Goal: Information Seeking & Learning: Learn about a topic

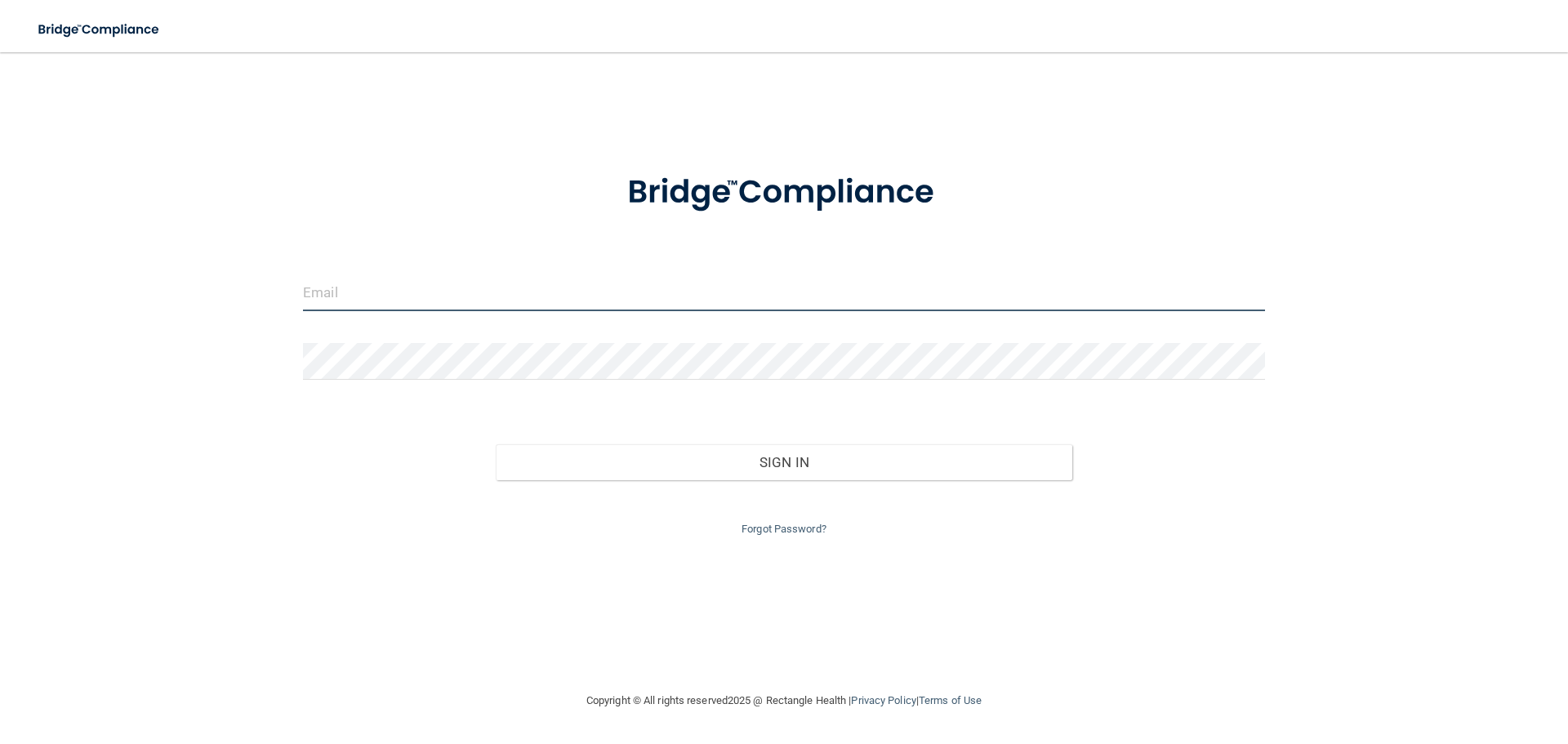
type input "[PERSON_NAME][EMAIL_ADDRESS][DOMAIN_NAME]"
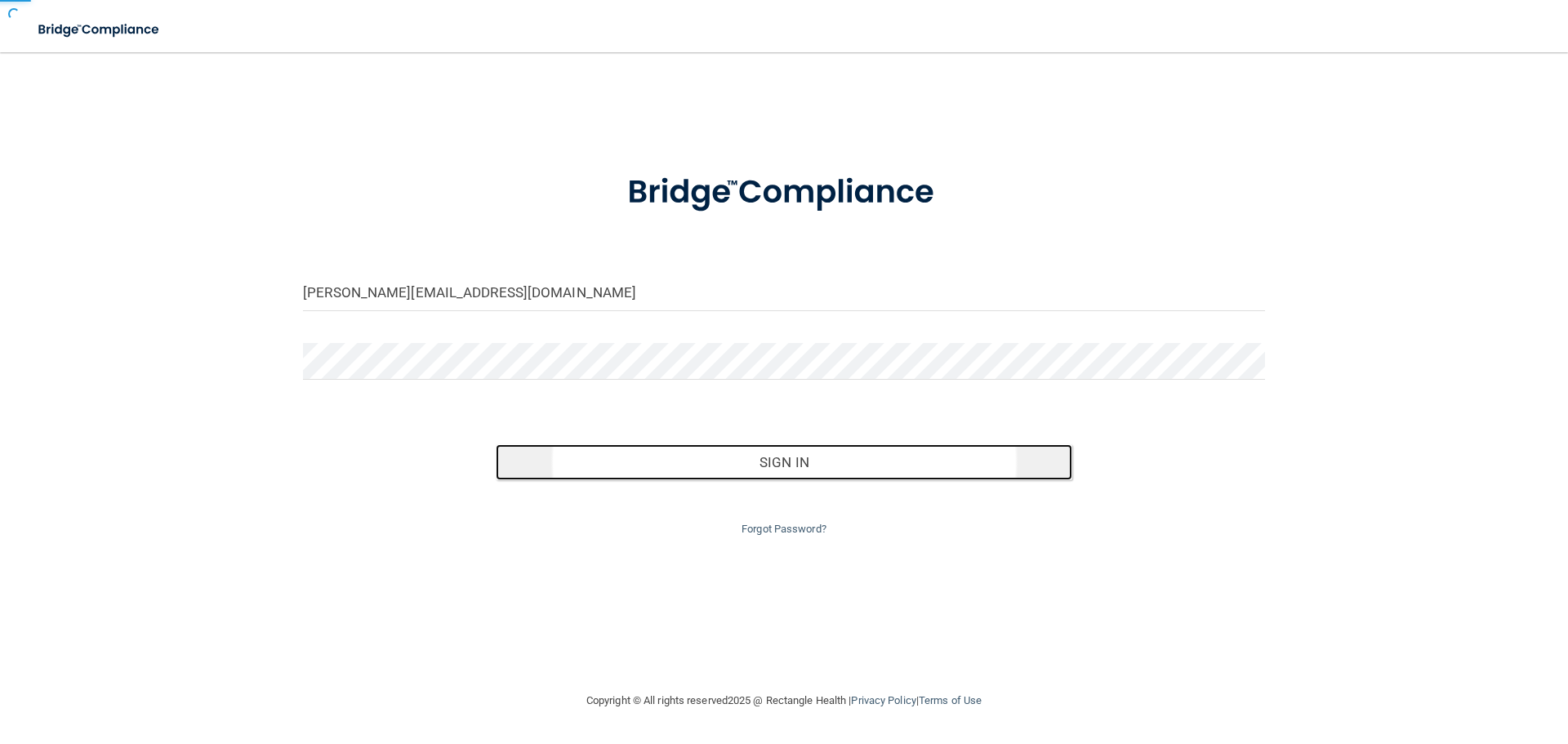
click at [786, 459] on button "Sign In" at bounding box center [784, 462] width 578 height 36
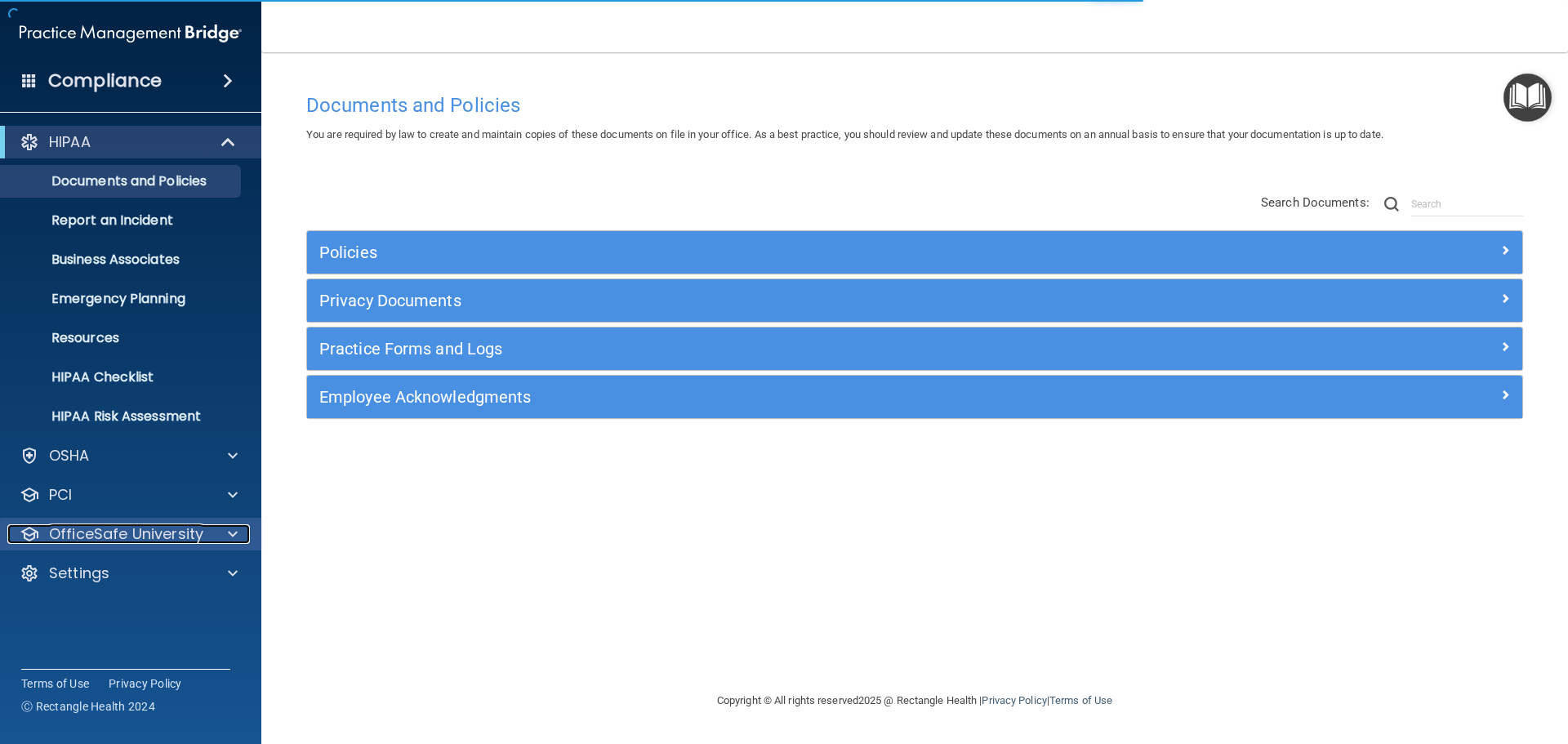
click at [232, 536] on span at bounding box center [233, 533] width 10 height 19
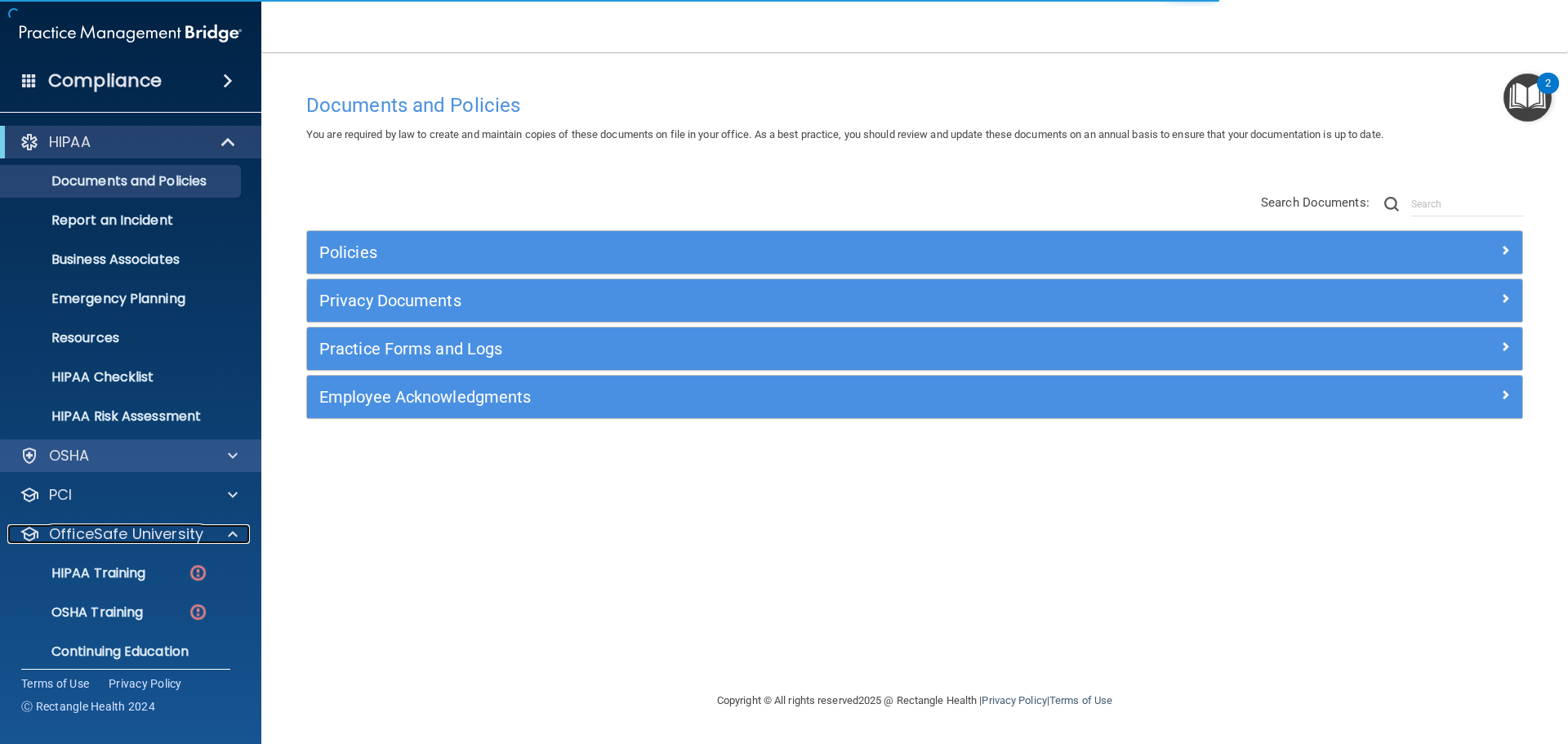
scroll to position [51, 0]
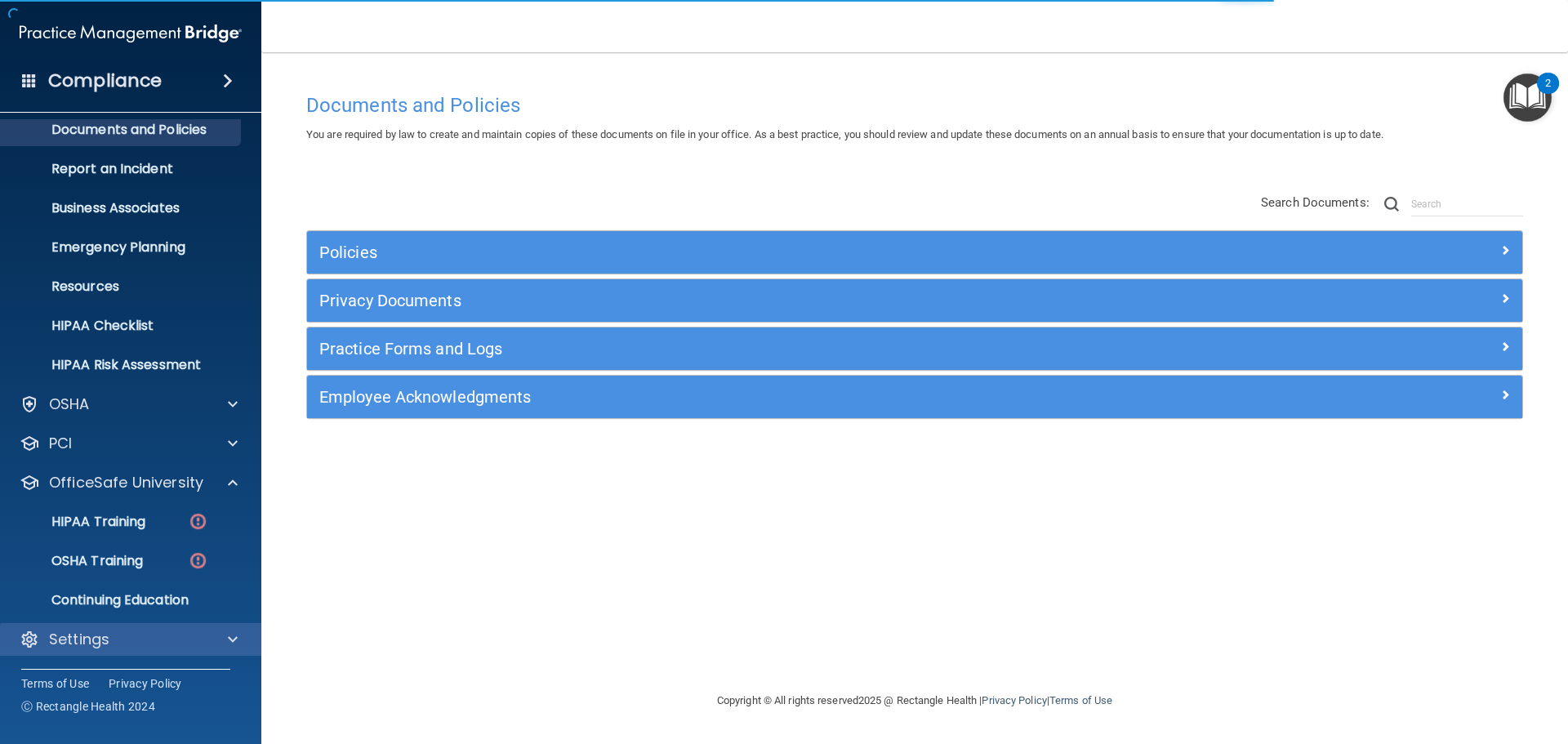
click at [254, 627] on div "Settings" at bounding box center [131, 639] width 262 height 33
click at [222, 642] on div at bounding box center [230, 639] width 41 height 19
click at [232, 639] on span at bounding box center [233, 639] width 10 height 19
click at [73, 634] on p "Settings" at bounding box center [79, 639] width 60 height 19
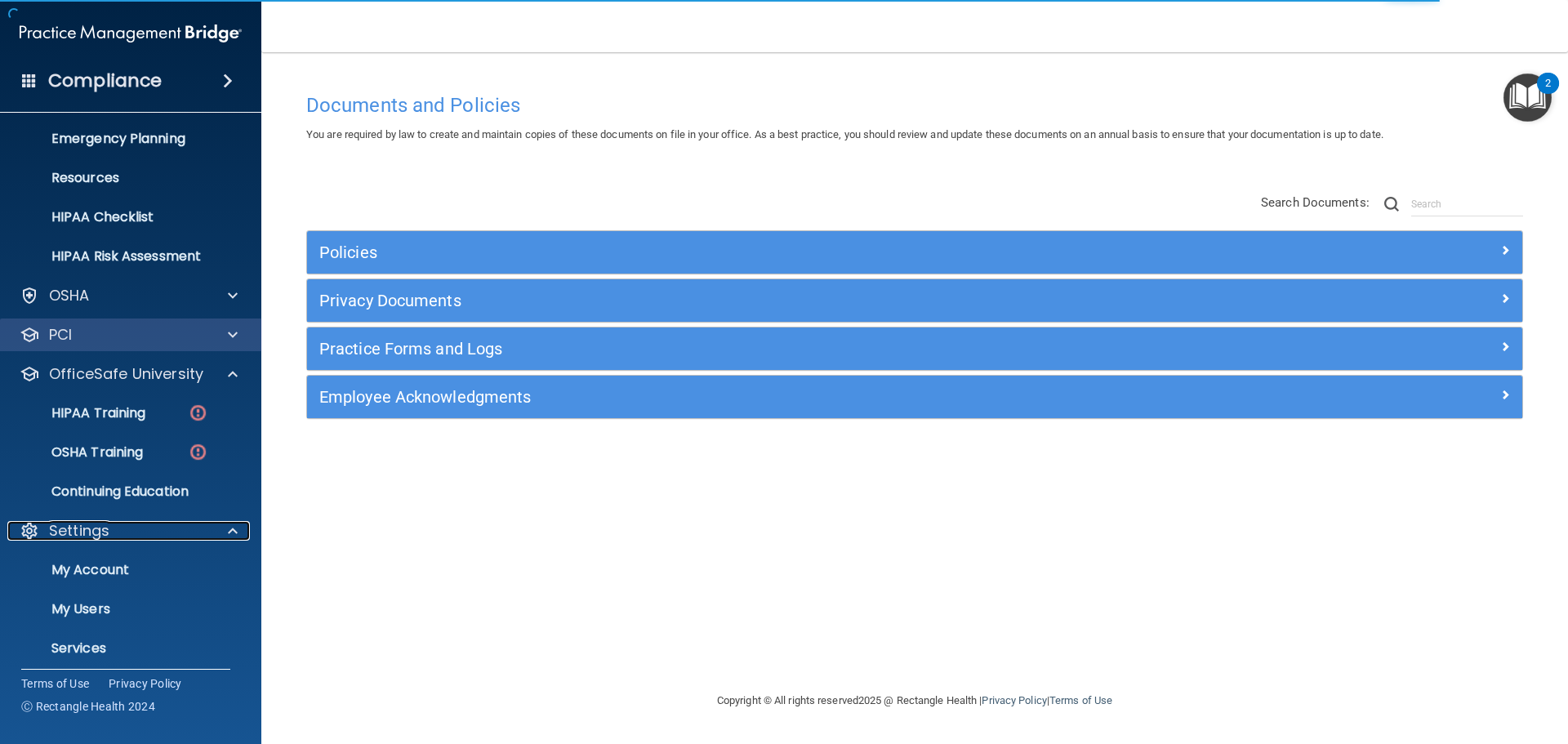
scroll to position [208, 0]
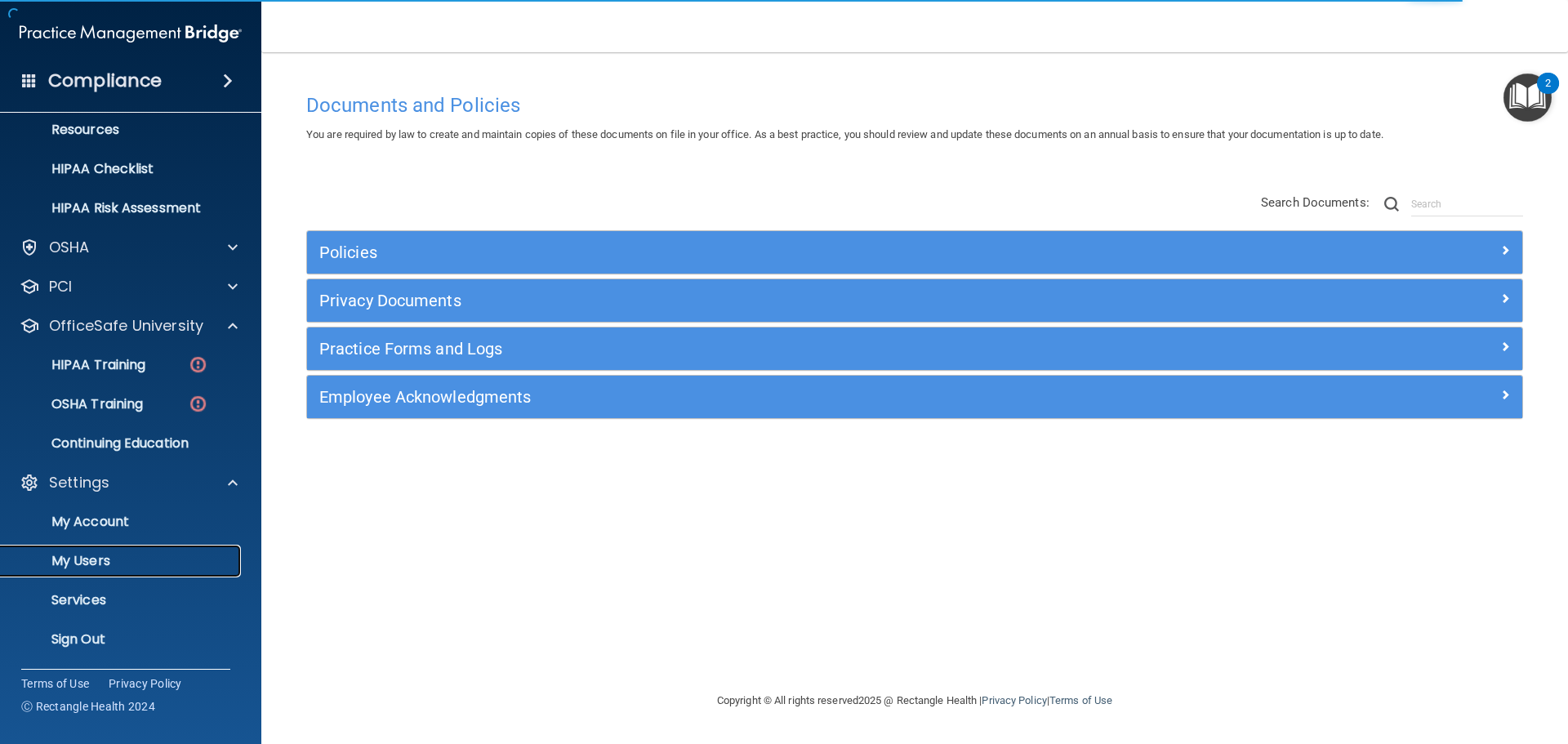
click at [84, 557] on p "My Users" at bounding box center [123, 560] width 223 height 16
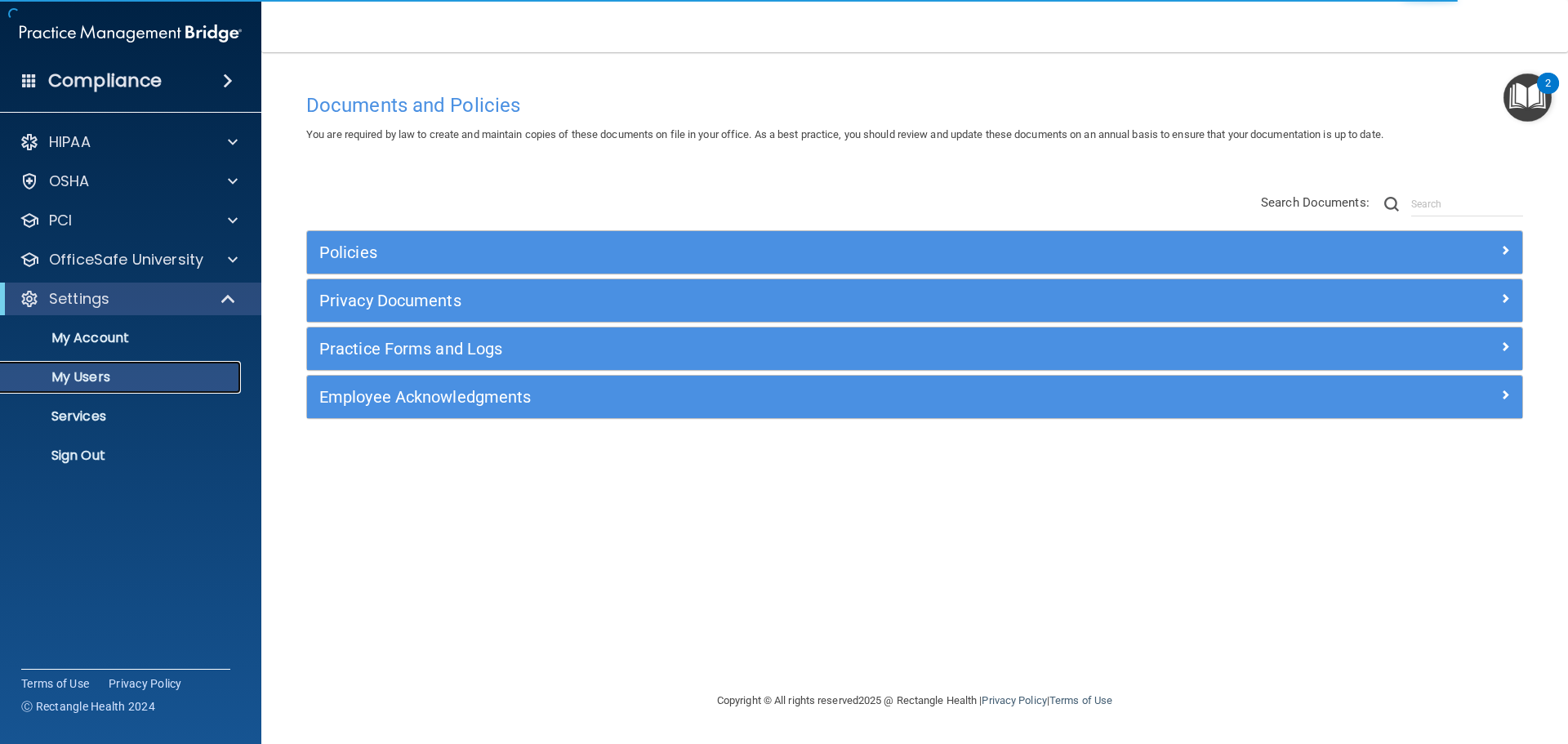
select select "20"
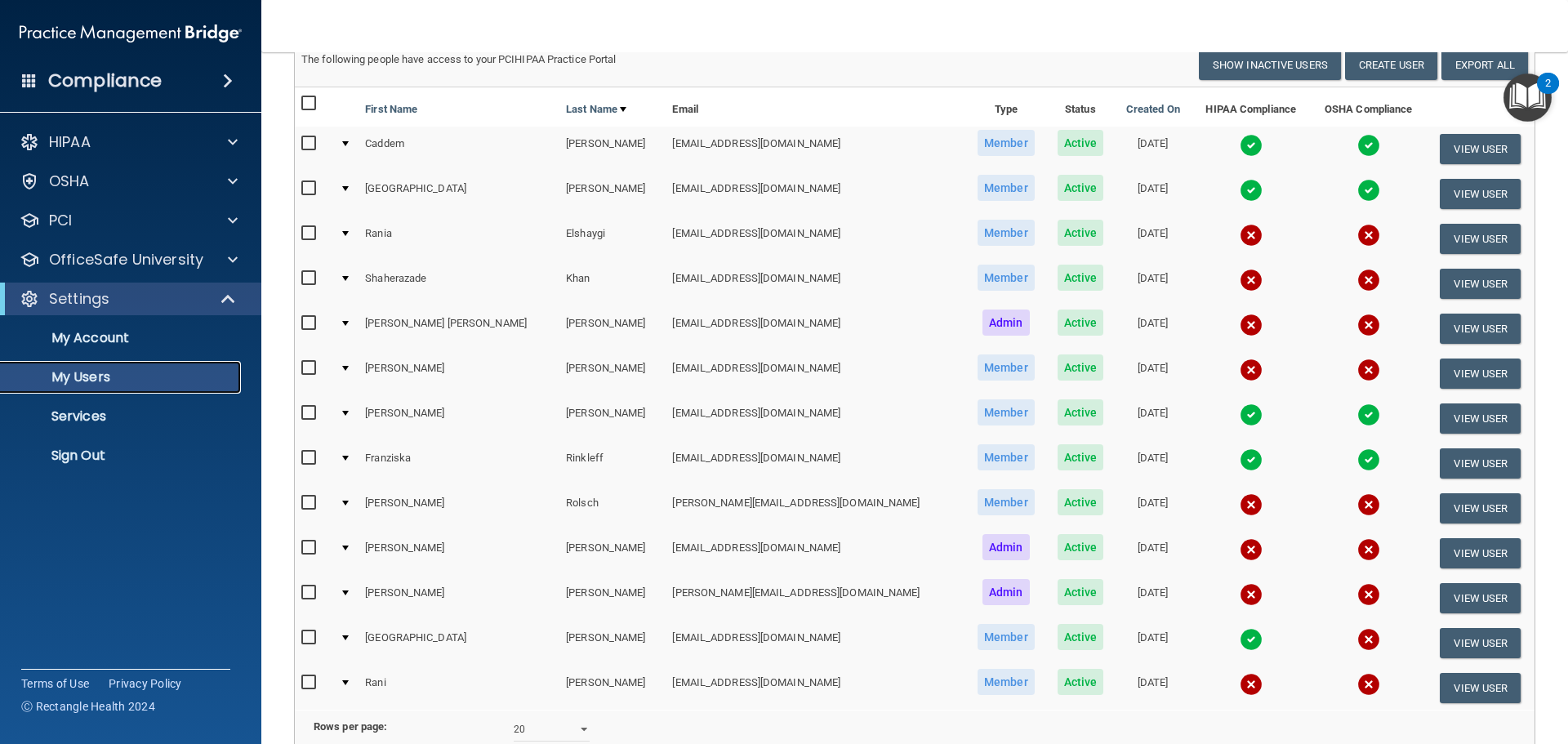
scroll to position [164, 0]
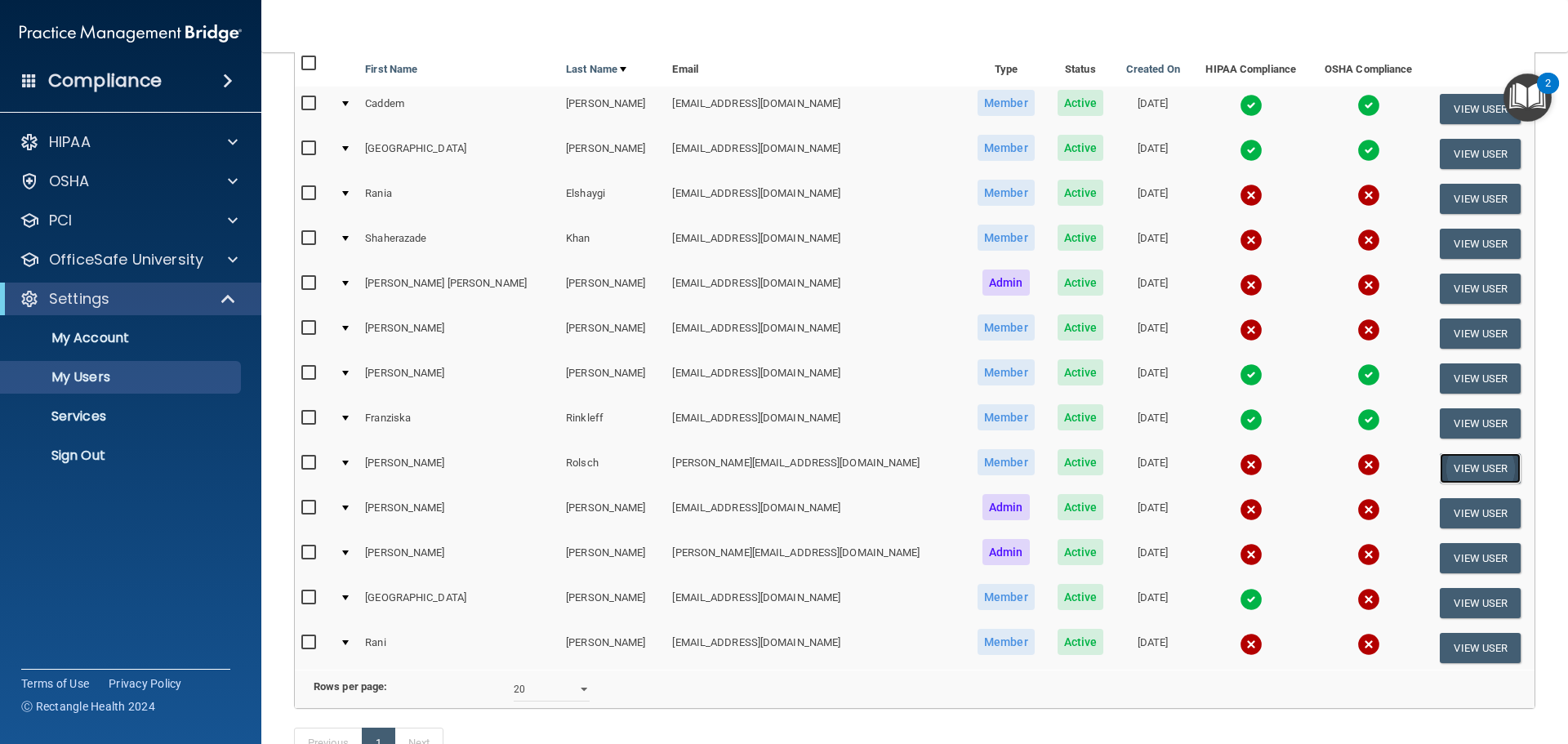
click at [1440, 469] on button "View User" at bounding box center [1481, 469] width 81 height 30
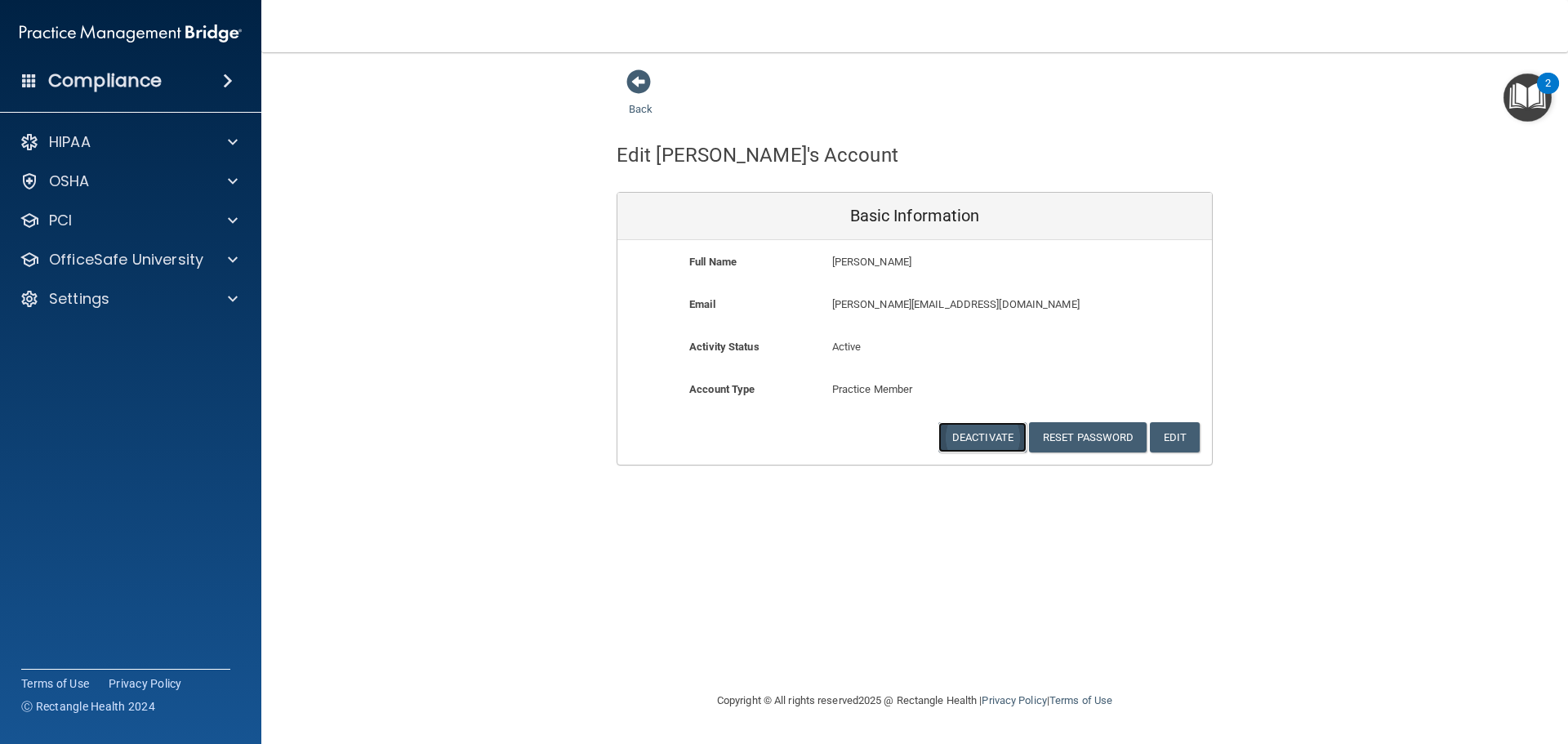
click at [986, 435] on button "Deactivate" at bounding box center [983, 437] width 88 height 30
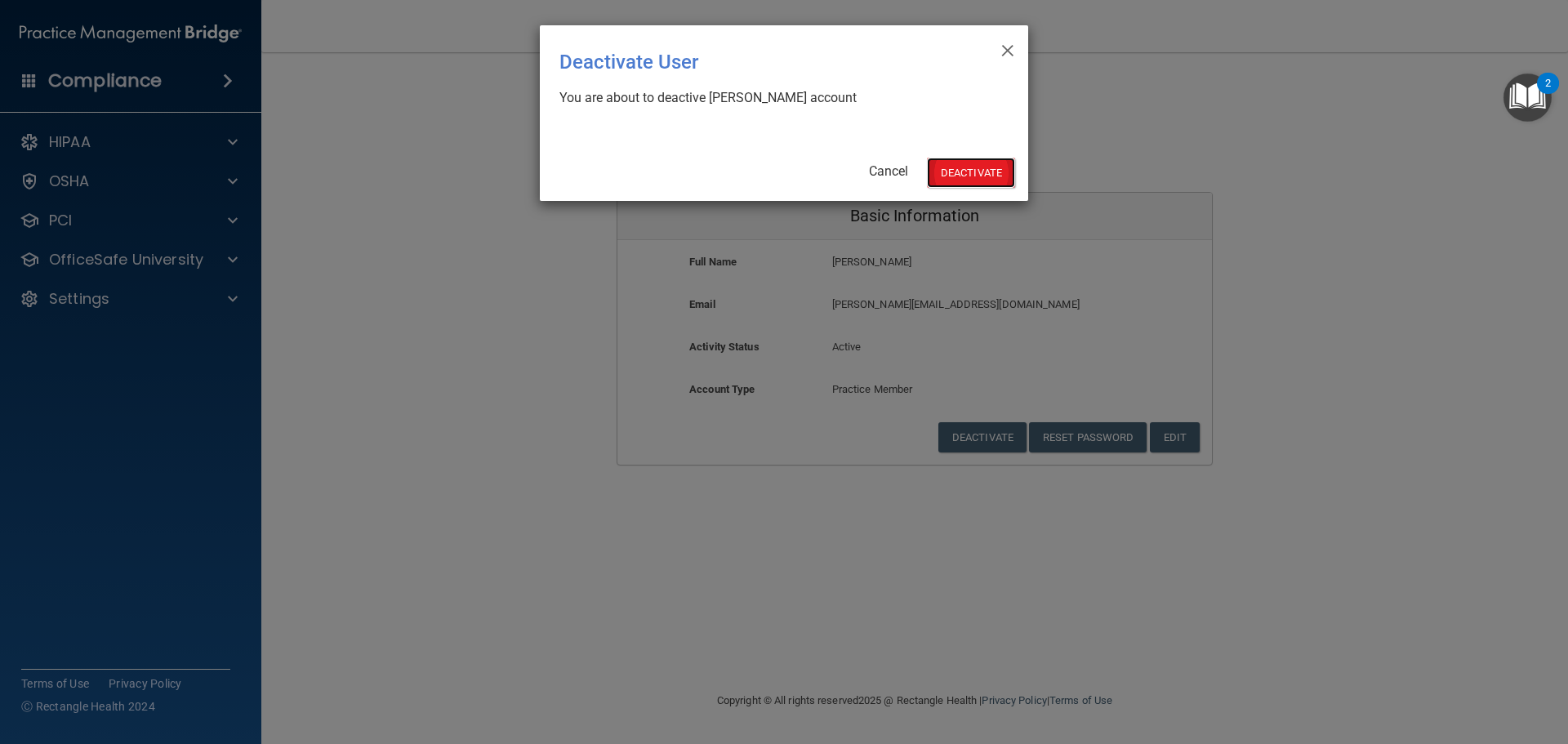
click at [957, 169] on button "Deactivate" at bounding box center [971, 173] width 88 height 30
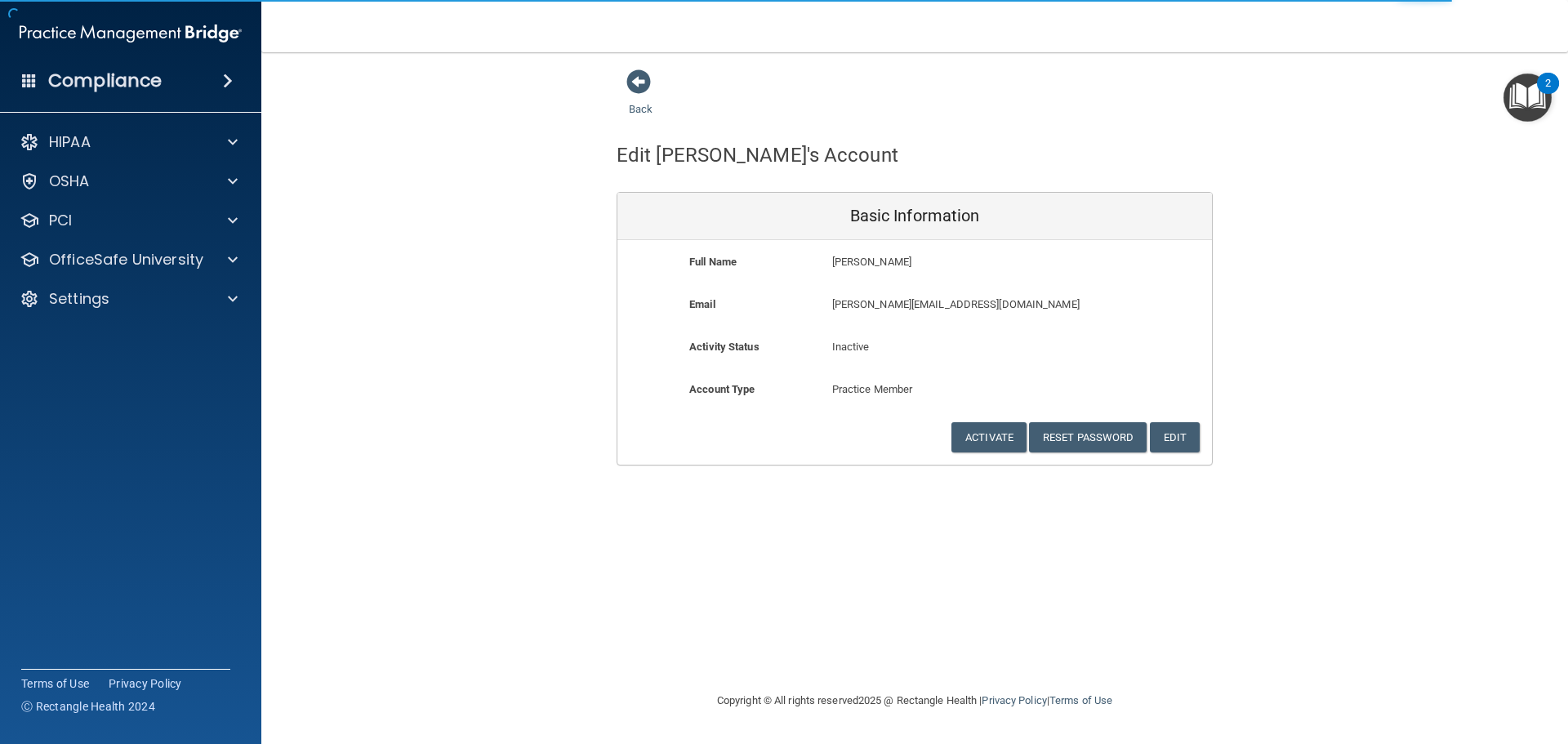
click at [633, 81] on span at bounding box center [638, 81] width 24 height 24
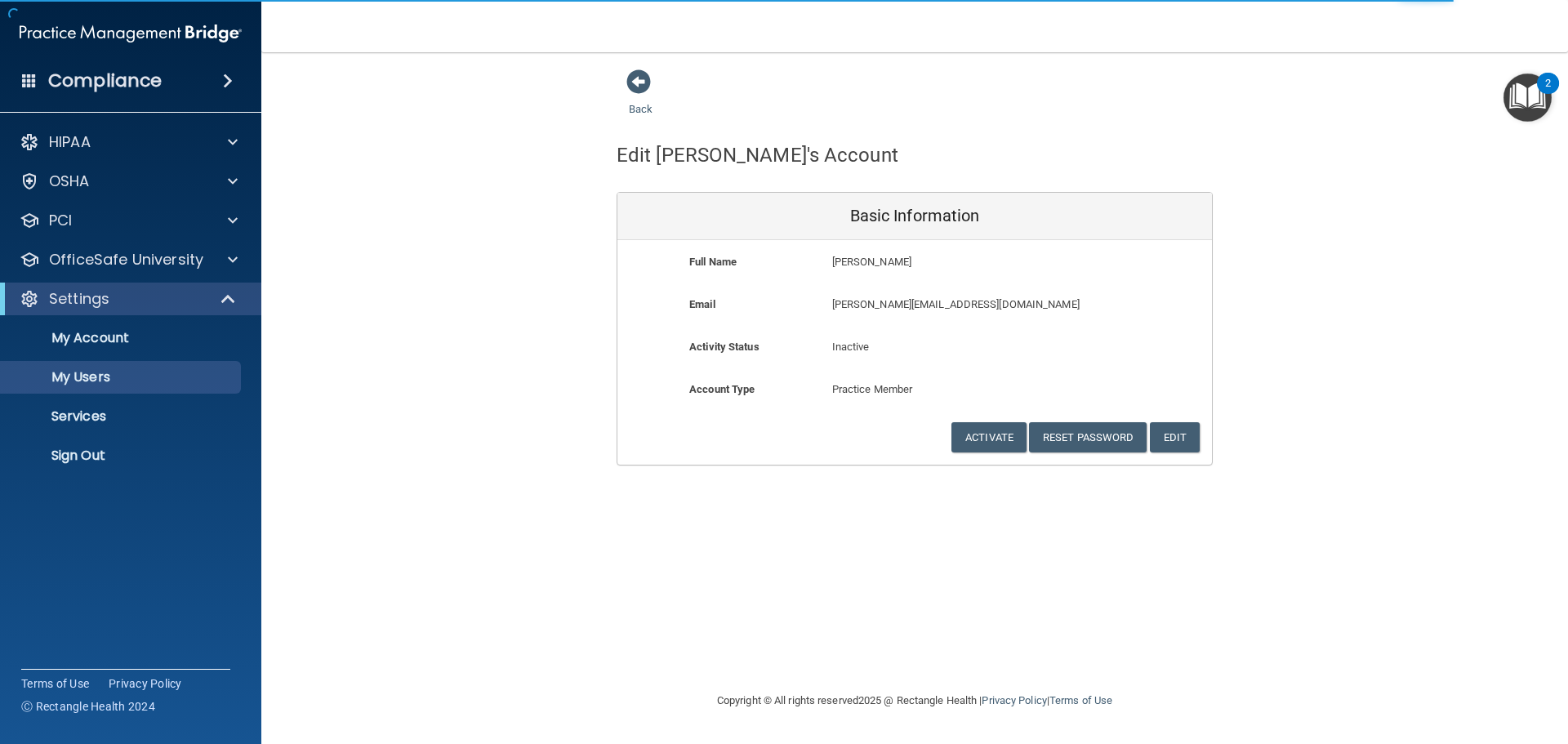
select select "20"
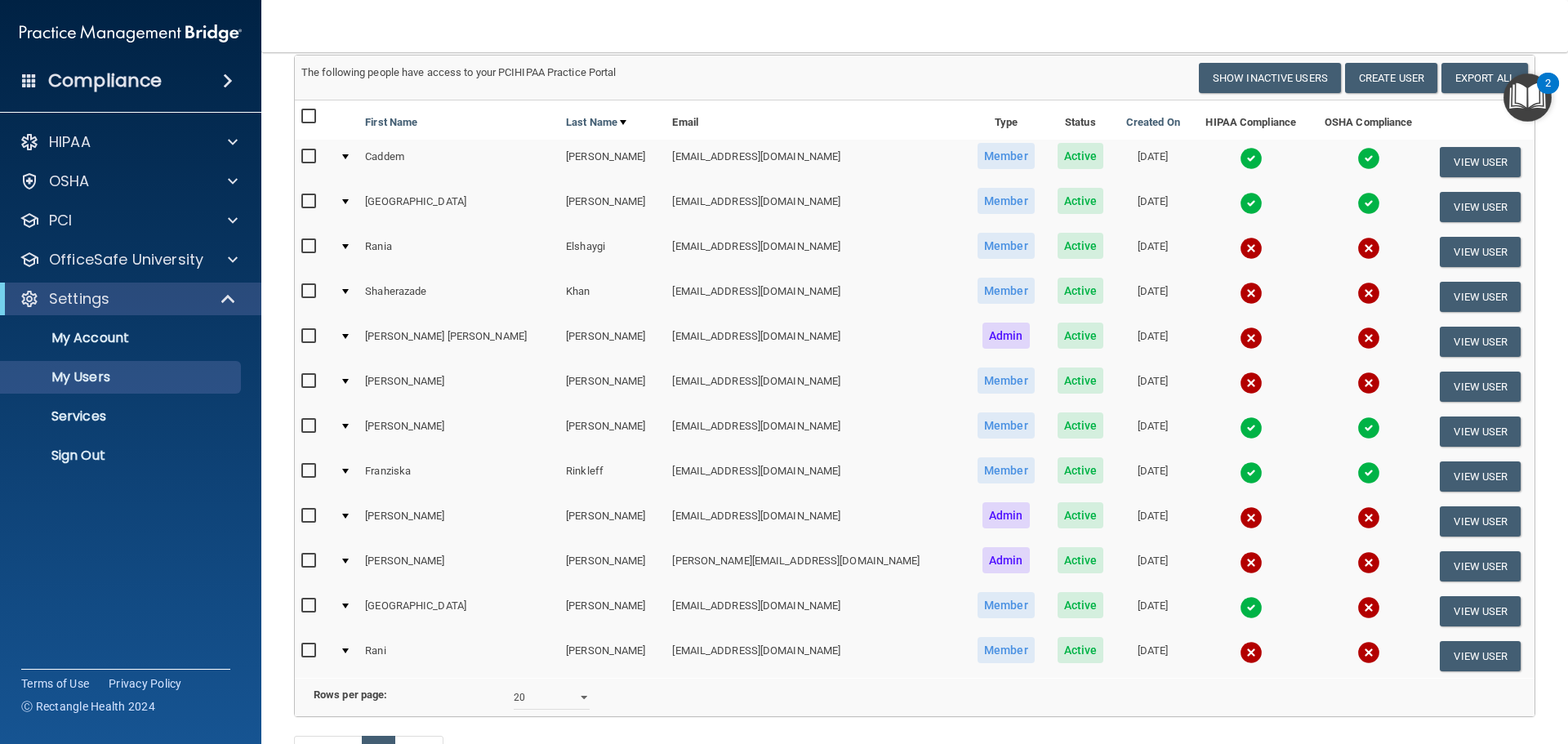
scroll to position [81, 0]
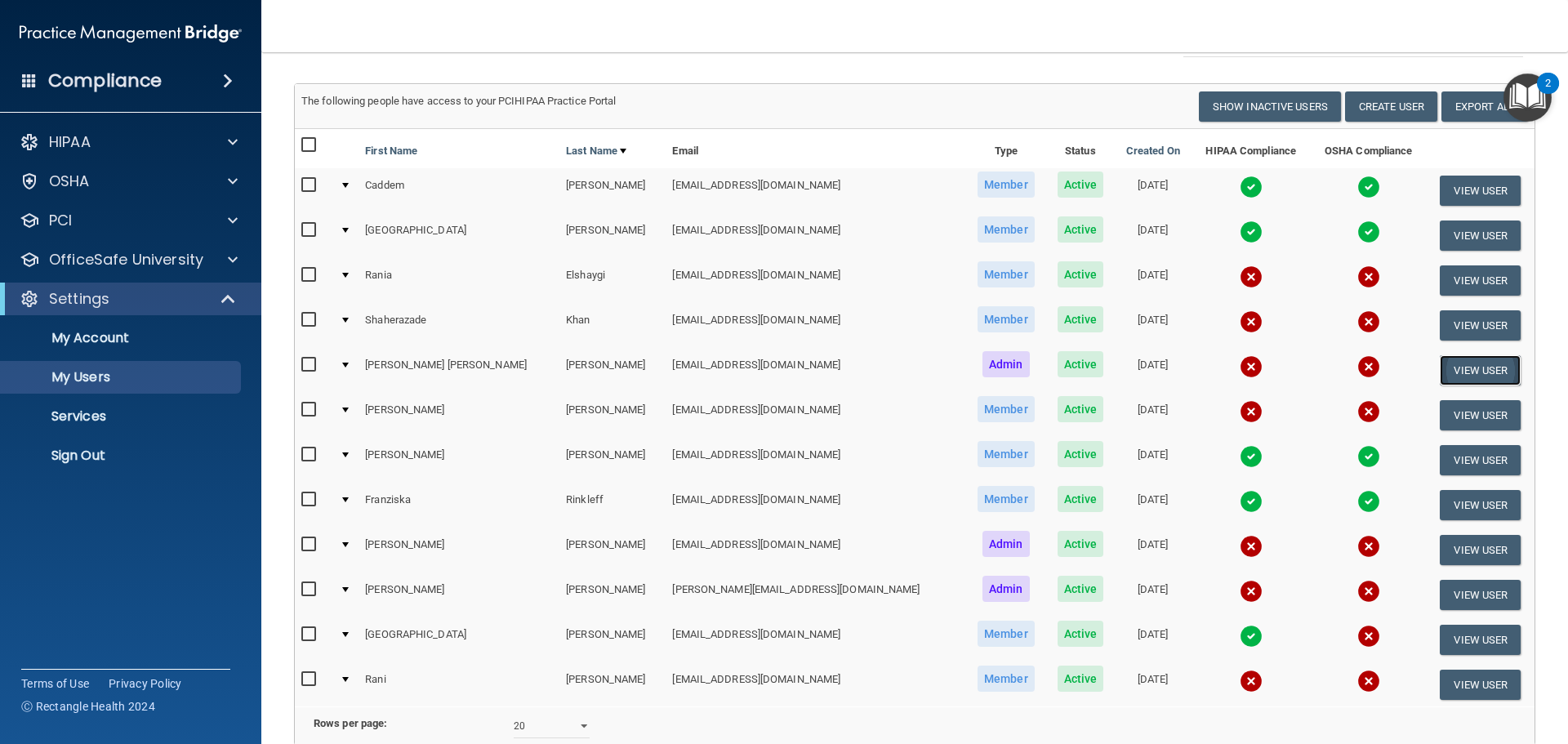
click at [1440, 364] on button "View User" at bounding box center [1481, 370] width 81 height 30
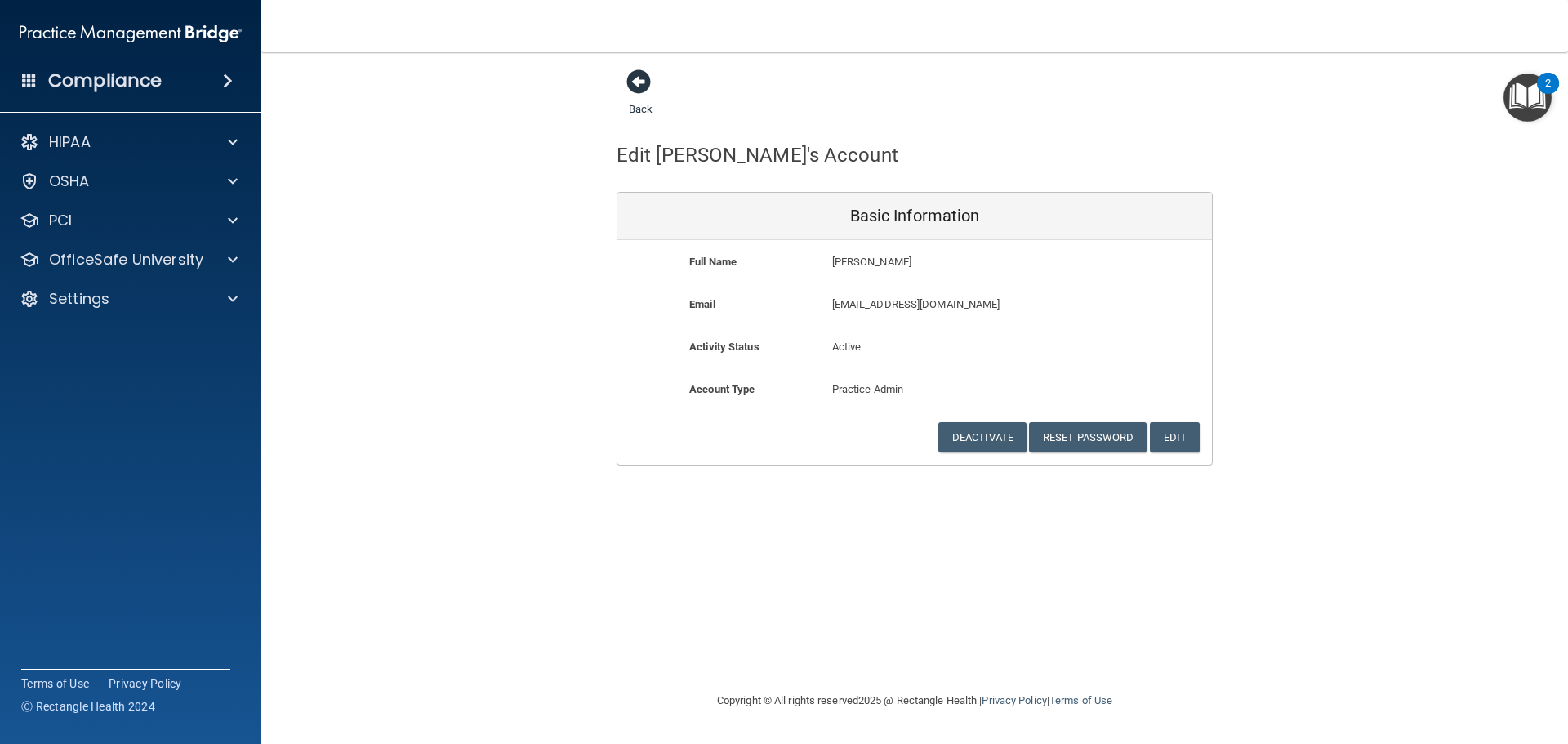
click at [643, 83] on span at bounding box center [638, 81] width 24 height 24
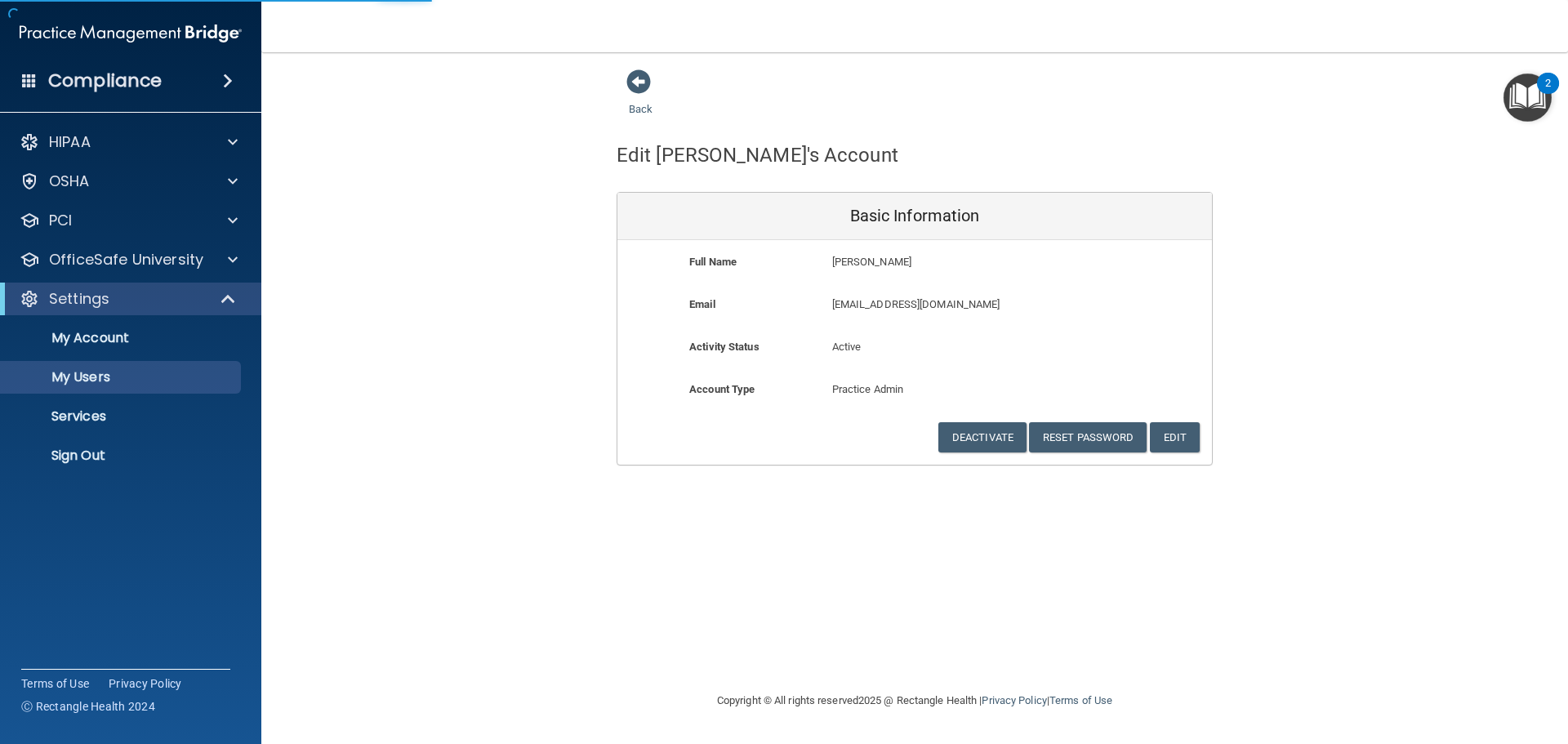
select select "20"
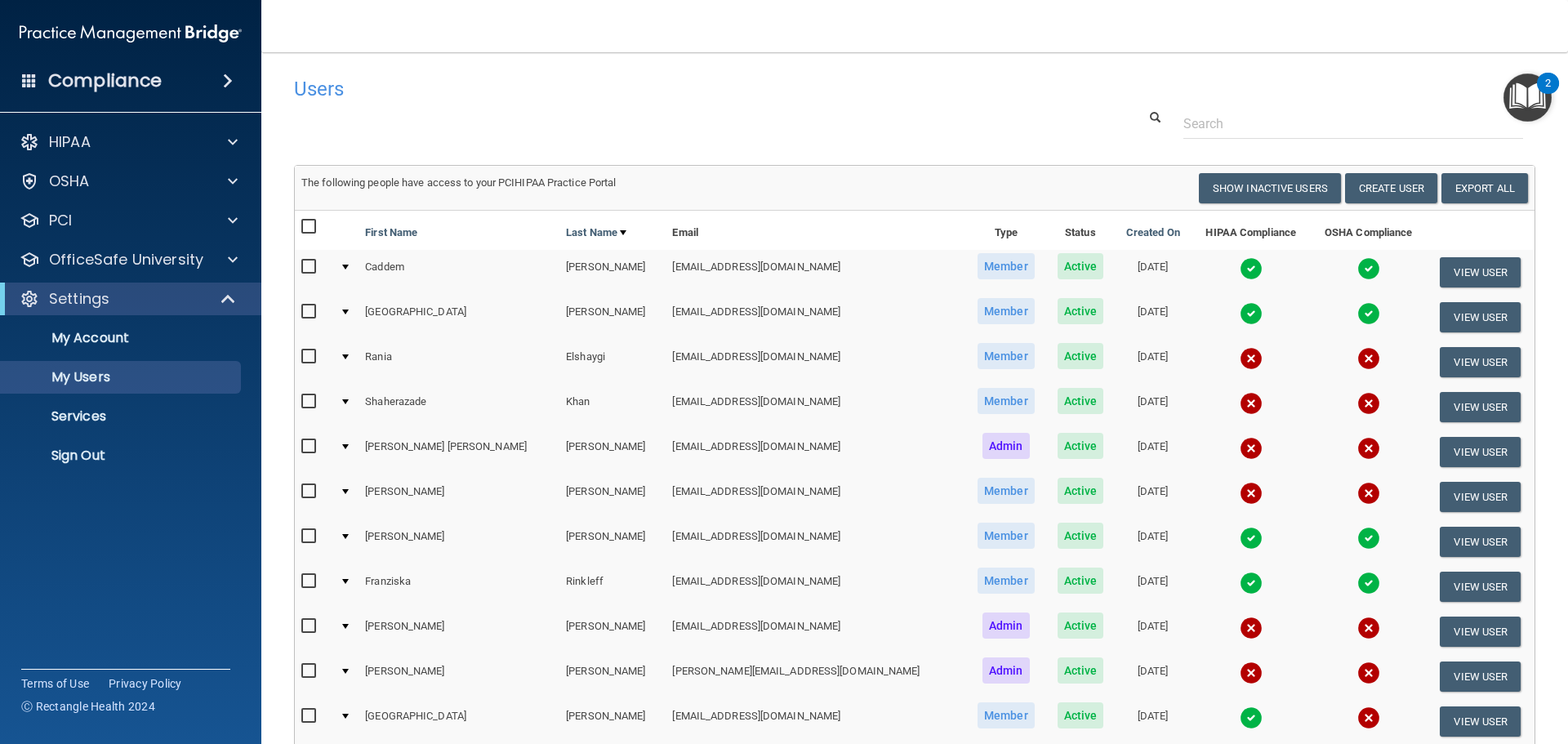
click at [1240, 448] on img at bounding box center [1251, 448] width 23 height 23
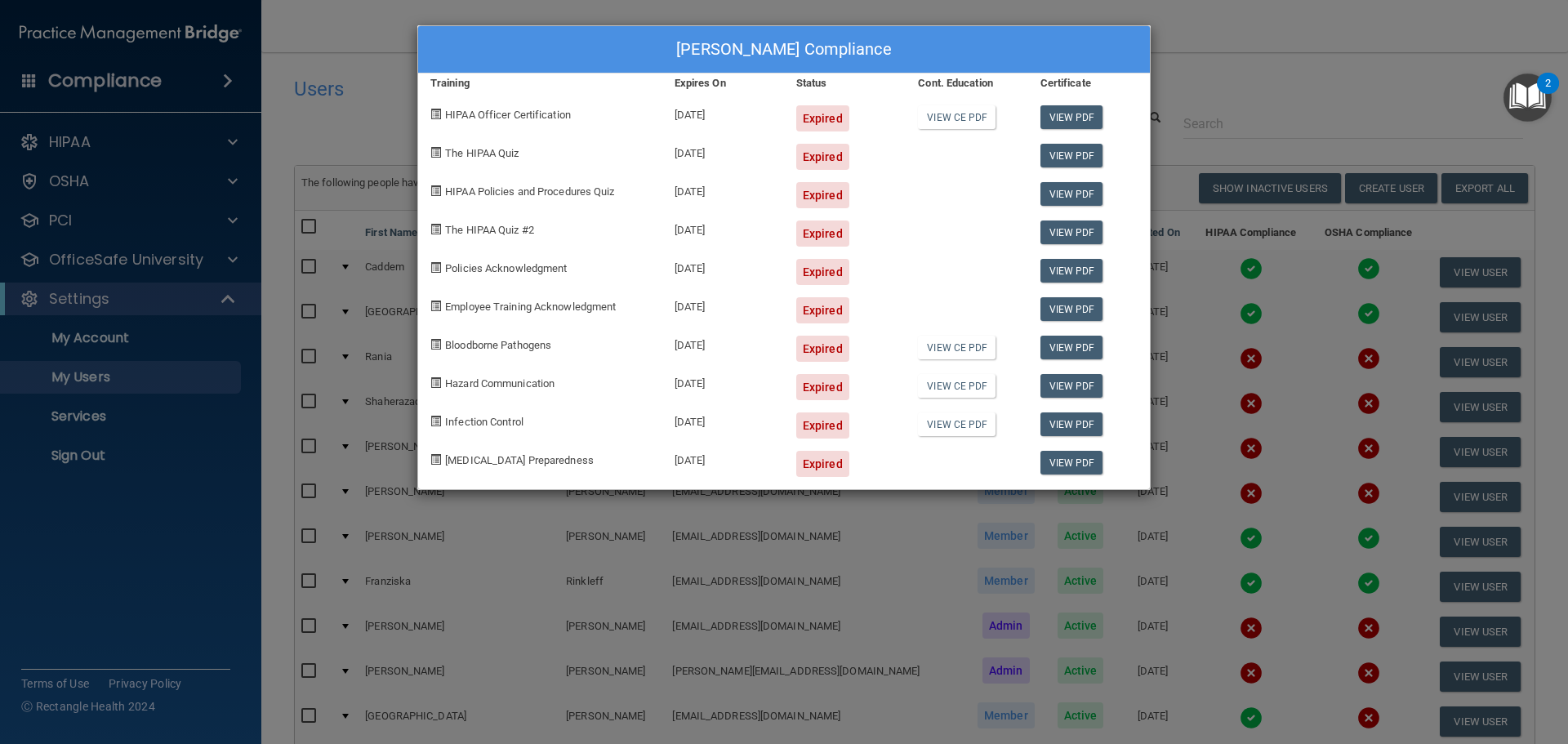
click at [1281, 42] on div "Sonja Mae Langton-Yanowitz's Compliance Training Expires On Status Cont. Educat…" at bounding box center [784, 372] width 1568 height 744
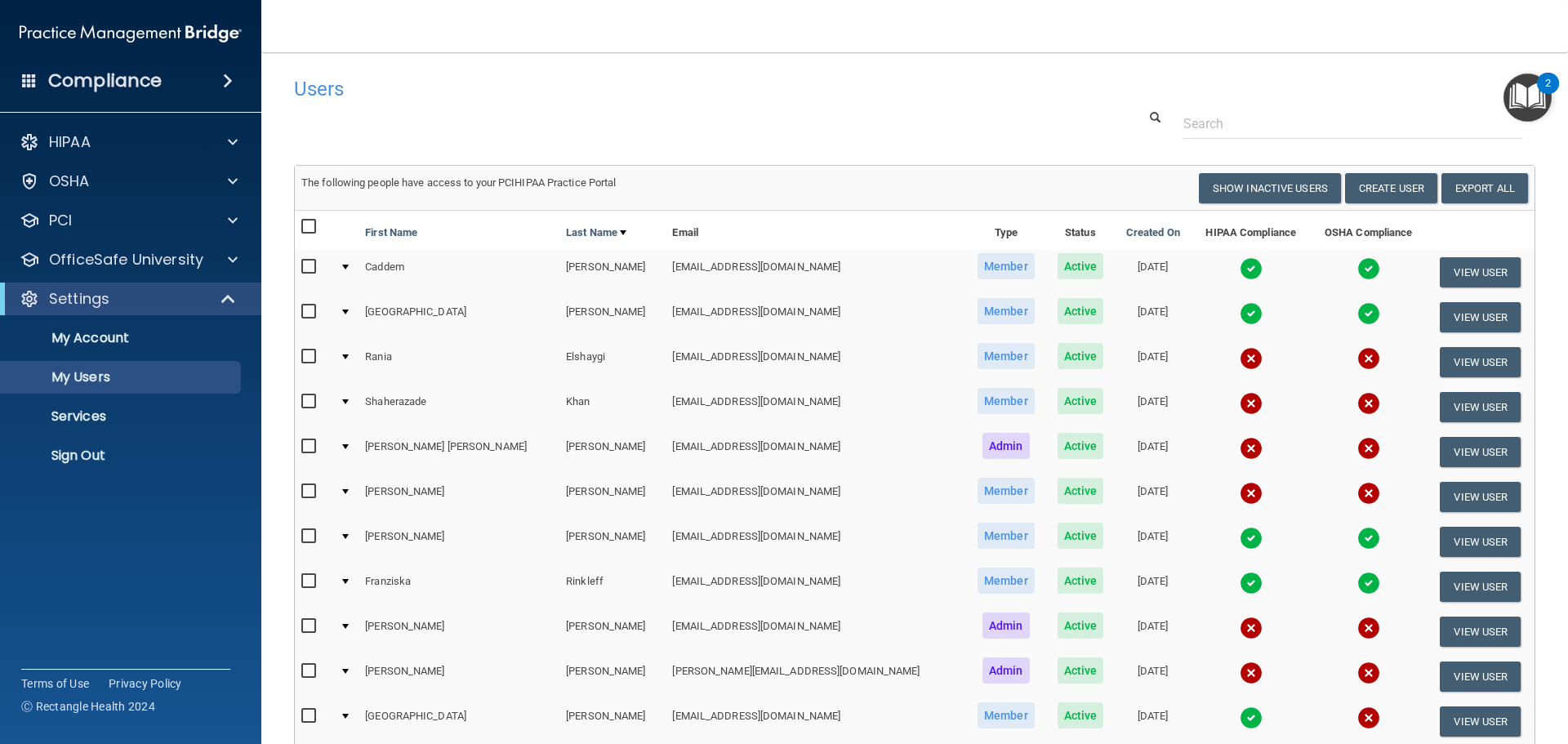
click at [1240, 631] on img at bounding box center [1251, 627] width 23 height 23
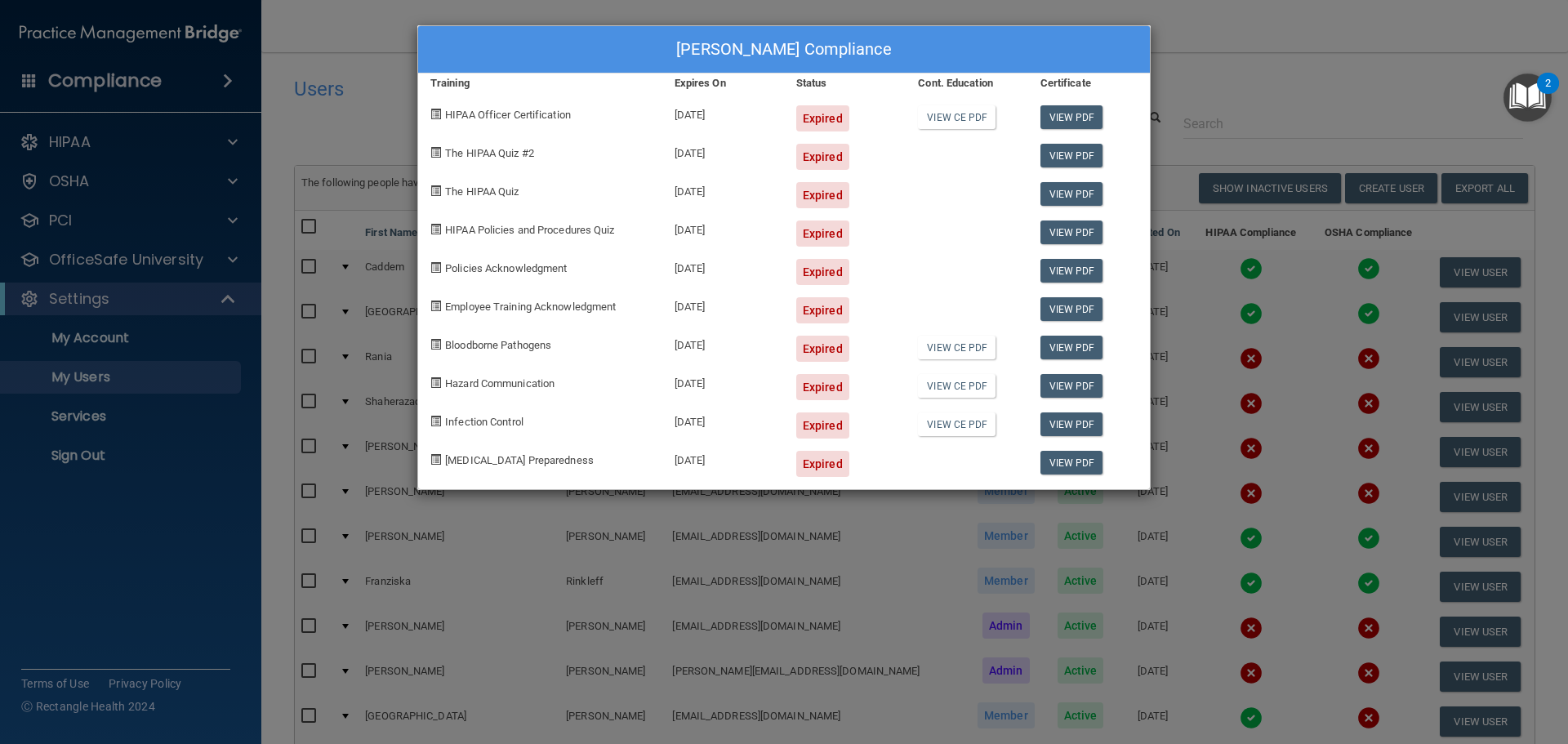
click at [1189, 45] on div "Stephen Sylwestrak's Compliance Training Expires On Status Cont. Education Cert…" at bounding box center [784, 372] width 1568 height 744
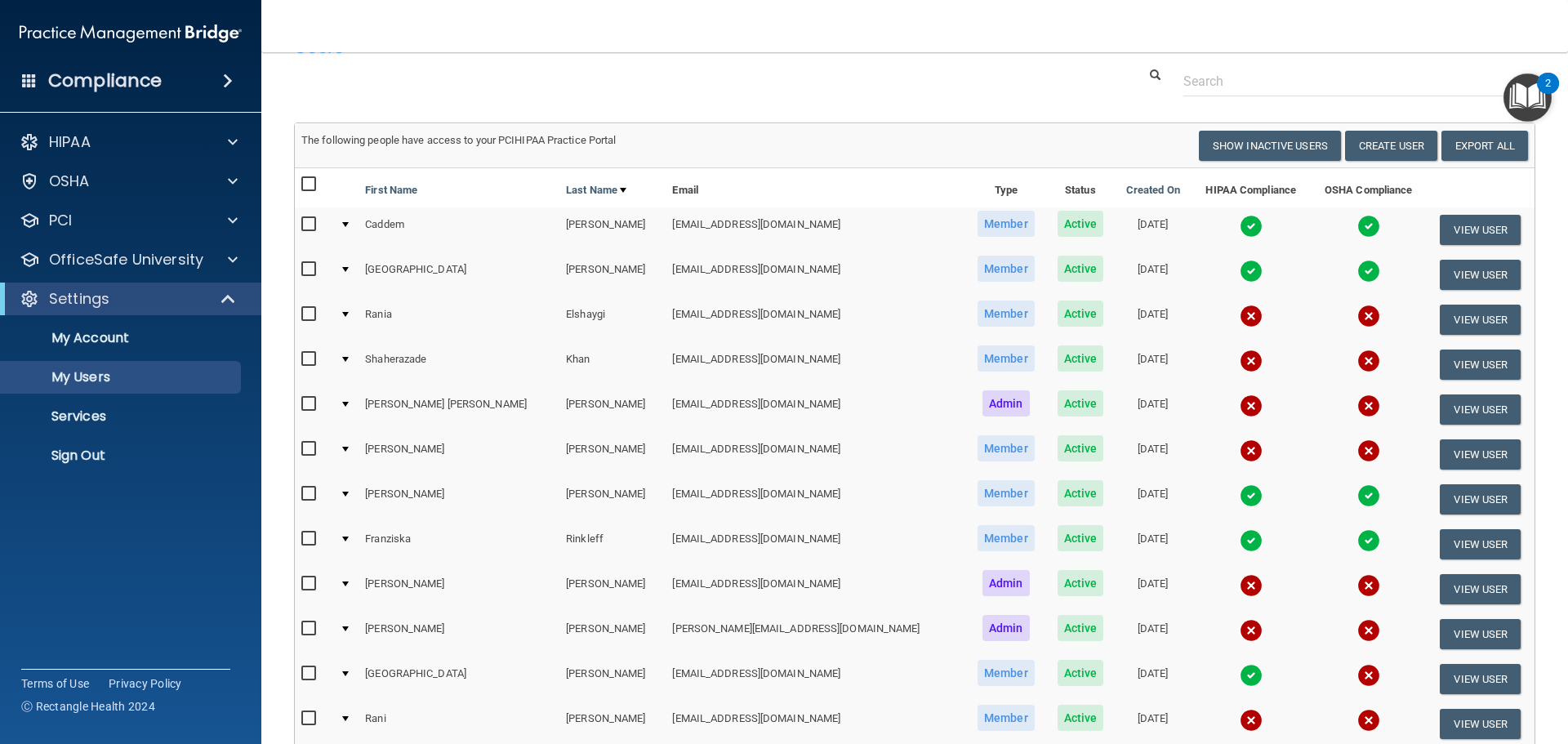
scroll to position [81, 0]
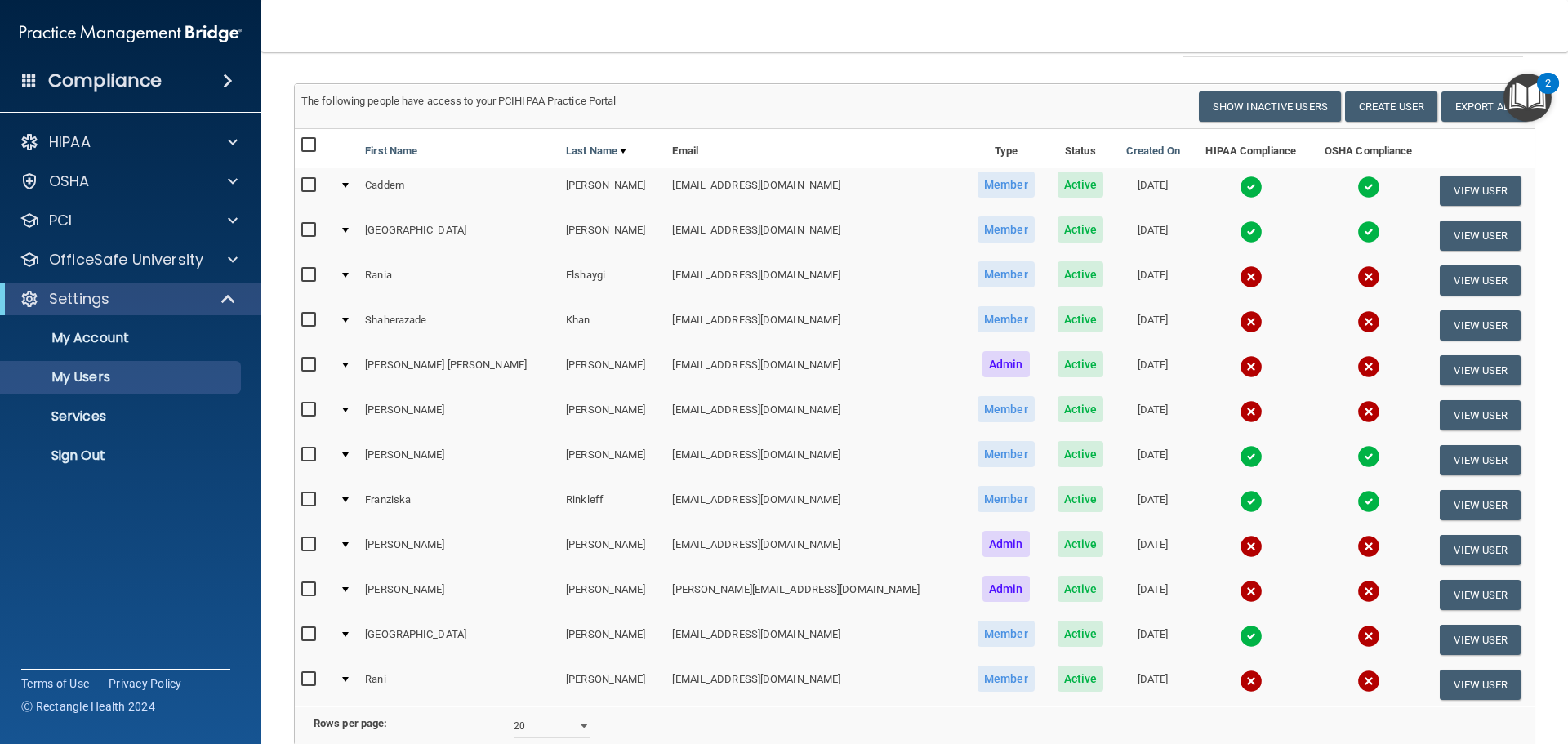
click at [1240, 598] on img at bounding box center [1251, 591] width 23 height 23
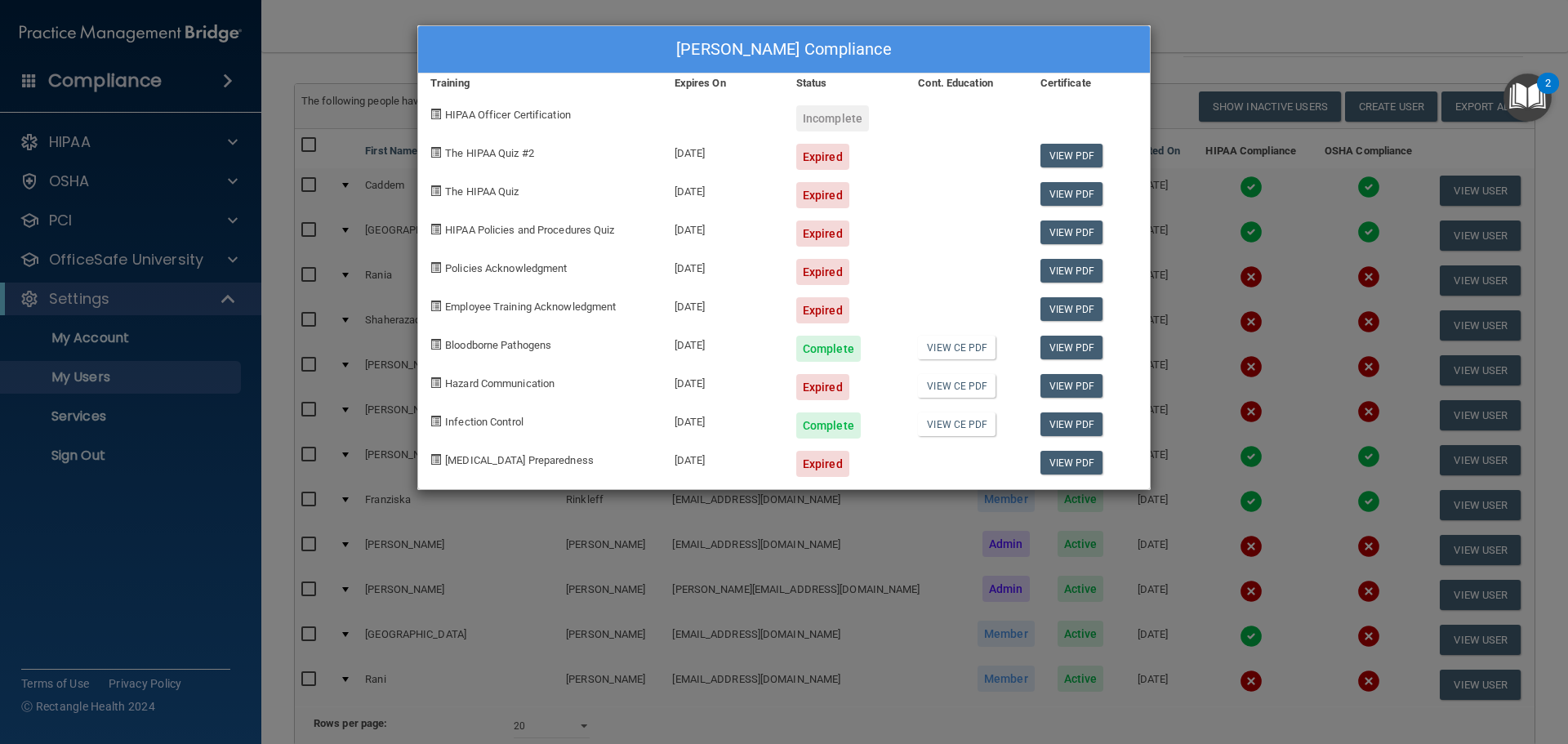
click at [1169, 19] on div "Jessica Waugh's Compliance Training Expires On Status Cont. Education Certifica…" at bounding box center [784, 372] width 1568 height 744
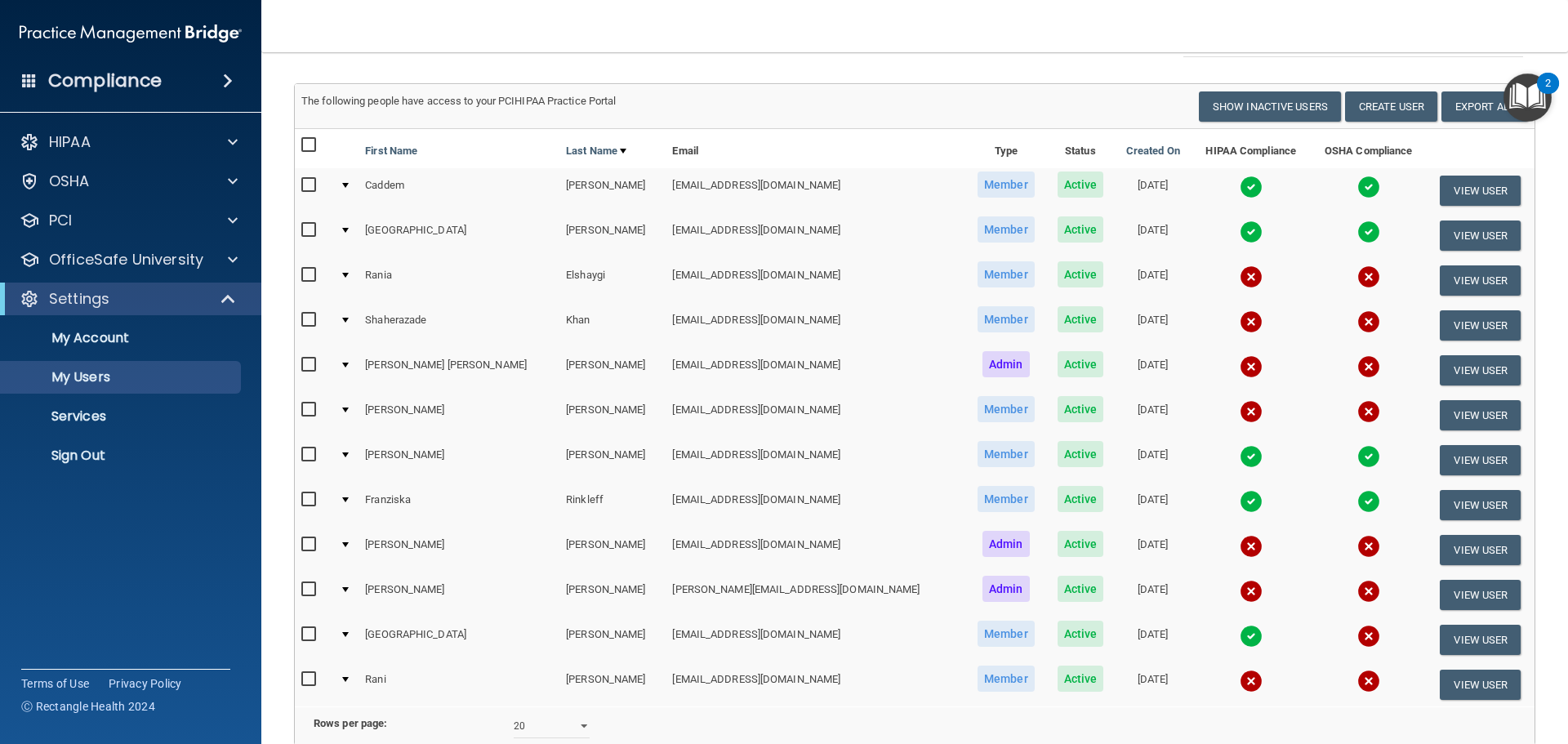
click at [1240, 590] on img at bounding box center [1251, 591] width 23 height 23
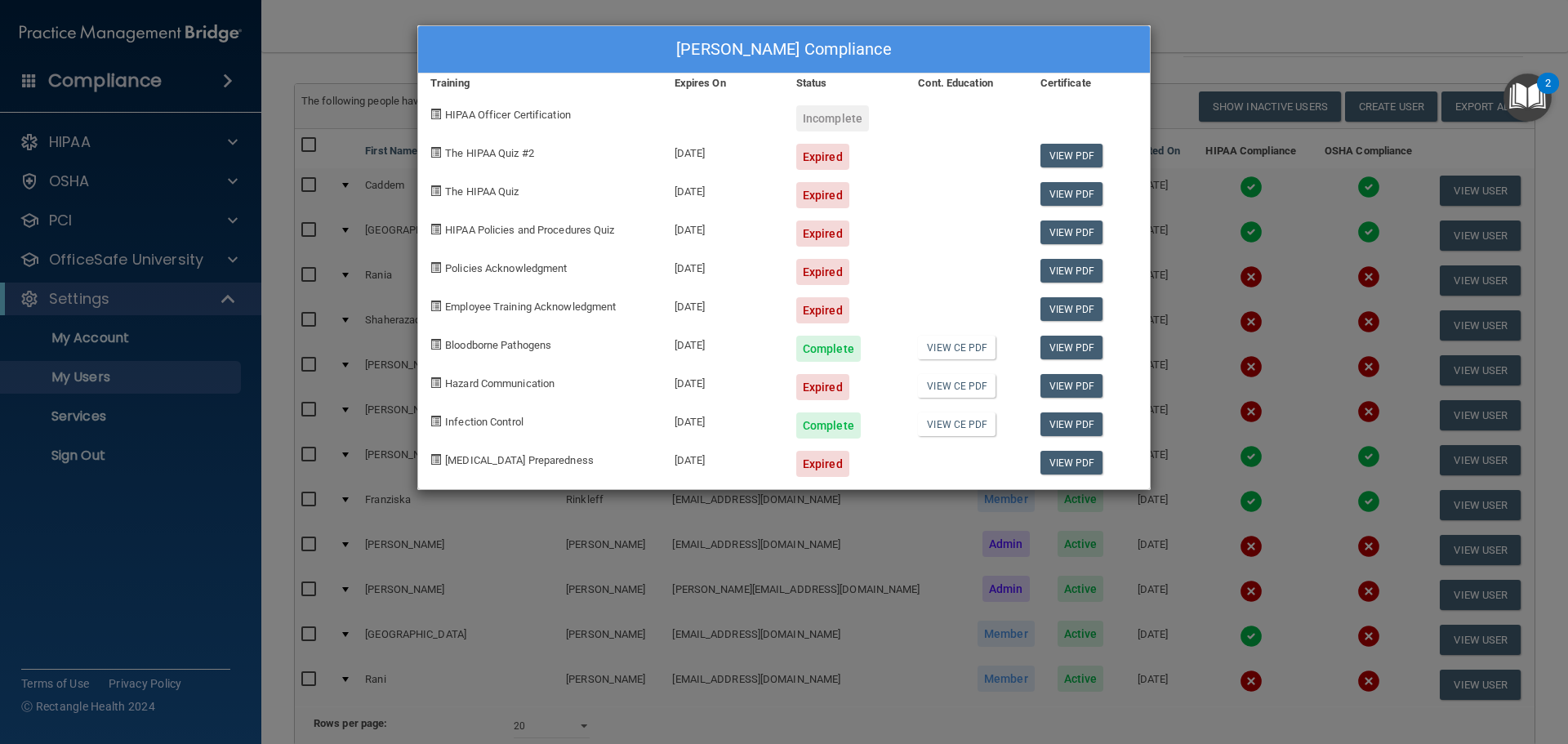
click at [814, 194] on div "Expired" at bounding box center [822, 195] width 53 height 26
click at [469, 190] on span "The HIPAA Quiz" at bounding box center [482, 191] width 74 height 13
click at [1232, 39] on div "Jessica Waugh's Compliance Training Expires On Status Cont. Education Certifica…" at bounding box center [784, 372] width 1568 height 744
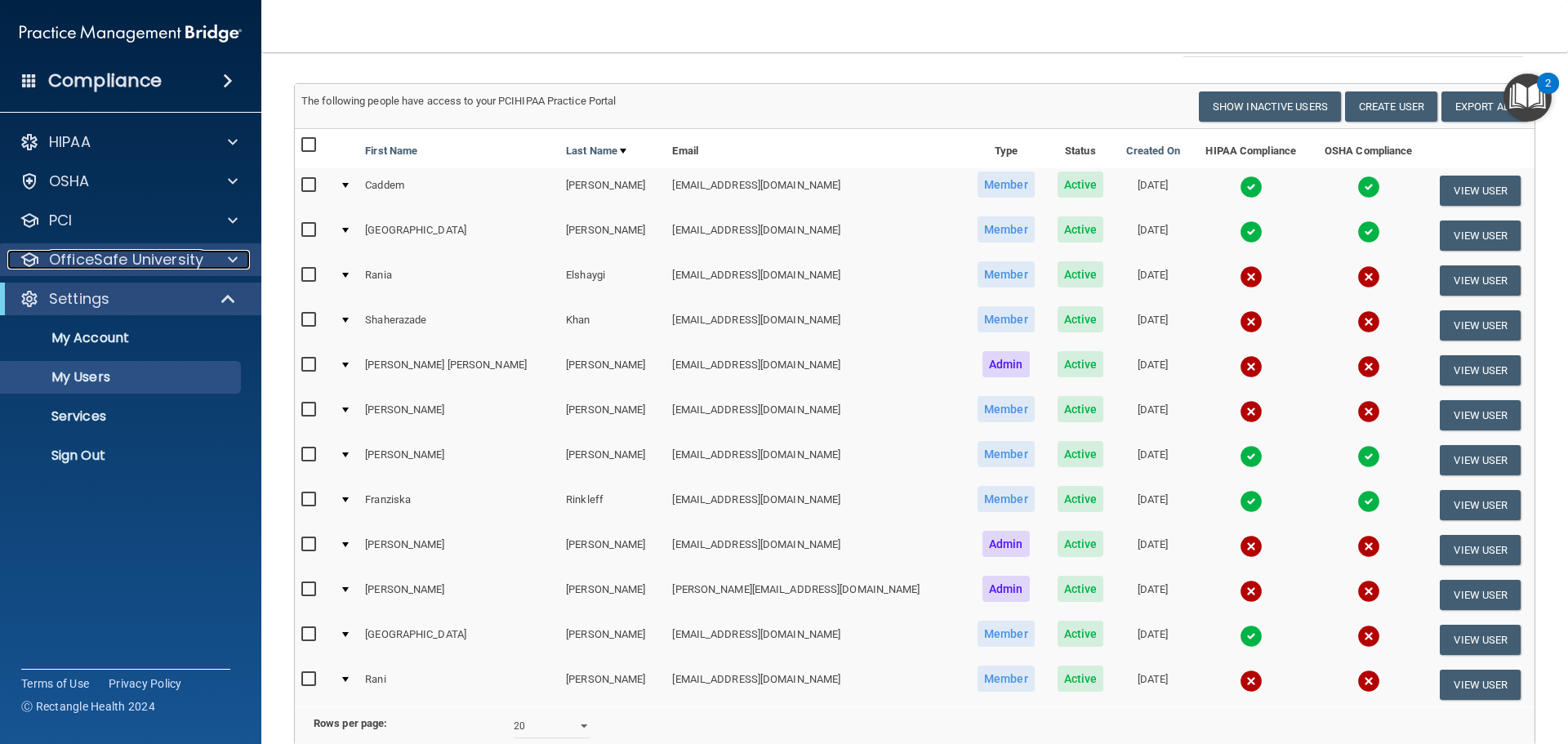
click at [162, 264] on p "OfficeSafe University" at bounding box center [126, 259] width 155 height 19
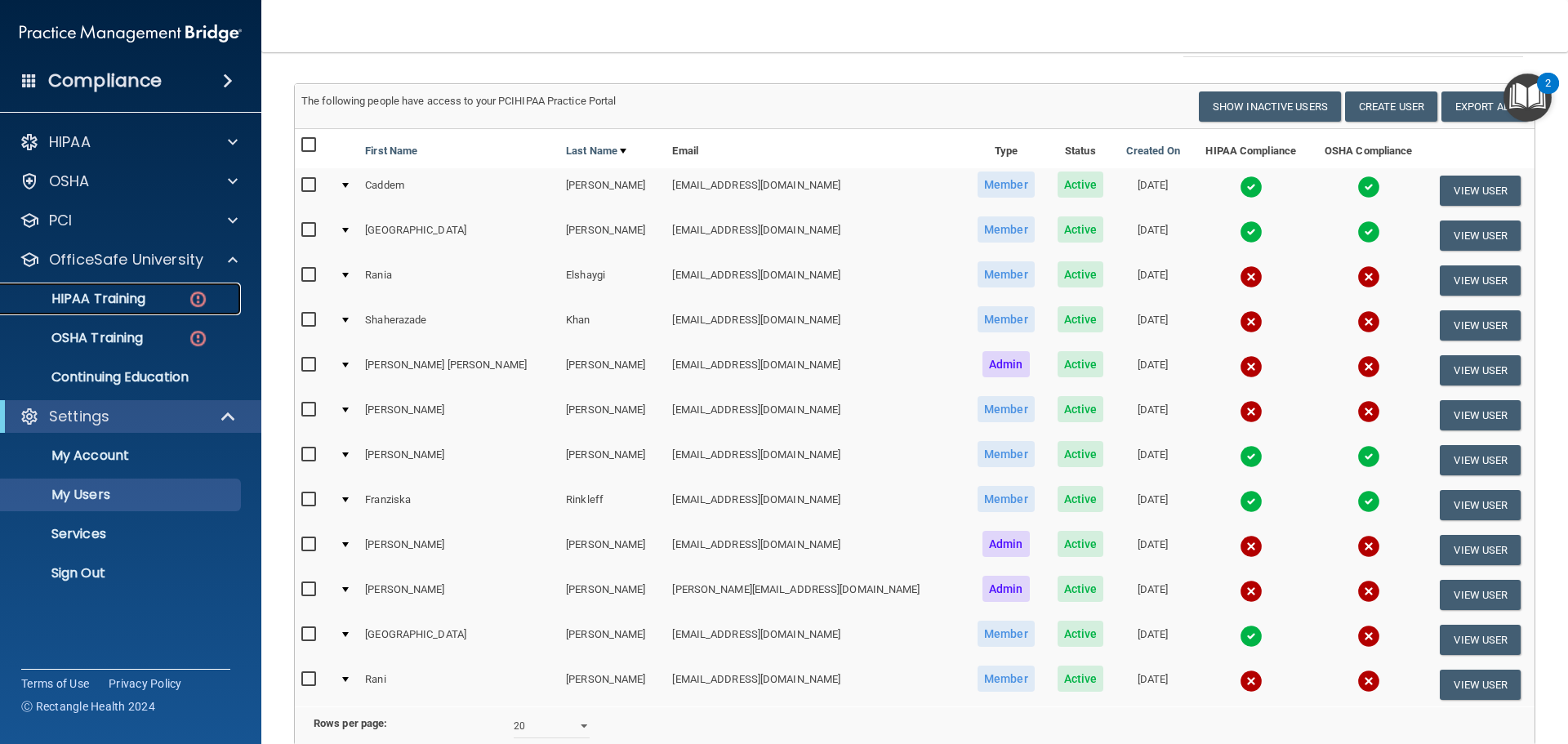
click at [128, 309] on link "HIPAA Training" at bounding box center [113, 299] width 257 height 33
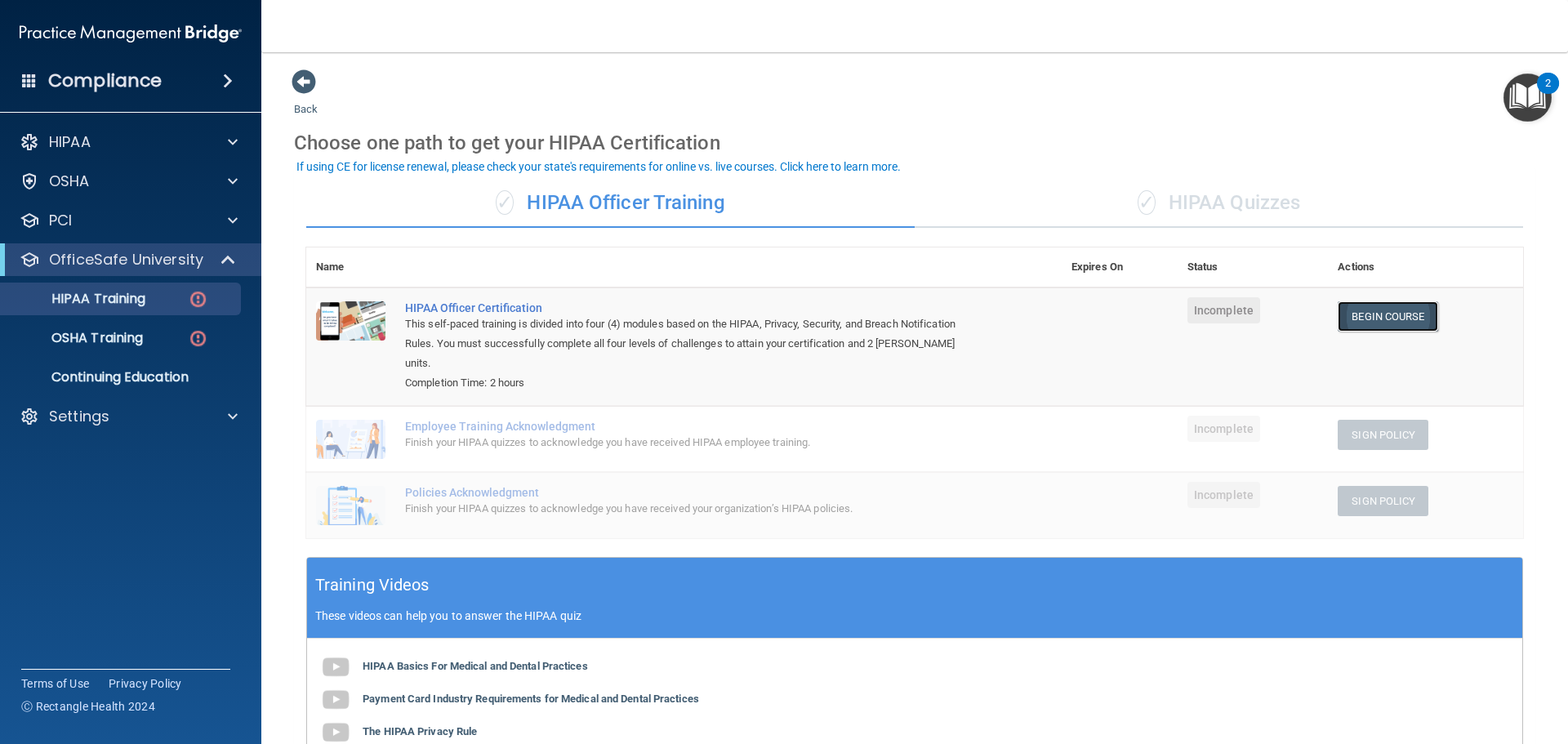
click at [1338, 314] on link "Begin Course" at bounding box center [1387, 317] width 100 height 30
click at [197, 427] on div "Settings" at bounding box center [131, 417] width 262 height 33
click at [228, 422] on span at bounding box center [233, 416] width 10 height 19
click at [75, 505] on link "My Users" at bounding box center [113, 495] width 257 height 33
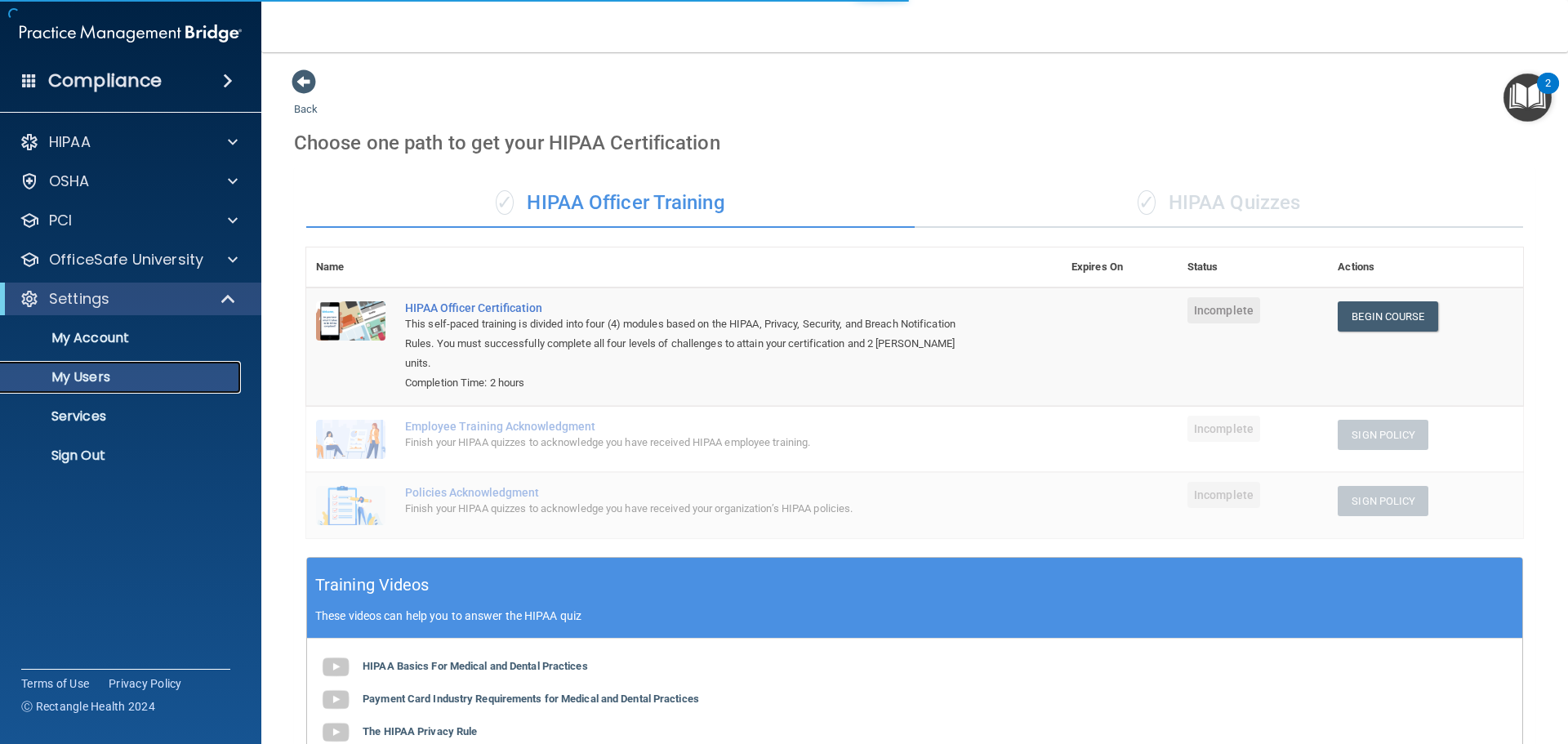
select select "20"
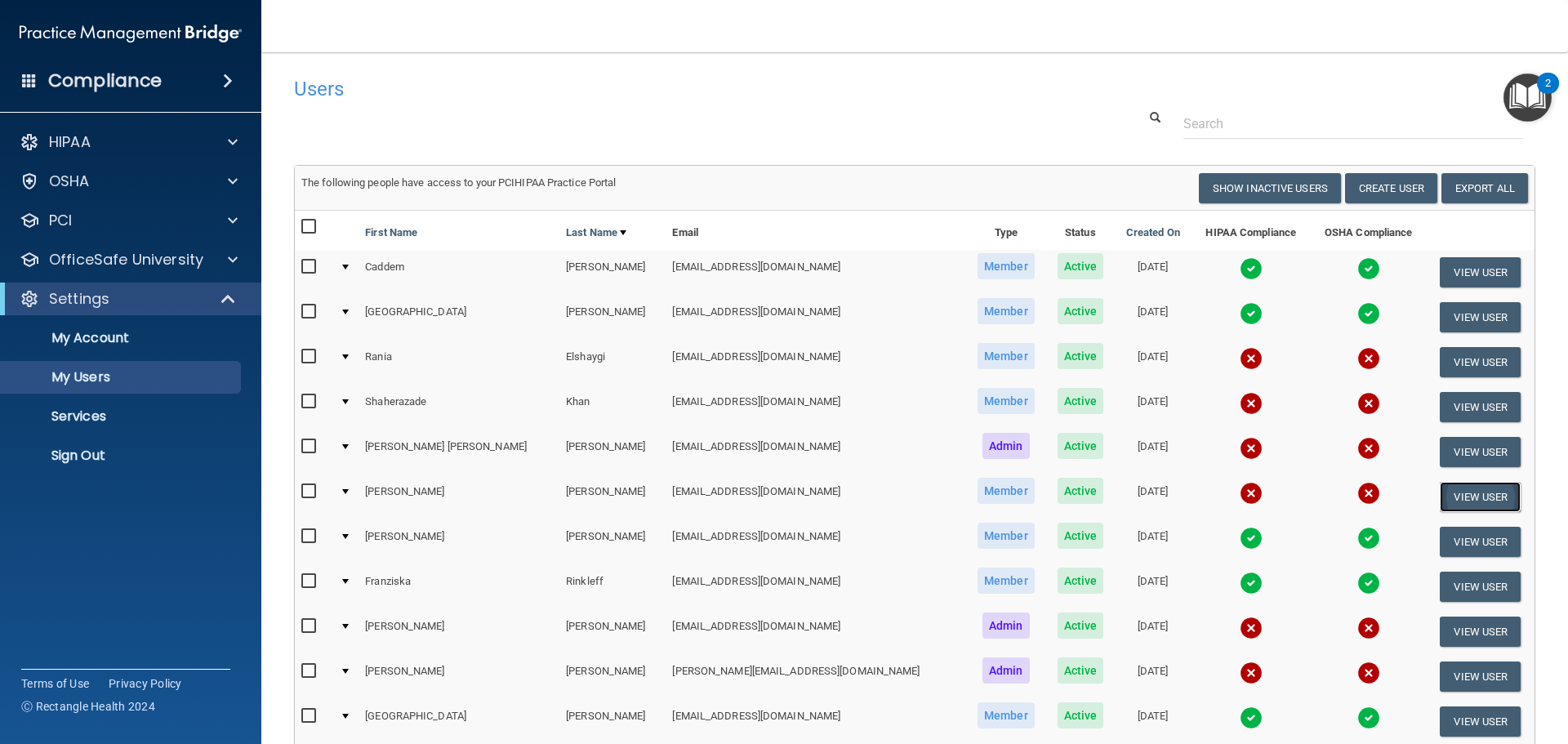
click at [1445, 506] on button "View User" at bounding box center [1481, 497] width 81 height 30
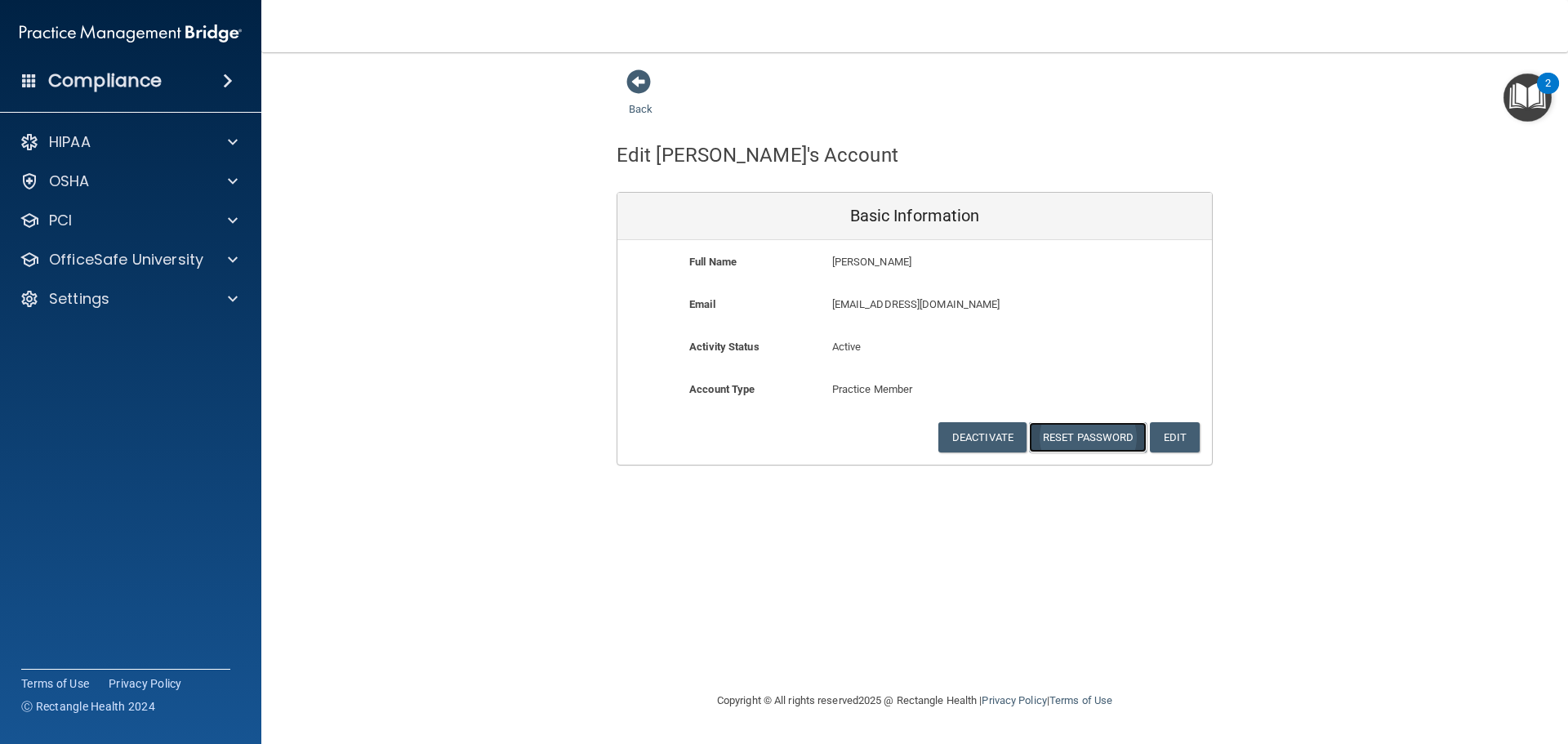
click at [1113, 433] on button "Reset Password" at bounding box center [1088, 437] width 118 height 30
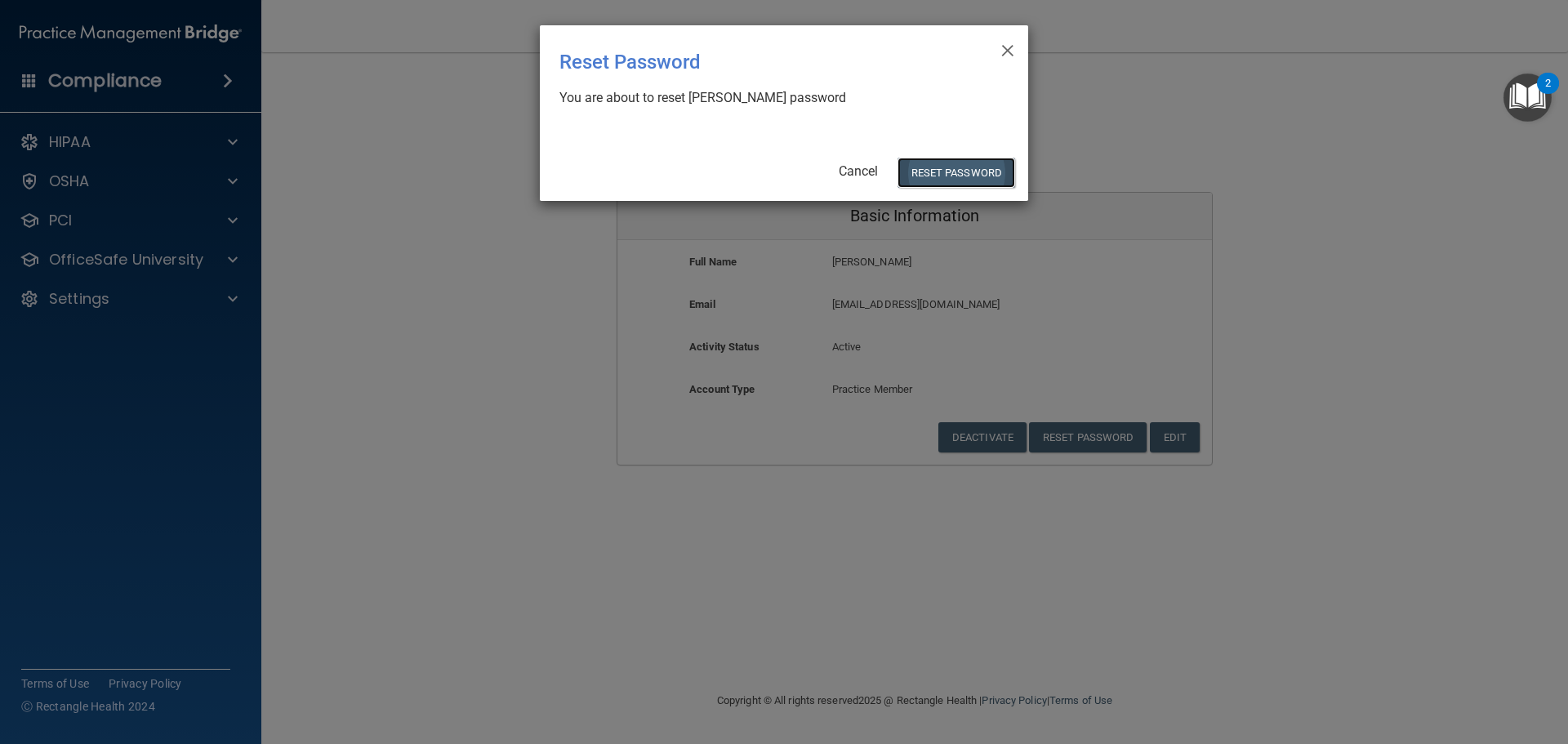
click at [941, 164] on button "Reset Password" at bounding box center [957, 173] width 118 height 30
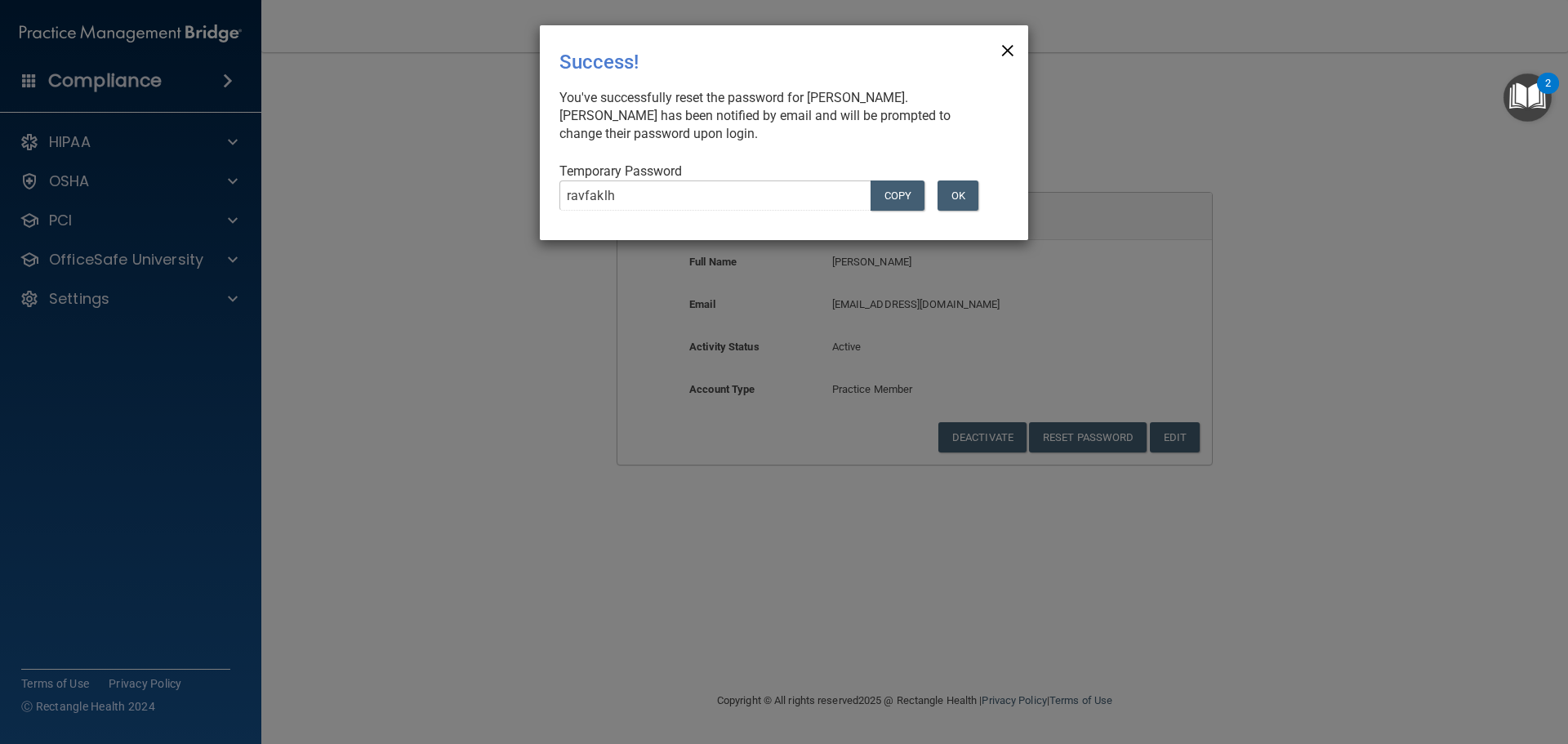
click at [1004, 56] on span "×" at bounding box center [1008, 48] width 15 height 33
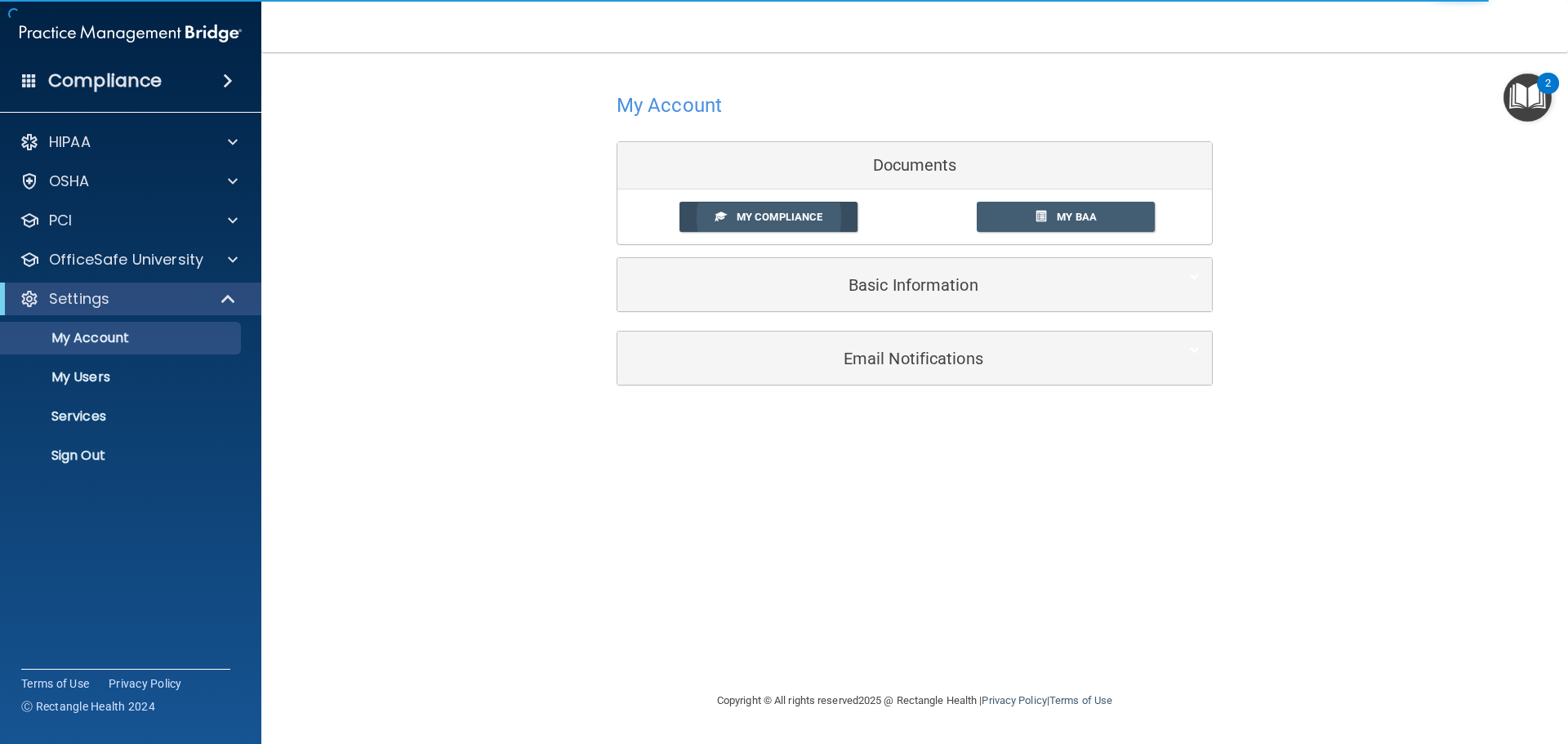
click at [768, 215] on span "My Compliance" at bounding box center [779, 217] width 86 height 13
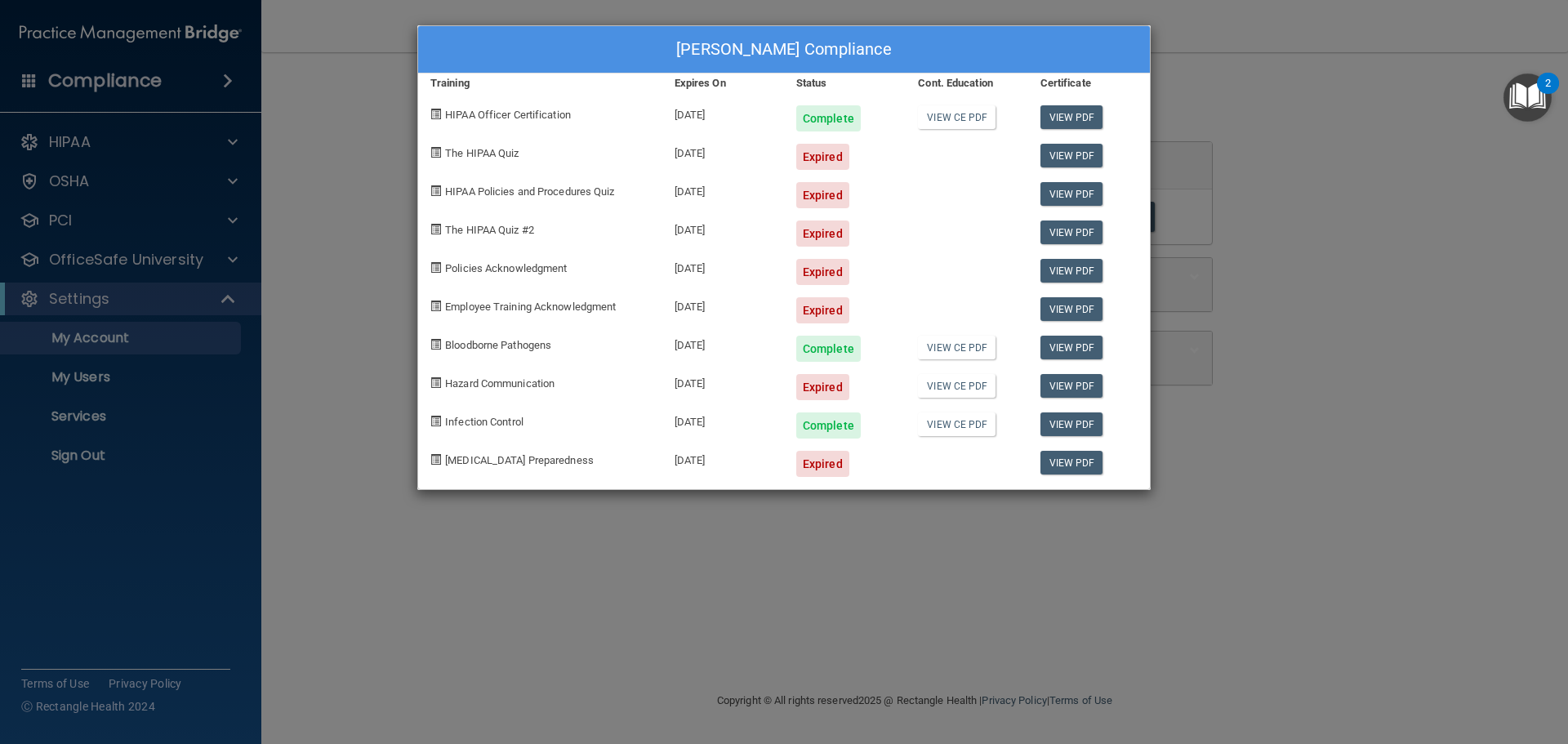
click at [1237, 120] on div "[PERSON_NAME] Compliance Training Expires On Status Cont. Education Certificate…" at bounding box center [784, 372] width 1568 height 744
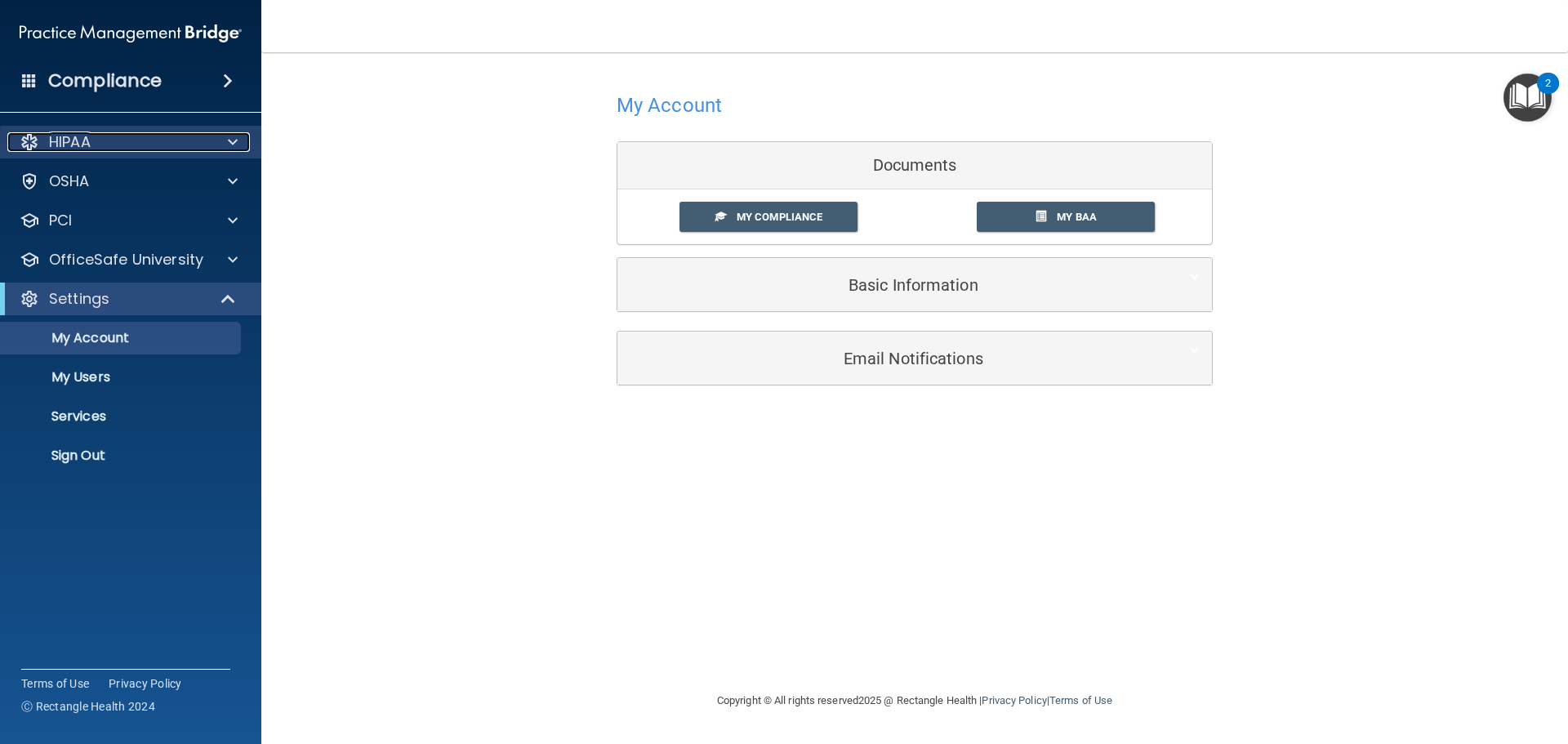
click at [131, 135] on div "HIPAA" at bounding box center [108, 142] width 202 height 19
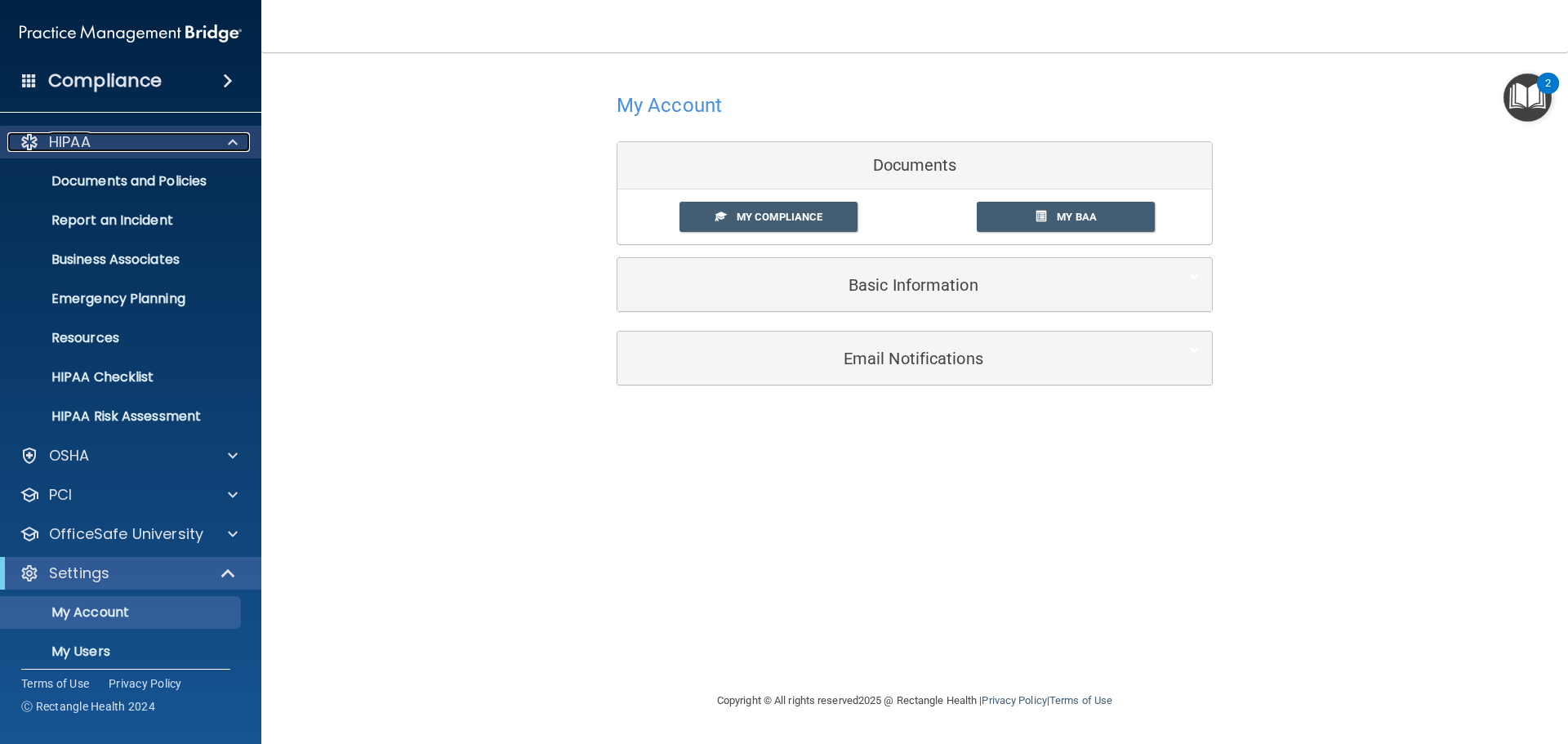
click at [131, 135] on div "HIPAA" at bounding box center [108, 142] width 202 height 19
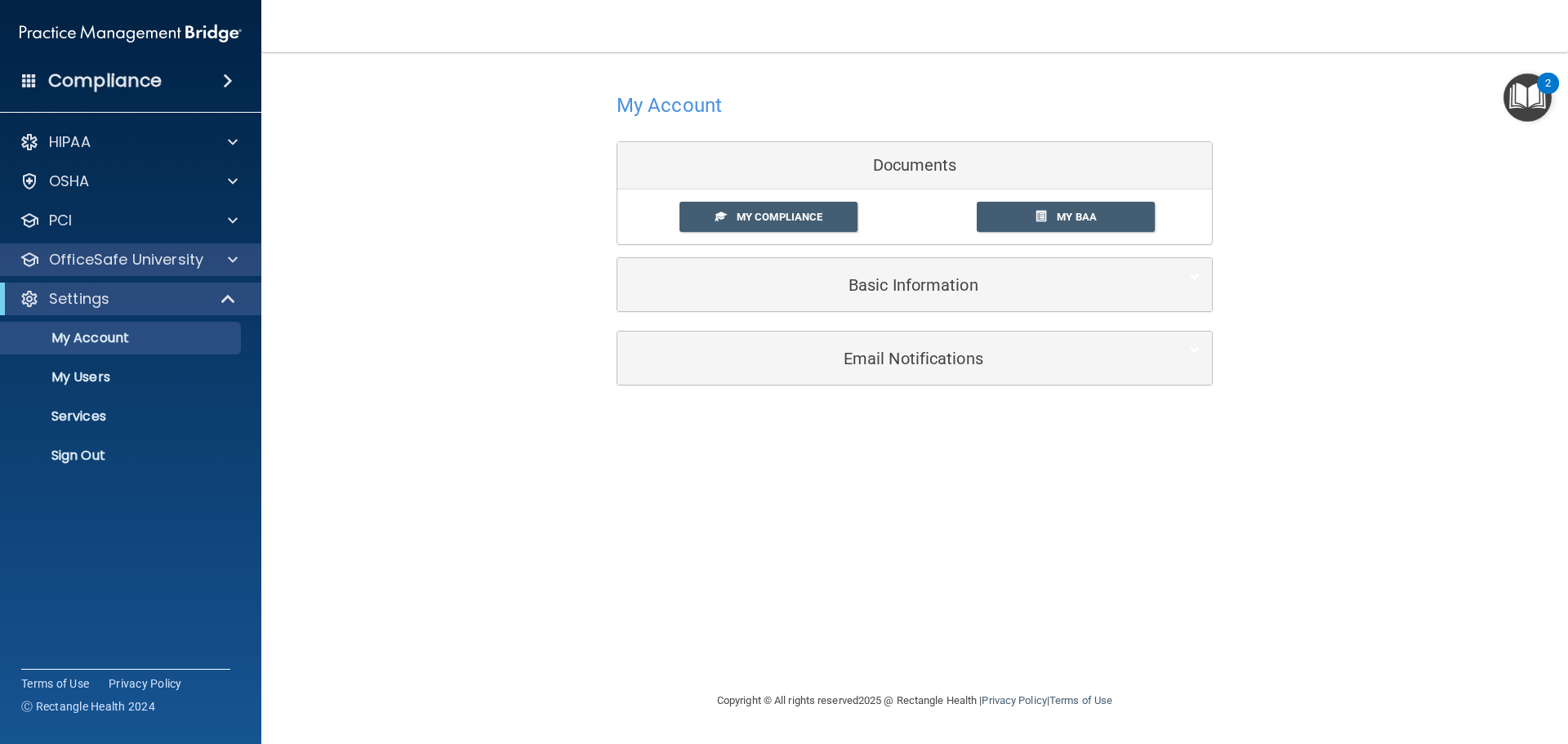
click at [114, 245] on div "OfficeSafe University" at bounding box center [131, 259] width 262 height 33
click at [109, 255] on p "OfficeSafe University" at bounding box center [126, 259] width 155 height 19
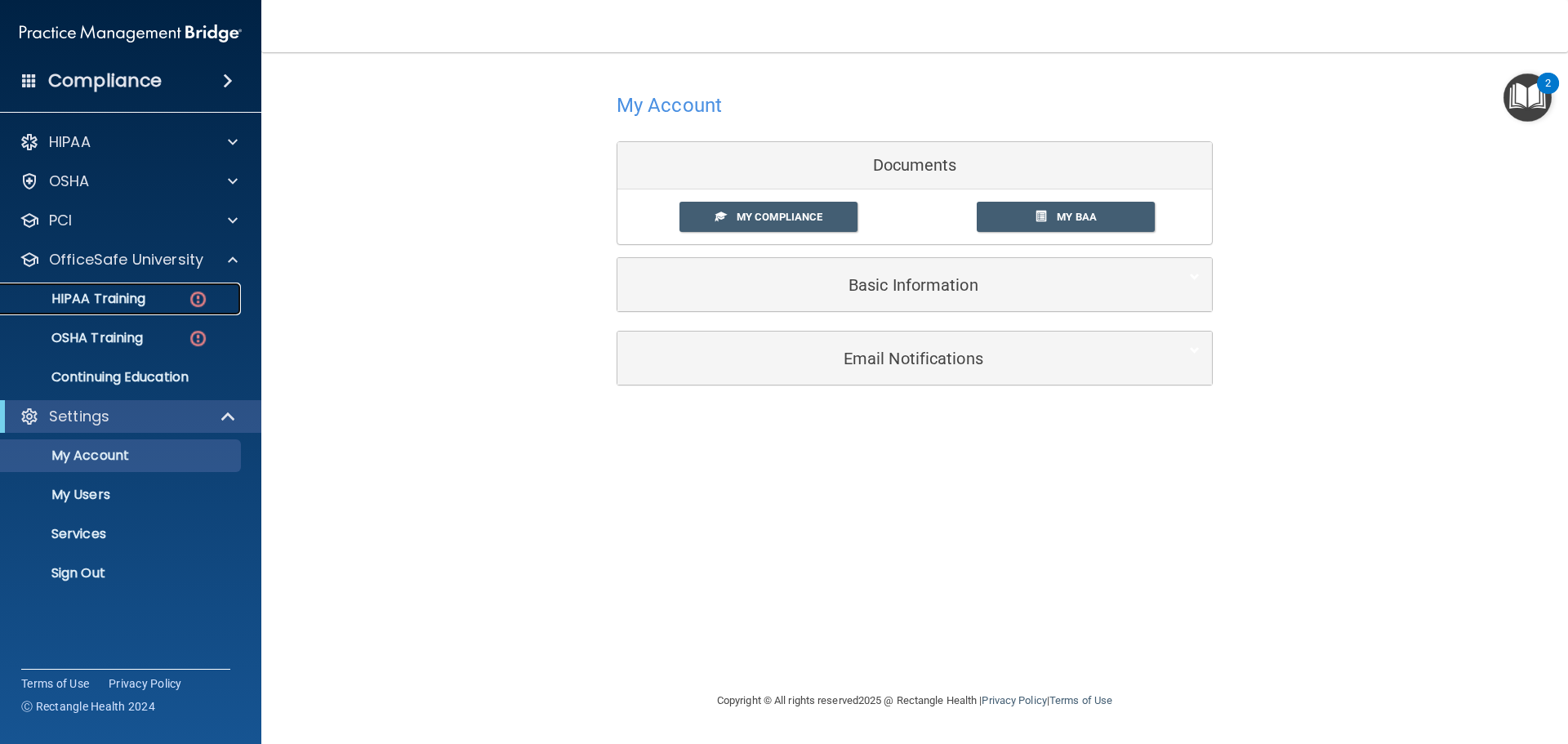
click at [108, 299] on p "HIPAA Training" at bounding box center [78, 298] width 134 height 16
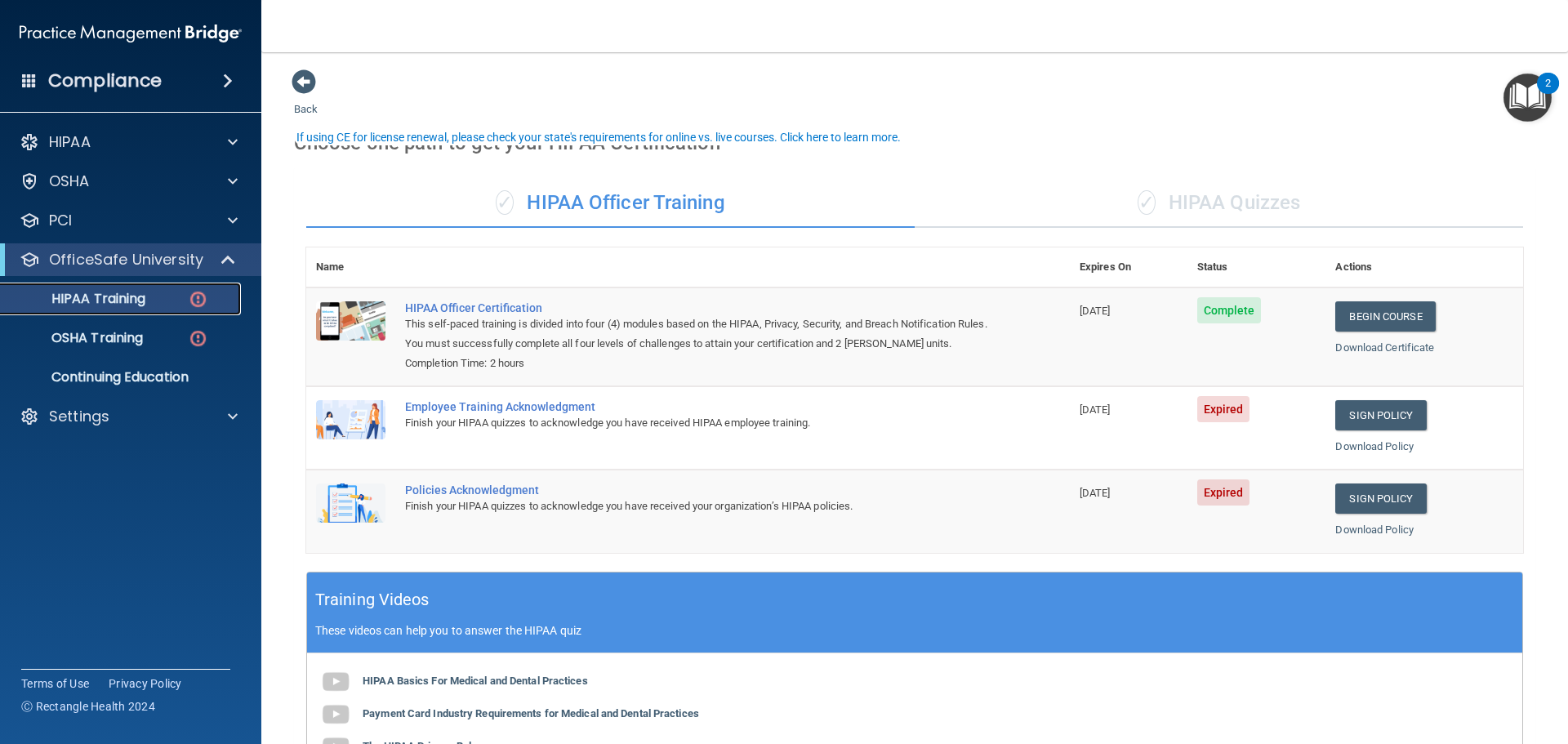
scroll to position [81, 0]
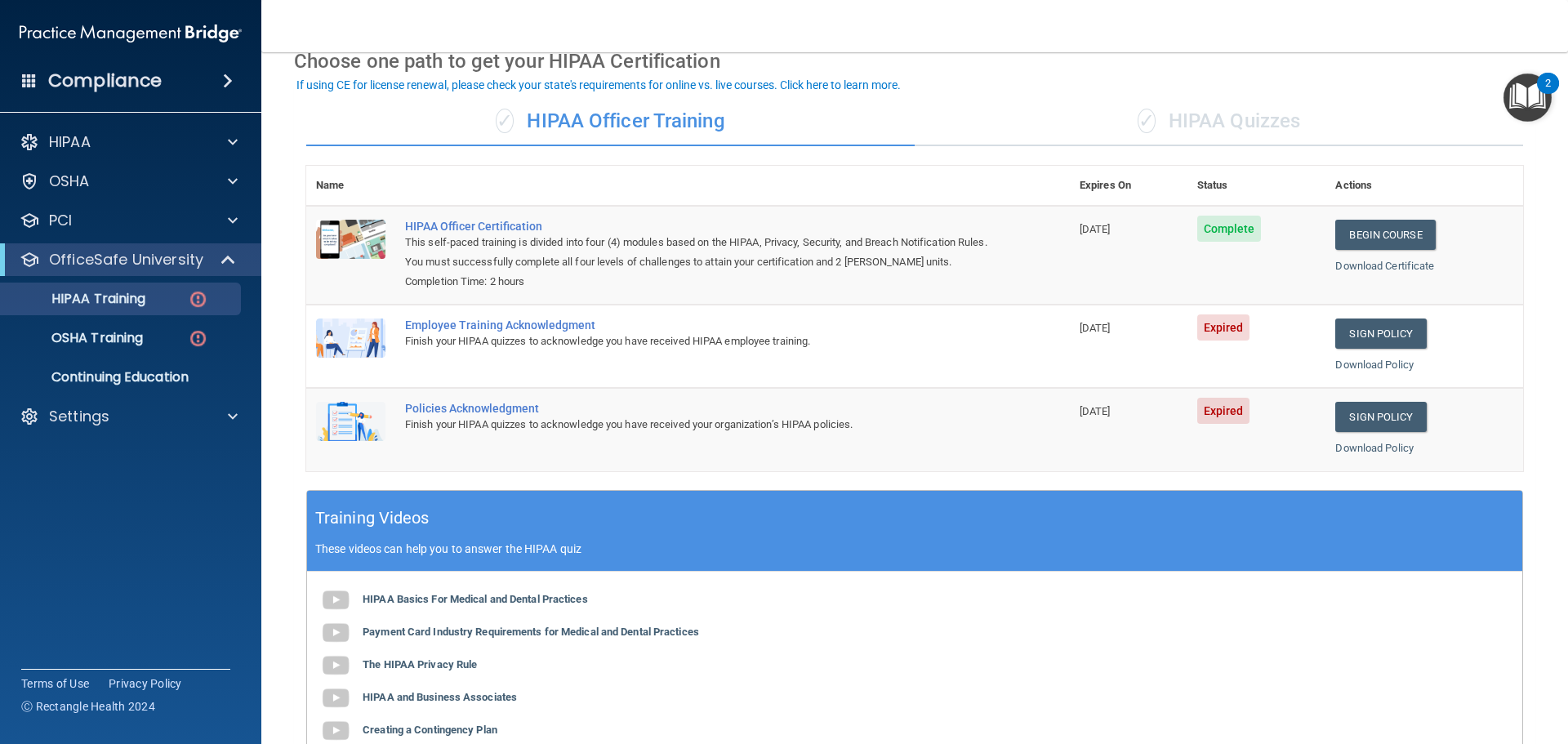
click at [512, 337] on div "Finish your HIPAA quizzes to acknowledge you have received HIPAA employee train…" at bounding box center [696, 341] width 583 height 19
click at [515, 326] on div "Employee Training Acknowledgment" at bounding box center [696, 325] width 583 height 13
click at [367, 336] on img at bounding box center [350, 338] width 70 height 39
click at [492, 338] on div "Finish your HIPAA quizzes to acknowledge you have received HIPAA employee train…" at bounding box center [696, 341] width 583 height 19
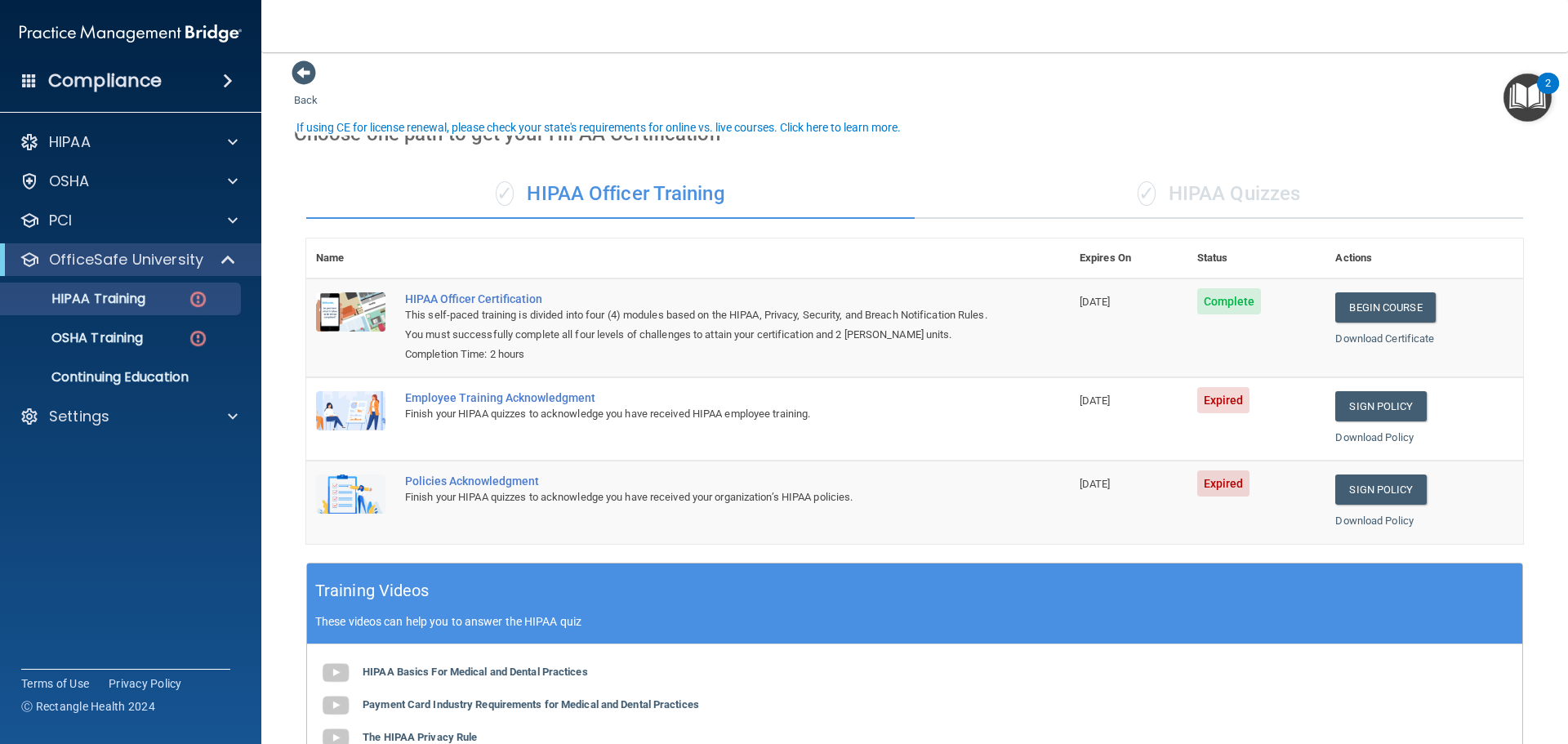
scroll to position [91, 0]
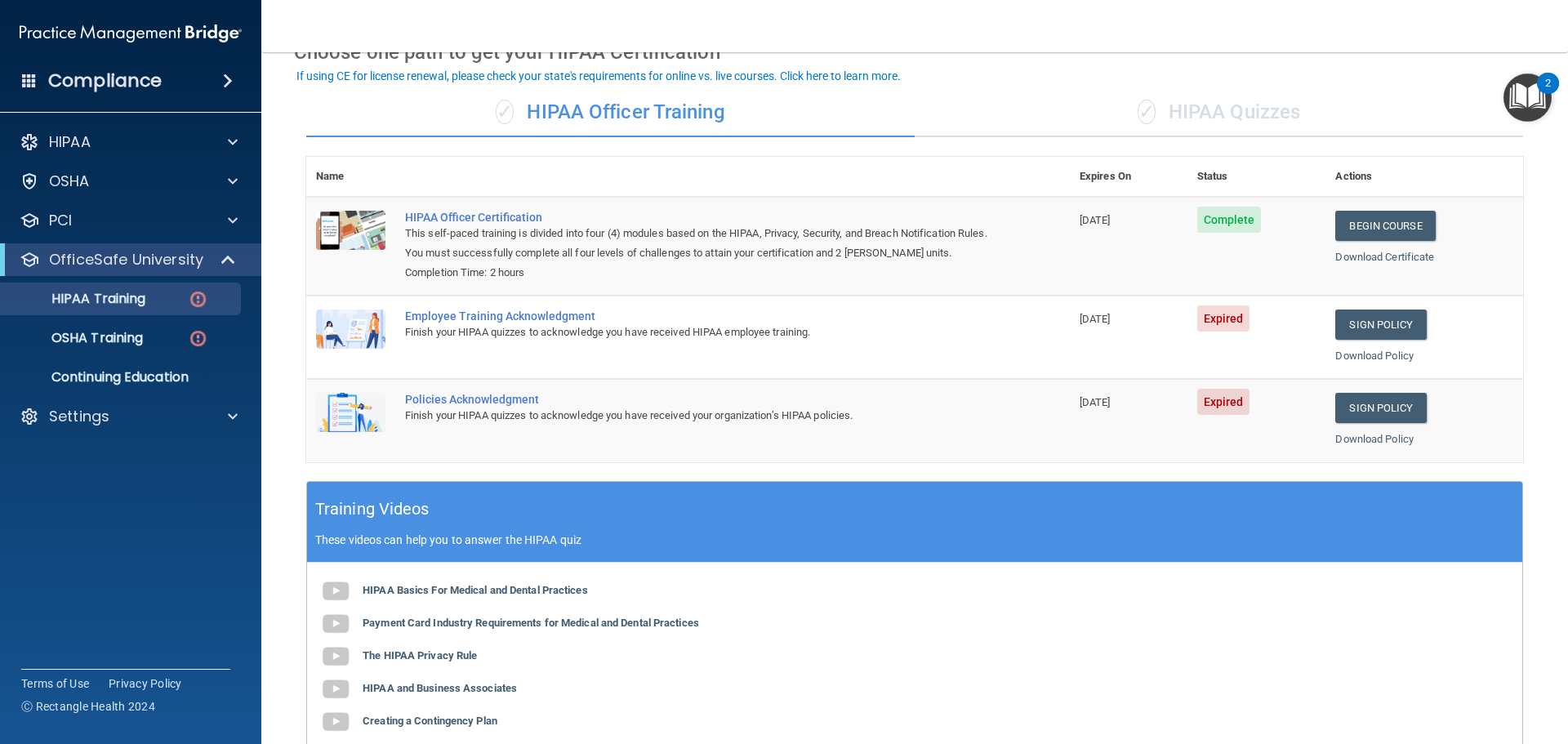
click at [1205, 323] on span "Expired" at bounding box center [1224, 318] width 53 height 26
click at [1070, 330] on td "[DATE]" at bounding box center [1129, 337] width 118 height 83
click at [701, 331] on div "Finish your HIPAA quizzes to acknowledge you have received HIPAA employee train…" at bounding box center [696, 332] width 583 height 19
click at [517, 313] on div "Employee Training Acknowledgment" at bounding box center [696, 317] width 583 height 13
click at [189, 296] on img at bounding box center [198, 299] width 20 height 20
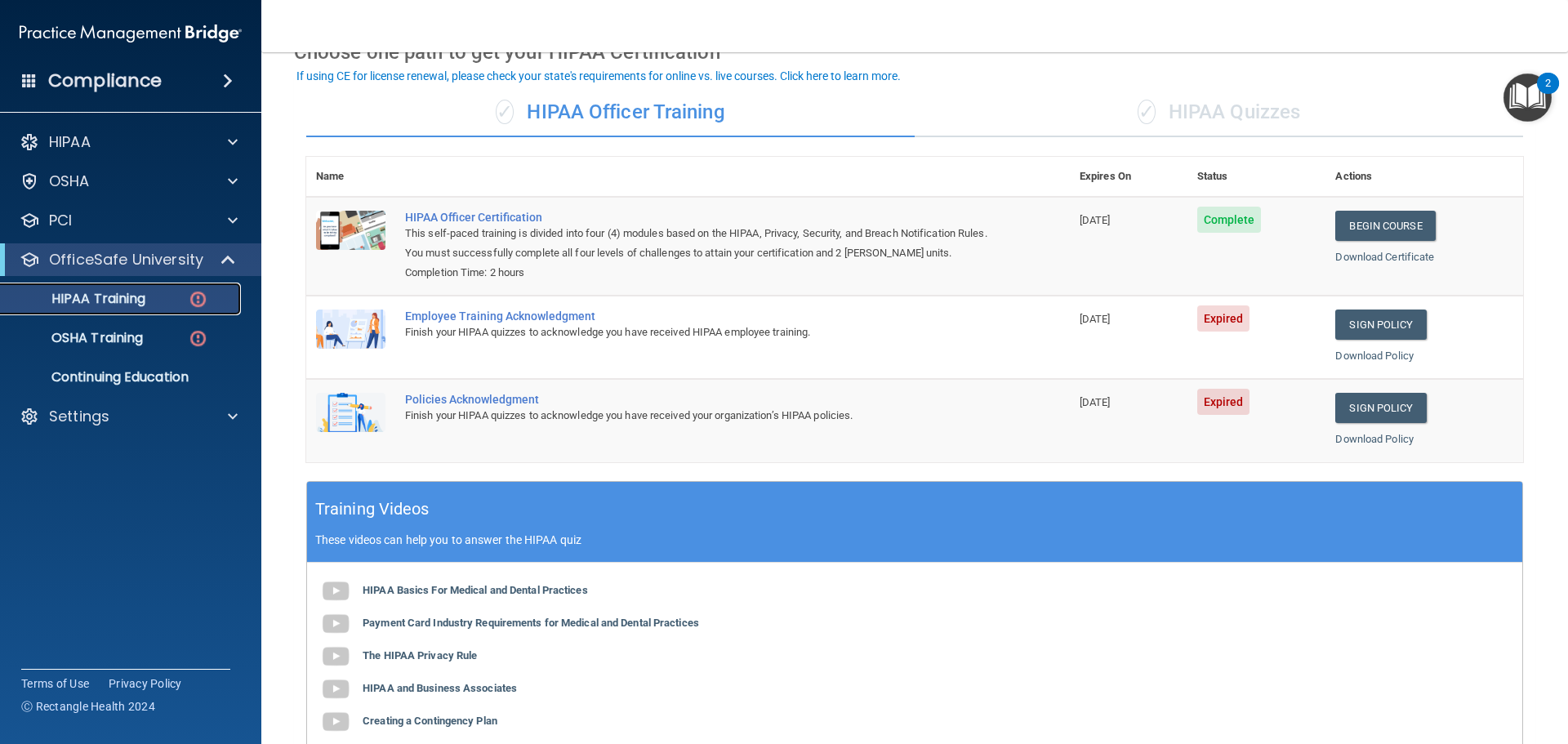
click at [197, 294] on img at bounding box center [198, 299] width 20 height 20
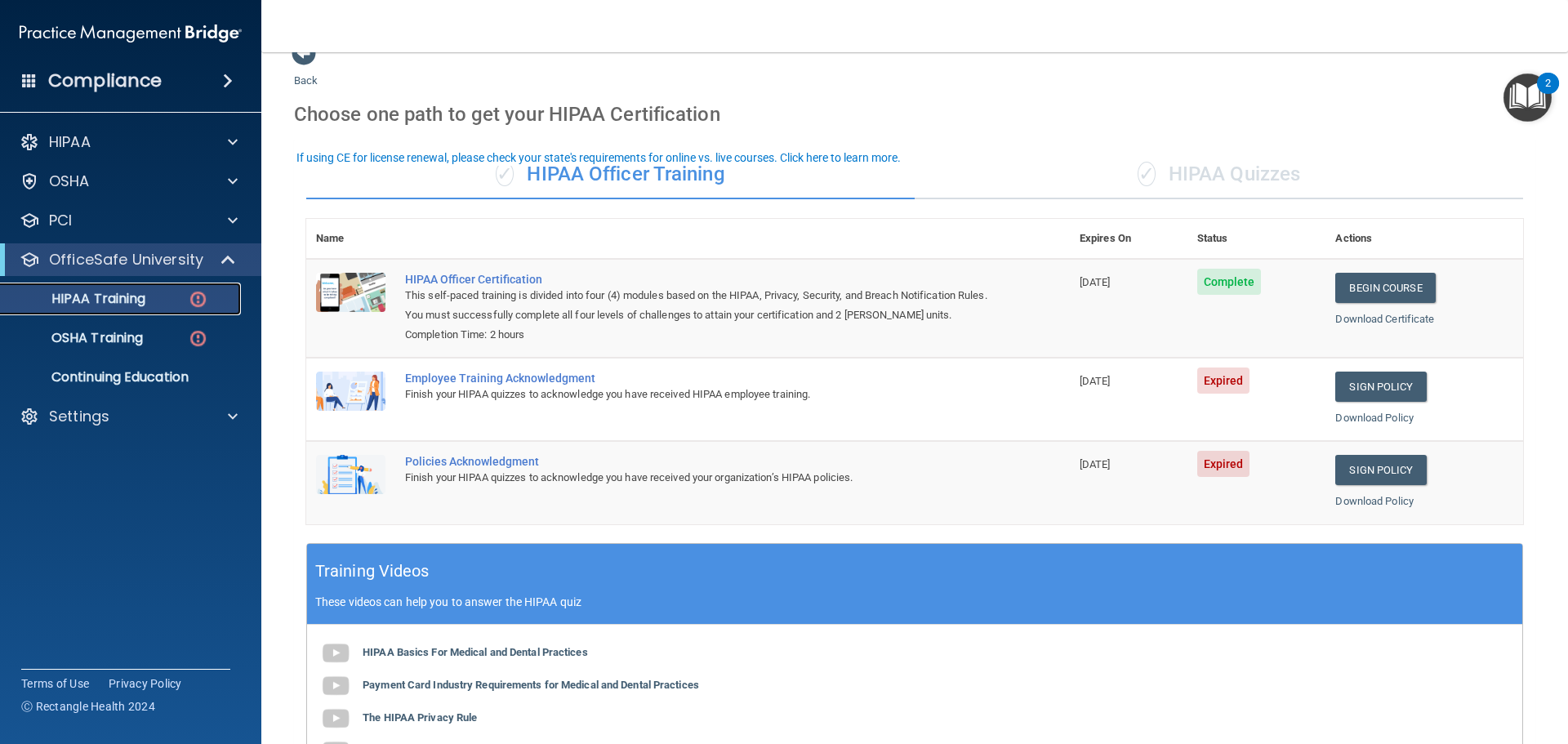
scroll to position [9, 0]
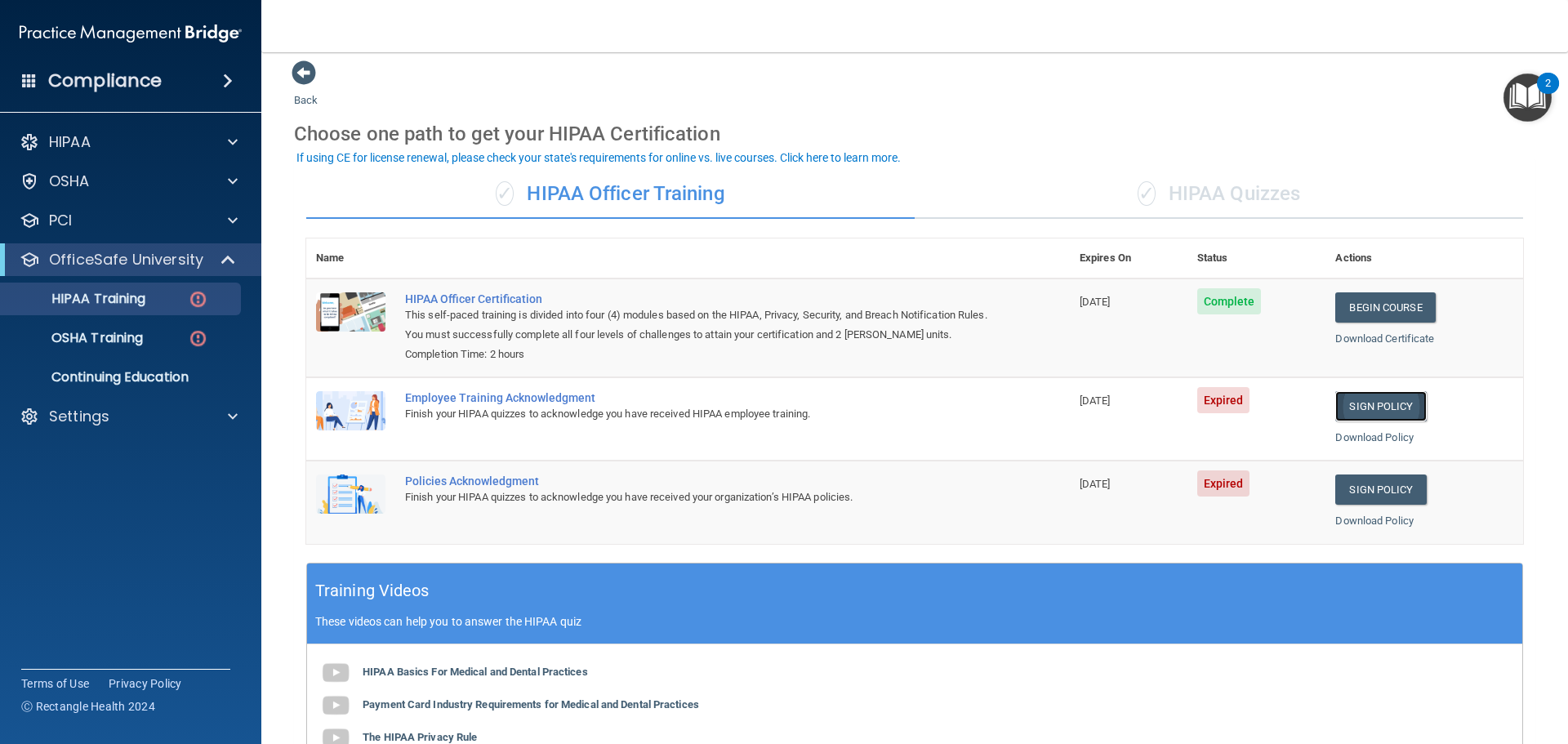
click at [1350, 410] on link "Sign Policy" at bounding box center [1381, 406] width 91 height 30
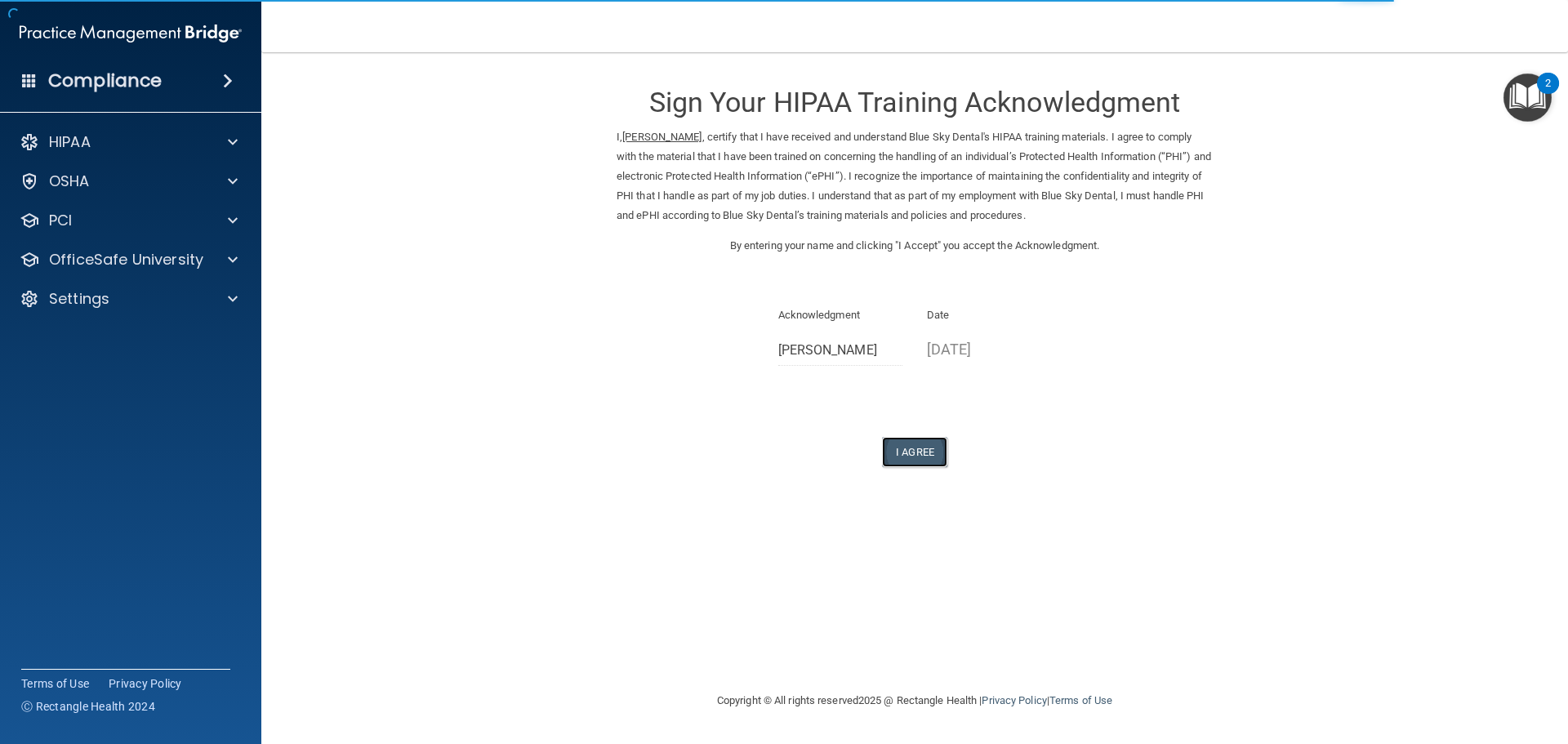
click at [936, 440] on button "I Agree" at bounding box center [915, 452] width 66 height 30
click at [924, 453] on button "I Agree" at bounding box center [915, 452] width 66 height 30
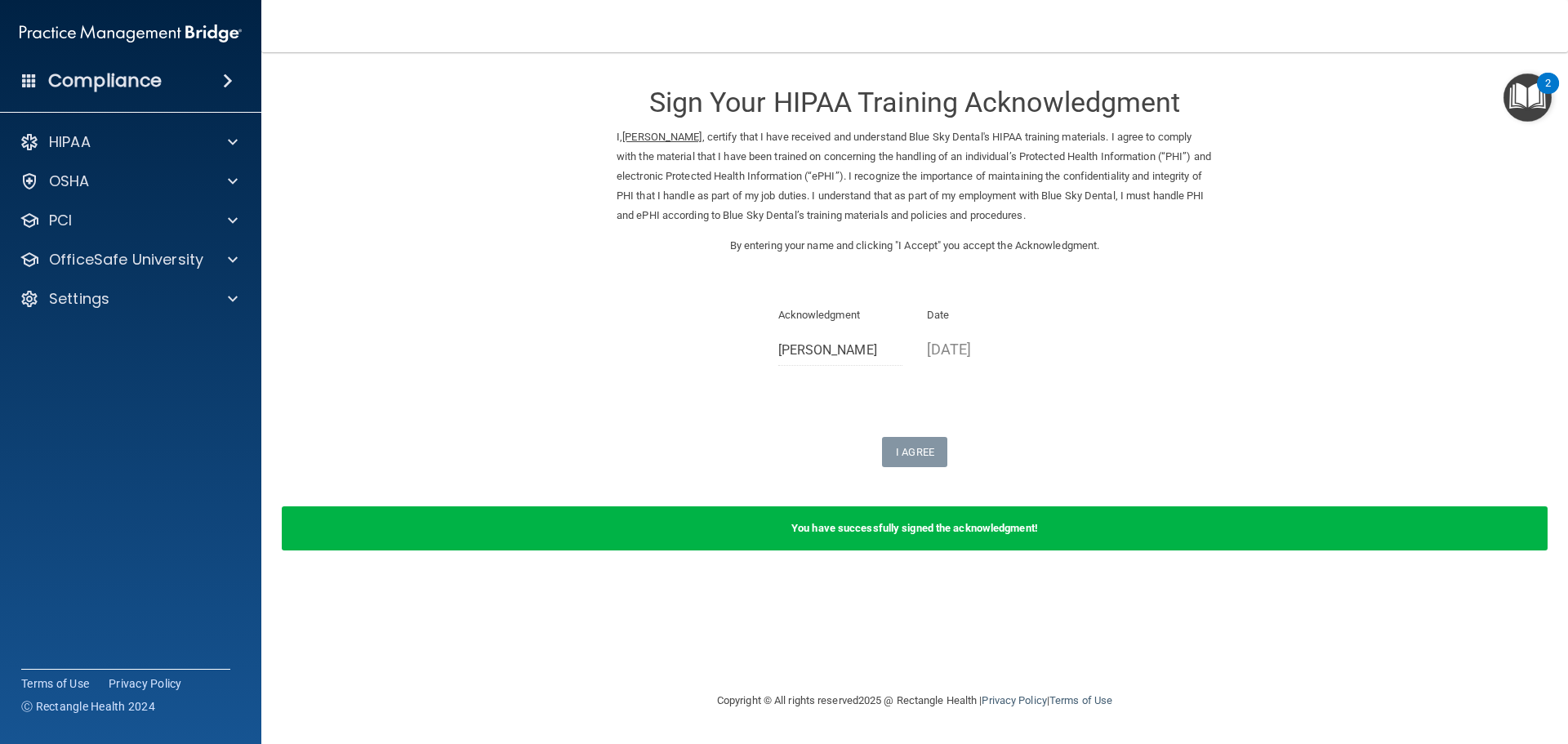
click at [1508, 94] on img "Open Resource Center, 2 new notifications" at bounding box center [1528, 97] width 48 height 48
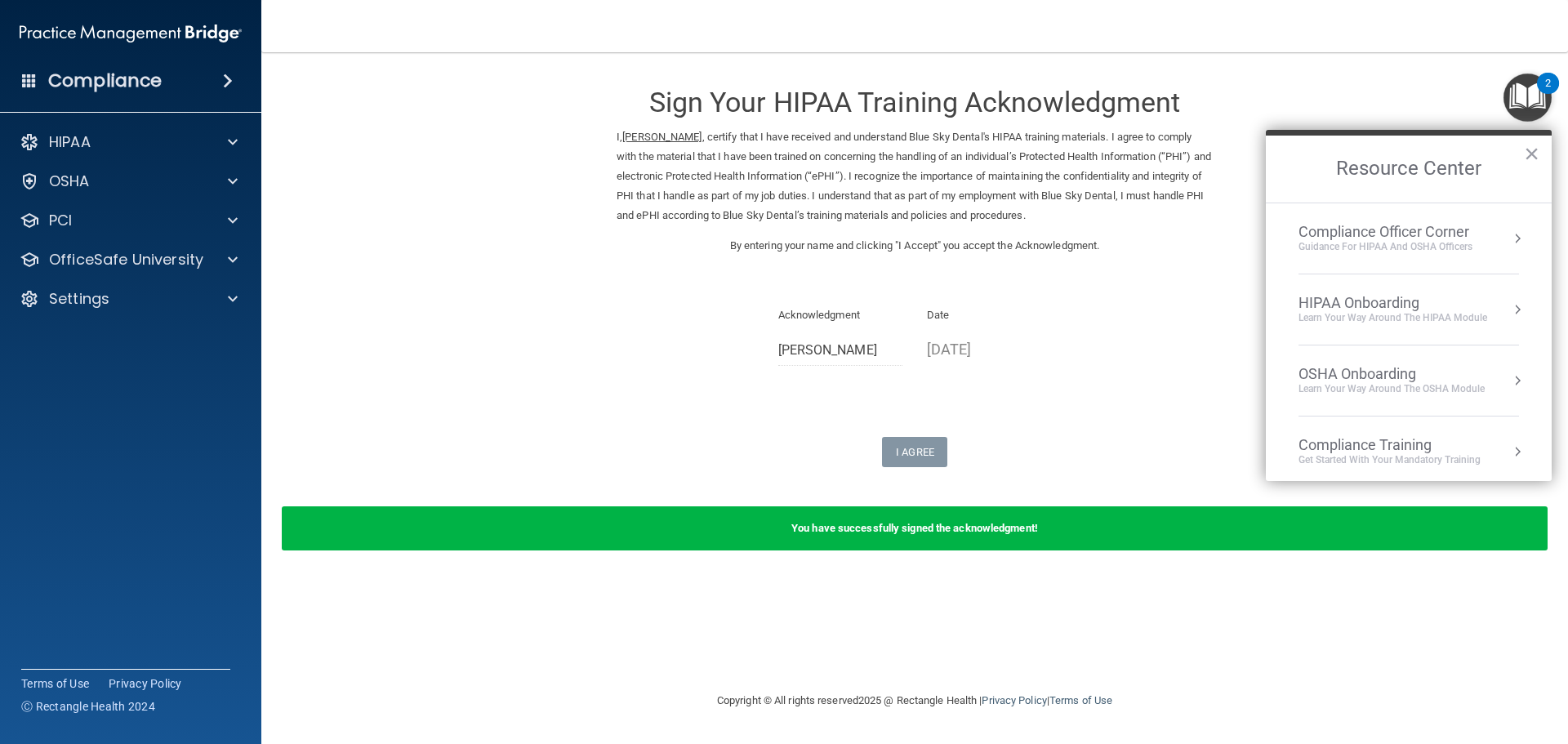
click at [1040, 376] on div "Acknowledgment Jessica Waugh Date 08/12/2025" at bounding box center [915, 342] width 596 height 73
click at [1534, 154] on button "×" at bounding box center [1532, 153] width 15 height 26
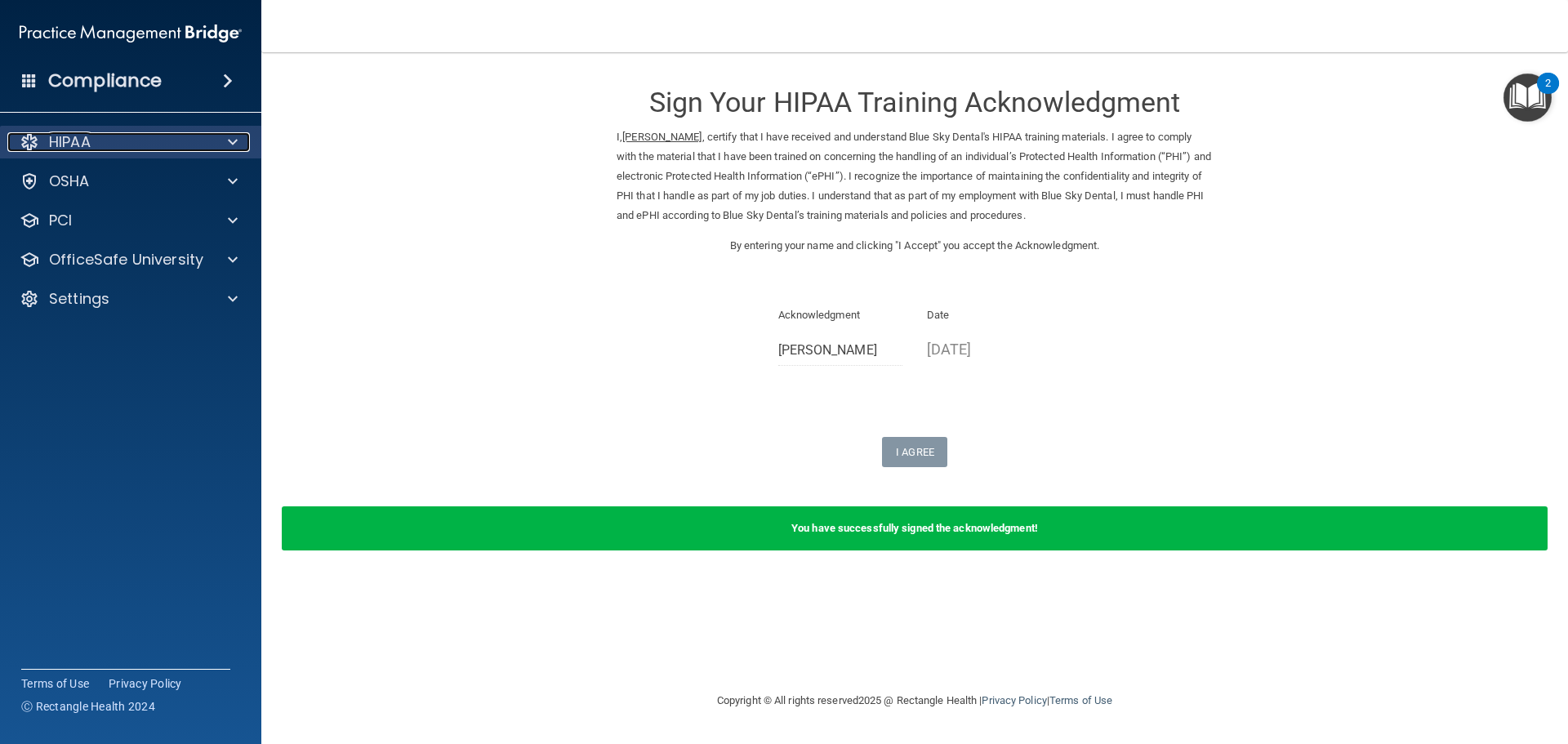
click at [236, 136] on span at bounding box center [233, 142] width 10 height 19
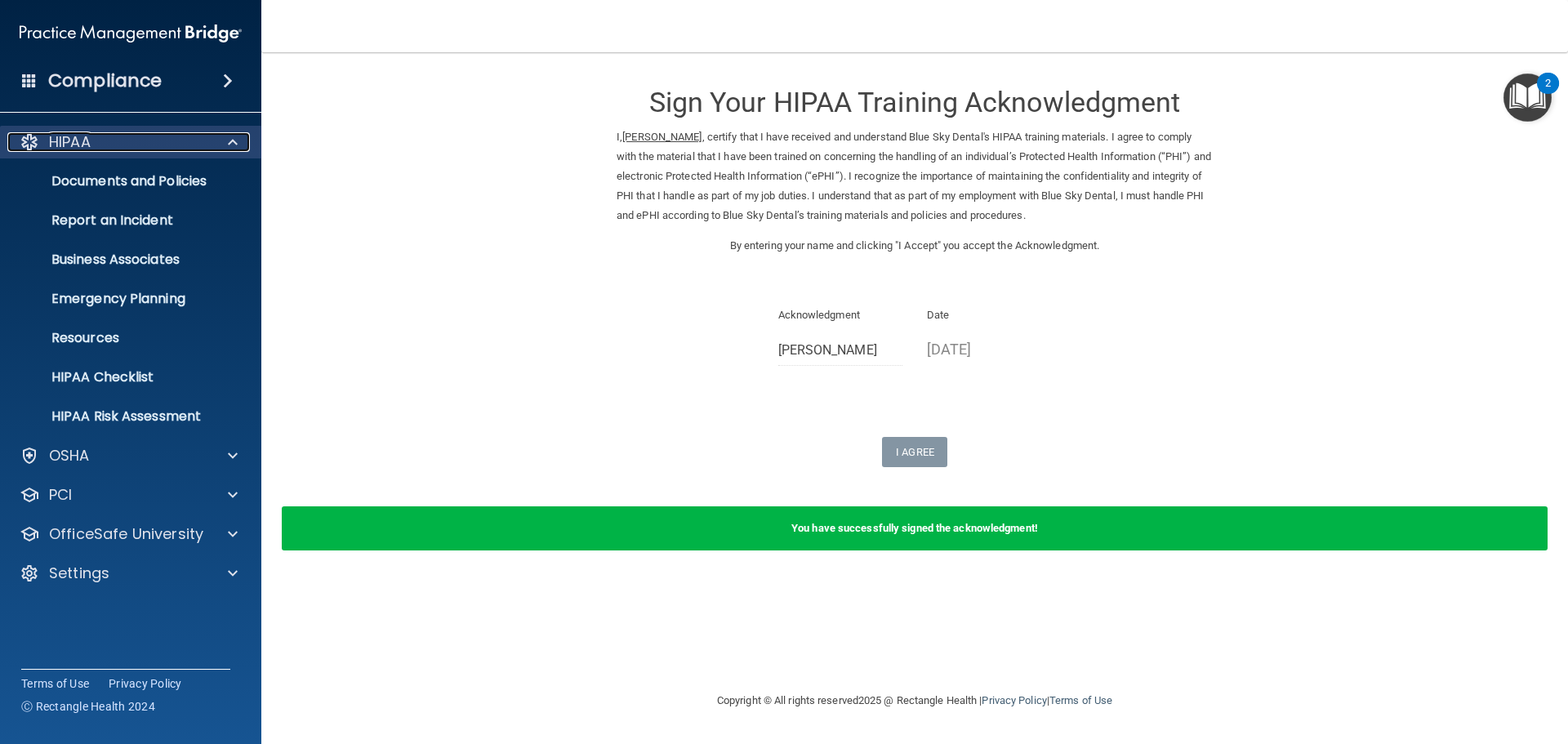
click at [236, 136] on span at bounding box center [233, 142] width 10 height 19
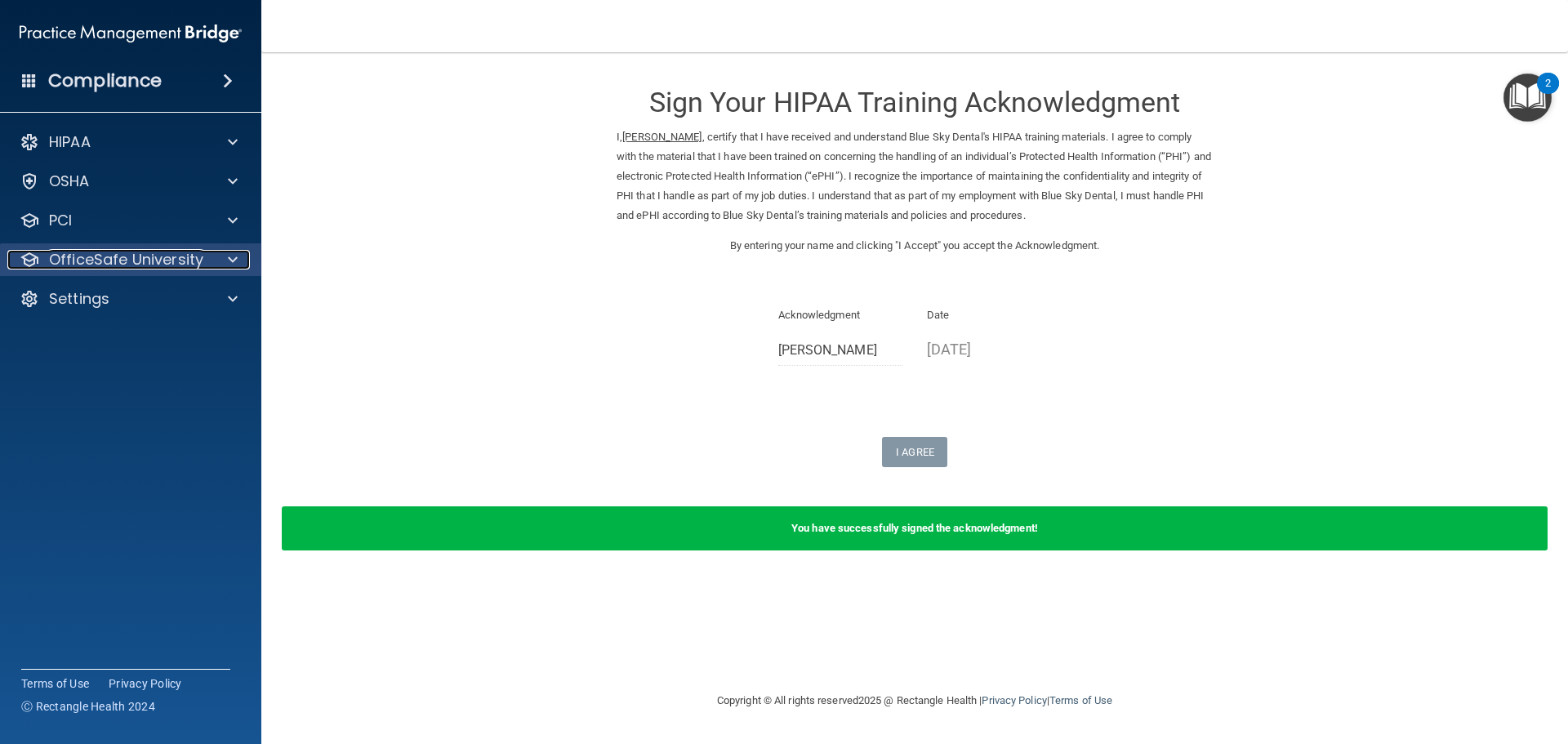
click at [210, 253] on div at bounding box center [230, 259] width 41 height 19
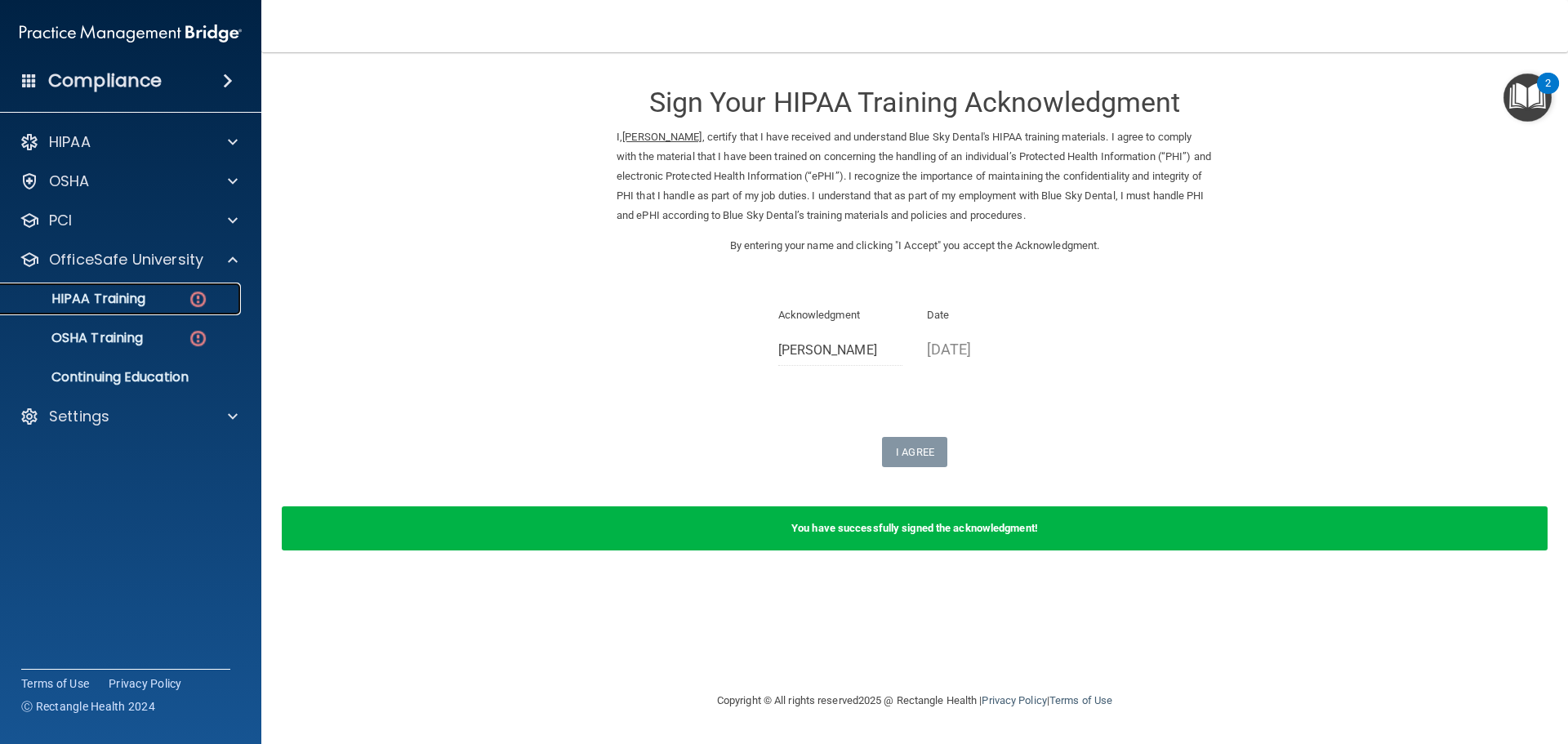
drag, startPoint x: 176, startPoint y: 291, endPoint x: 193, endPoint y: 294, distance: 17.3
click at [176, 291] on div "HIPAA Training" at bounding box center [123, 298] width 223 height 16
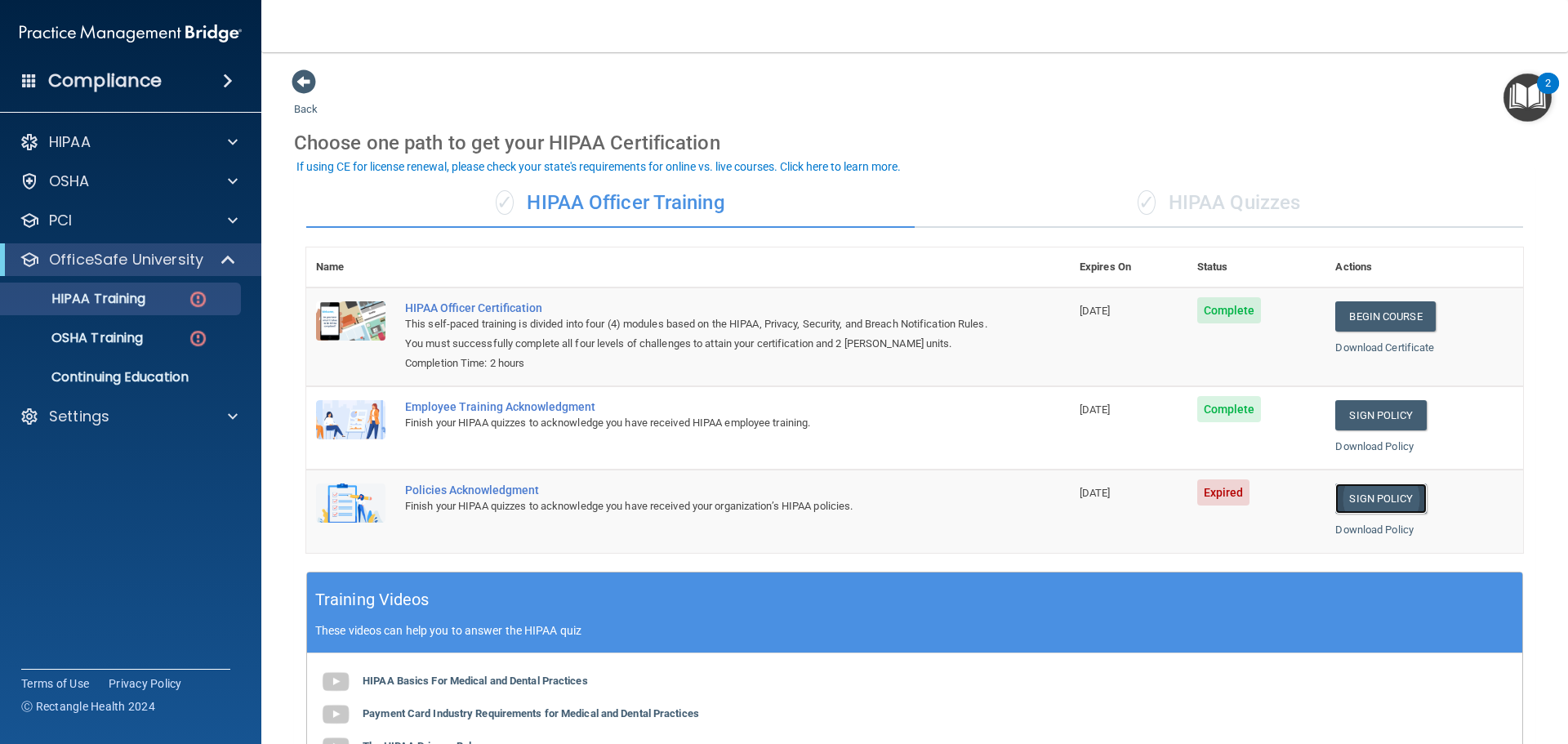
click at [1407, 506] on link "Sign Policy" at bounding box center [1381, 499] width 91 height 30
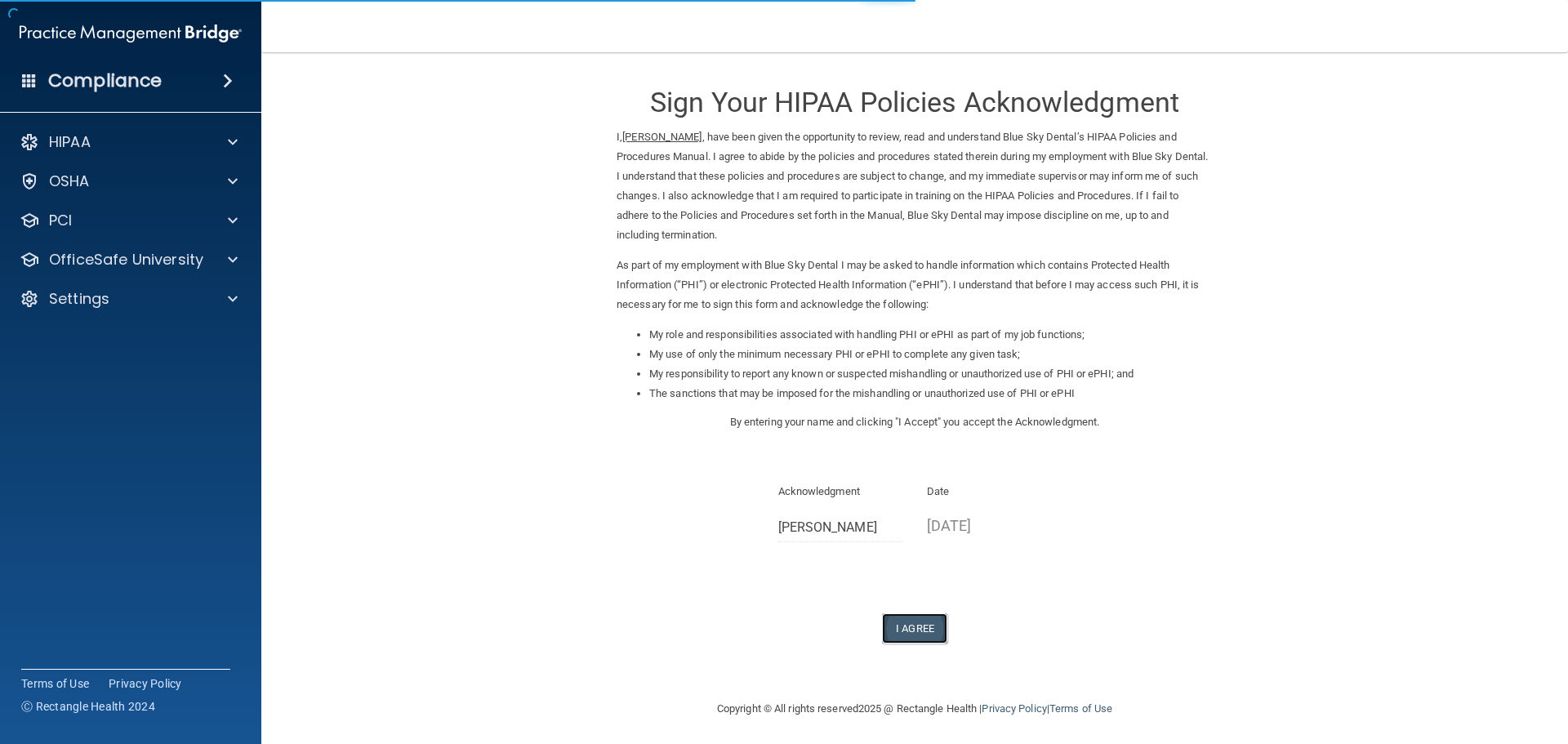
click at [914, 621] on button "I Agree" at bounding box center [915, 628] width 66 height 30
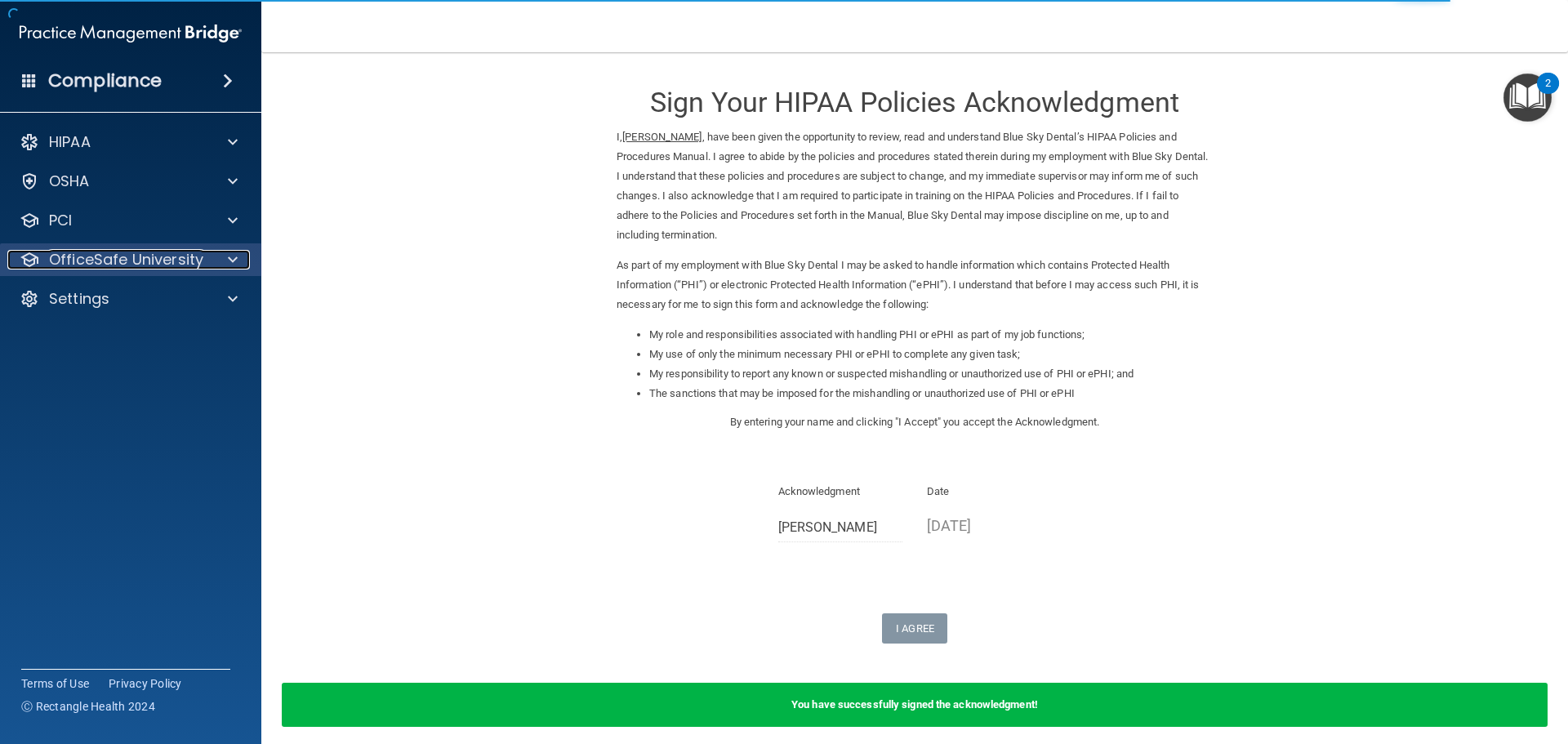
click at [231, 260] on span at bounding box center [233, 259] width 10 height 19
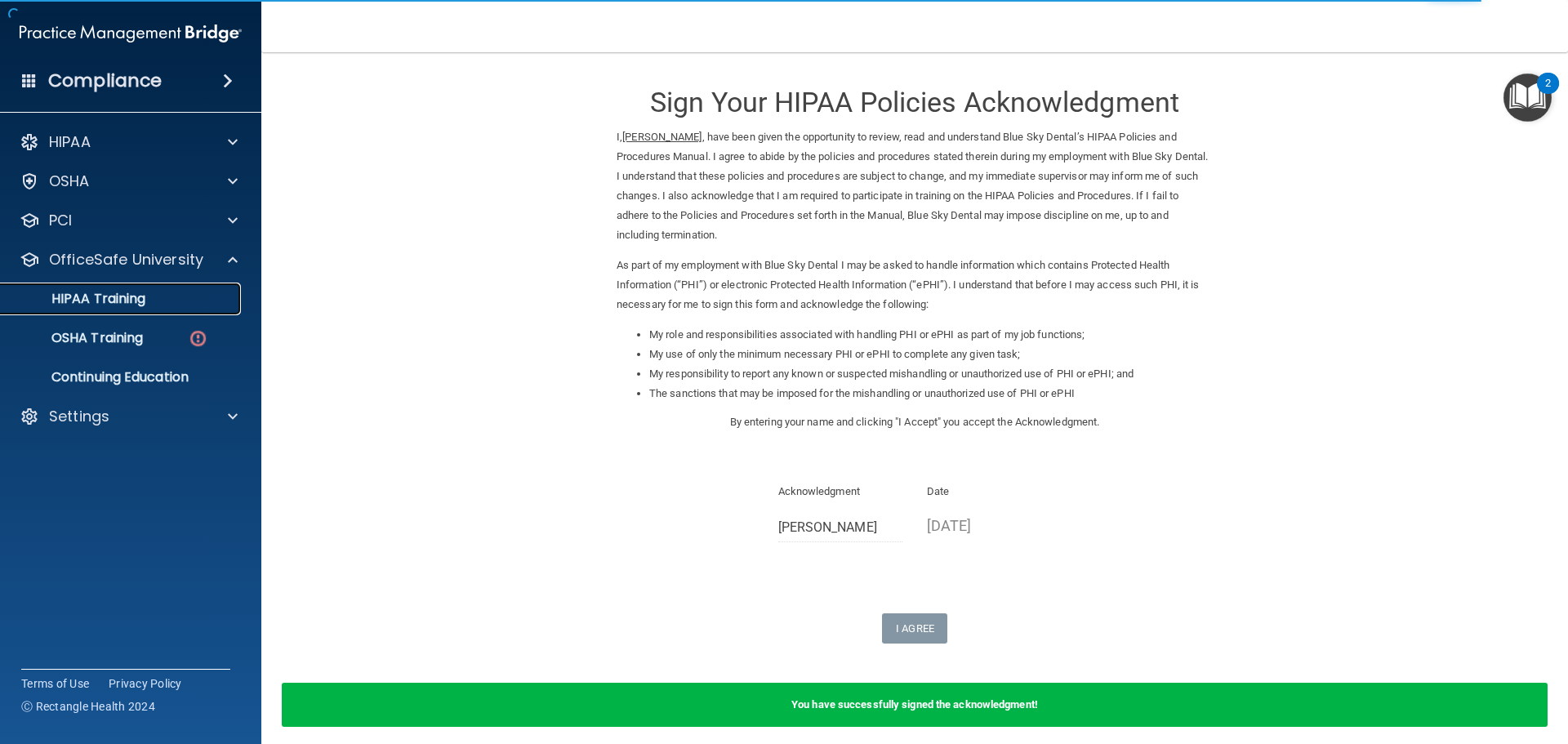
click at [149, 297] on div "HIPAA Training" at bounding box center [123, 298] width 223 height 16
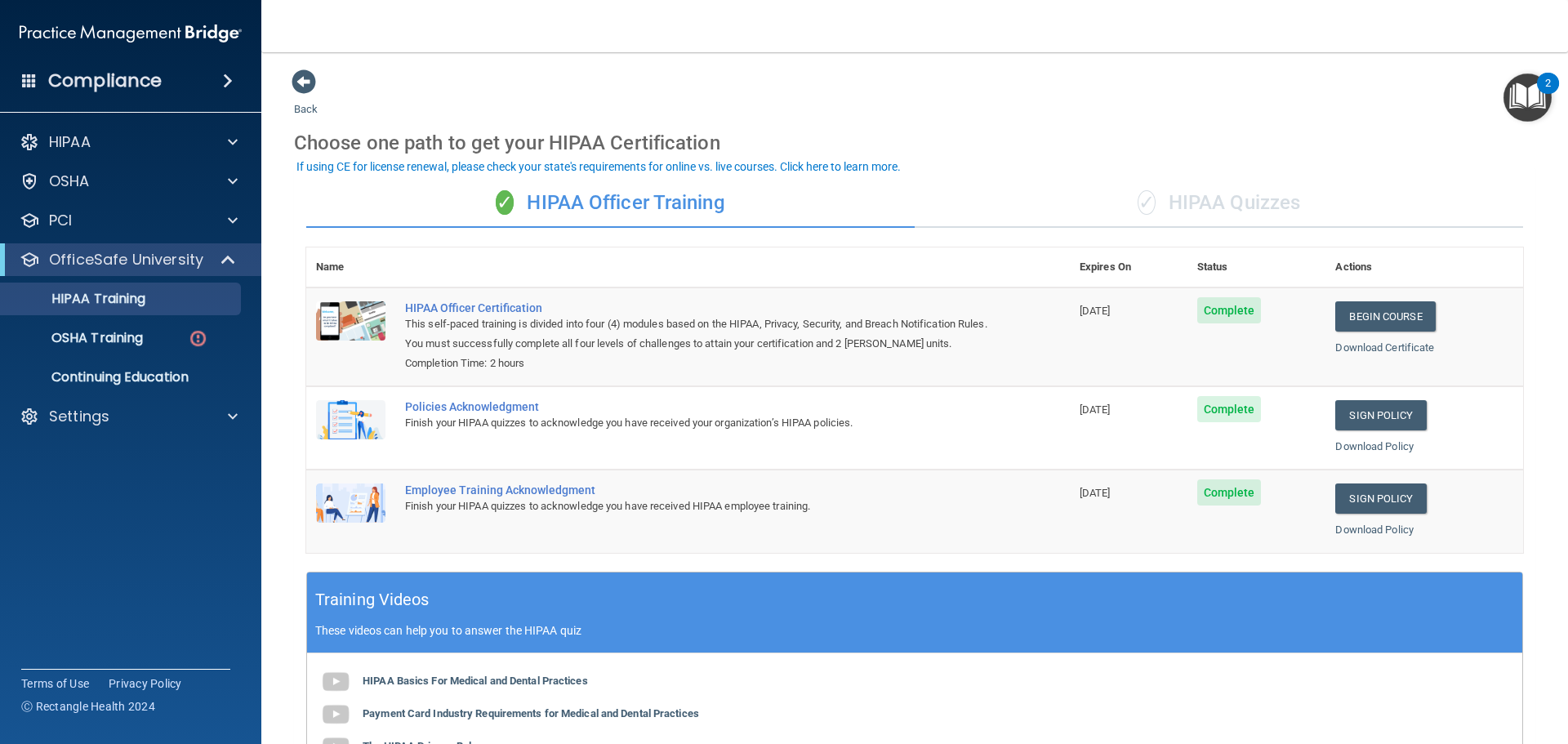
click at [1216, 196] on div "✓ HIPAA Quizzes" at bounding box center [1219, 203] width 609 height 49
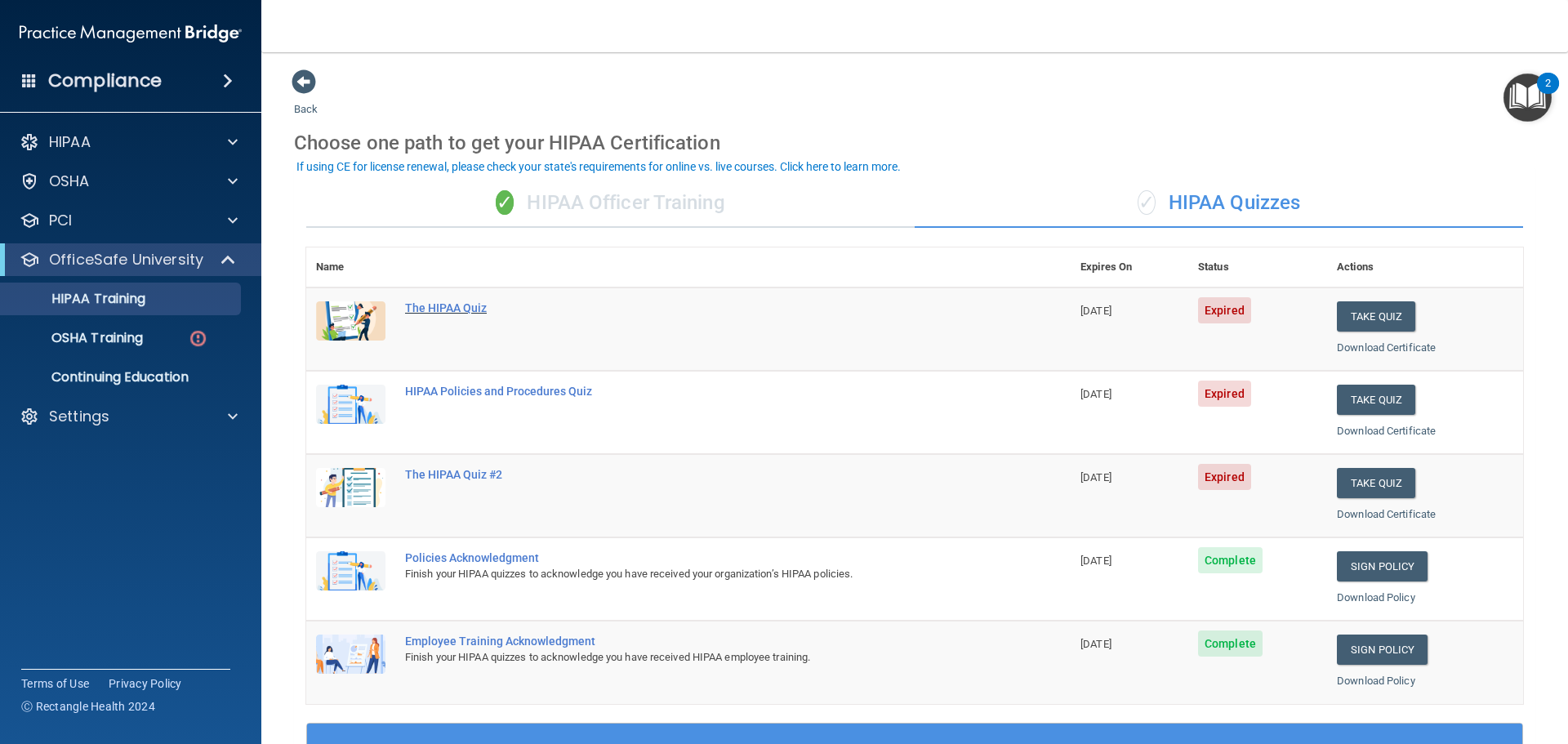
click at [446, 309] on div "The HIPAA Quiz" at bounding box center [696, 308] width 584 height 13
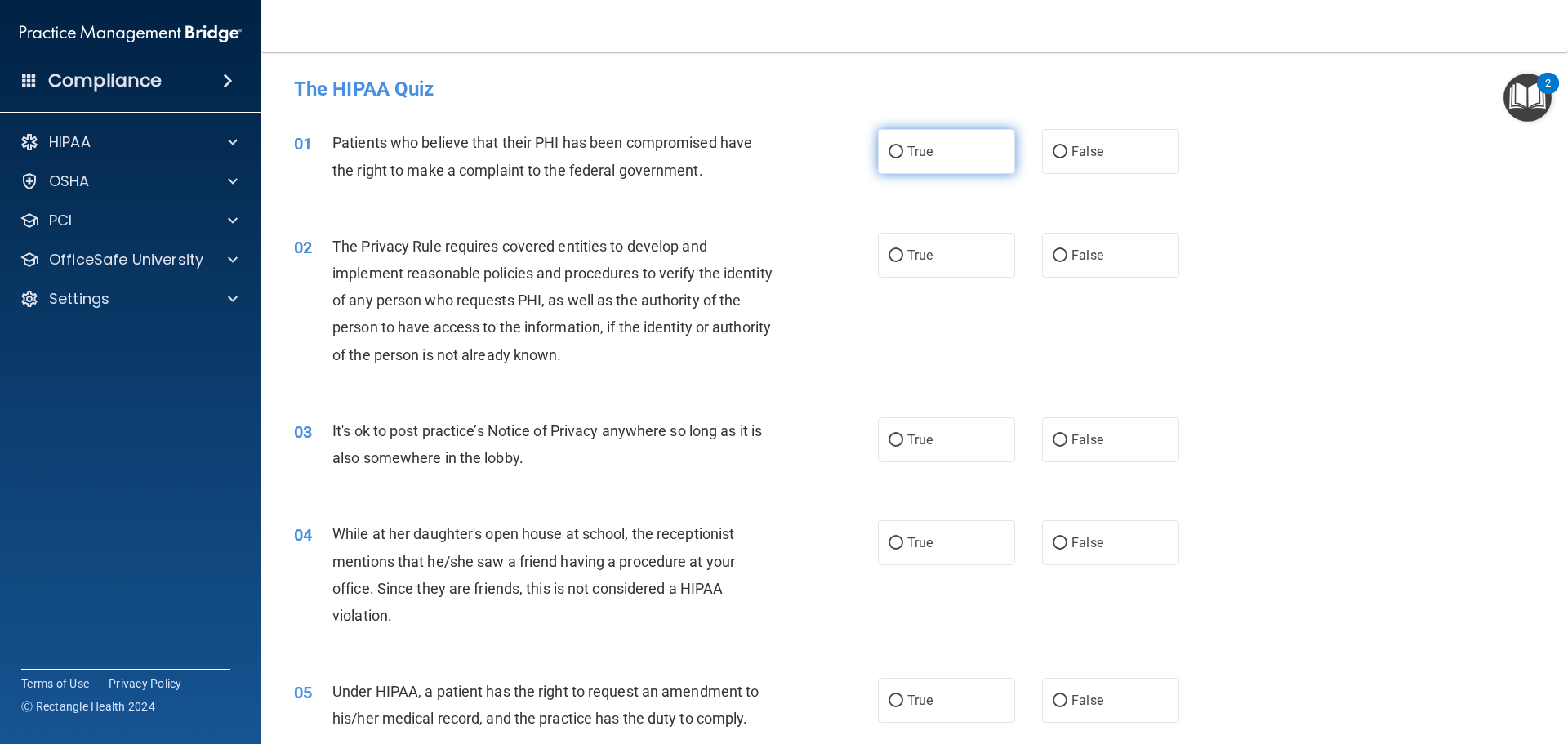
click at [913, 155] on span "True" at bounding box center [920, 151] width 25 height 15
click at [904, 155] on input "True" at bounding box center [896, 152] width 15 height 13
radio input "true"
click at [895, 258] on input "True" at bounding box center [896, 256] width 15 height 13
radio input "true"
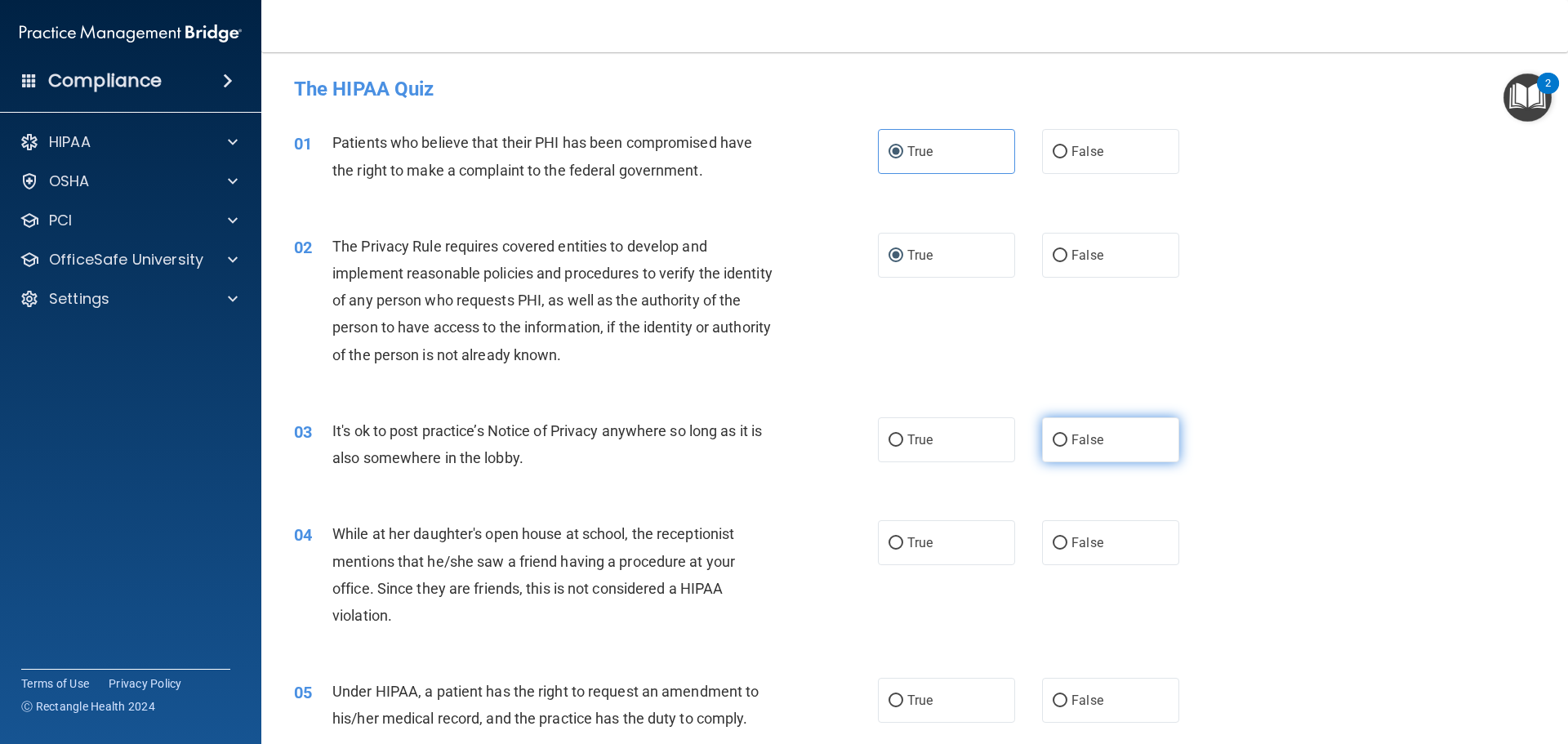
click at [1072, 432] on span "False" at bounding box center [1088, 440] width 32 height 15
click at [1067, 434] on input "False" at bounding box center [1061, 440] width 15 height 13
radio input "true"
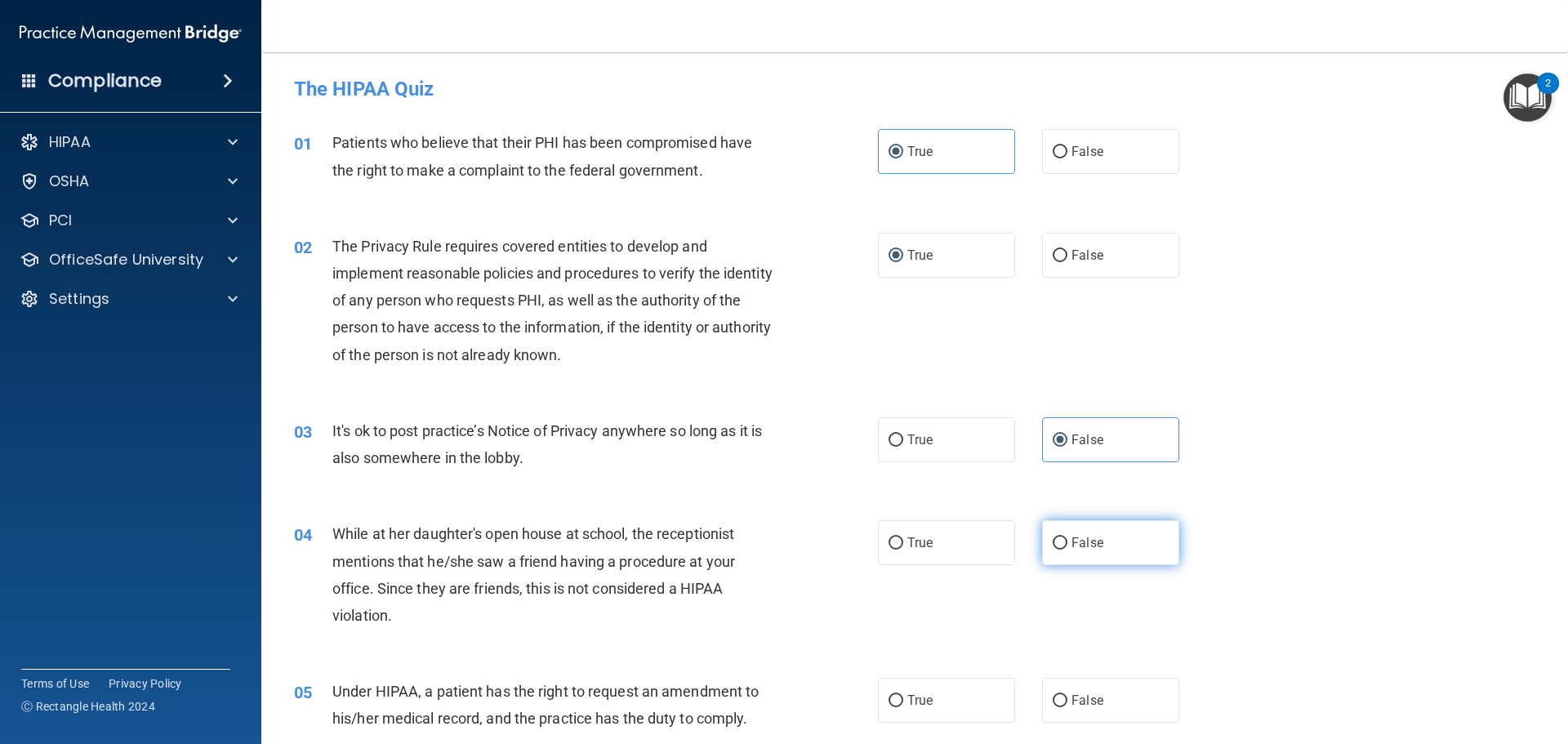
click at [1057, 543] on input "False" at bounding box center [1061, 543] width 15 height 13
radio input "true"
drag, startPoint x: 1063, startPoint y: 700, endPoint x: 1129, endPoint y: 616, distance: 106.8
click at [1062, 700] on label "False" at bounding box center [1110, 699] width 137 height 45
click at [1062, 700] on input "False" at bounding box center [1061, 701] width 15 height 13
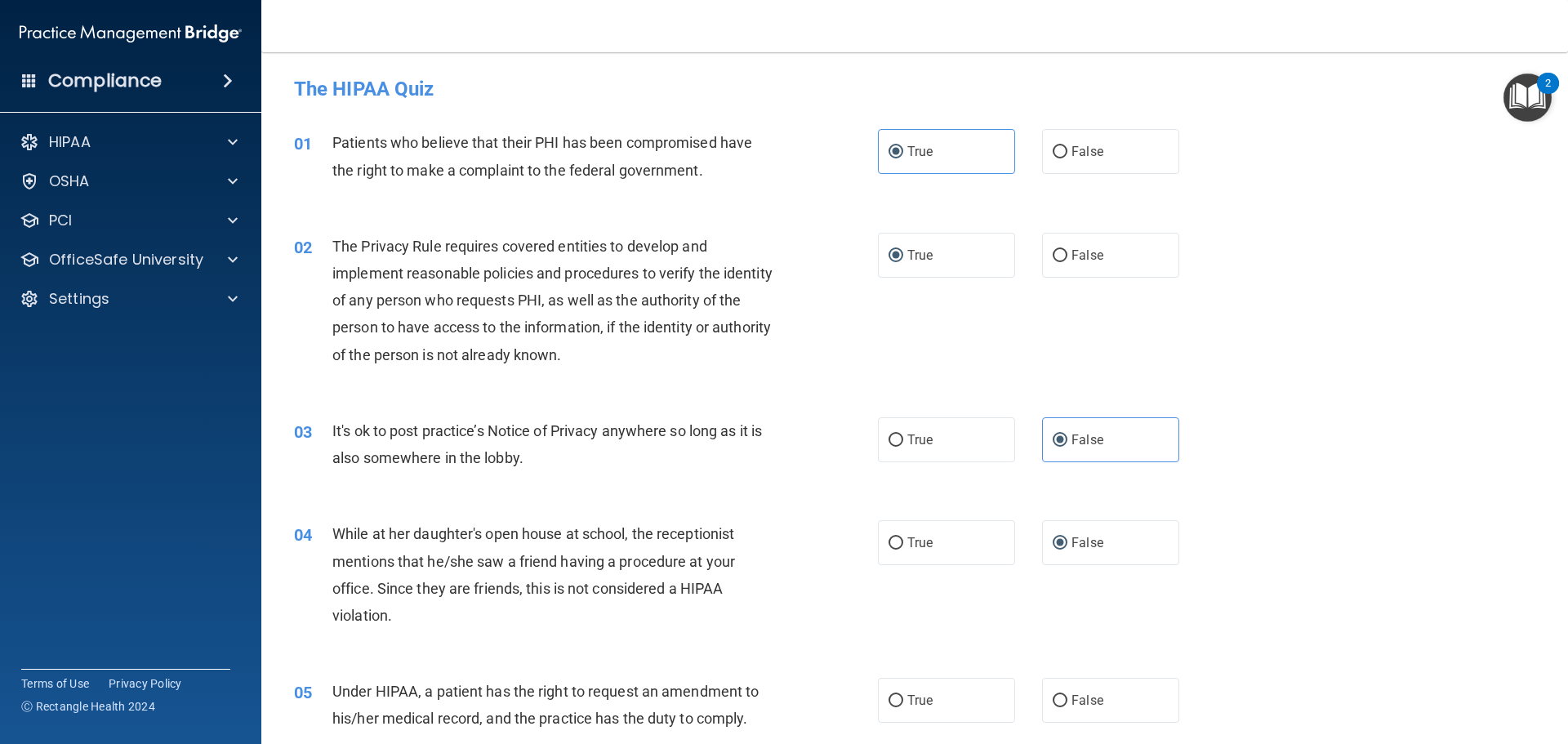
radio input "true"
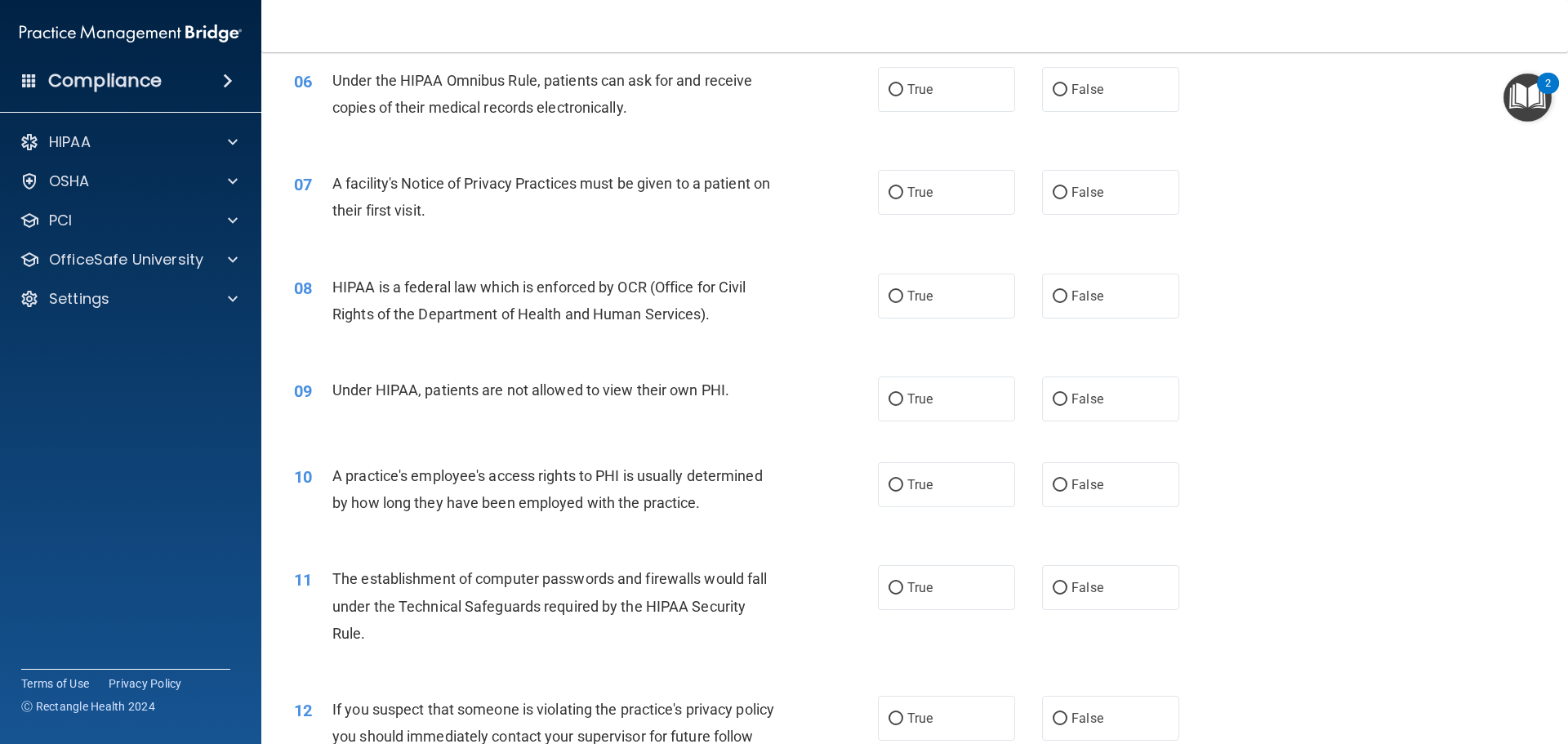
scroll to position [735, 0]
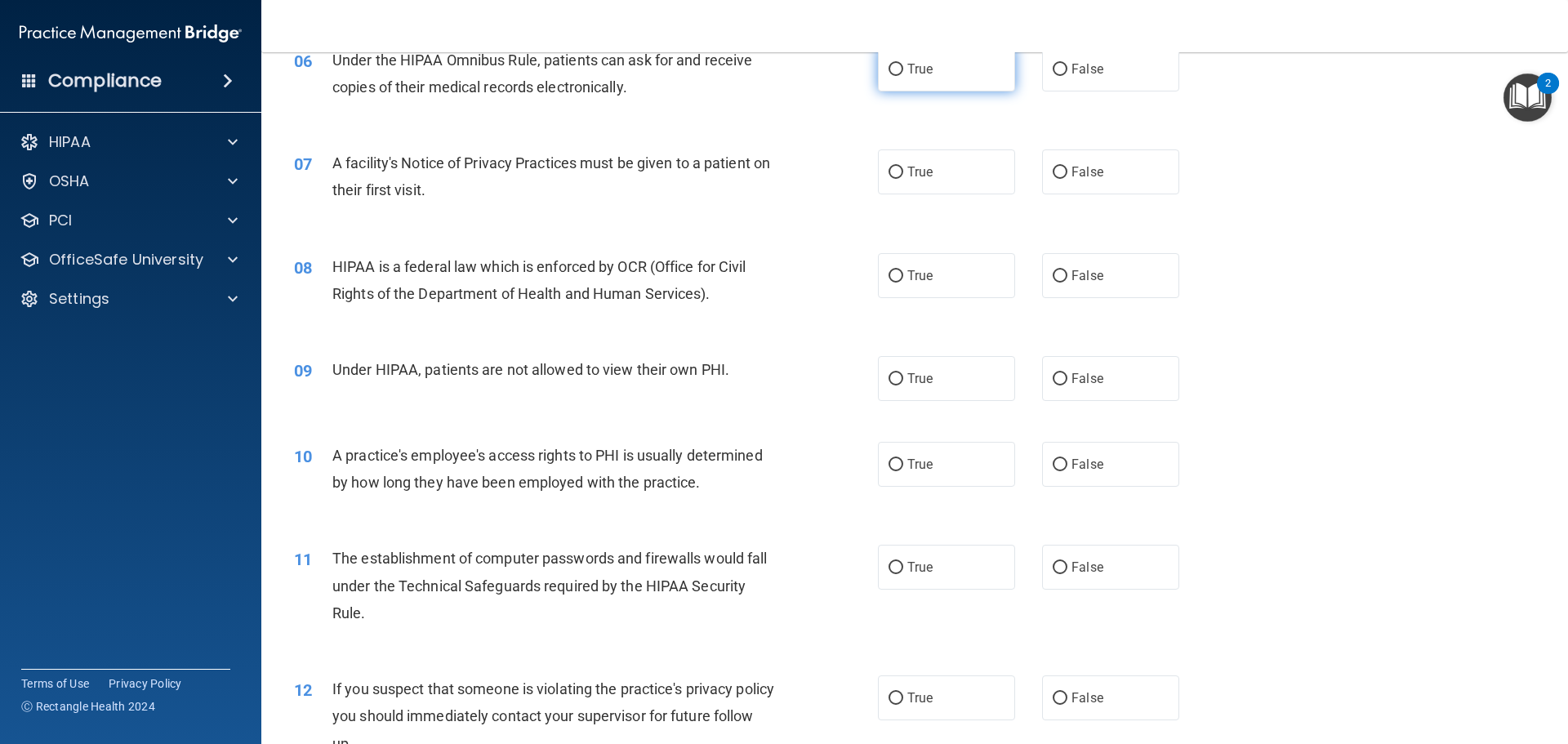
click at [897, 73] on input "True" at bounding box center [896, 70] width 15 height 13
radio input "true"
click at [894, 176] on input "True" at bounding box center [896, 172] width 15 height 13
radio input "true"
click at [1053, 277] on input "False" at bounding box center [1061, 276] width 15 height 13
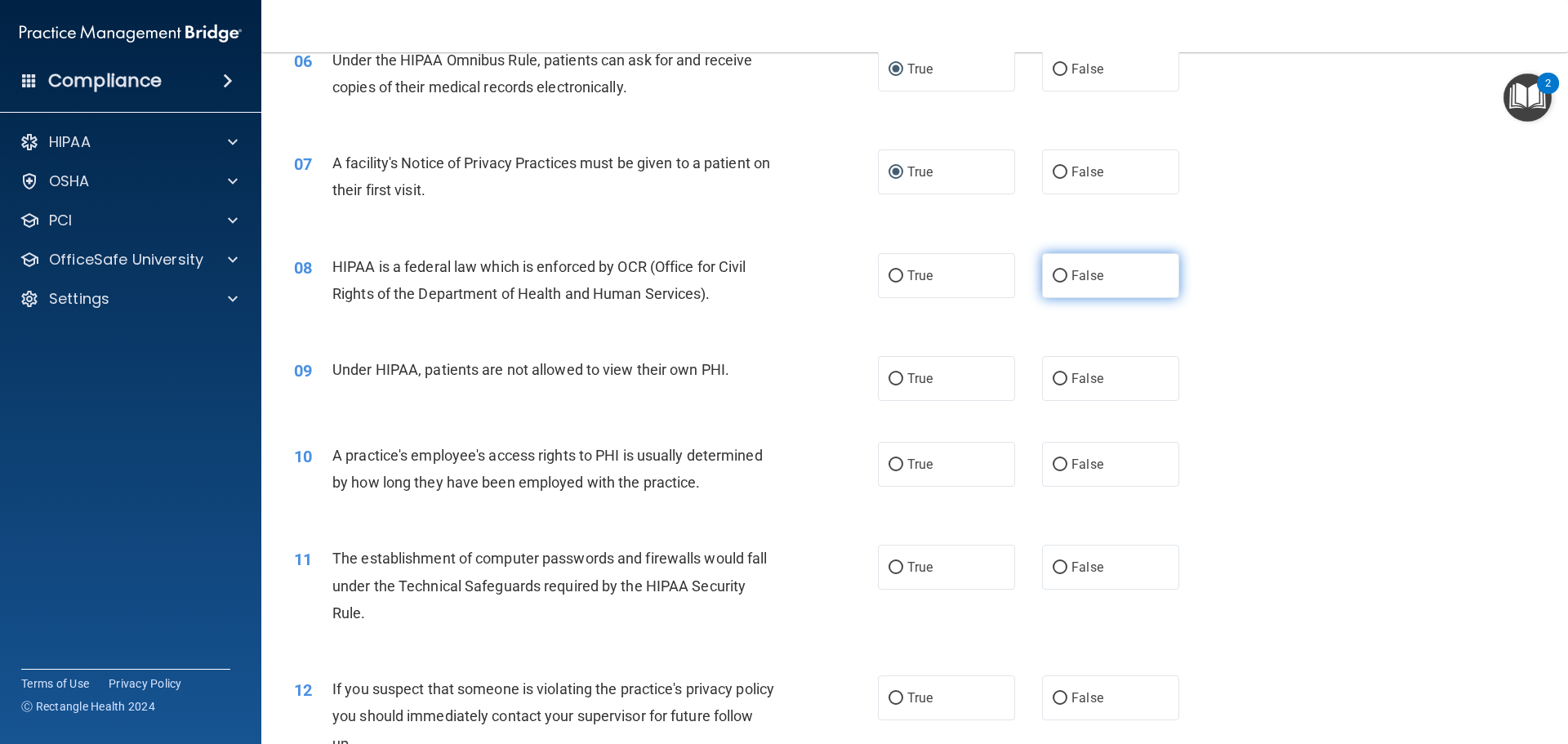
radio input "true"
drag, startPoint x: 1057, startPoint y: 378, endPoint x: 1067, endPoint y: 419, distance: 42.2
click at [1058, 378] on input "False" at bounding box center [1061, 379] width 15 height 13
radio input "true"
click at [1072, 471] on span "False" at bounding box center [1088, 464] width 32 height 15
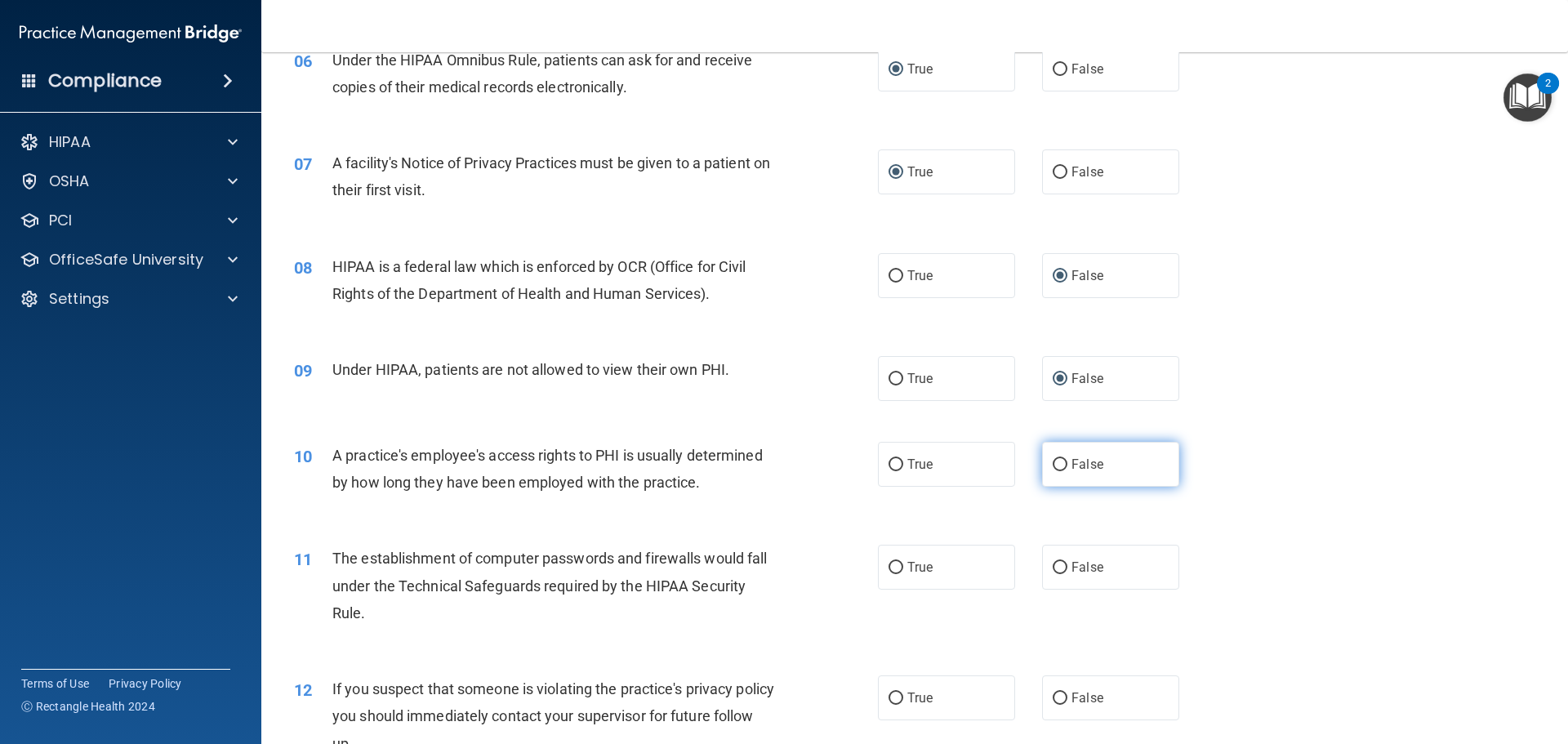
click at [1067, 471] on input "False" at bounding box center [1061, 465] width 15 height 13
radio input "true"
click at [909, 559] on span "True" at bounding box center [920, 567] width 25 height 15
click at [904, 562] on input "True" at bounding box center [896, 568] width 15 height 13
radio input "true"
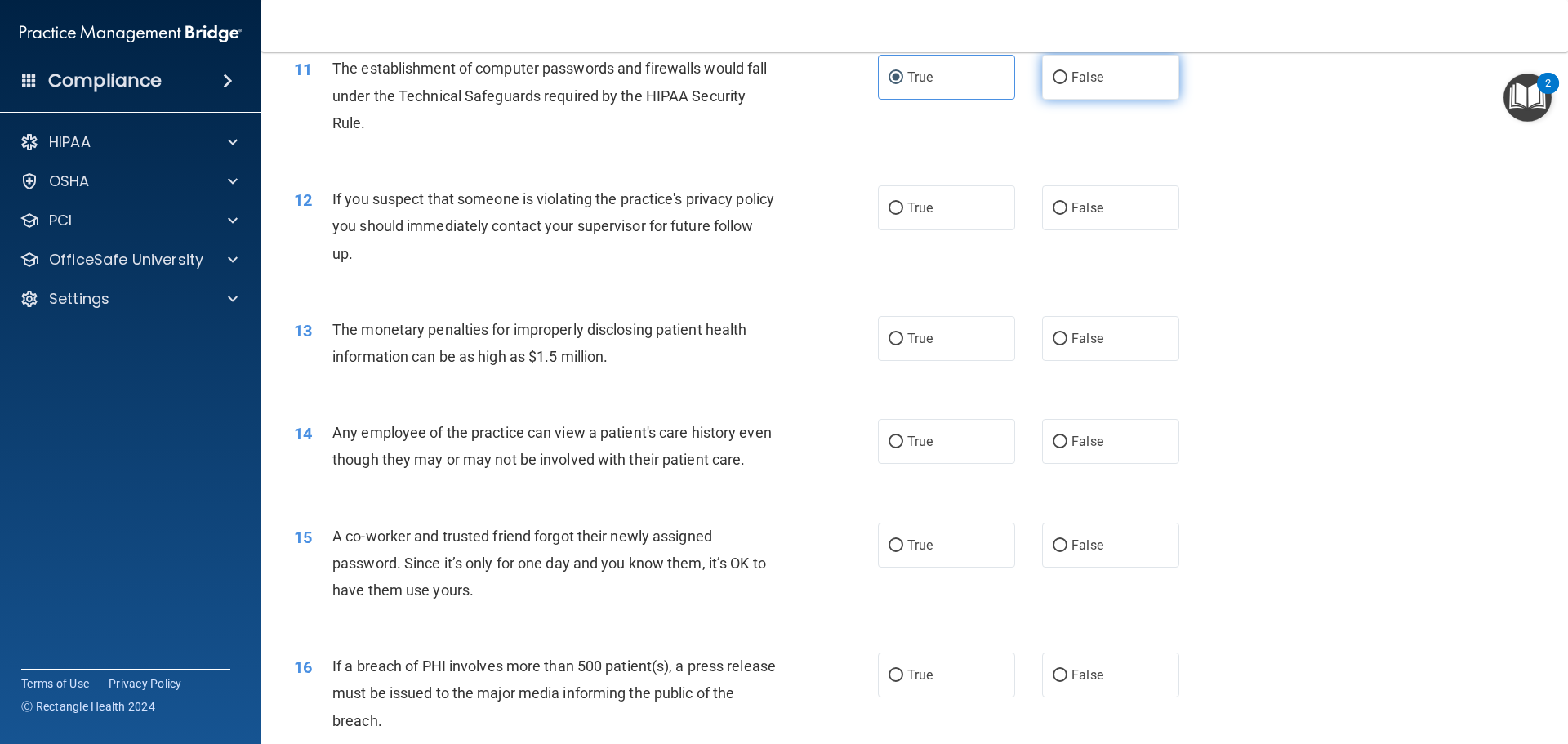
scroll to position [1307, 0]
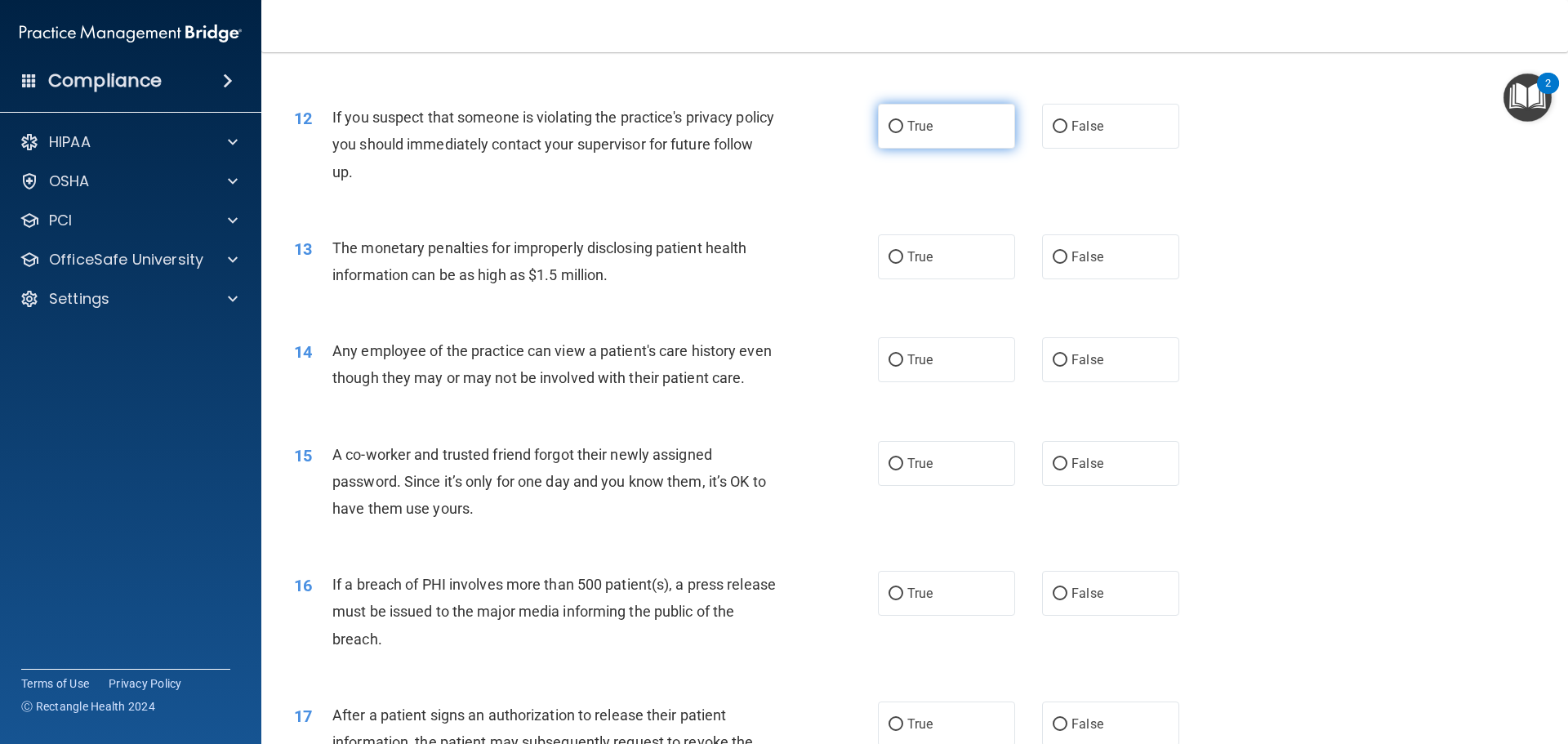
click at [893, 134] on label "True" at bounding box center [947, 126] width 137 height 45
click at [893, 134] on input "True" at bounding box center [896, 127] width 15 height 13
radio input "true"
click at [889, 259] on input "True" at bounding box center [896, 258] width 15 height 13
radio input "true"
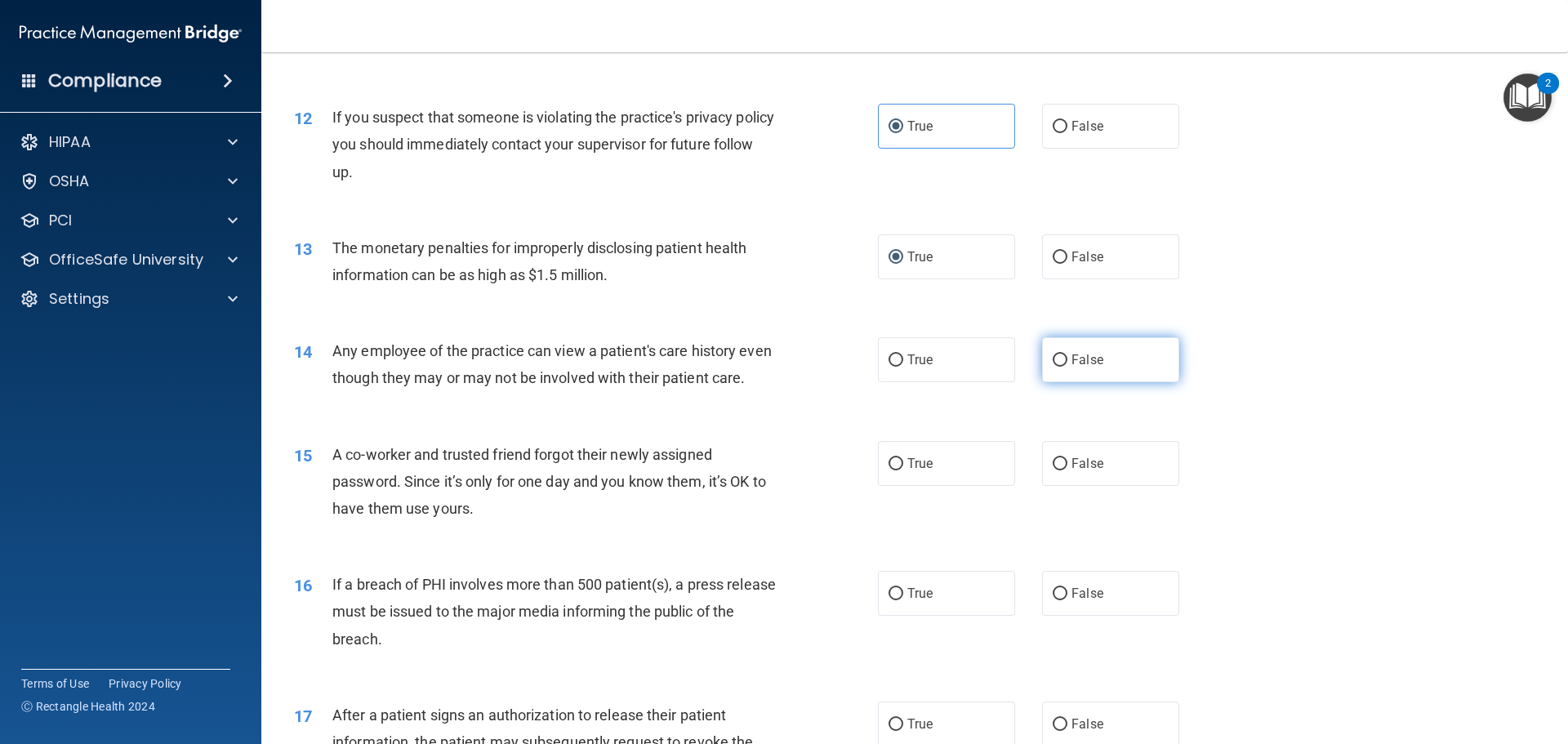
click at [1053, 362] on input "False" at bounding box center [1061, 360] width 15 height 13
radio input "true"
click at [1051, 486] on label "False" at bounding box center [1110, 463] width 137 height 45
click at [1053, 470] on input "False" at bounding box center [1061, 464] width 15 height 13
radio input "true"
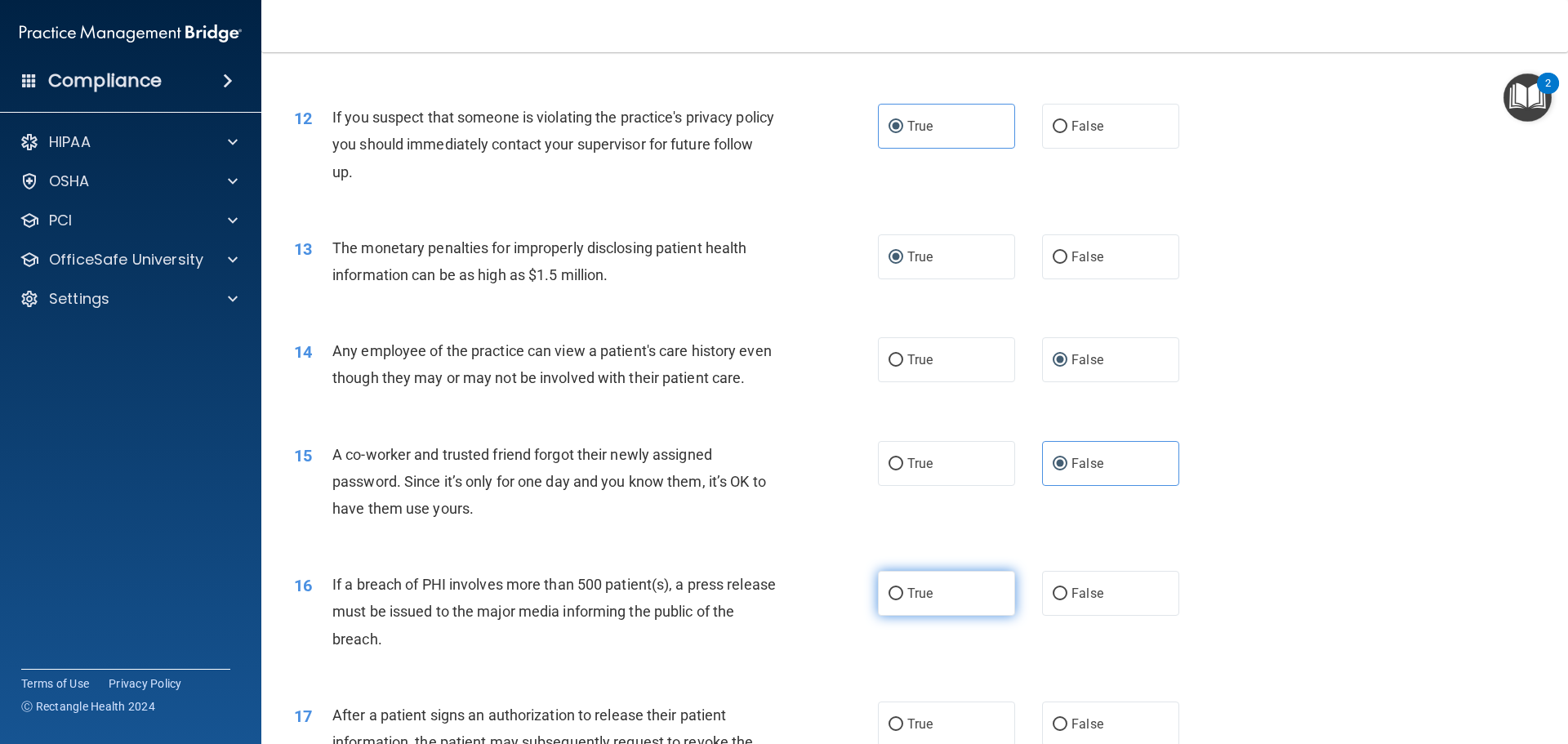
click at [892, 600] on input "True" at bounding box center [896, 594] width 15 height 13
radio input "true"
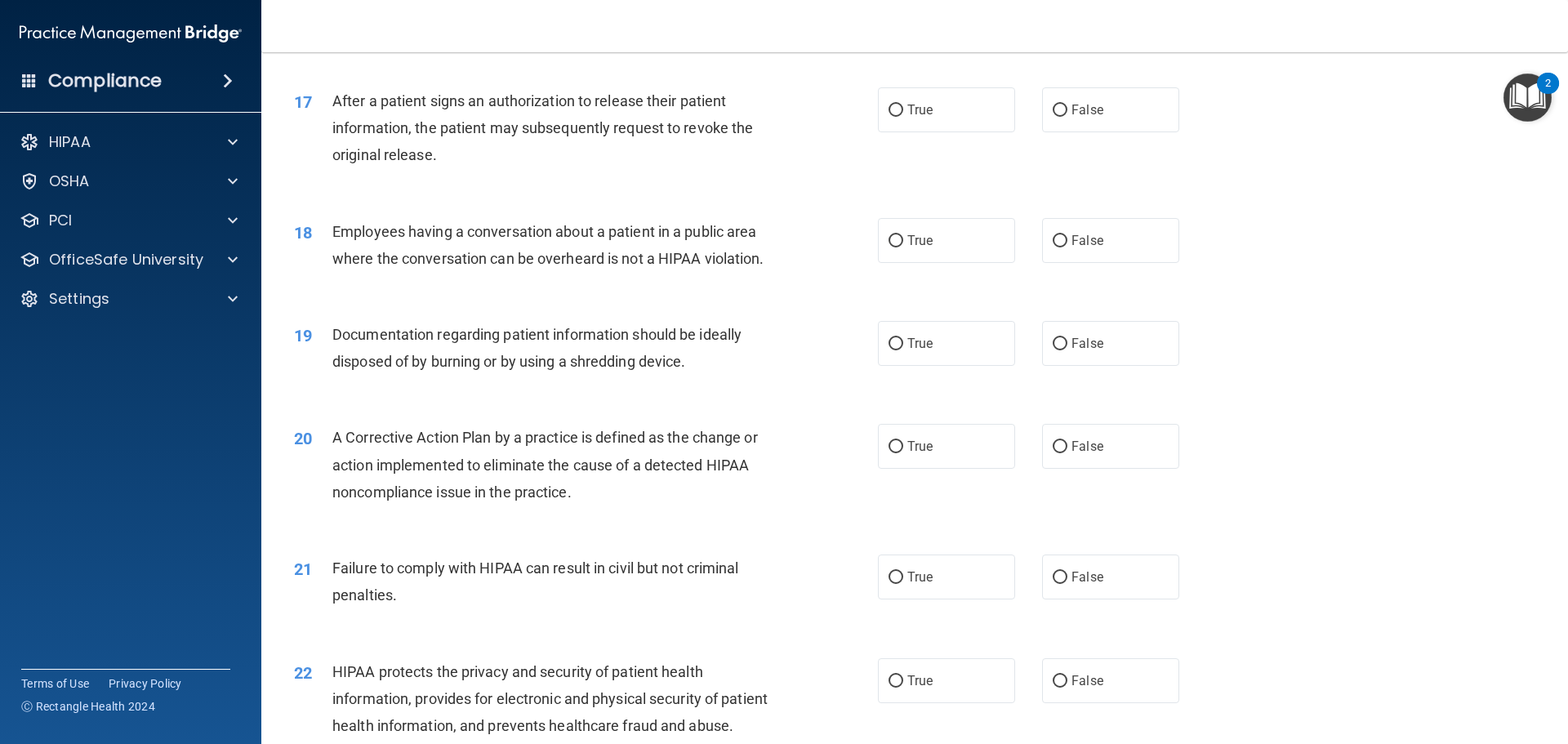
scroll to position [1960, 0]
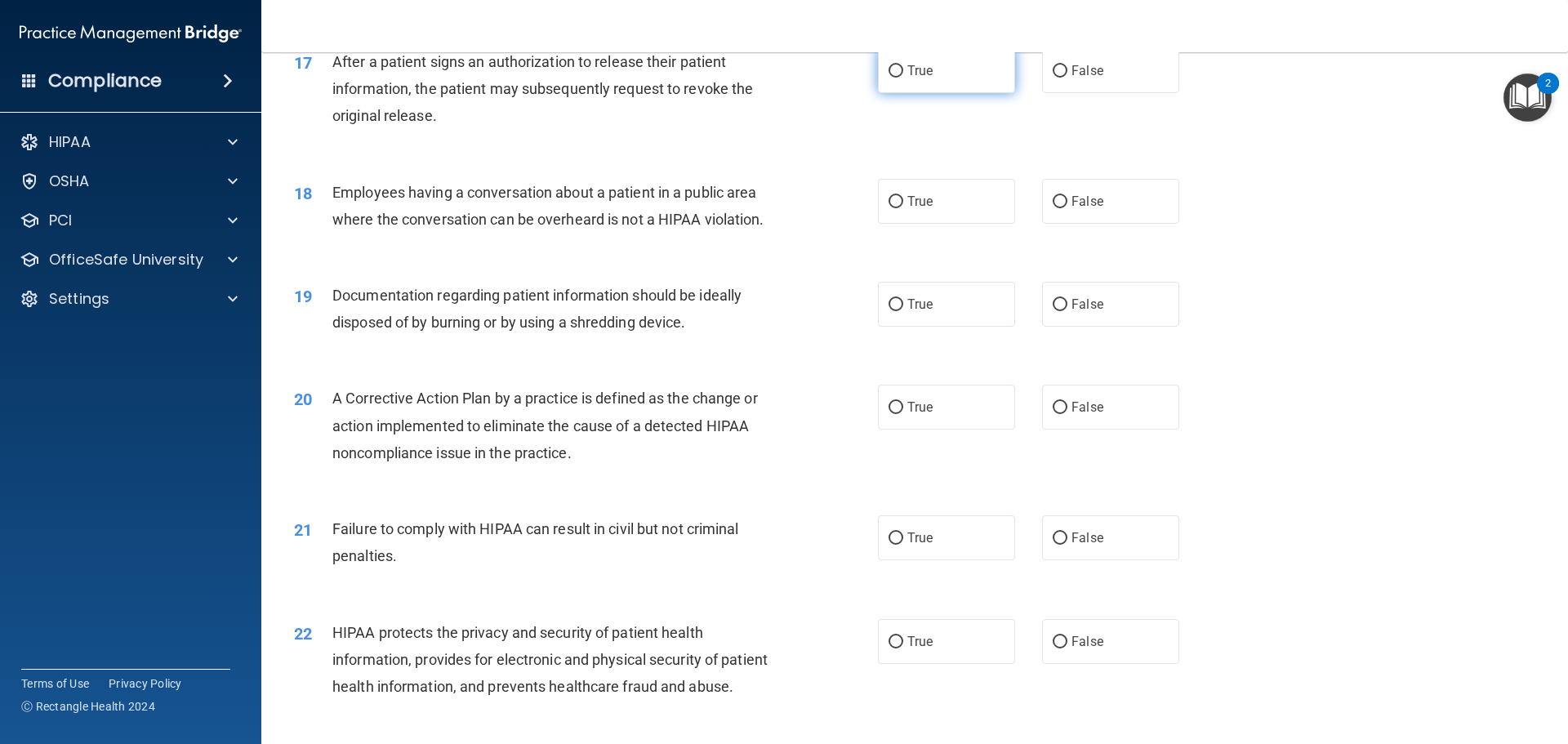
click at [884, 91] on label "True" at bounding box center [947, 70] width 137 height 45
click at [889, 77] on input "True" at bounding box center [896, 71] width 15 height 13
radio input "true"
click at [1059, 208] on input "False" at bounding box center [1061, 202] width 15 height 13
radio input "true"
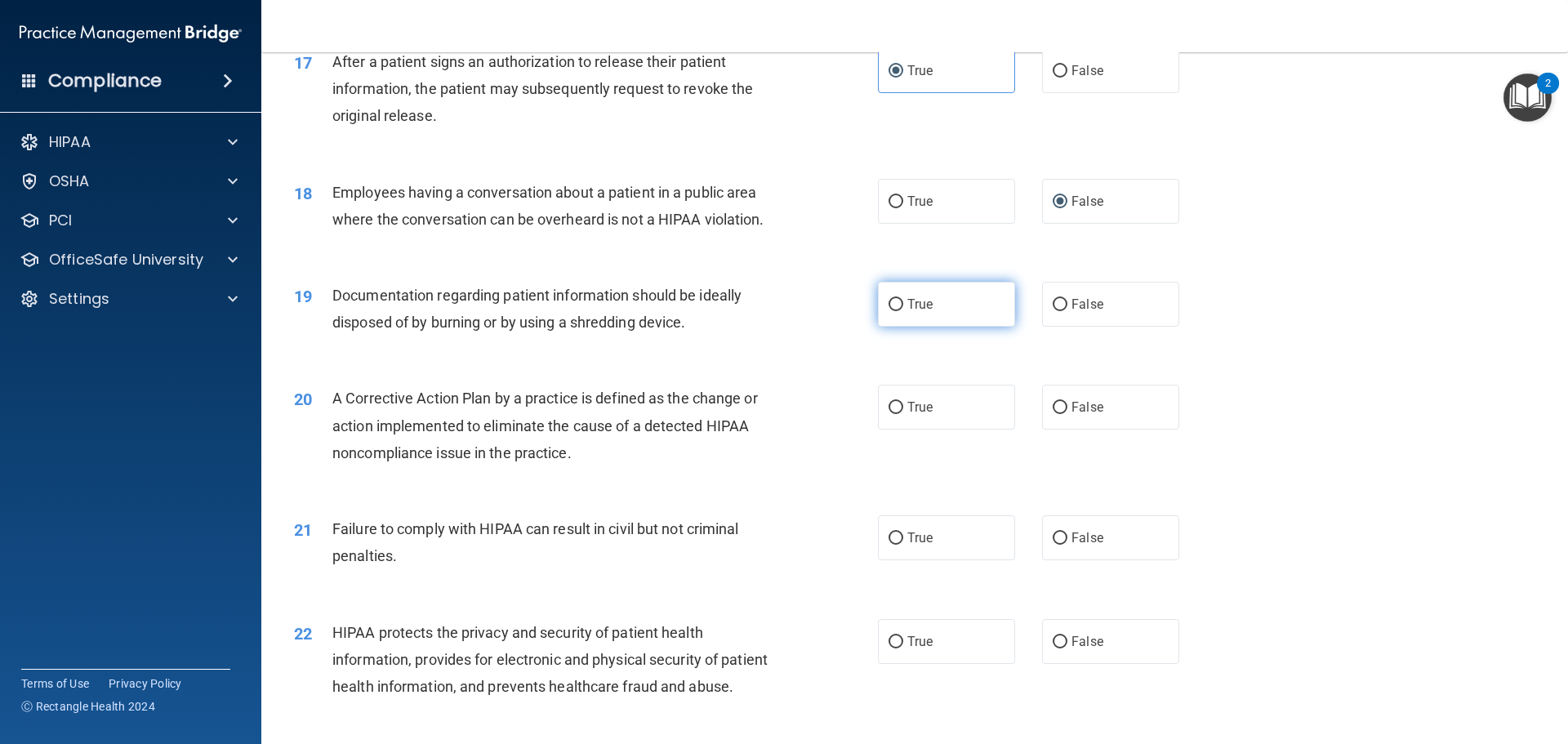
click at [896, 327] on label "True" at bounding box center [947, 304] width 137 height 45
click at [896, 312] on input "True" at bounding box center [896, 305] width 15 height 13
radio input "true"
click at [889, 414] on input "True" at bounding box center [896, 408] width 15 height 13
radio input "true"
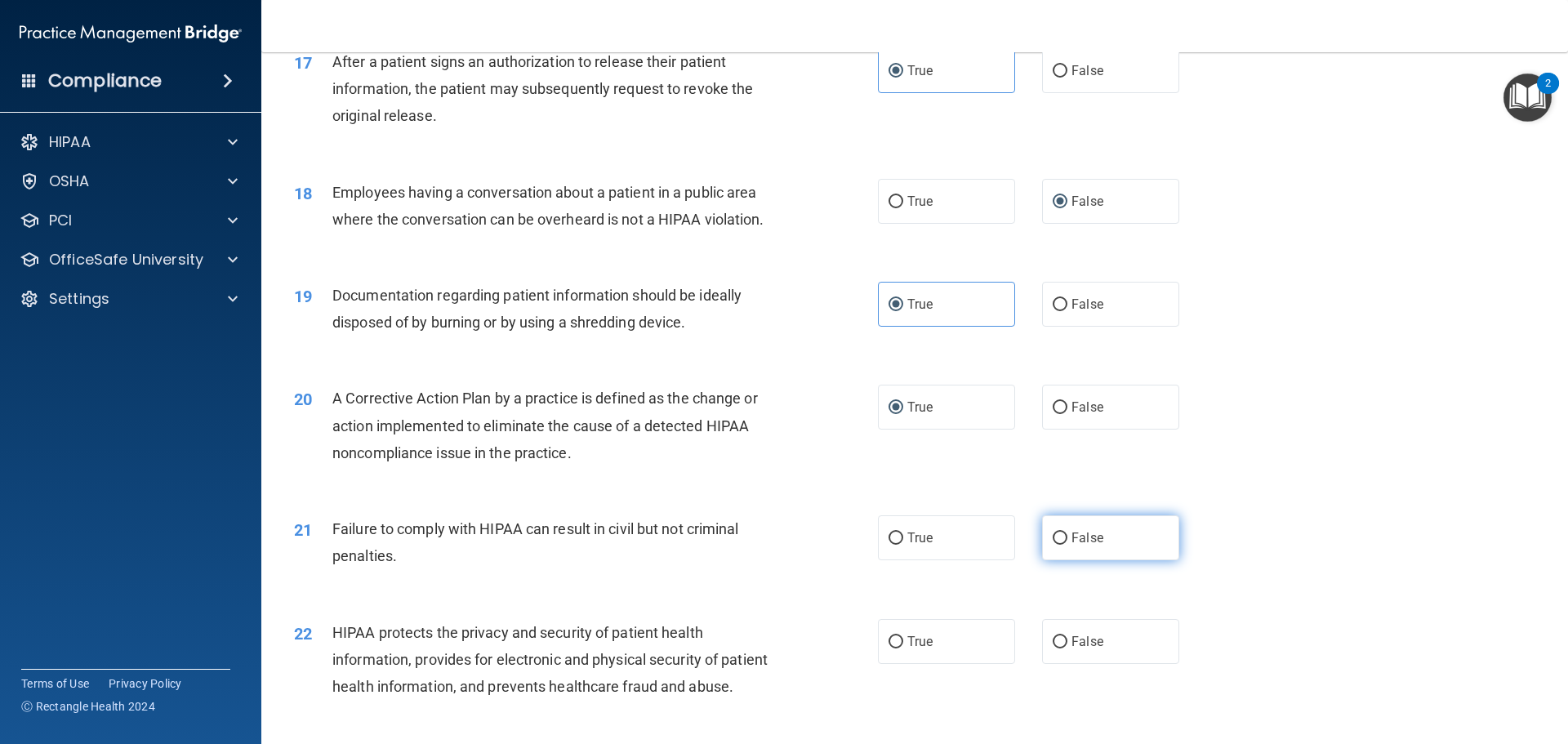
click at [1055, 545] on input "False" at bounding box center [1061, 538] width 15 height 13
radio input "true"
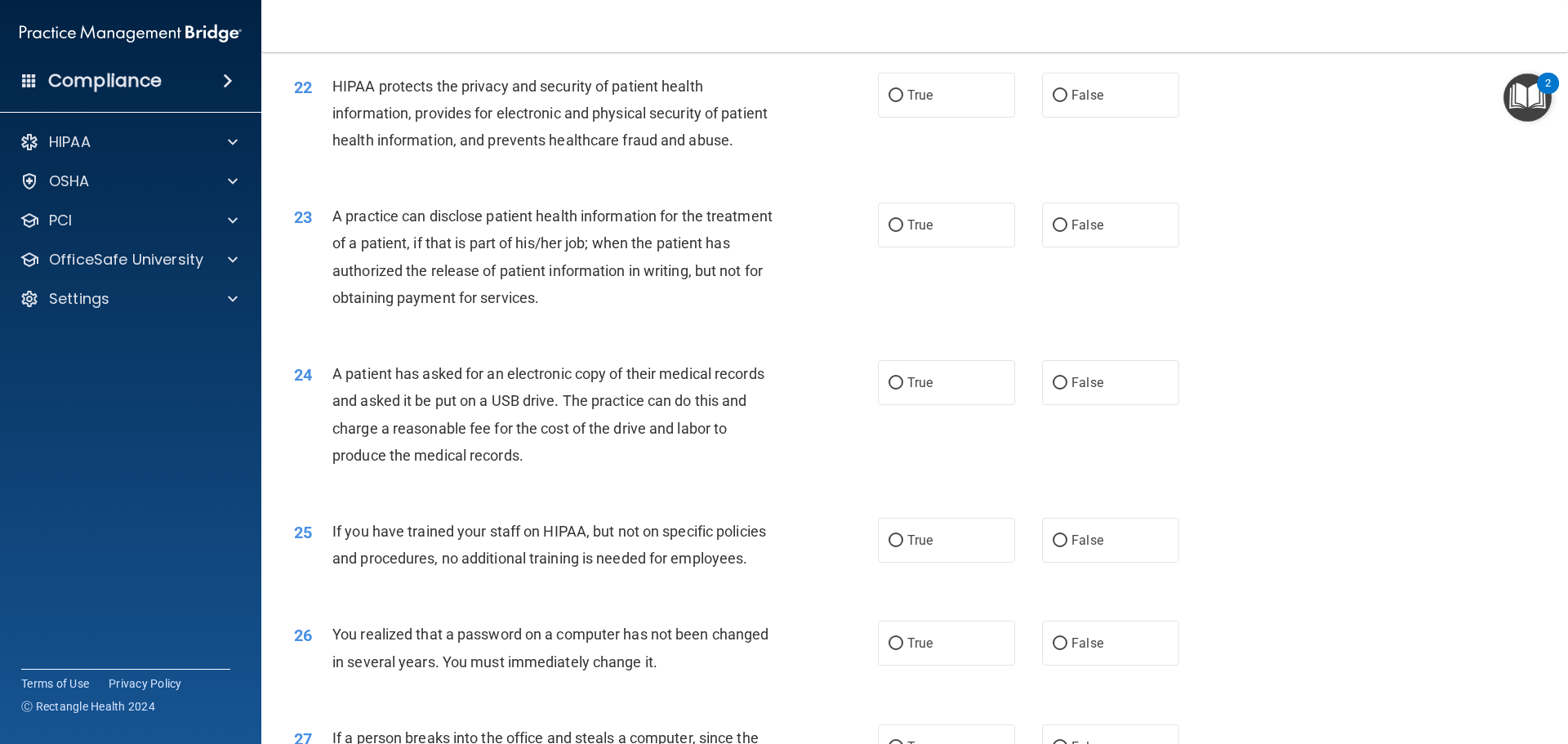
scroll to position [2532, 0]
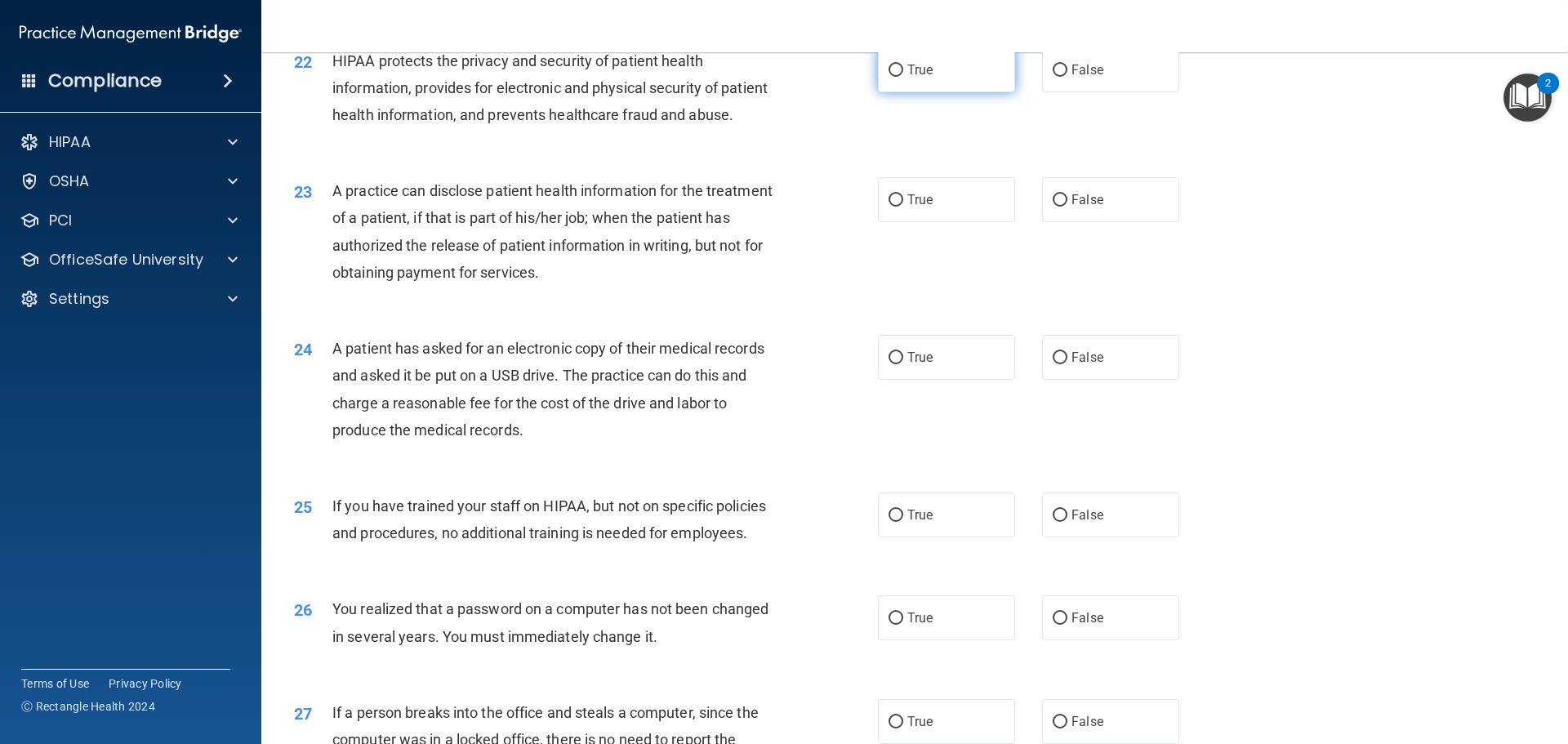
click at [892, 76] on input "True" at bounding box center [896, 71] width 15 height 13
radio input "true"
click at [1053, 207] on input "False" at bounding box center [1061, 200] width 15 height 13
radio input "true"
click at [894, 364] on input "True" at bounding box center [896, 358] width 15 height 13
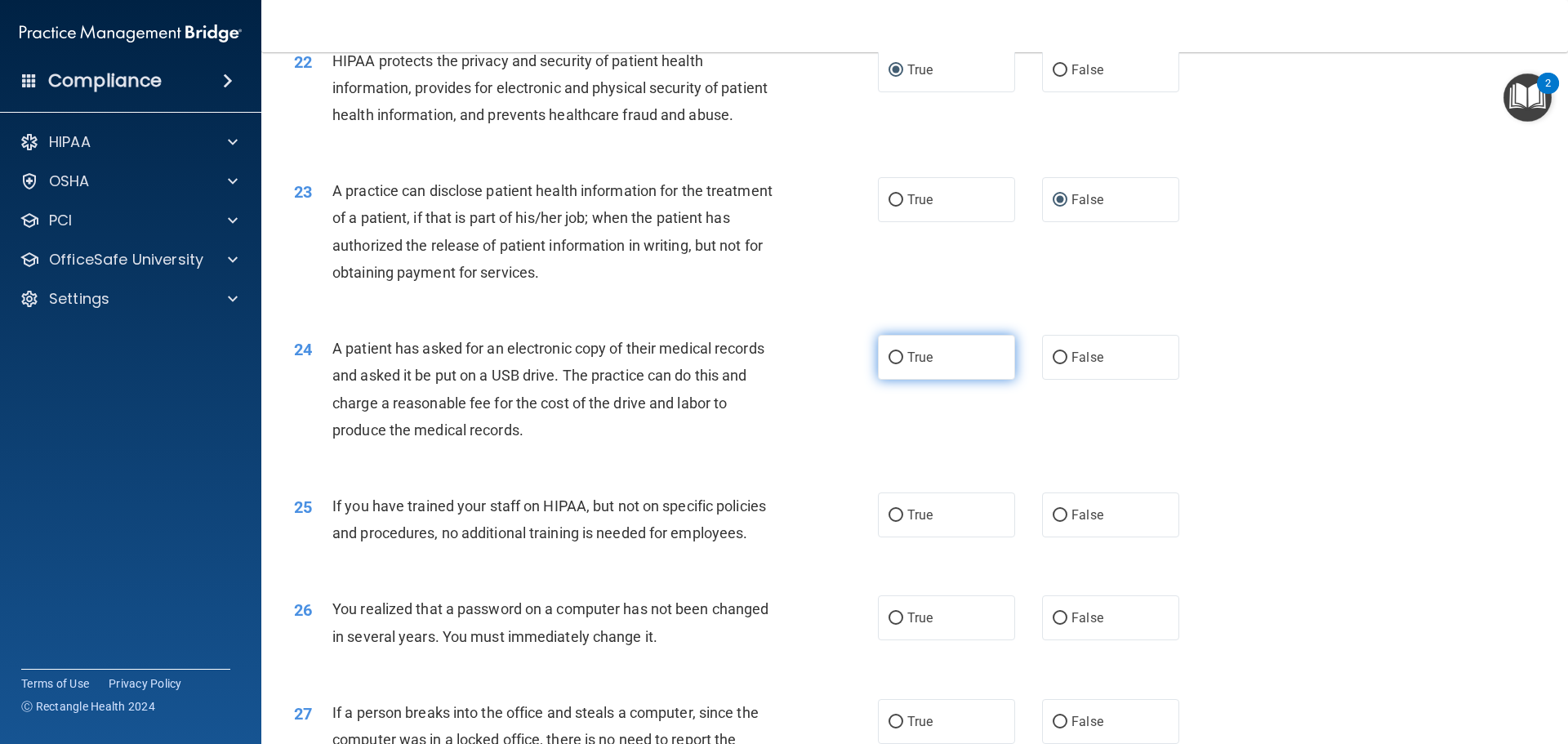
radio input "true"
click at [1072, 522] on span "False" at bounding box center [1088, 515] width 32 height 15
click at [1067, 521] on input "False" at bounding box center [1061, 516] width 15 height 13
radio input "true"
click at [892, 641] on label "True" at bounding box center [947, 617] width 137 height 45
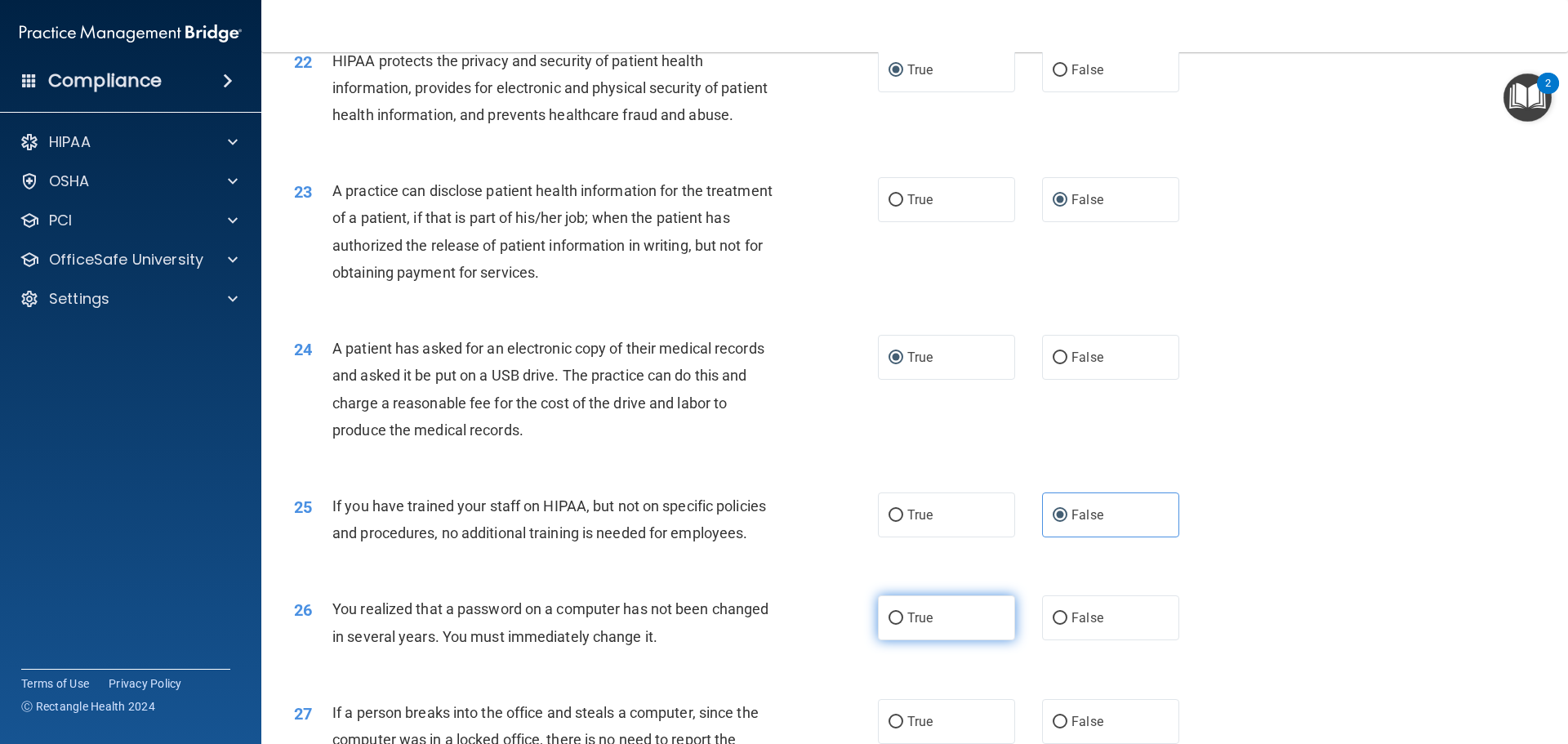
click at [892, 625] on input "True" at bounding box center [896, 618] width 15 height 13
radio input "true"
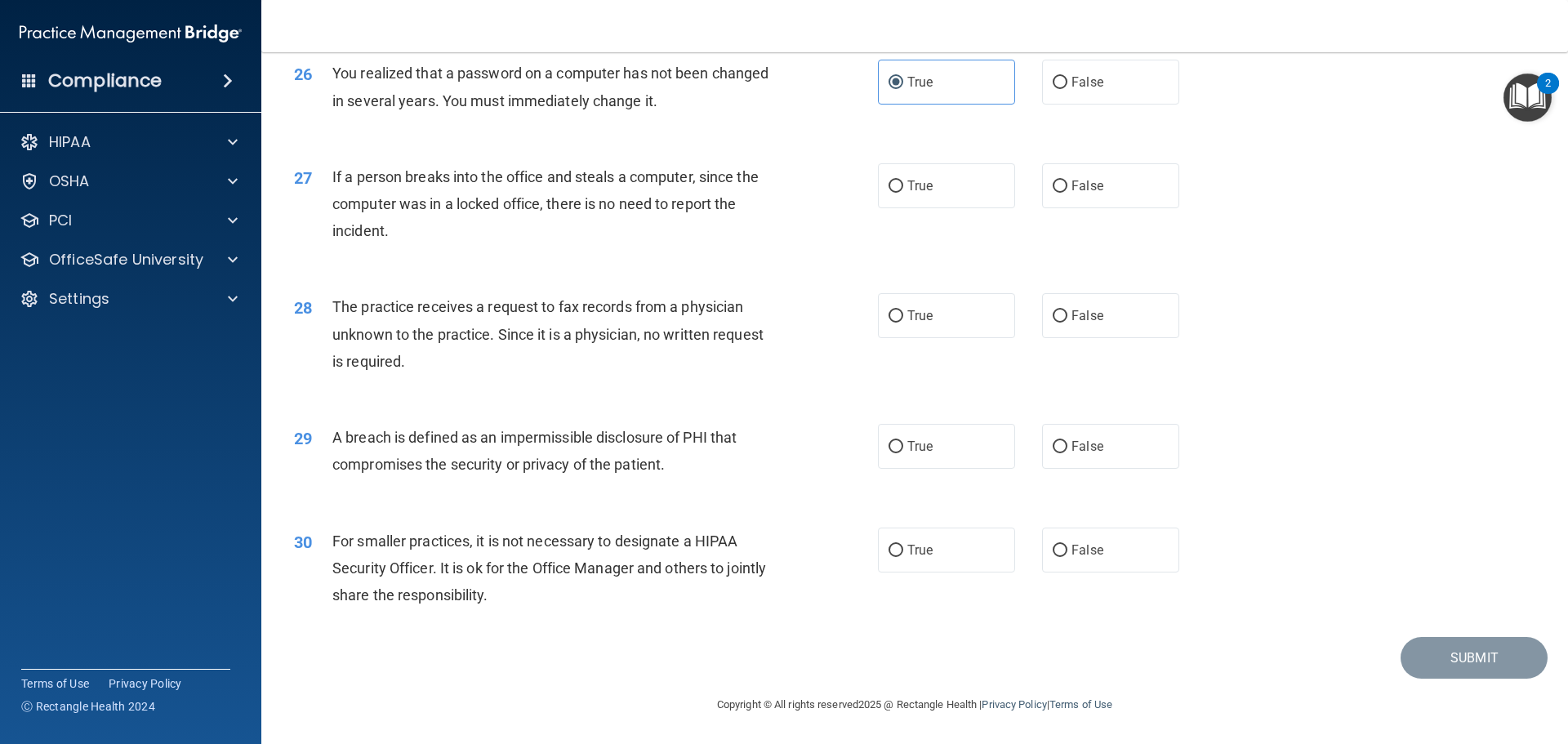
scroll to position [3121, 0]
click at [1053, 181] on input "False" at bounding box center [1061, 186] width 15 height 13
radio input "true"
click at [891, 316] on input "True" at bounding box center [896, 317] width 15 height 13
radio input "true"
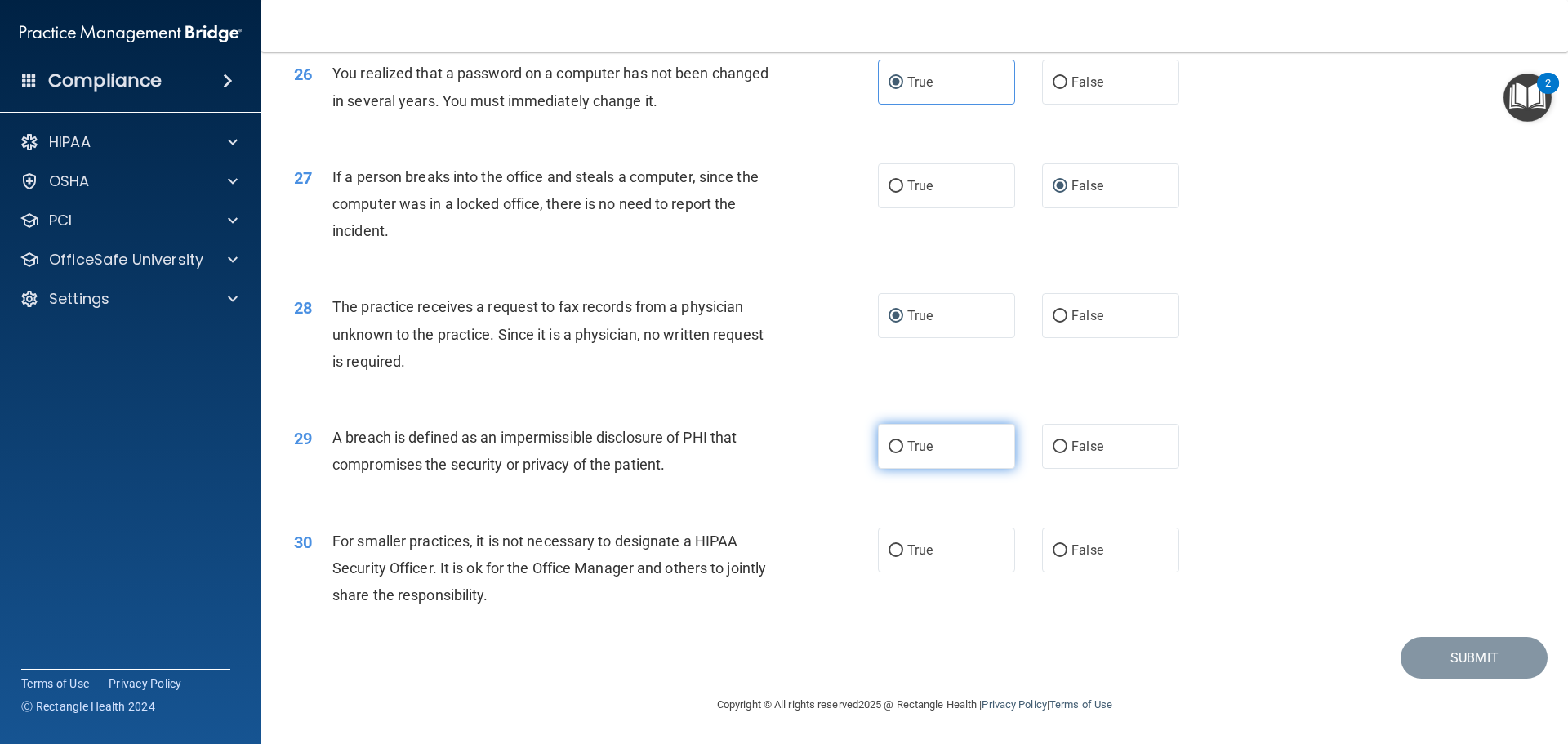
click at [889, 448] on input "True" at bounding box center [896, 447] width 15 height 13
radio input "true"
click at [1057, 552] on input "False" at bounding box center [1061, 551] width 15 height 13
radio input "true"
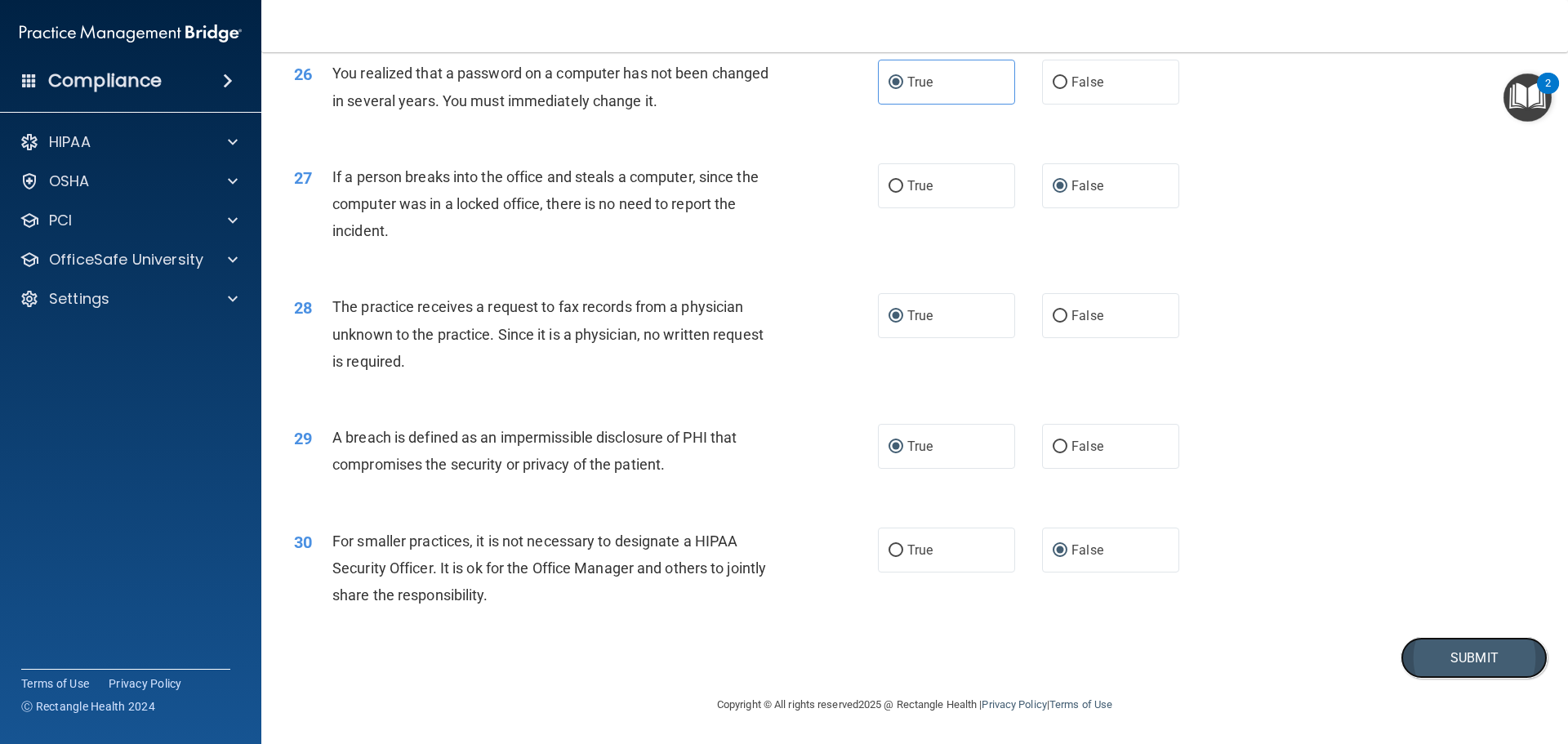
click at [1432, 662] on button "Submit" at bounding box center [1474, 658] width 147 height 42
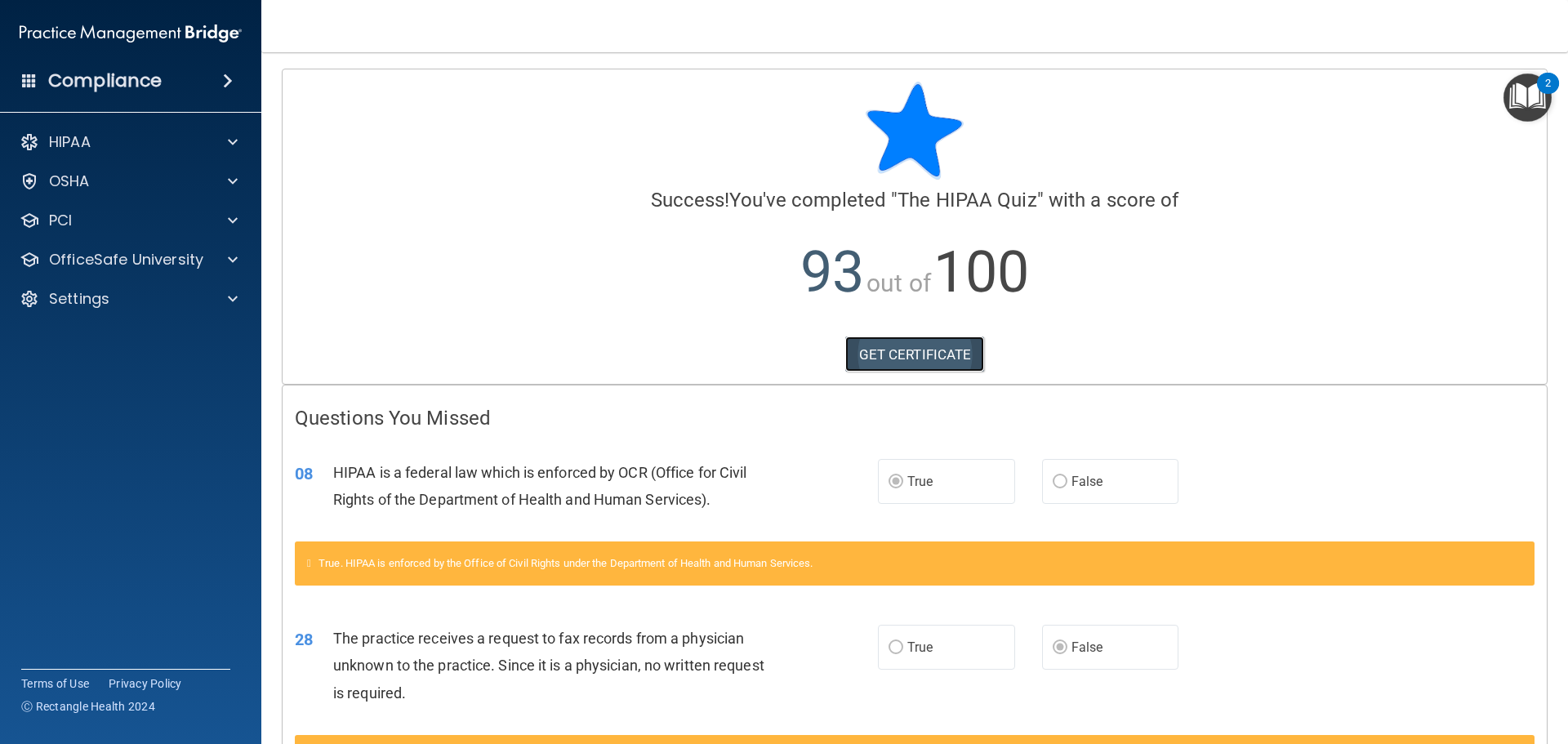
click at [896, 363] on link "GET CERTIFICATE" at bounding box center [915, 354] width 139 height 36
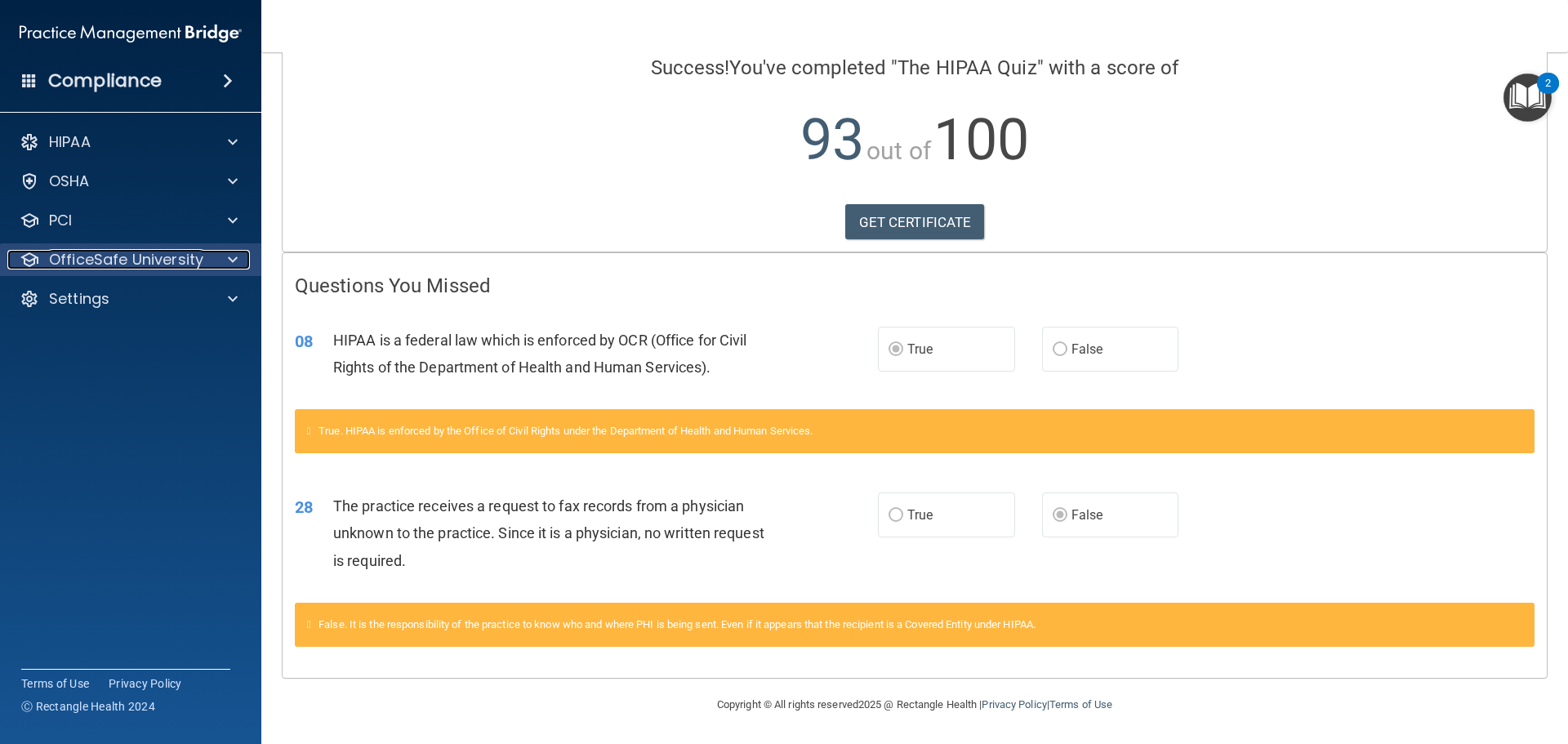
click at [150, 268] on p "OfficeSafe University" at bounding box center [126, 259] width 155 height 19
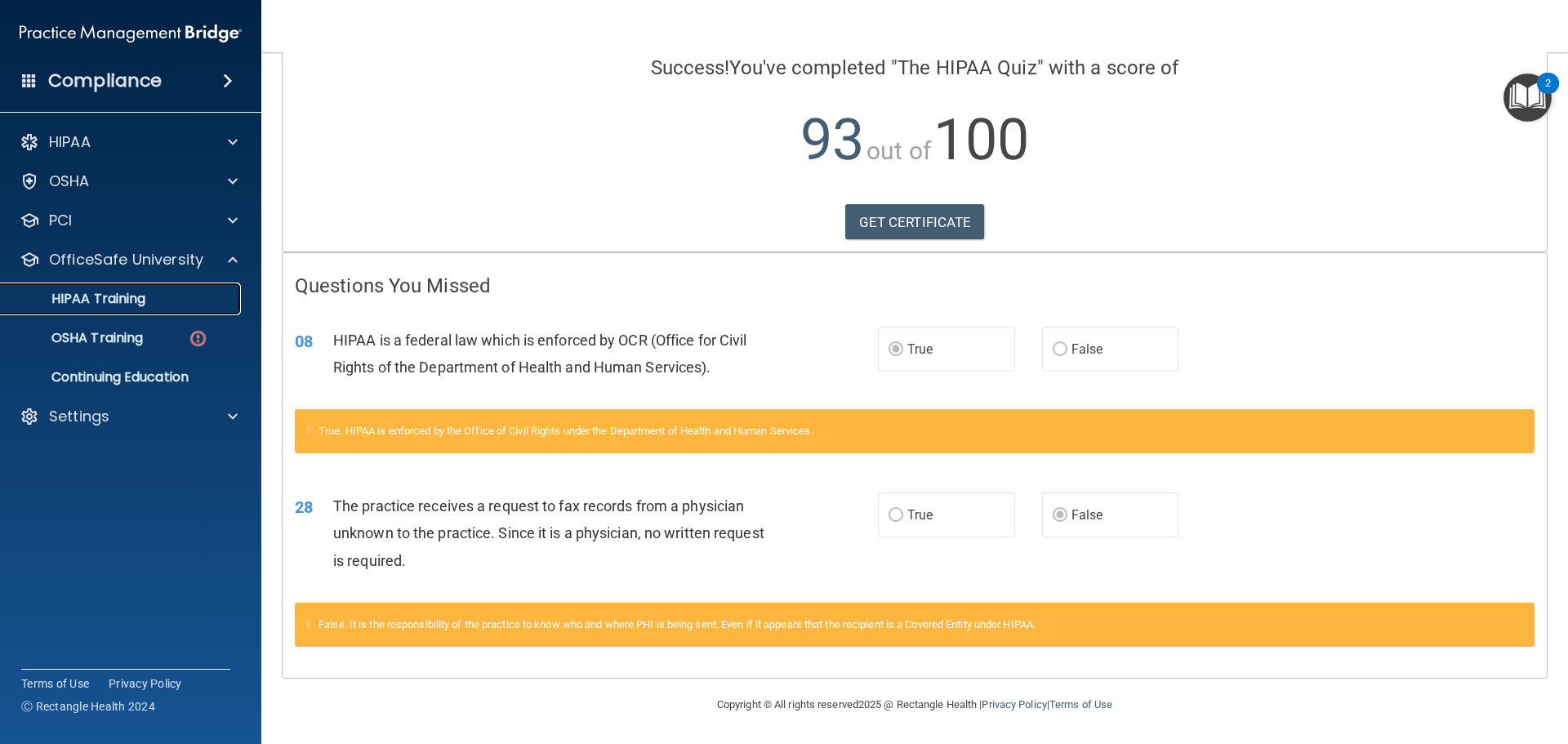
click at [130, 294] on p "HIPAA Training" at bounding box center [78, 298] width 134 height 16
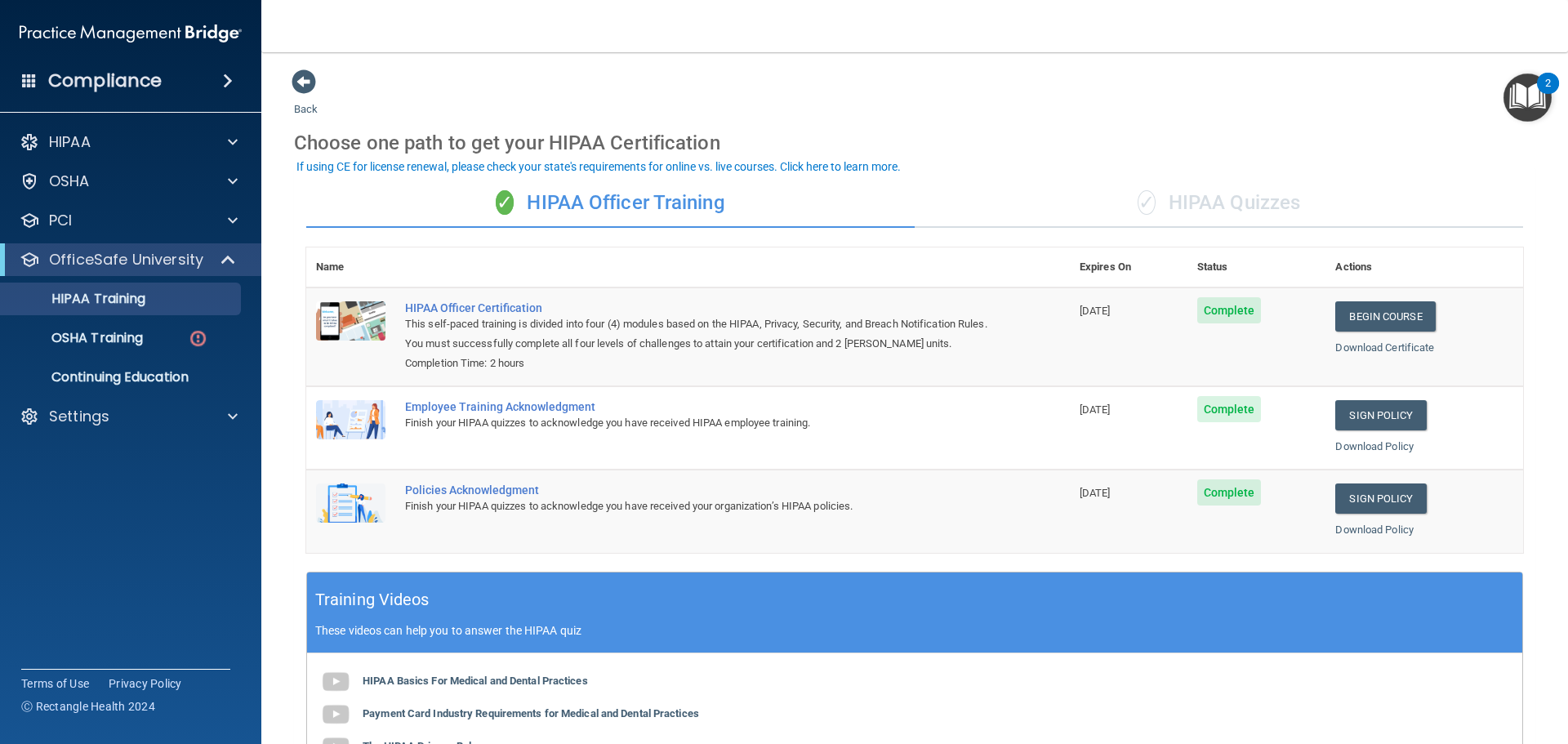
click at [1212, 196] on div "✓ HIPAA Quizzes" at bounding box center [1219, 203] width 609 height 49
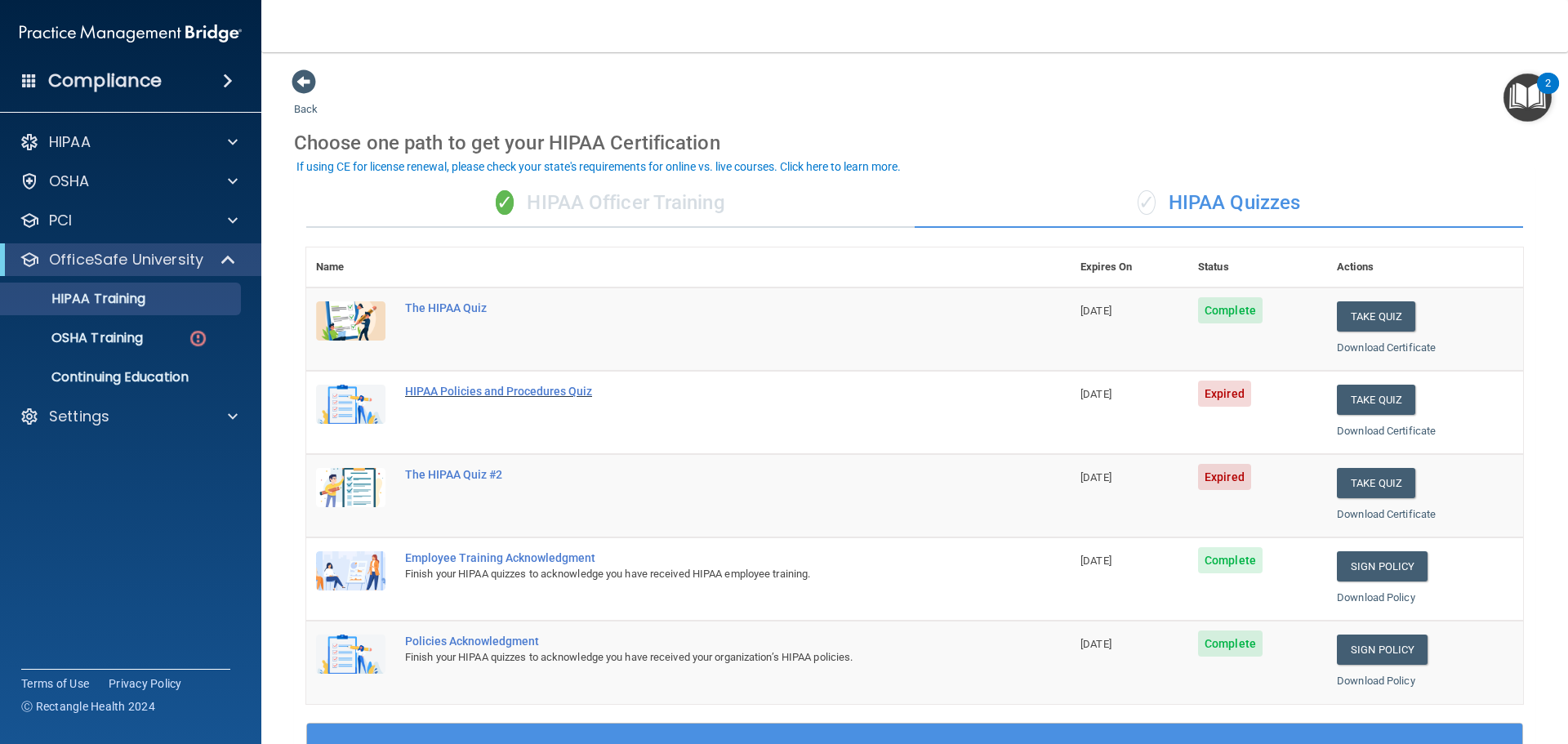
click at [488, 387] on div "HIPAA Policies and Procedures Quiz" at bounding box center [696, 391] width 584 height 13
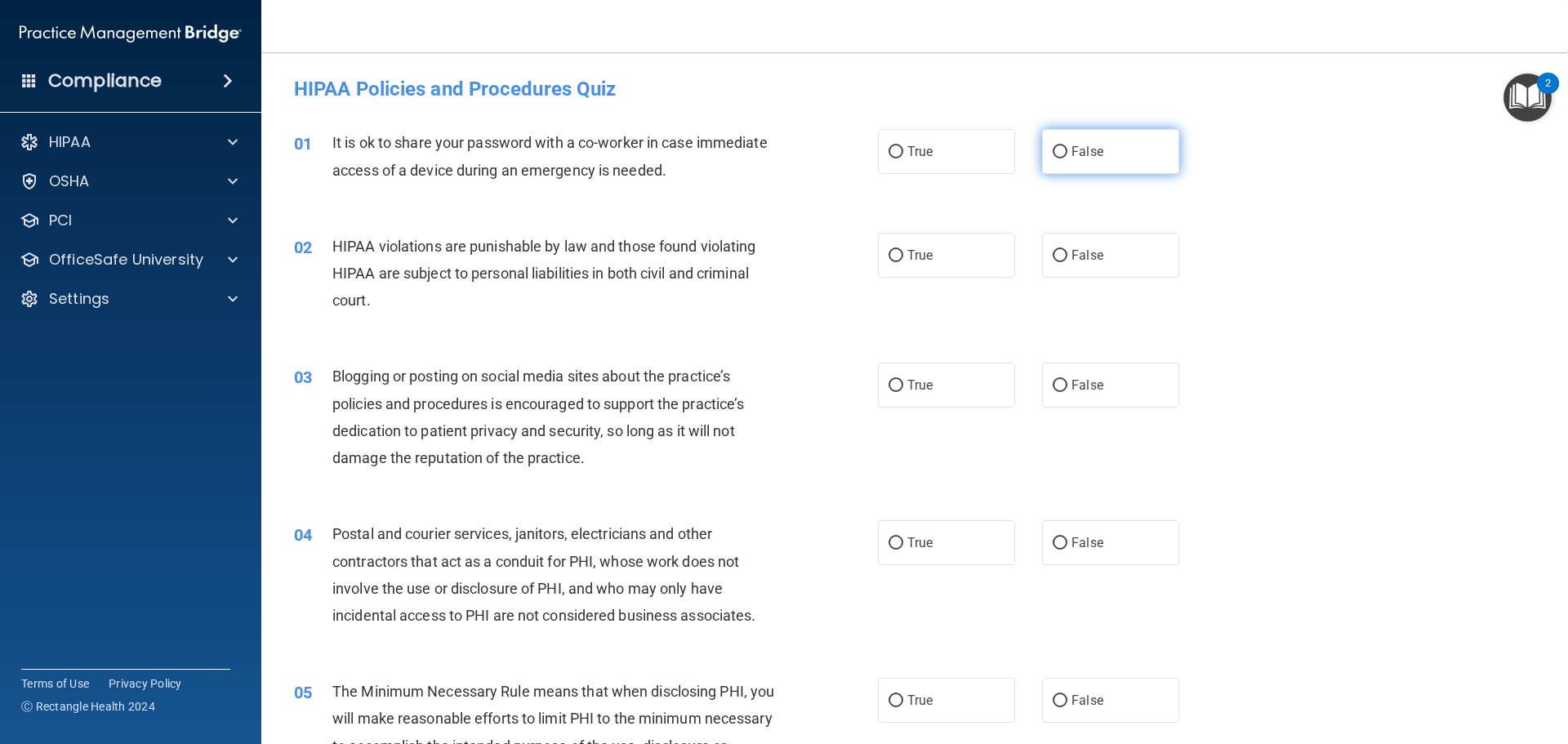
click at [1061, 150] on label "False" at bounding box center [1110, 151] width 137 height 45
click at [1061, 150] on input "False" at bounding box center [1061, 152] width 15 height 13
radio input "true"
click at [892, 254] on input "True" at bounding box center [896, 256] width 15 height 13
radio input "true"
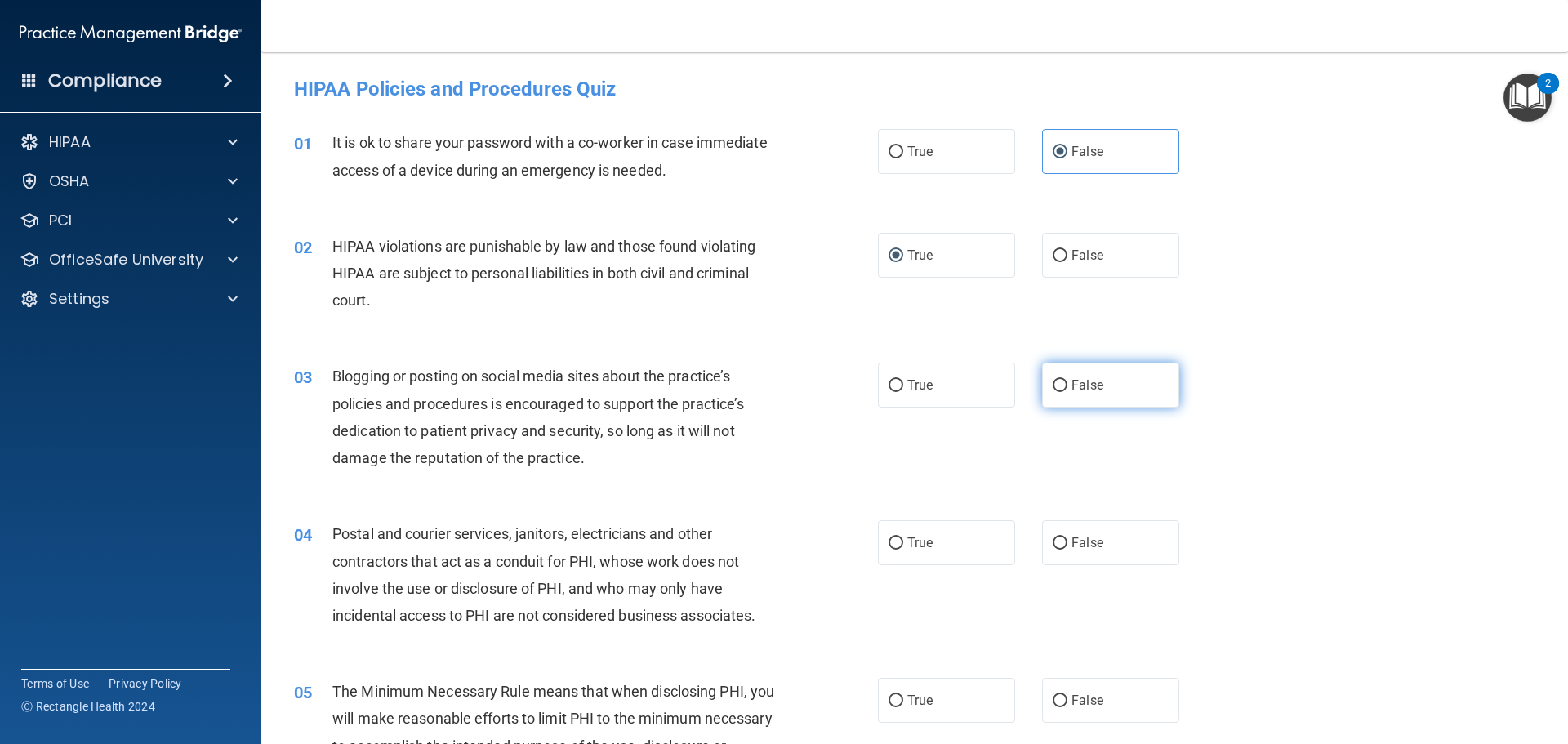
click at [1051, 396] on label "False" at bounding box center [1110, 385] width 137 height 45
click at [1053, 392] on input "False" at bounding box center [1061, 385] width 15 height 13
radio input "true"
click at [889, 542] on input "True" at bounding box center [896, 543] width 15 height 13
radio input "true"
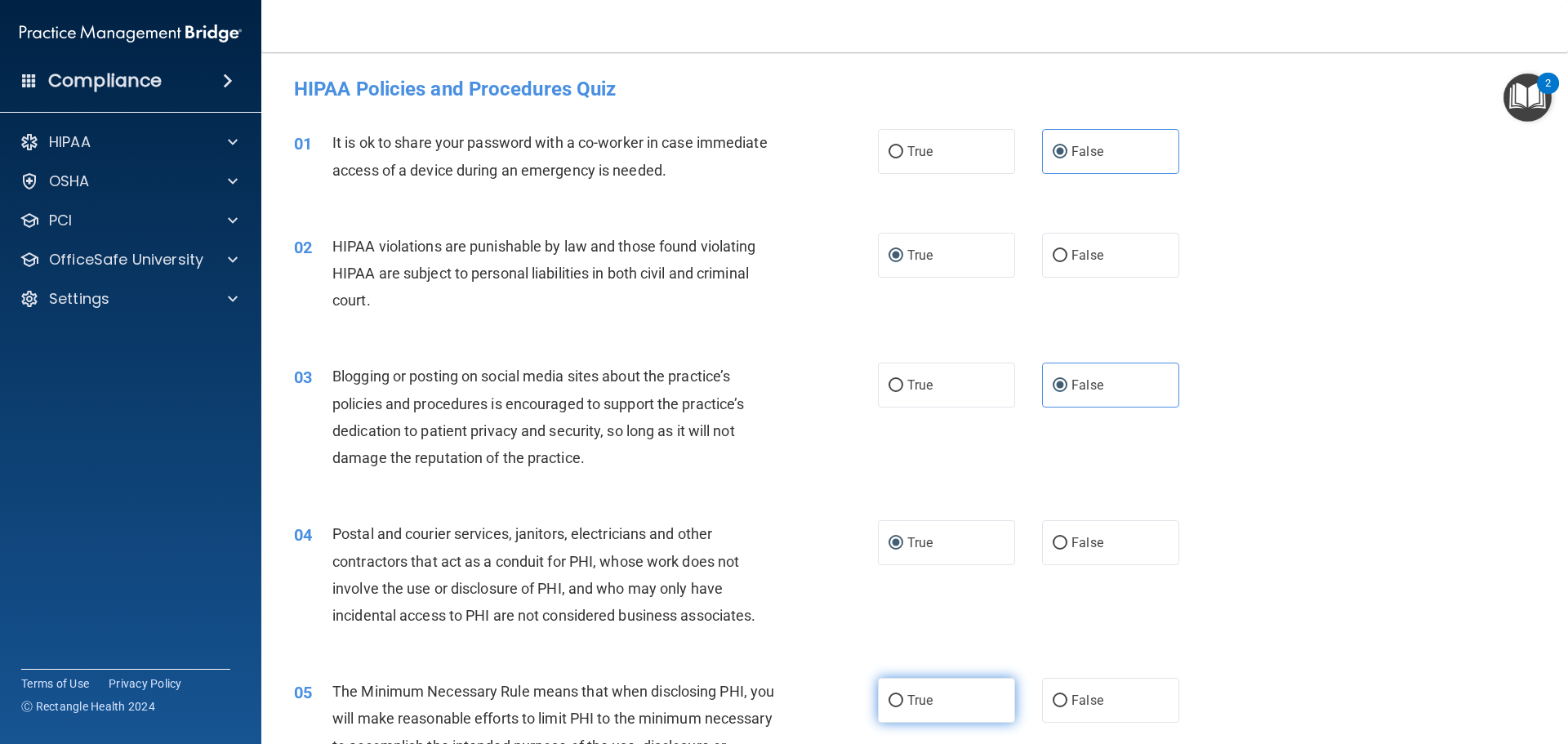
click at [893, 710] on label "True" at bounding box center [947, 699] width 137 height 45
click at [893, 707] on input "True" at bounding box center [896, 701] width 15 height 13
radio input "true"
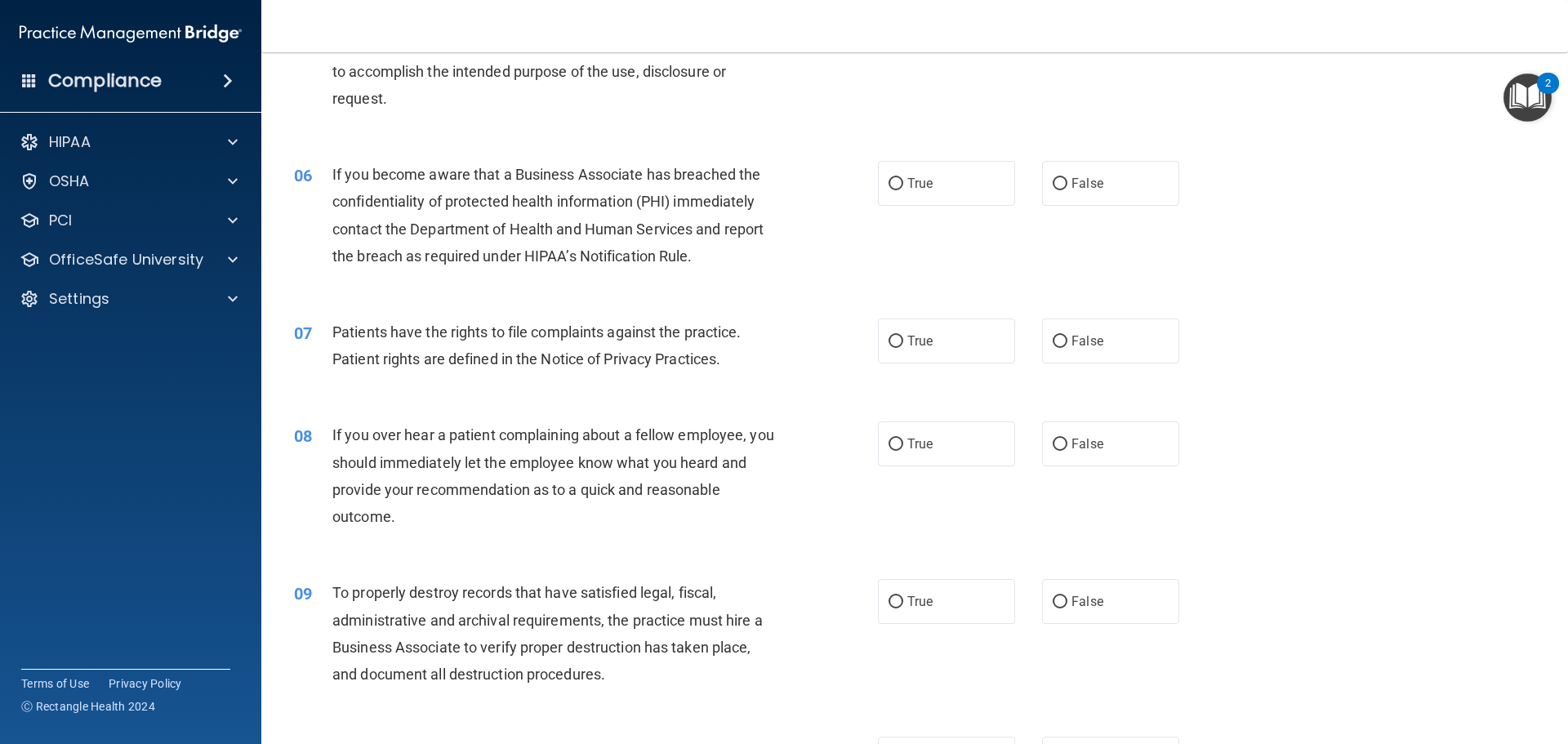
scroll to position [735, 0]
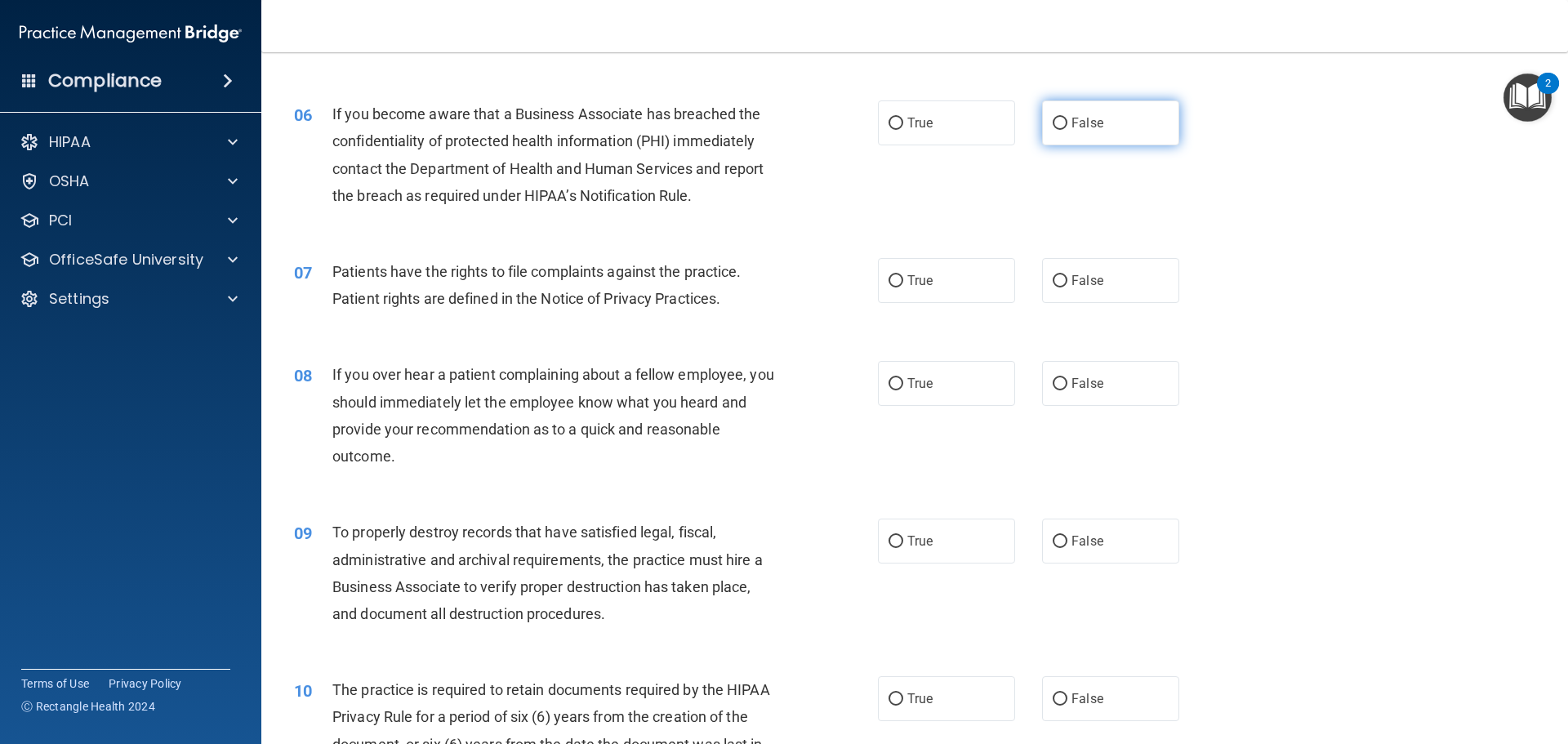
click at [1044, 123] on label "False" at bounding box center [1110, 123] width 137 height 45
click at [1053, 123] on input "False" at bounding box center [1061, 123] width 15 height 13
radio input "true"
click at [895, 281] on input "True" at bounding box center [896, 281] width 15 height 13
radio input "true"
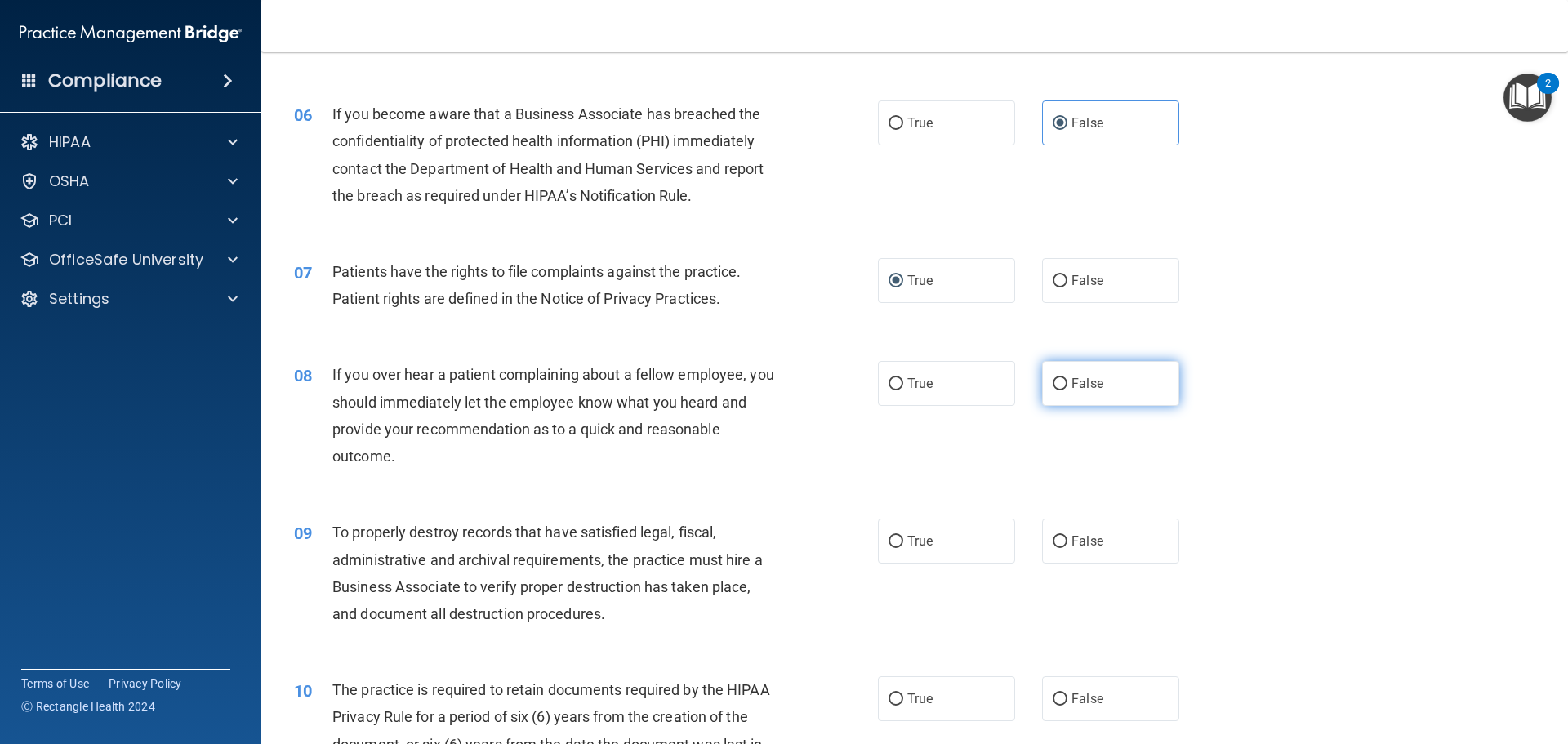
click at [1053, 378] on input "False" at bounding box center [1061, 384] width 15 height 13
radio input "true"
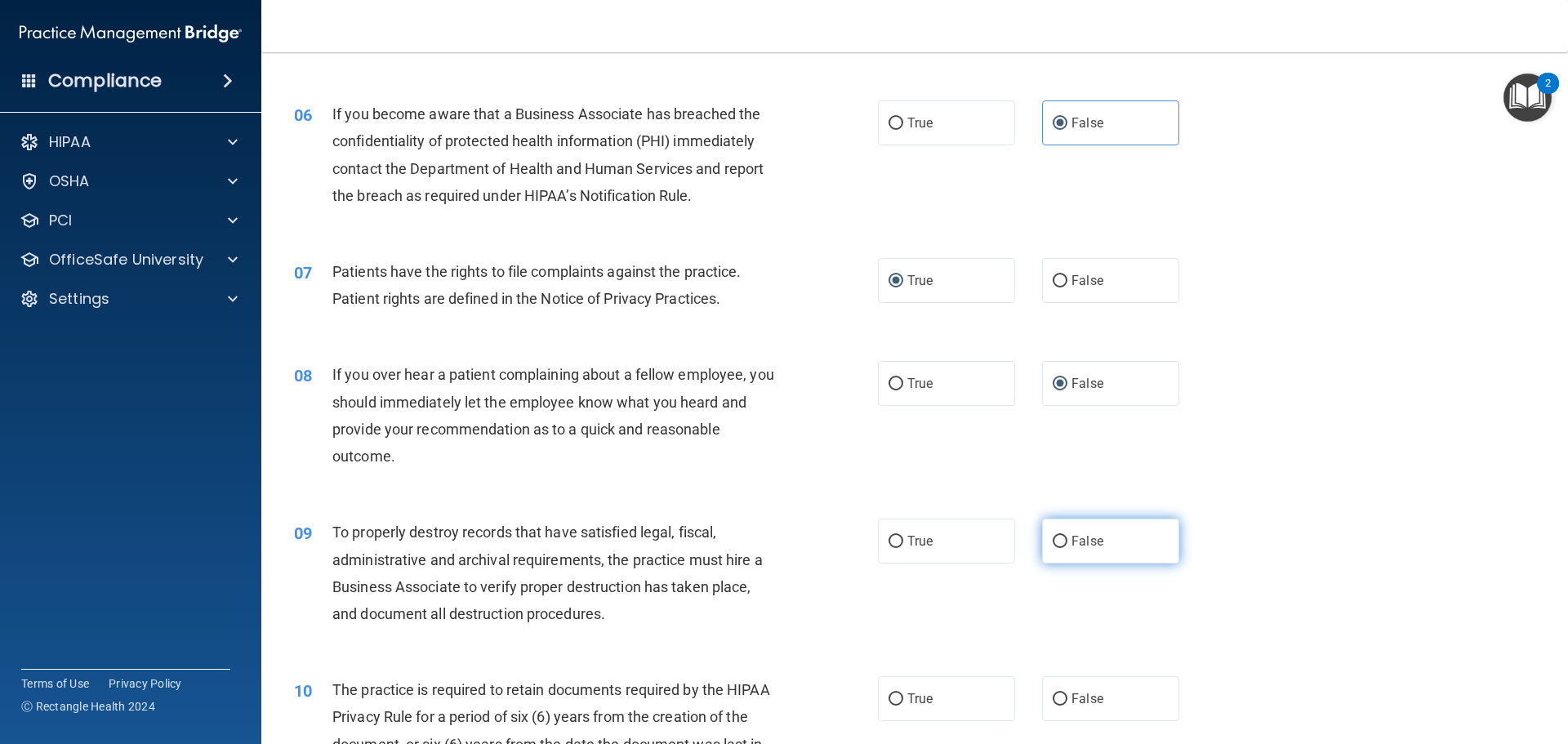
click at [1057, 541] on input "False" at bounding box center [1061, 542] width 15 height 13
radio input "true"
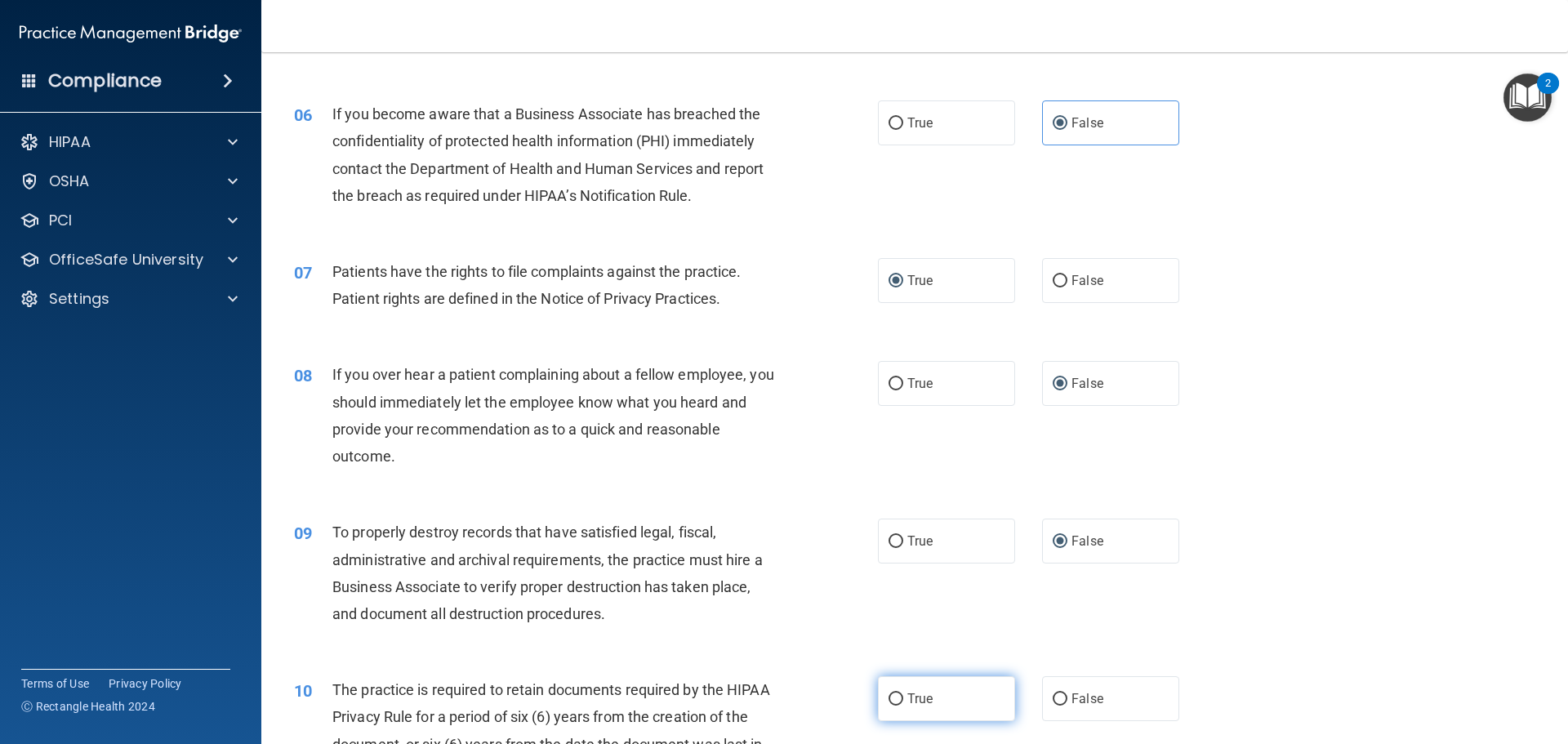
click at [889, 695] on input "True" at bounding box center [896, 699] width 15 height 13
radio input "true"
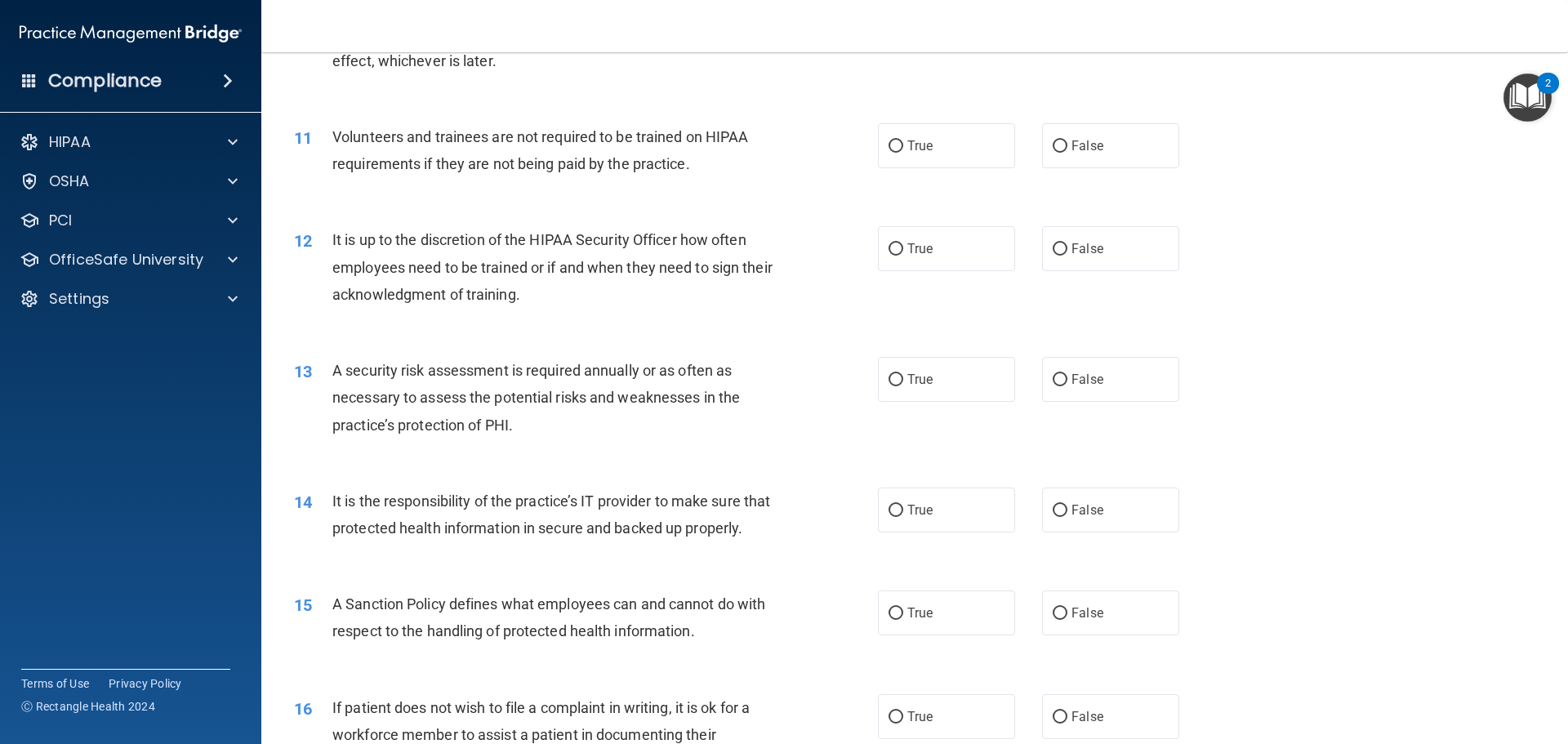
scroll to position [1470, 0]
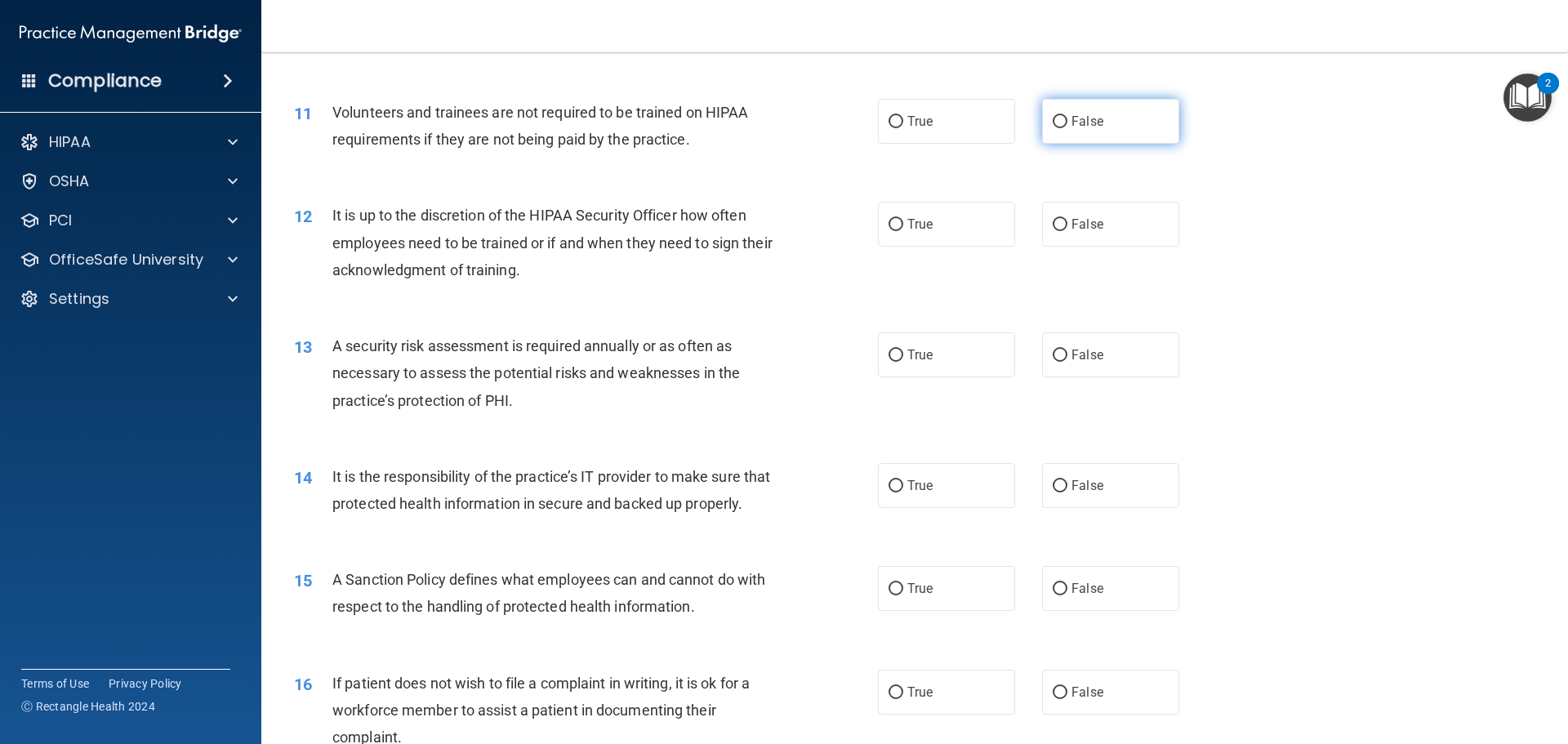
click at [1053, 119] on input "False" at bounding box center [1061, 122] width 15 height 13
radio input "true"
click at [1056, 227] on input "False" at bounding box center [1061, 225] width 15 height 13
radio input "true"
click at [889, 358] on input "True" at bounding box center [896, 355] width 15 height 13
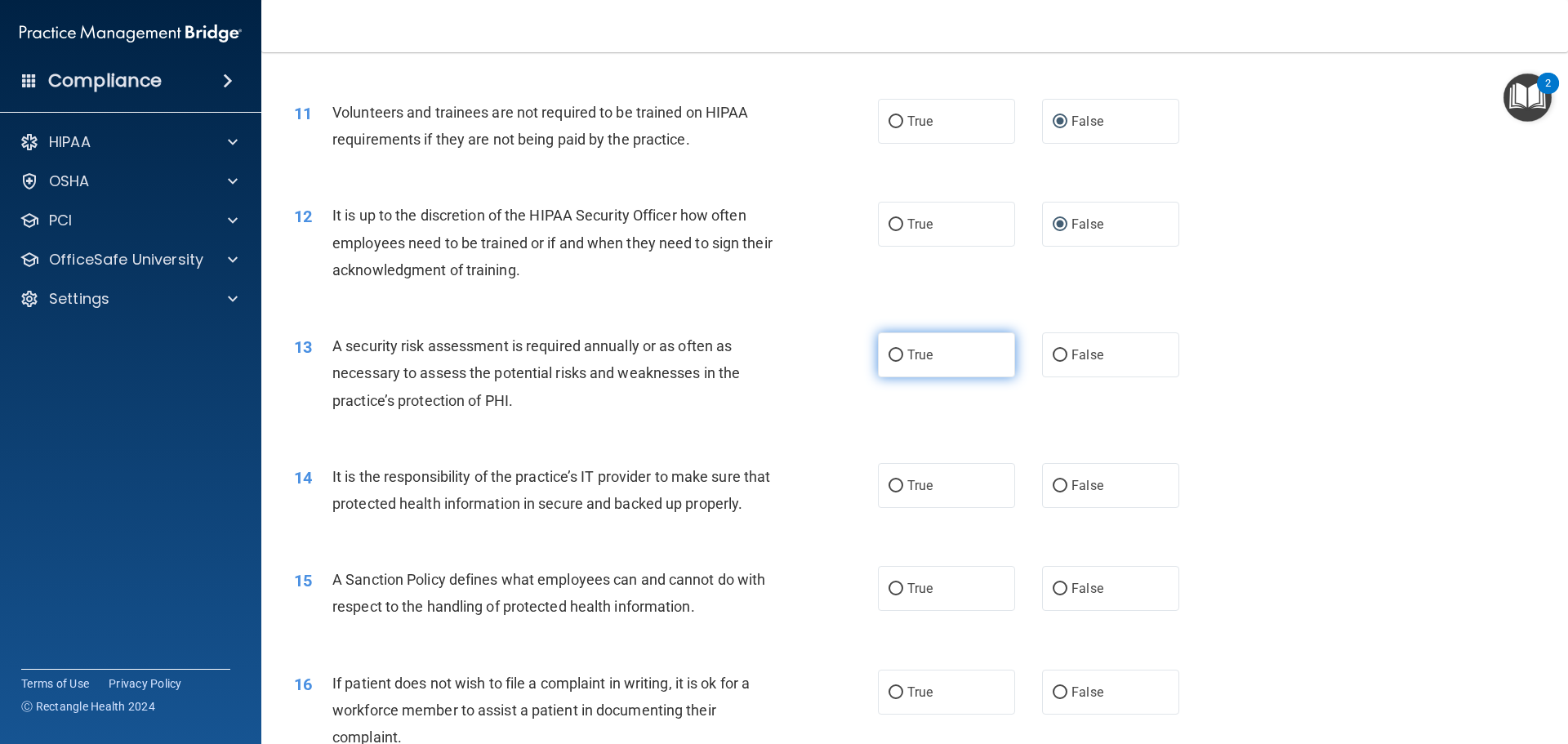
radio input "true"
click at [1053, 488] on input "False" at bounding box center [1061, 486] width 15 height 13
radio input "true"
click at [1057, 595] on input "False" at bounding box center [1061, 589] width 15 height 13
radio input "true"
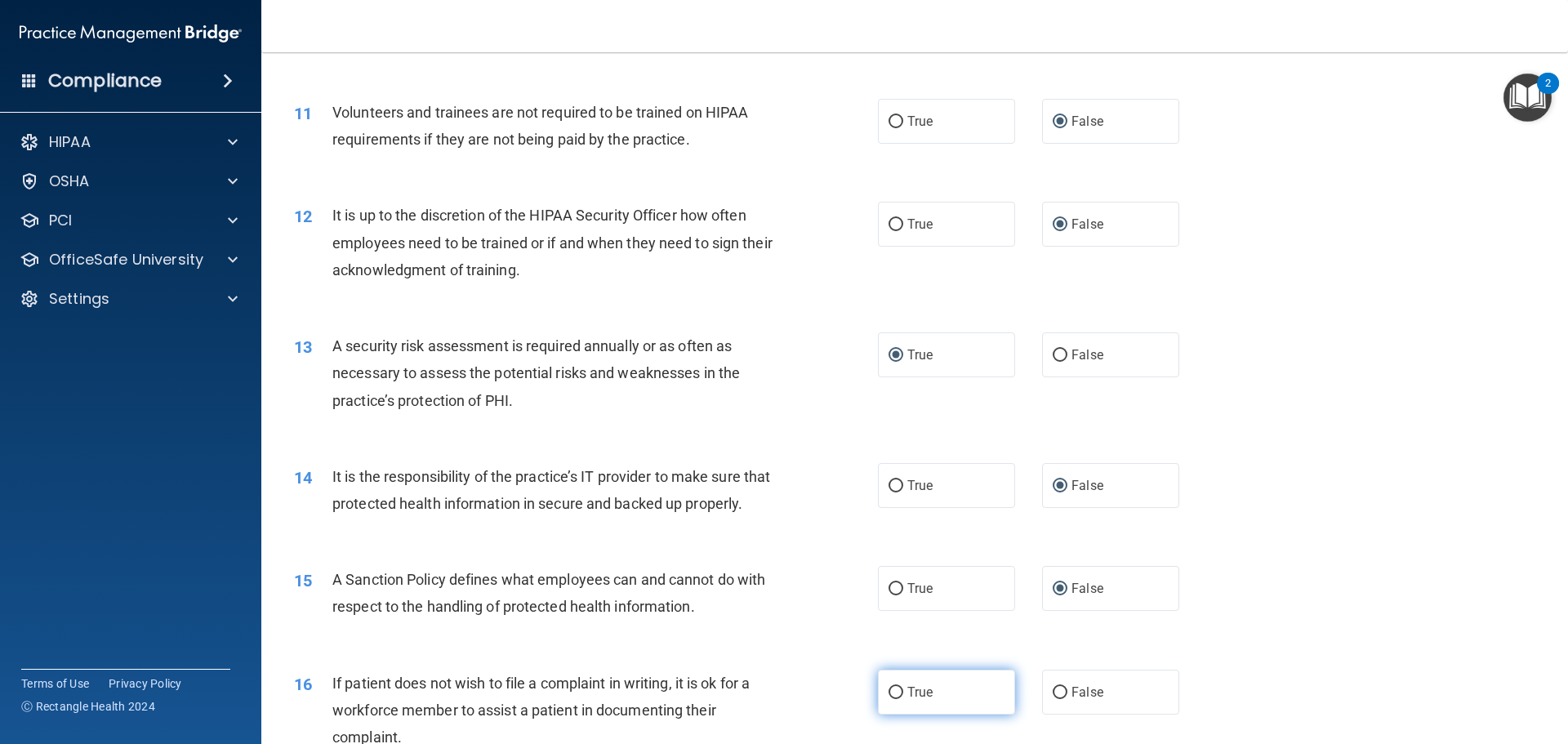
click at [894, 699] on input "True" at bounding box center [896, 693] width 15 height 13
radio input "true"
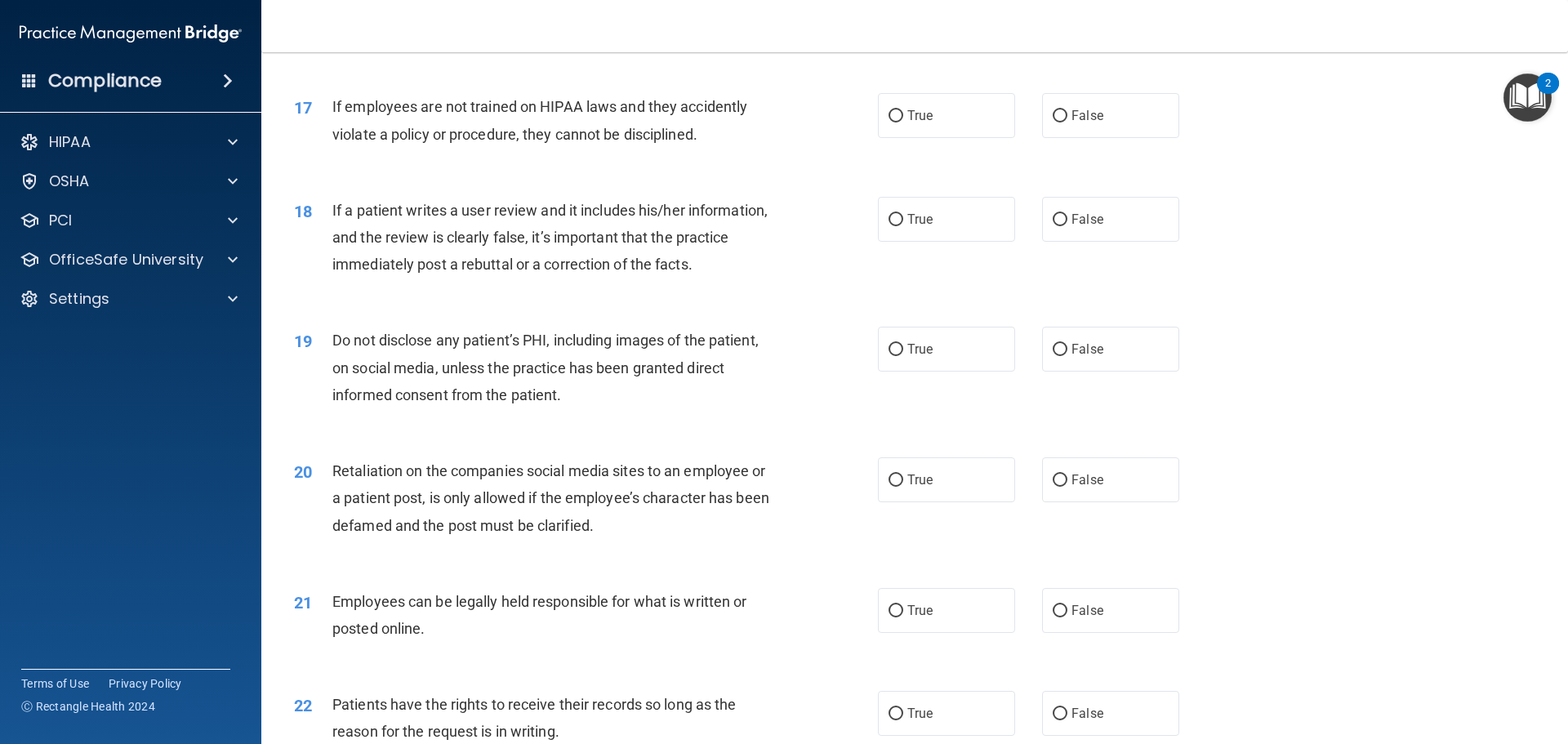
scroll to position [2205, 0]
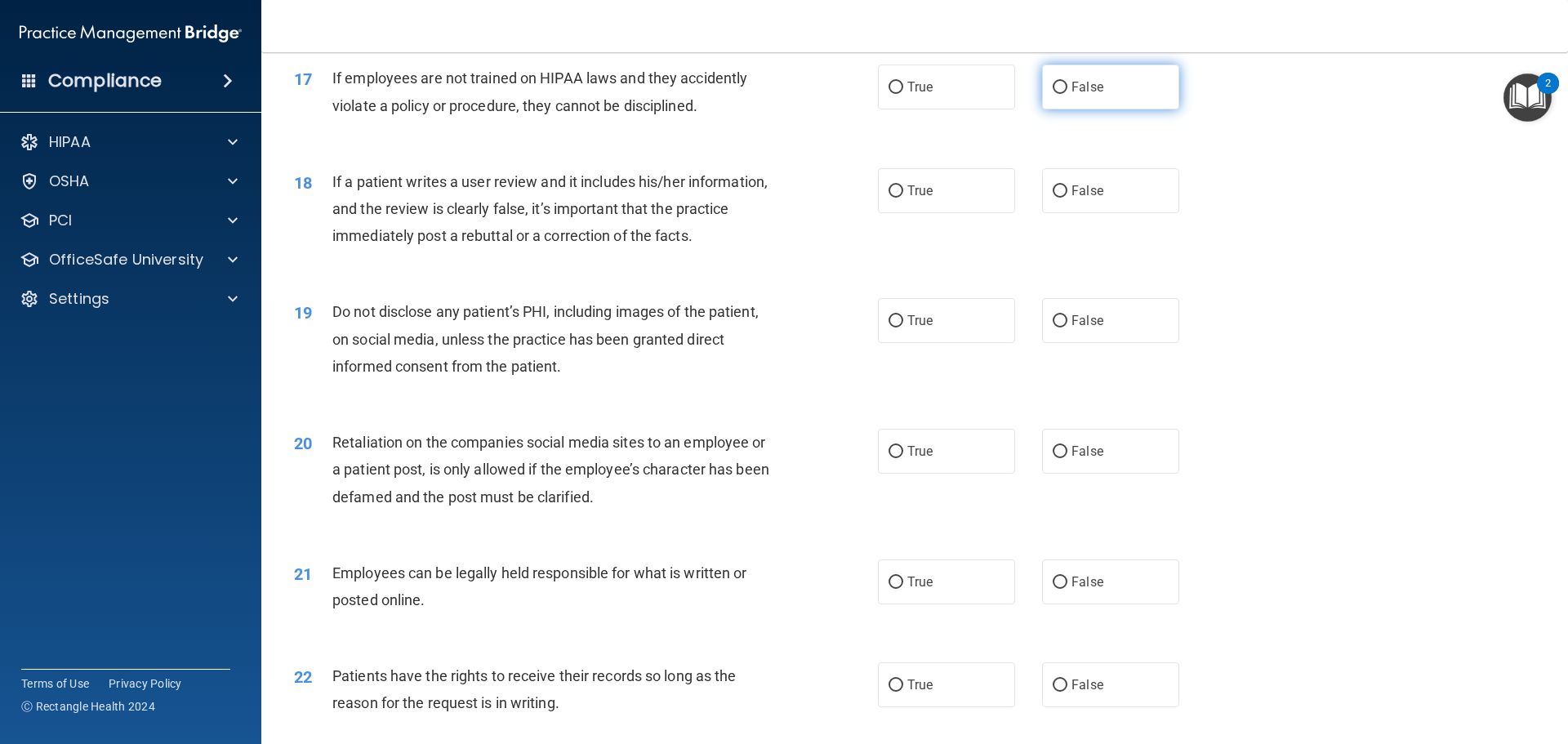
click at [1053, 94] on input "False" at bounding box center [1061, 87] width 15 height 13
radio input "true"
click at [1053, 197] on input "False" at bounding box center [1061, 191] width 15 height 13
radio input "true"
click at [894, 327] on input "True" at bounding box center [896, 321] width 15 height 13
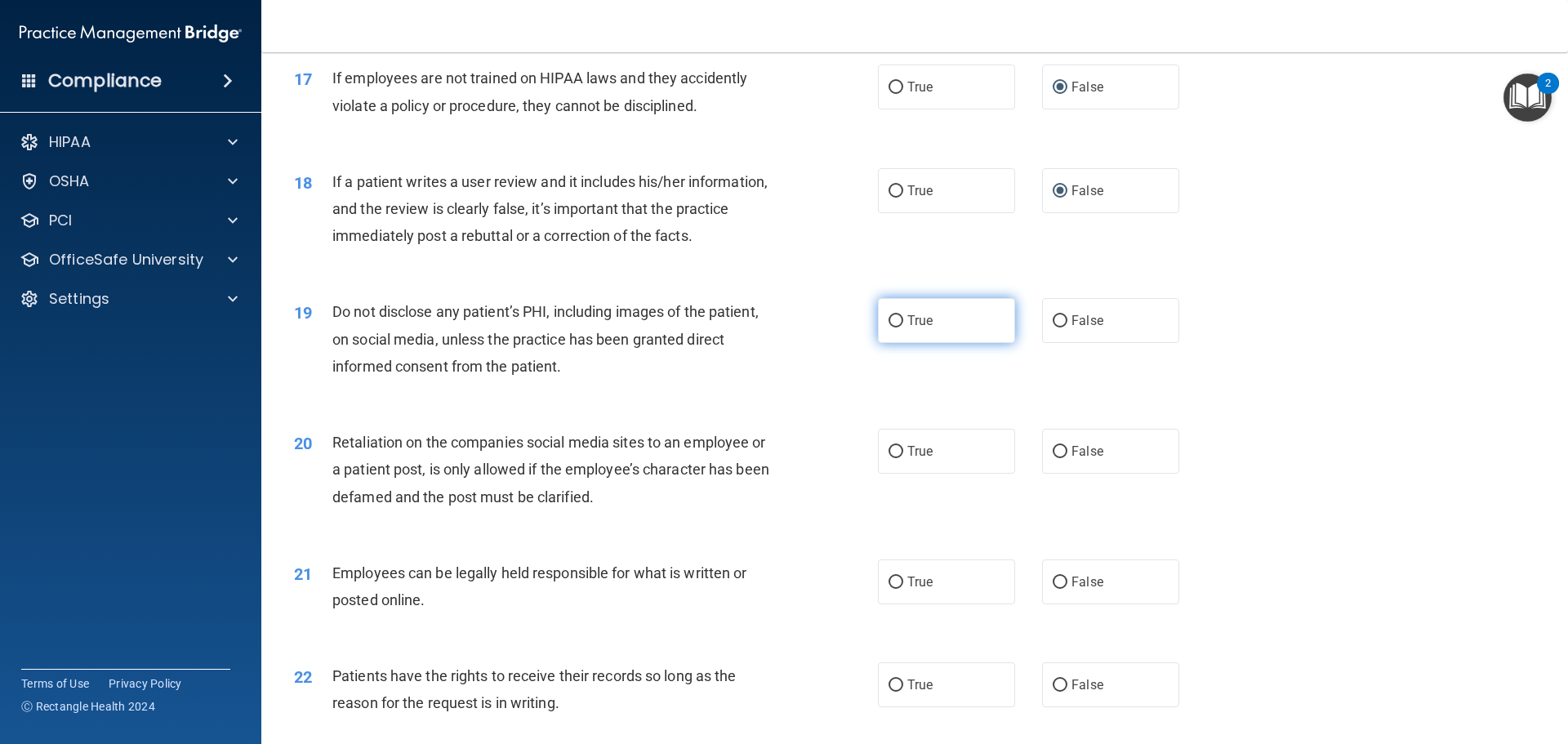
radio input "true"
click at [1053, 458] on input "False" at bounding box center [1061, 452] width 15 height 13
radio input "true"
click at [899, 605] on label "True" at bounding box center [947, 581] width 137 height 45
click at [899, 589] on input "True" at bounding box center [896, 583] width 15 height 13
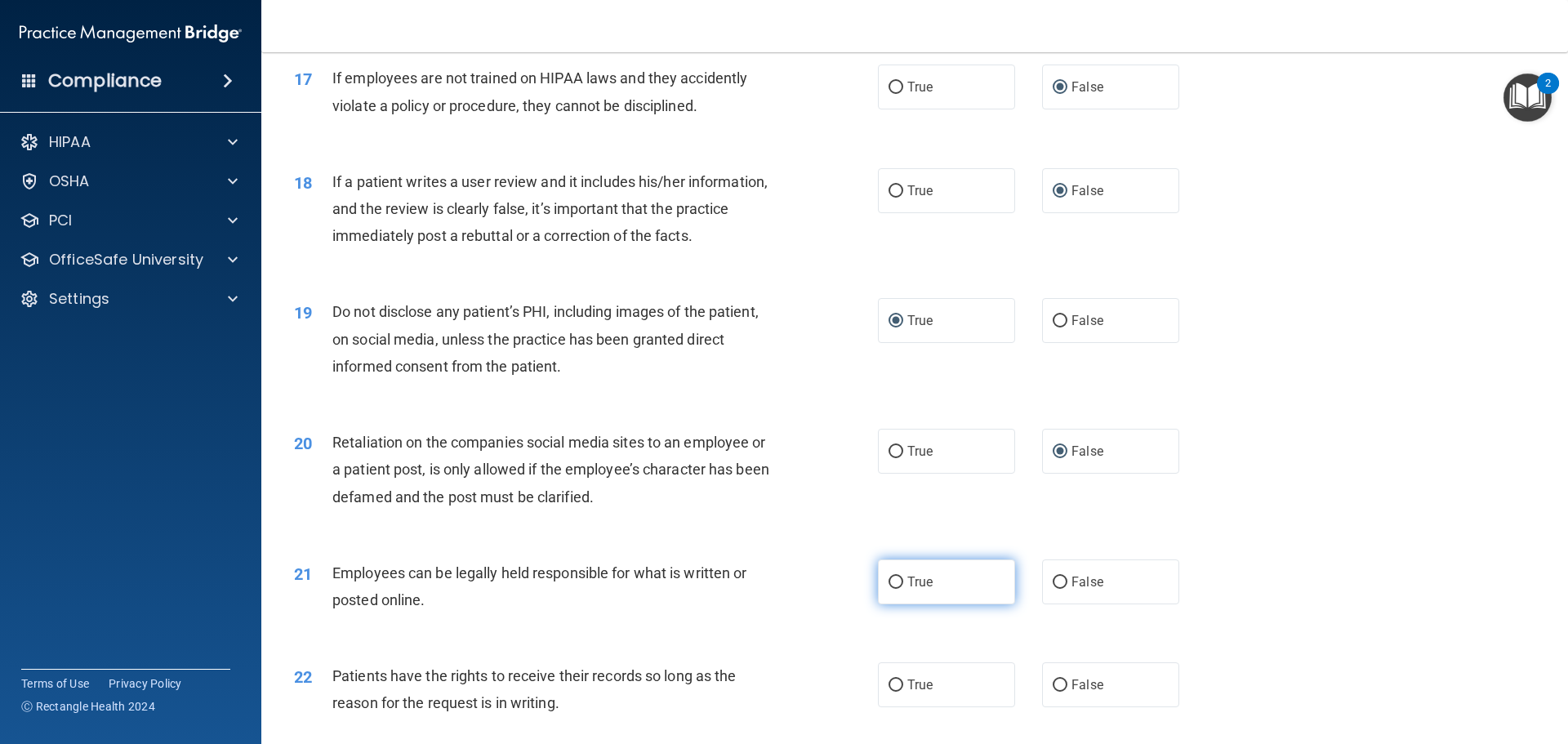
radio input "true"
click at [1053, 692] on input "False" at bounding box center [1061, 685] width 15 height 13
radio input "true"
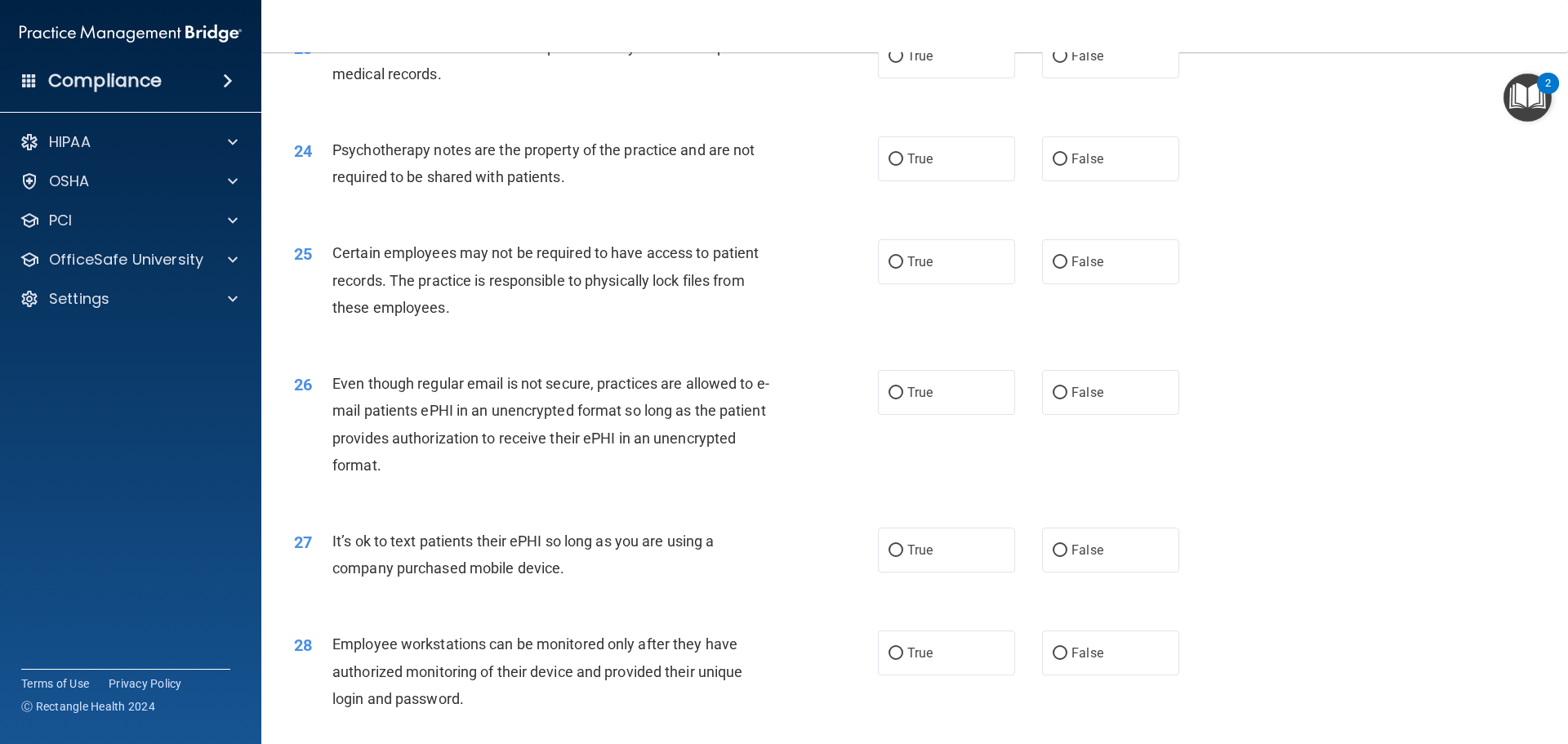
scroll to position [2940, 0]
click at [1056, 76] on label "False" at bounding box center [1110, 53] width 137 height 45
click at [1056, 60] on input "False" at bounding box center [1061, 54] width 15 height 13
radio input "true"
click at [908, 164] on span "True" at bounding box center [920, 156] width 25 height 15
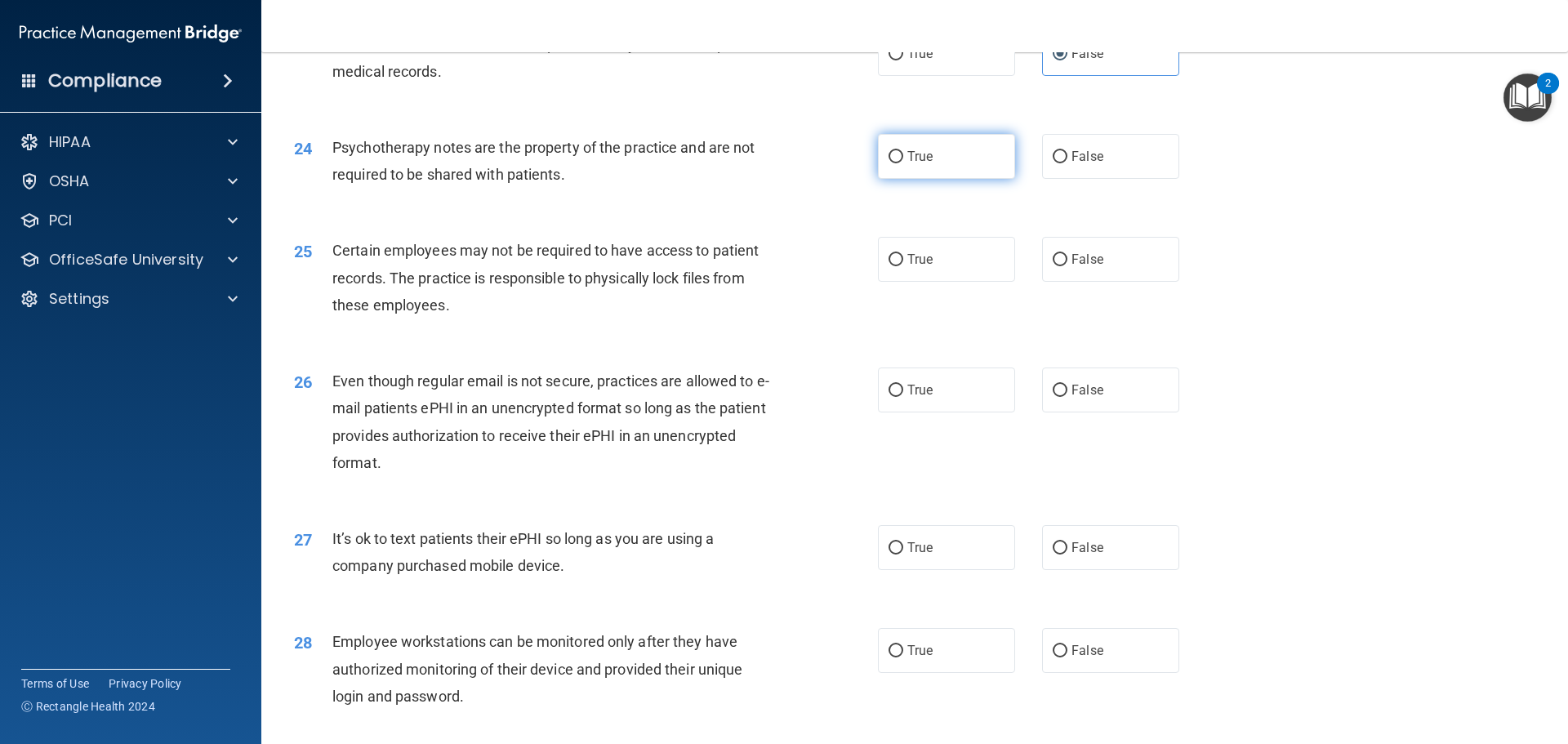
click at [902, 164] on input "True" at bounding box center [896, 157] width 15 height 13
radio input "true"
click at [890, 266] on input "True" at bounding box center [896, 259] width 15 height 13
radio input "true"
click at [1053, 397] on input "False" at bounding box center [1061, 390] width 15 height 13
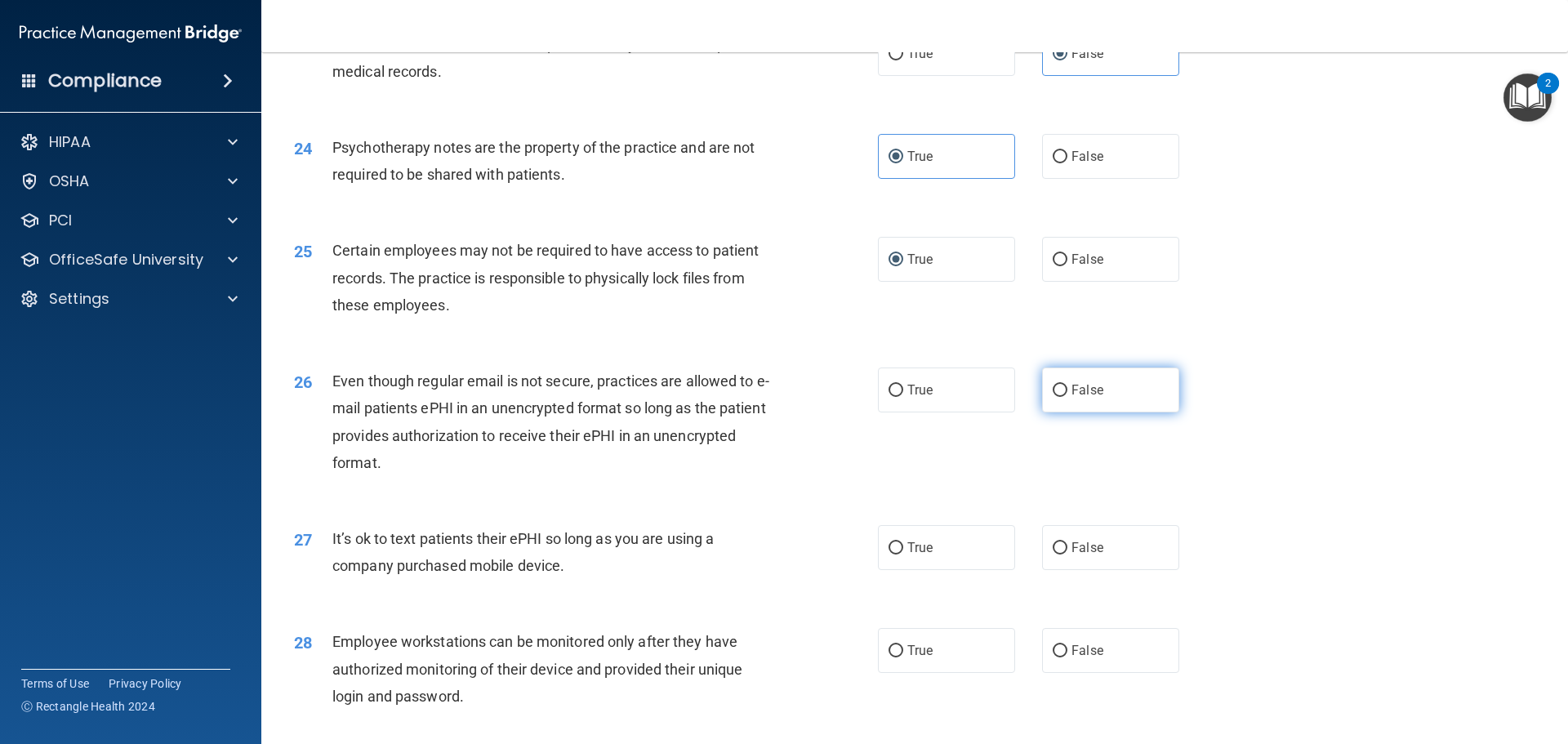
radio input "true"
click at [1053, 554] on input "False" at bounding box center [1061, 548] width 15 height 13
radio input "true"
click at [1059, 673] on label "False" at bounding box center [1110, 650] width 137 height 45
click at [1059, 658] on input "False" at bounding box center [1061, 651] width 15 height 13
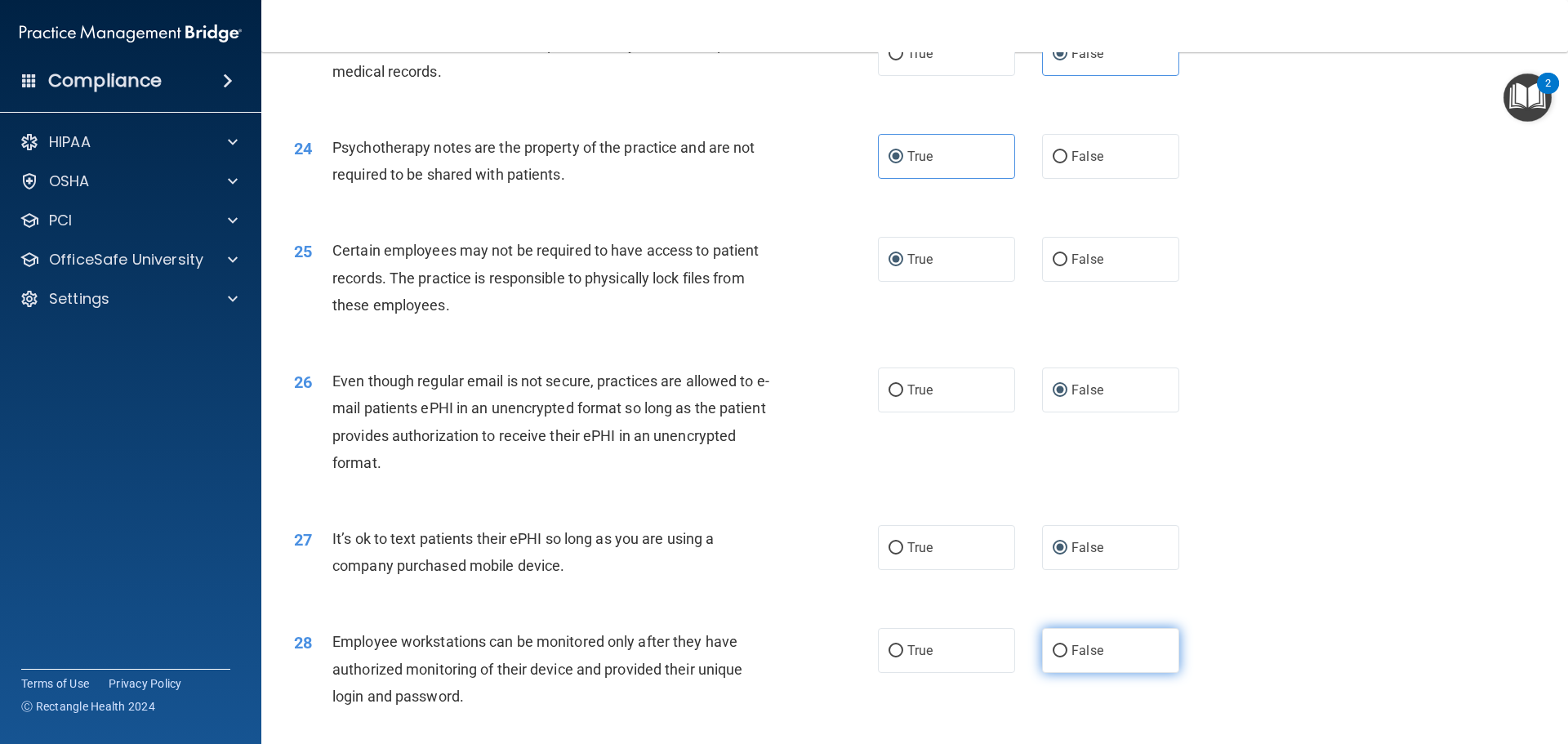
radio input "true"
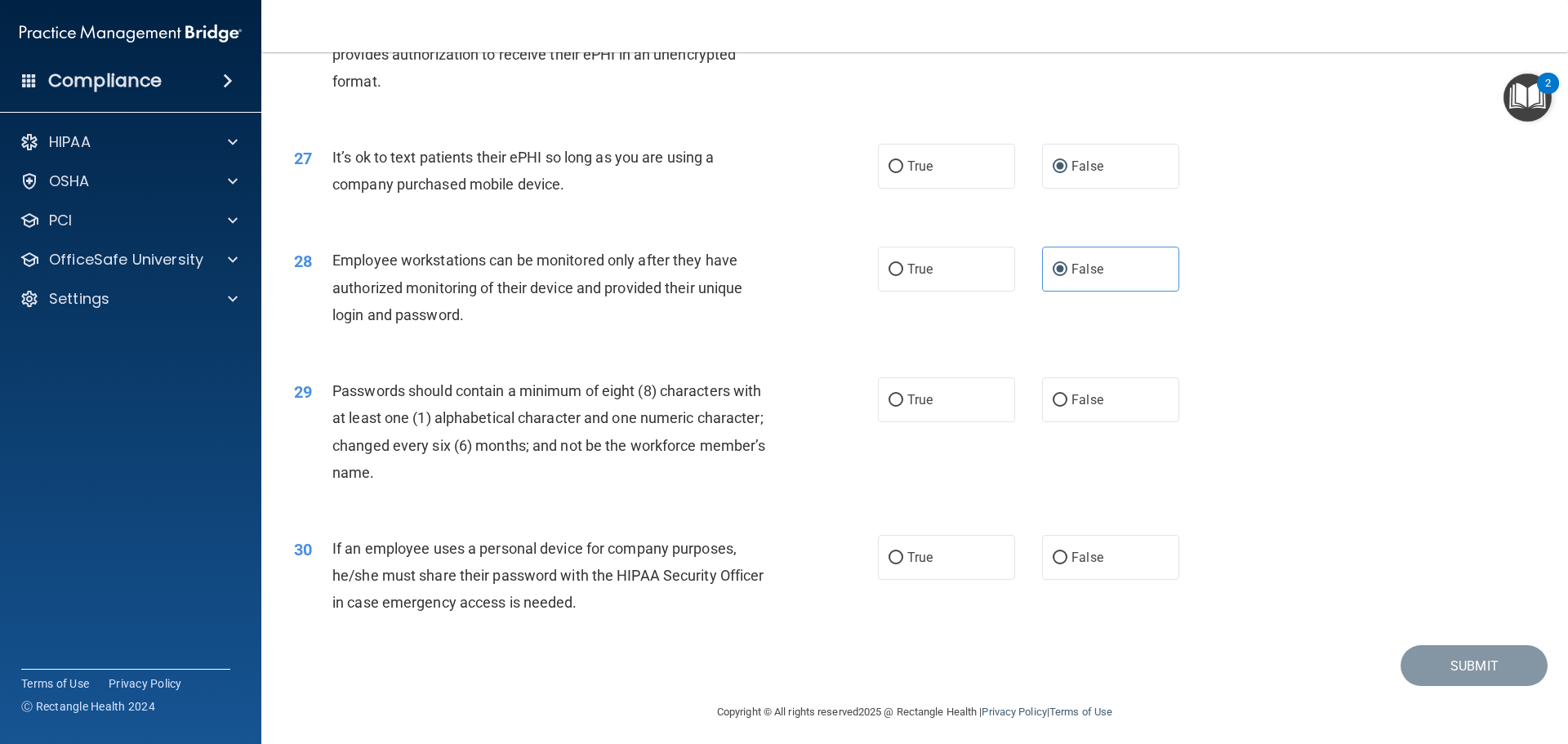
scroll to position [3356, 0]
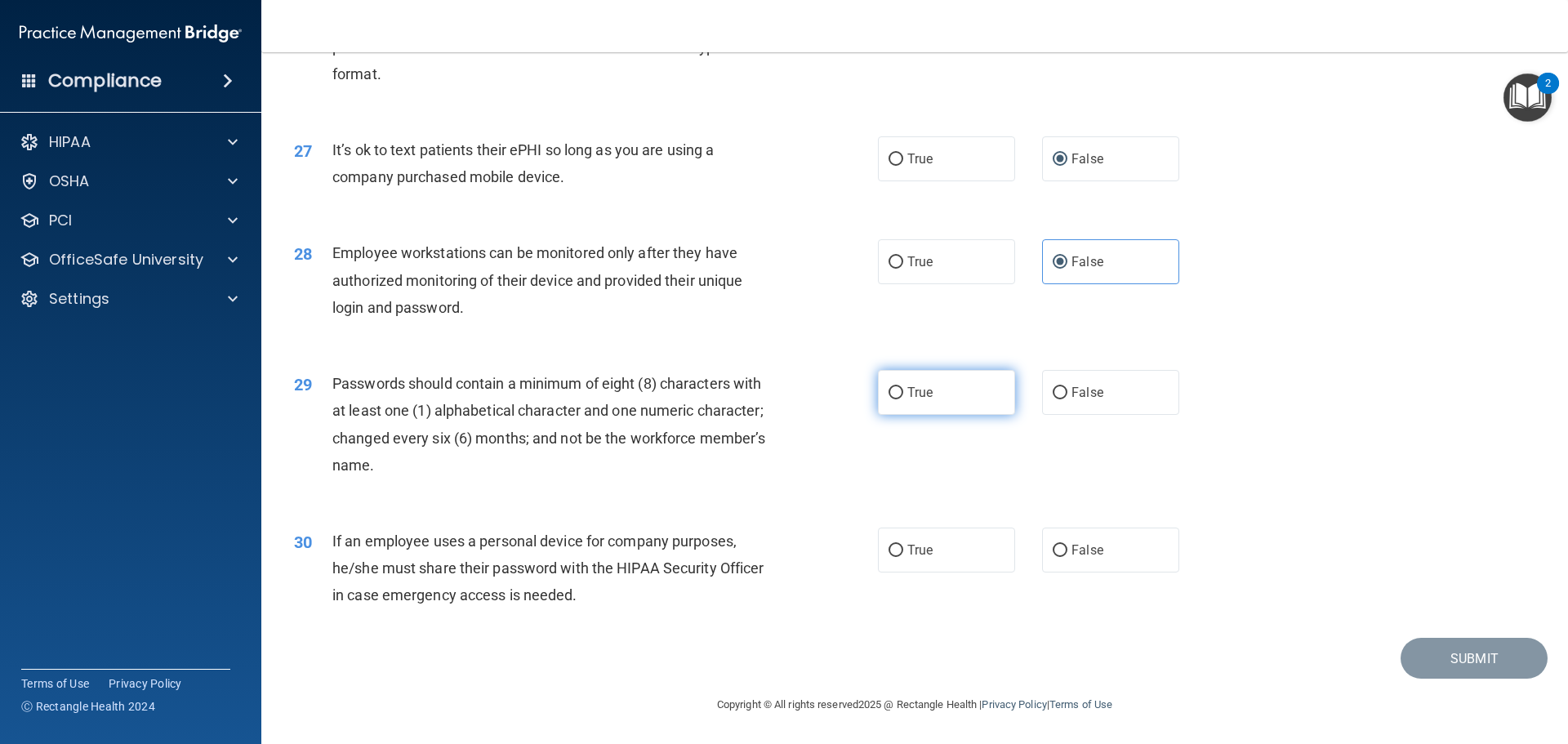
click at [895, 397] on input "True" at bounding box center [896, 393] width 15 height 13
radio input "true"
click at [1053, 549] on input "False" at bounding box center [1061, 551] width 15 height 13
radio input "true"
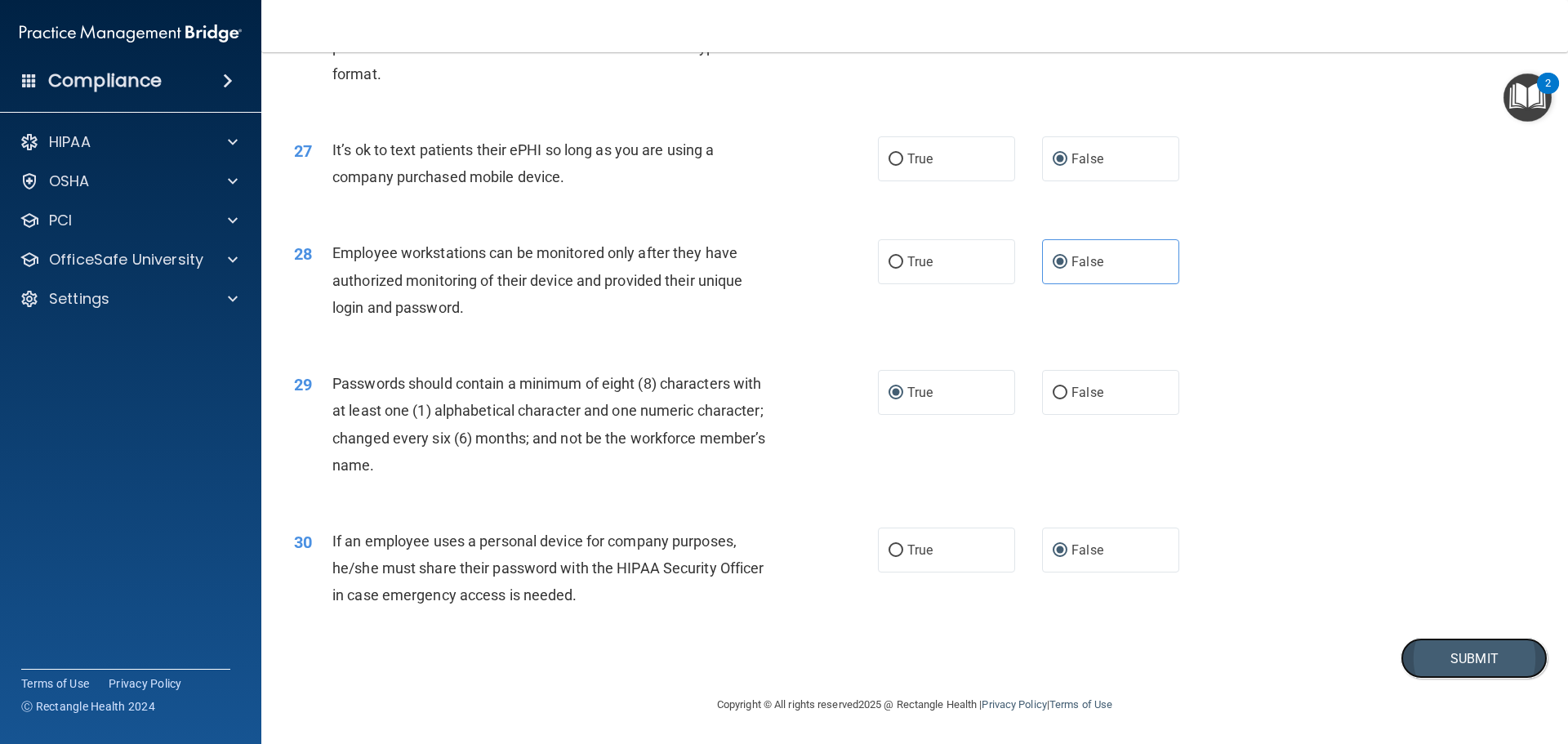
click at [1419, 655] on button "Submit" at bounding box center [1474, 659] width 147 height 42
click at [1401, 659] on button "Submit" at bounding box center [1474, 659] width 147 height 42
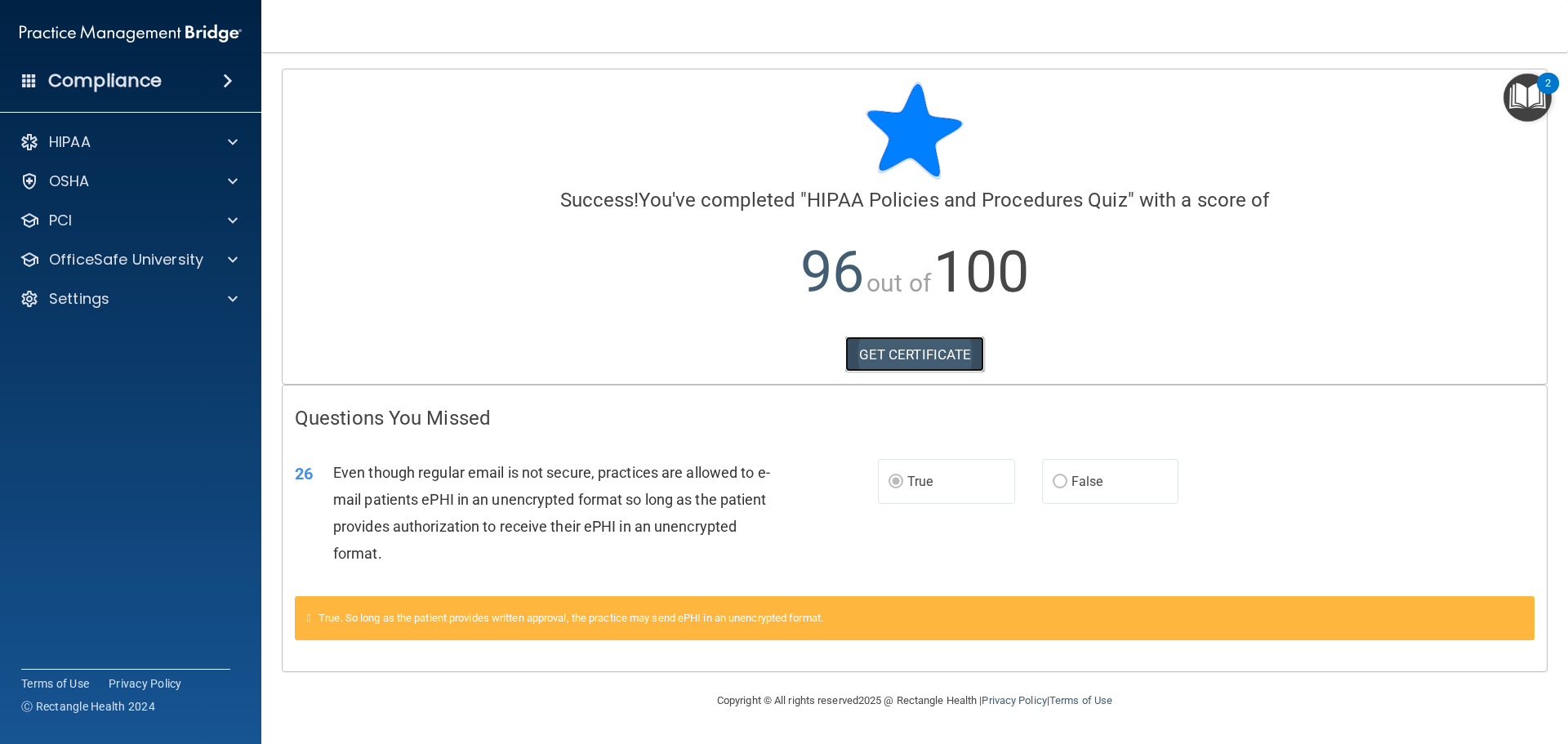
click at [962, 354] on link "GET CERTIFICATE" at bounding box center [915, 354] width 139 height 36
click at [142, 266] on p "OfficeSafe University" at bounding box center [126, 259] width 155 height 19
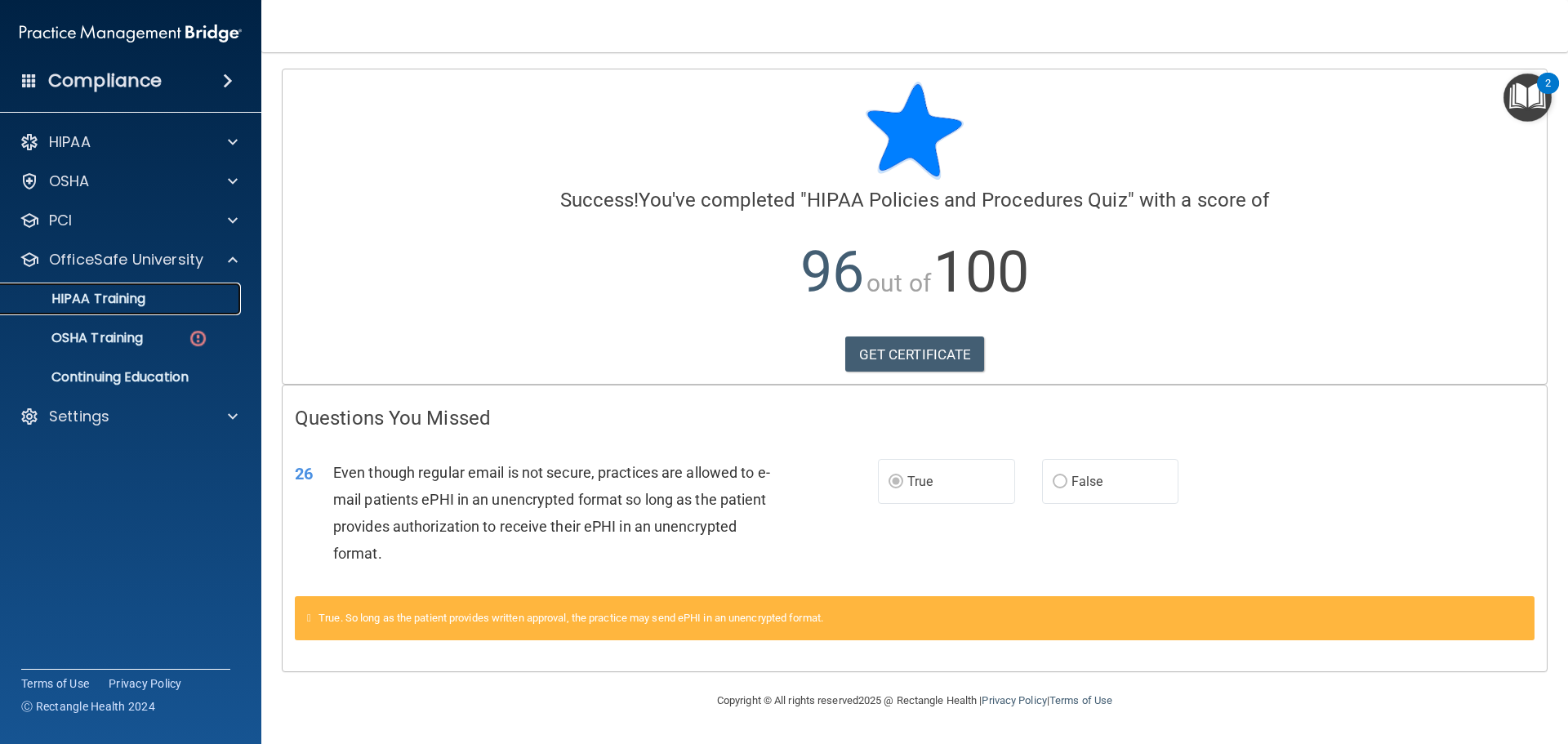
click at [122, 309] on link "HIPAA Training" at bounding box center [113, 299] width 257 height 33
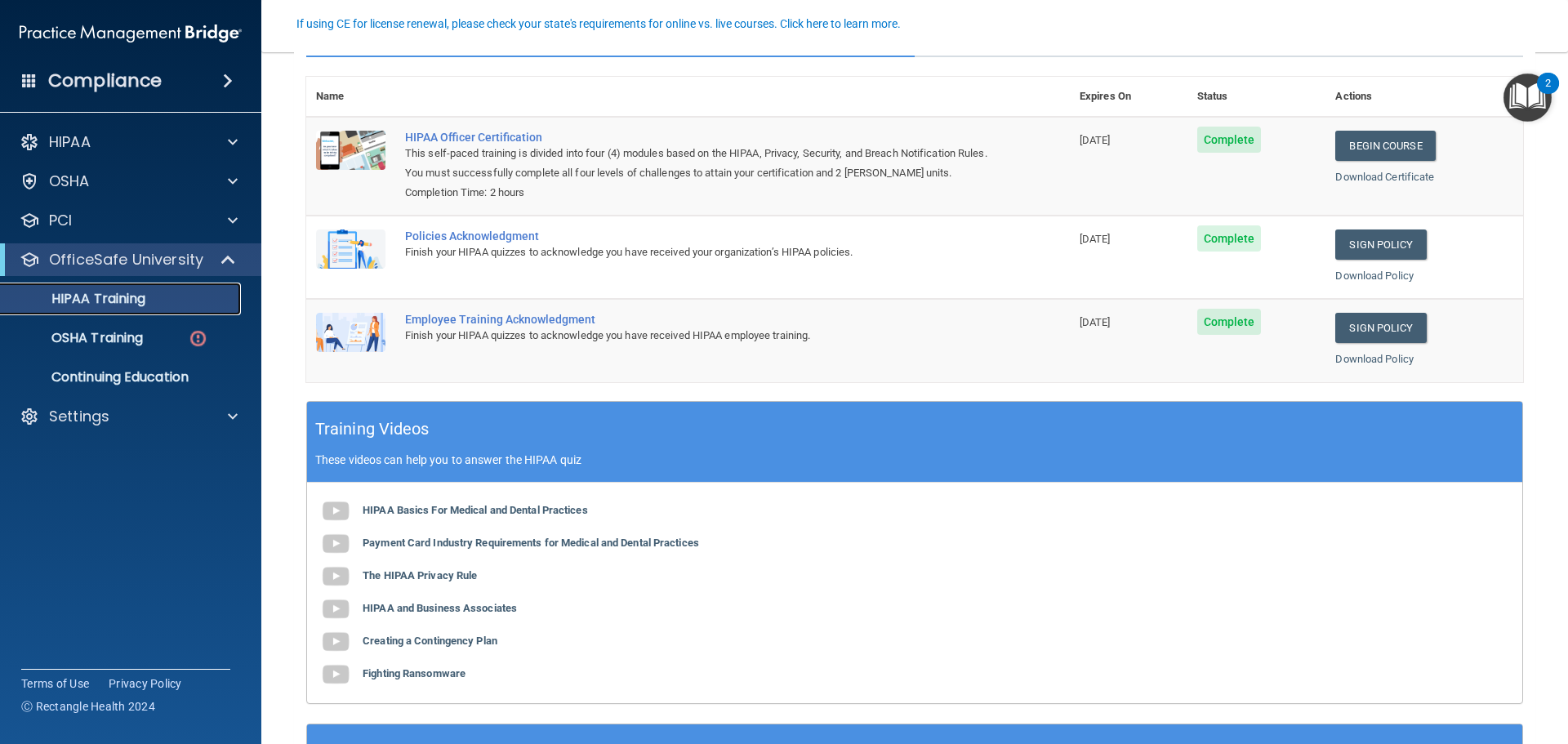
scroll to position [172, 0]
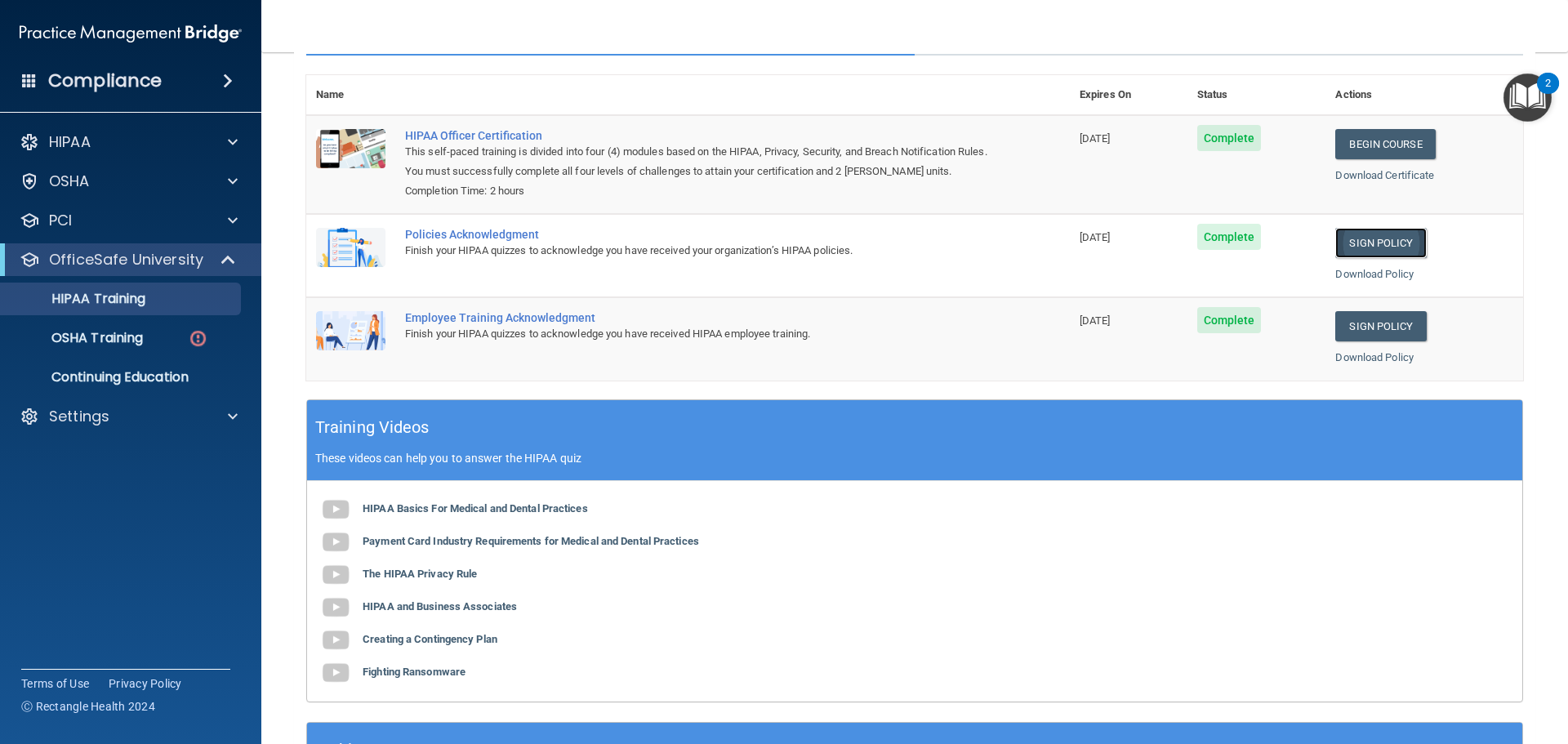
click at [1393, 248] on link "Sign Policy" at bounding box center [1381, 243] width 91 height 30
click at [1393, 327] on link "Sign Policy" at bounding box center [1381, 327] width 91 height 30
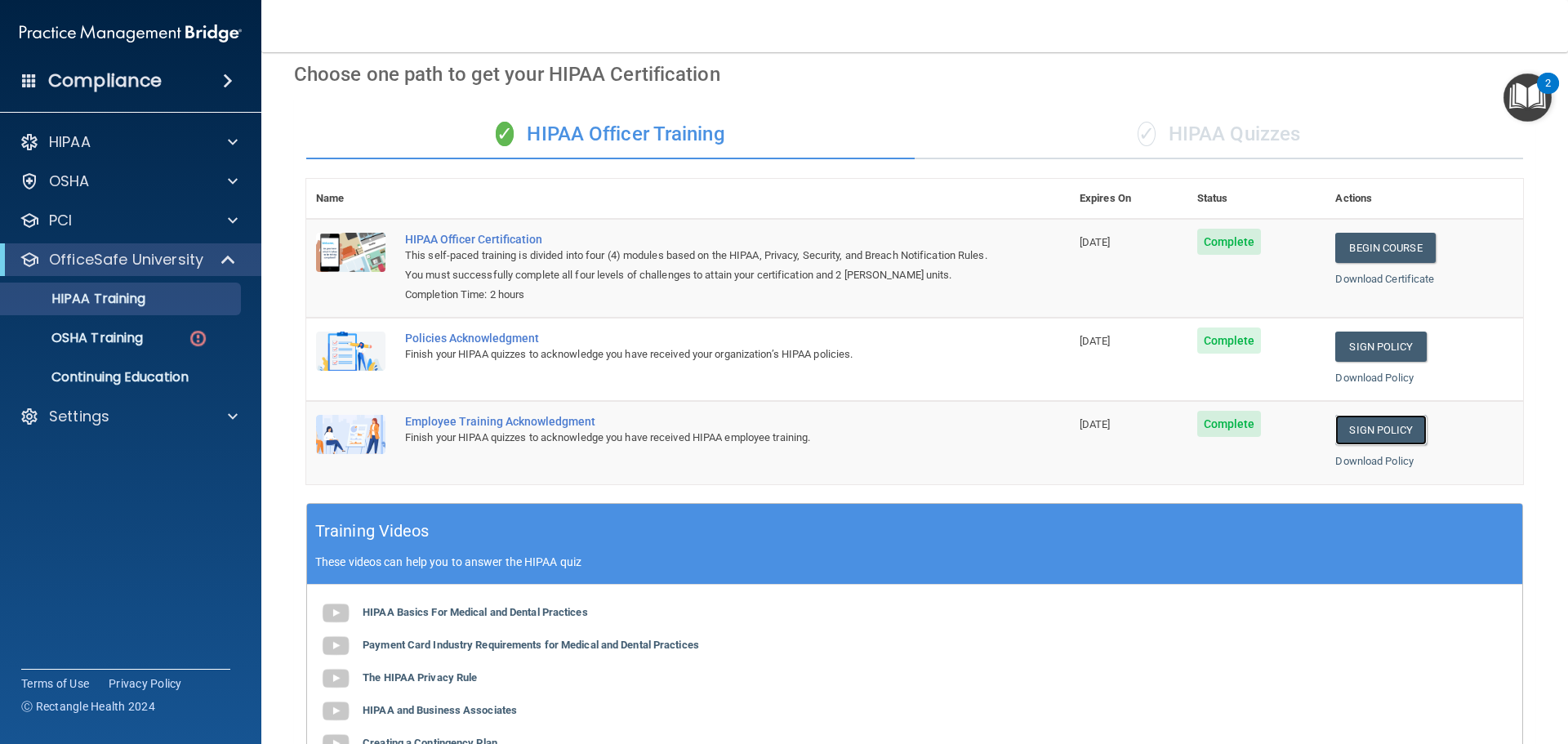
scroll to position [0, 0]
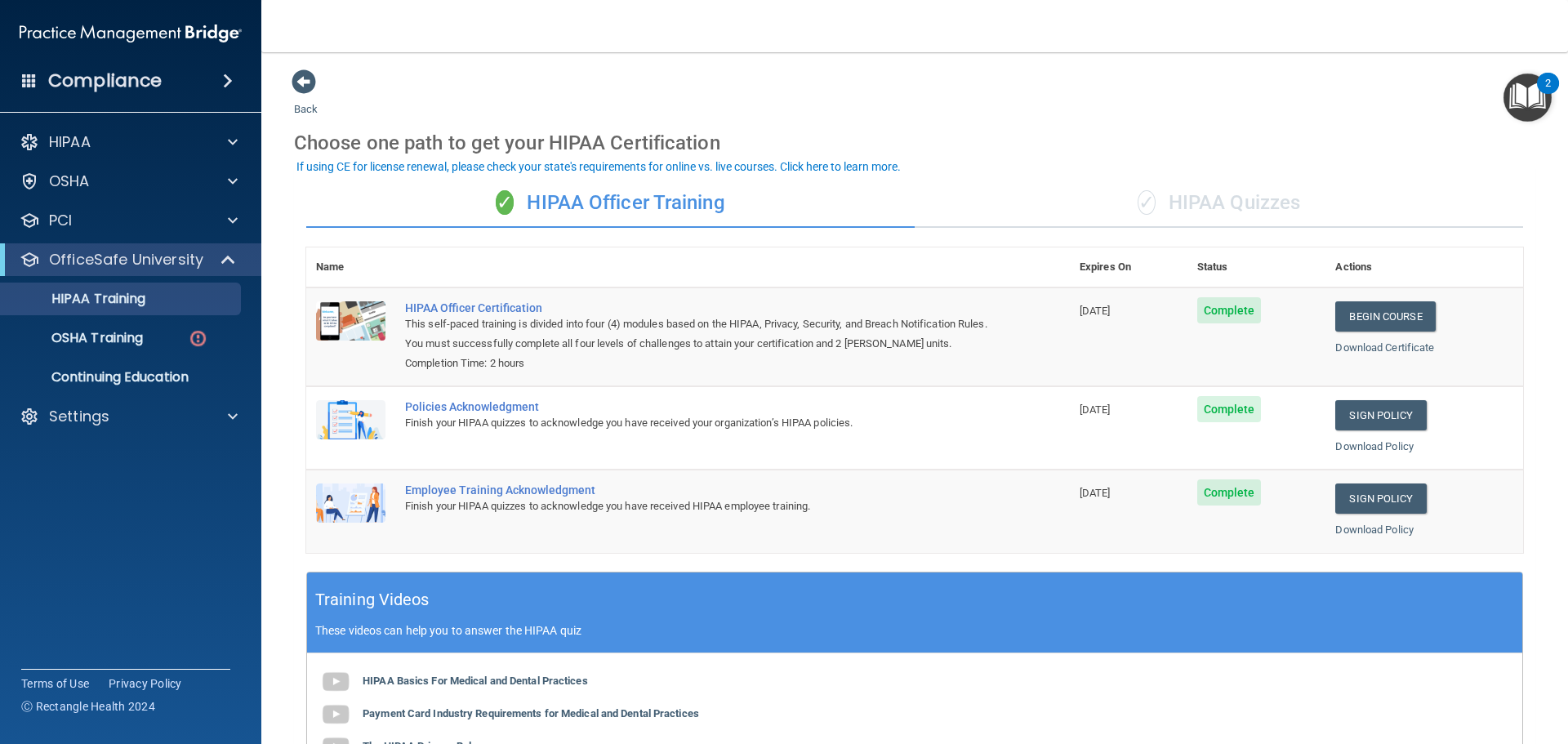
click at [1225, 198] on div "✓ HIPAA Quizzes" at bounding box center [1219, 203] width 609 height 49
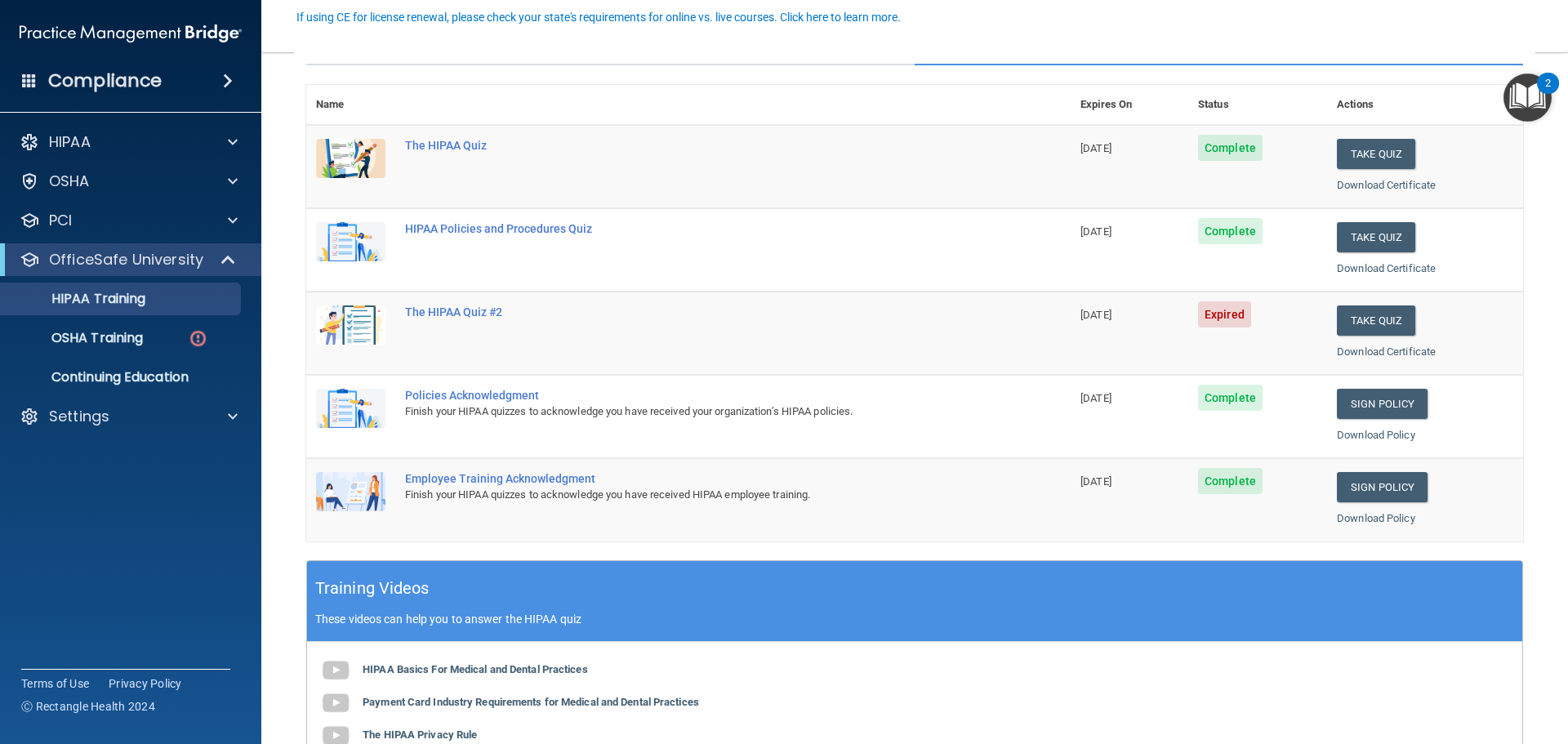
scroll to position [164, 0]
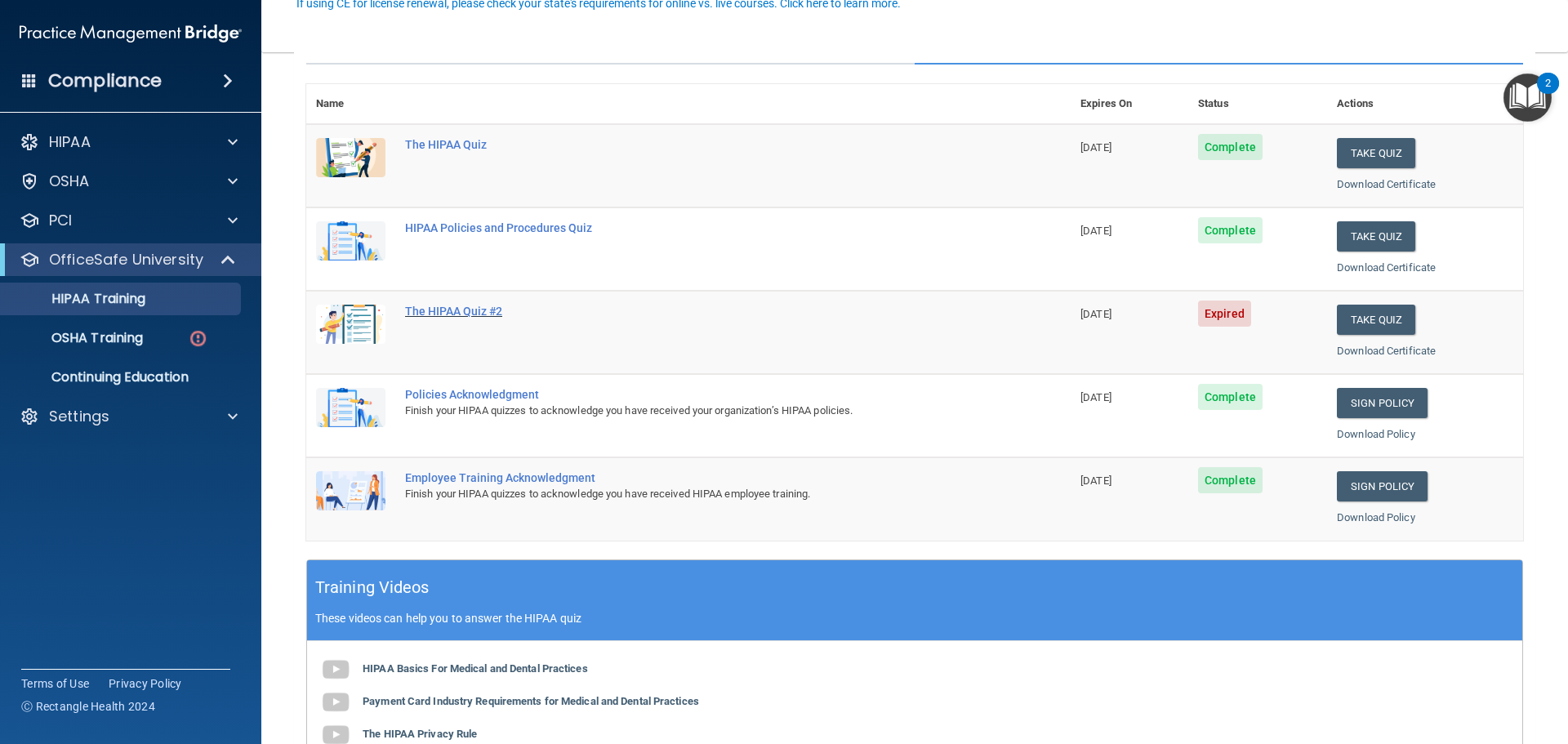
click at [462, 316] on div "The HIPAA Quiz #2" at bounding box center [696, 312] width 584 height 13
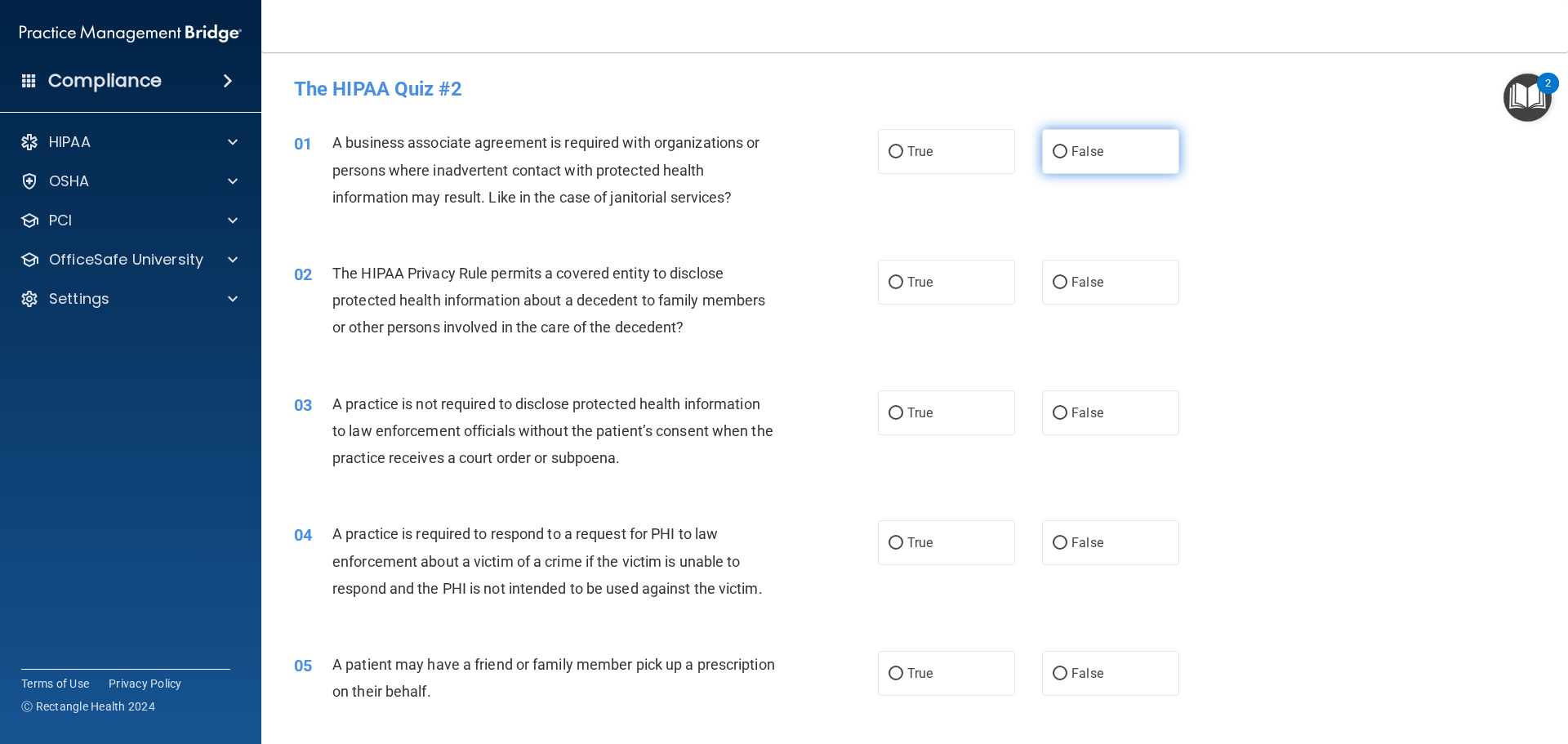
click at [1042, 161] on label "False" at bounding box center [1110, 151] width 137 height 45
click at [1053, 159] on input "False" at bounding box center [1061, 152] width 15 height 13
radio input "true"
click at [889, 283] on input "True" at bounding box center [896, 283] width 15 height 13
radio input "true"
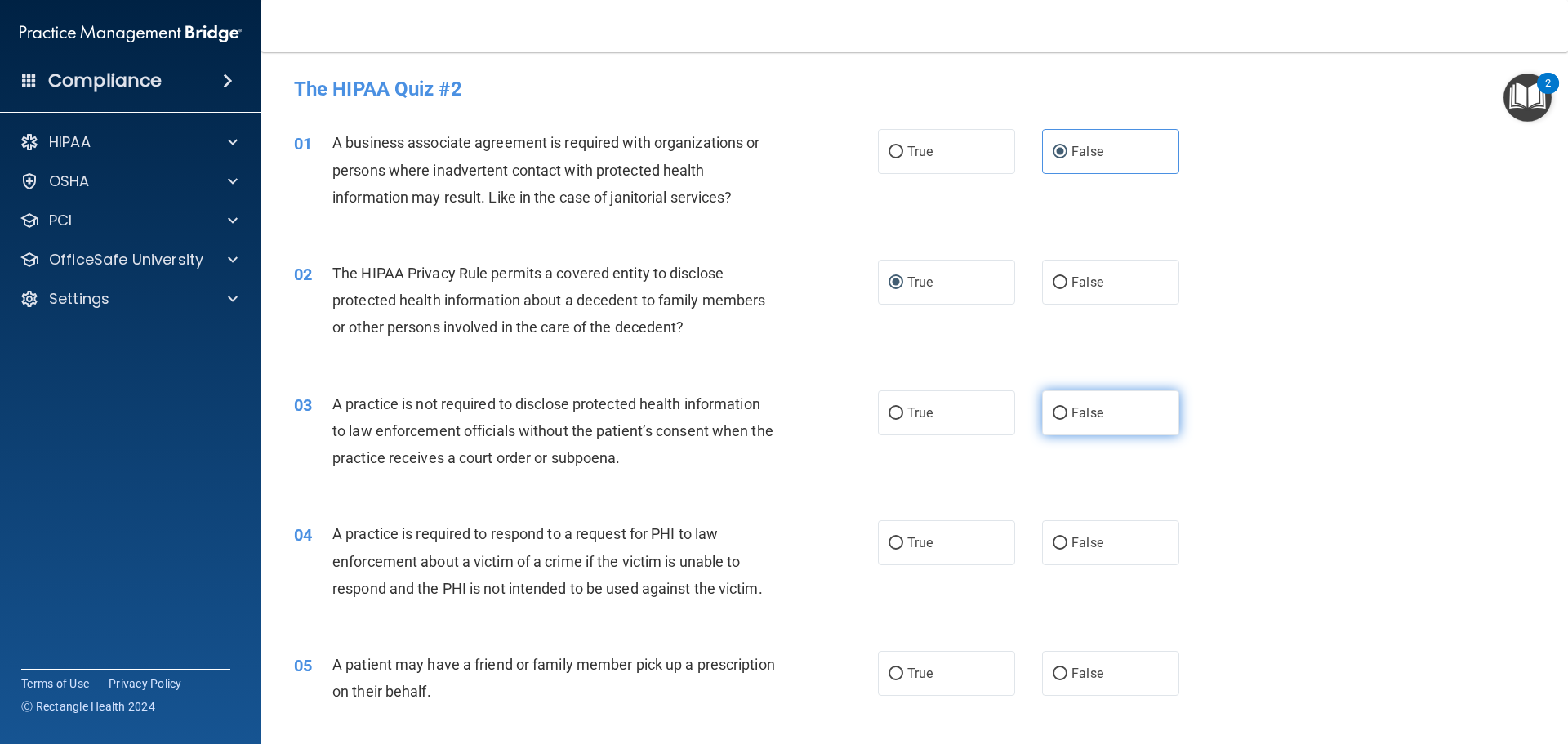
click at [1048, 421] on label "False" at bounding box center [1110, 412] width 137 height 45
click at [1053, 420] on input "False" at bounding box center [1061, 413] width 15 height 13
radio input "true"
click at [892, 551] on label "True" at bounding box center [947, 542] width 137 height 45
click at [892, 550] on input "True" at bounding box center [896, 543] width 15 height 13
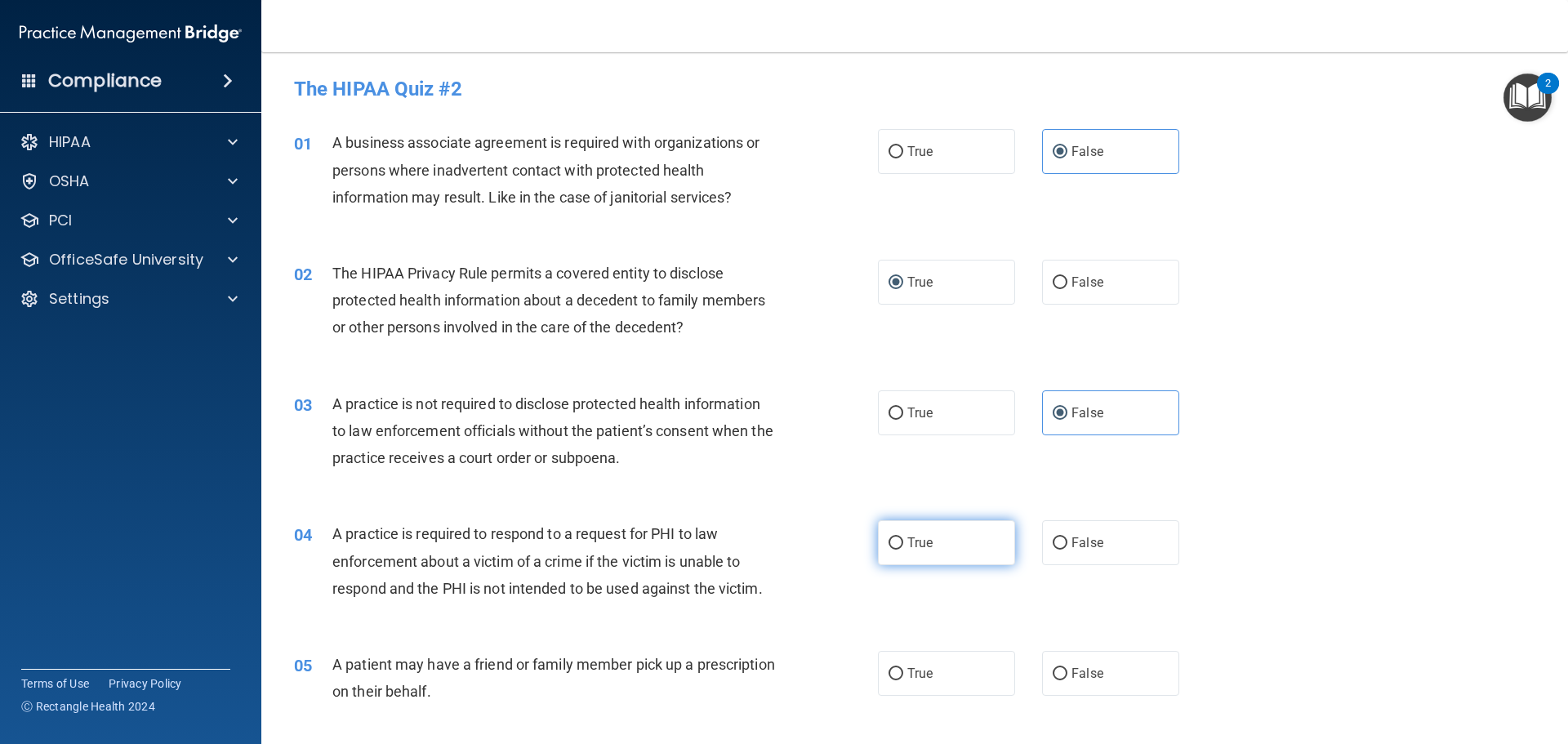
radio input "true"
click at [900, 678] on label "True" at bounding box center [947, 673] width 137 height 45
click at [900, 678] on input "True" at bounding box center [896, 674] width 15 height 13
radio input "true"
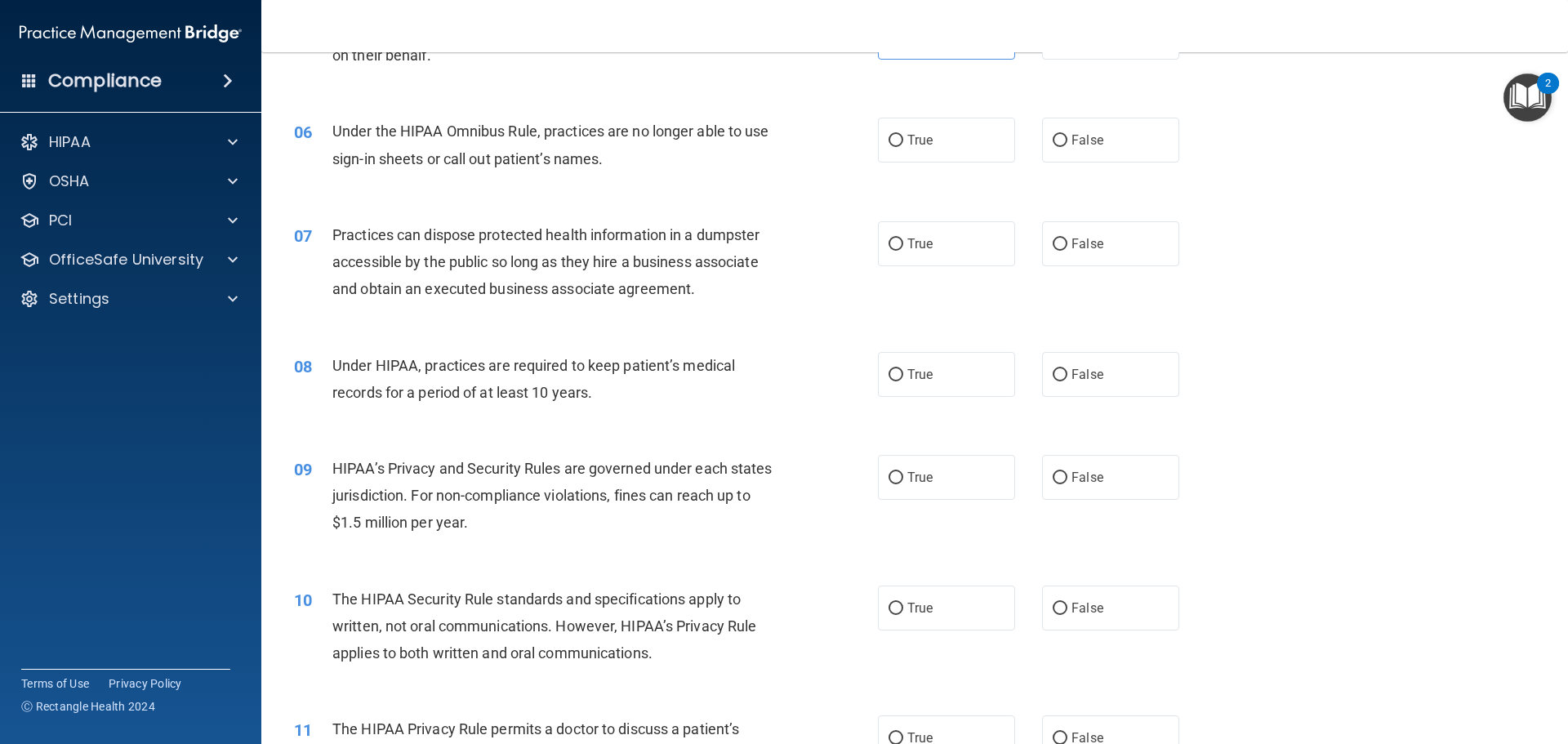
scroll to position [653, 0]
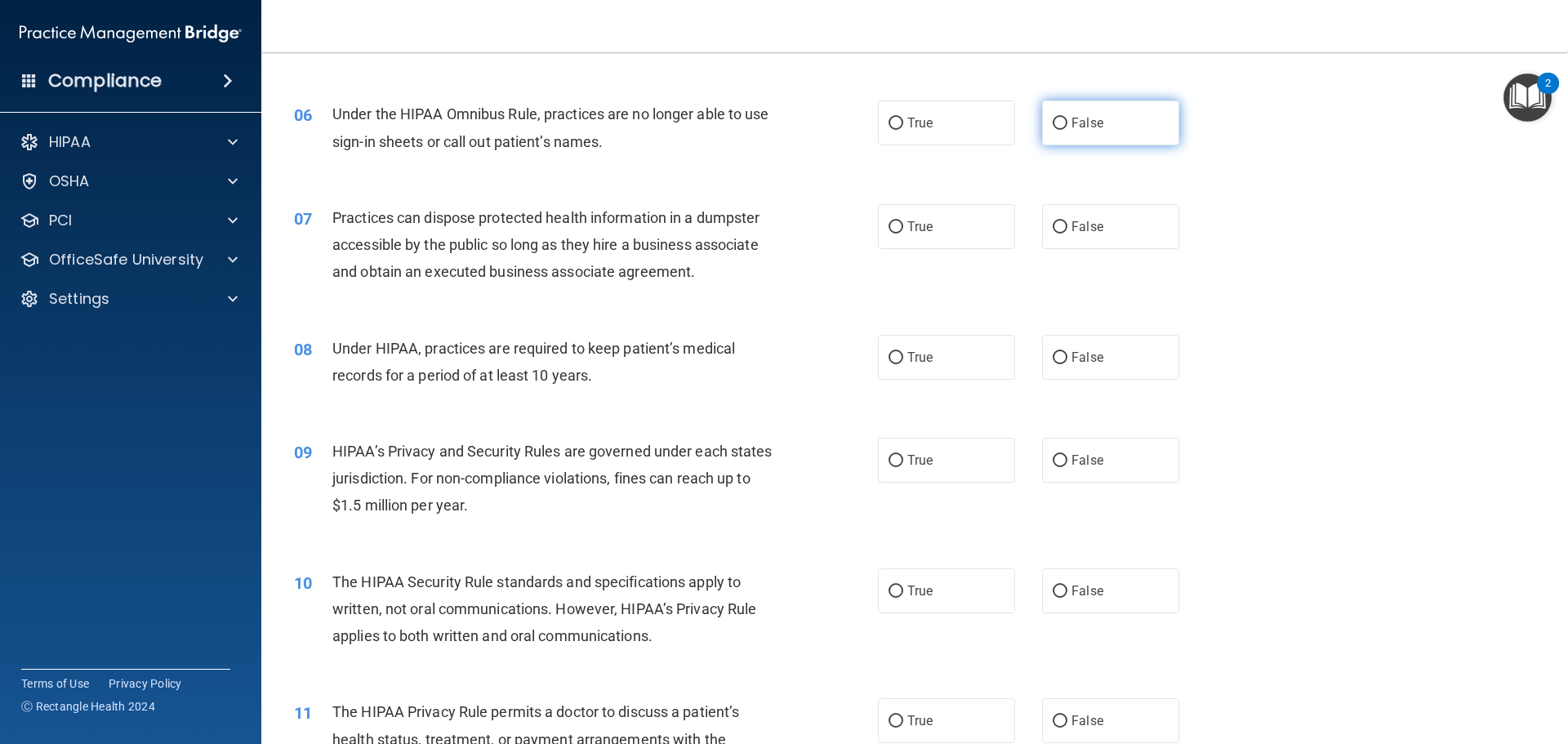
click at [1055, 127] on input "False" at bounding box center [1061, 123] width 15 height 13
radio input "true"
click at [1053, 230] on input "False" at bounding box center [1061, 228] width 15 height 13
radio input "true"
click at [1046, 369] on label "False" at bounding box center [1110, 357] width 137 height 45
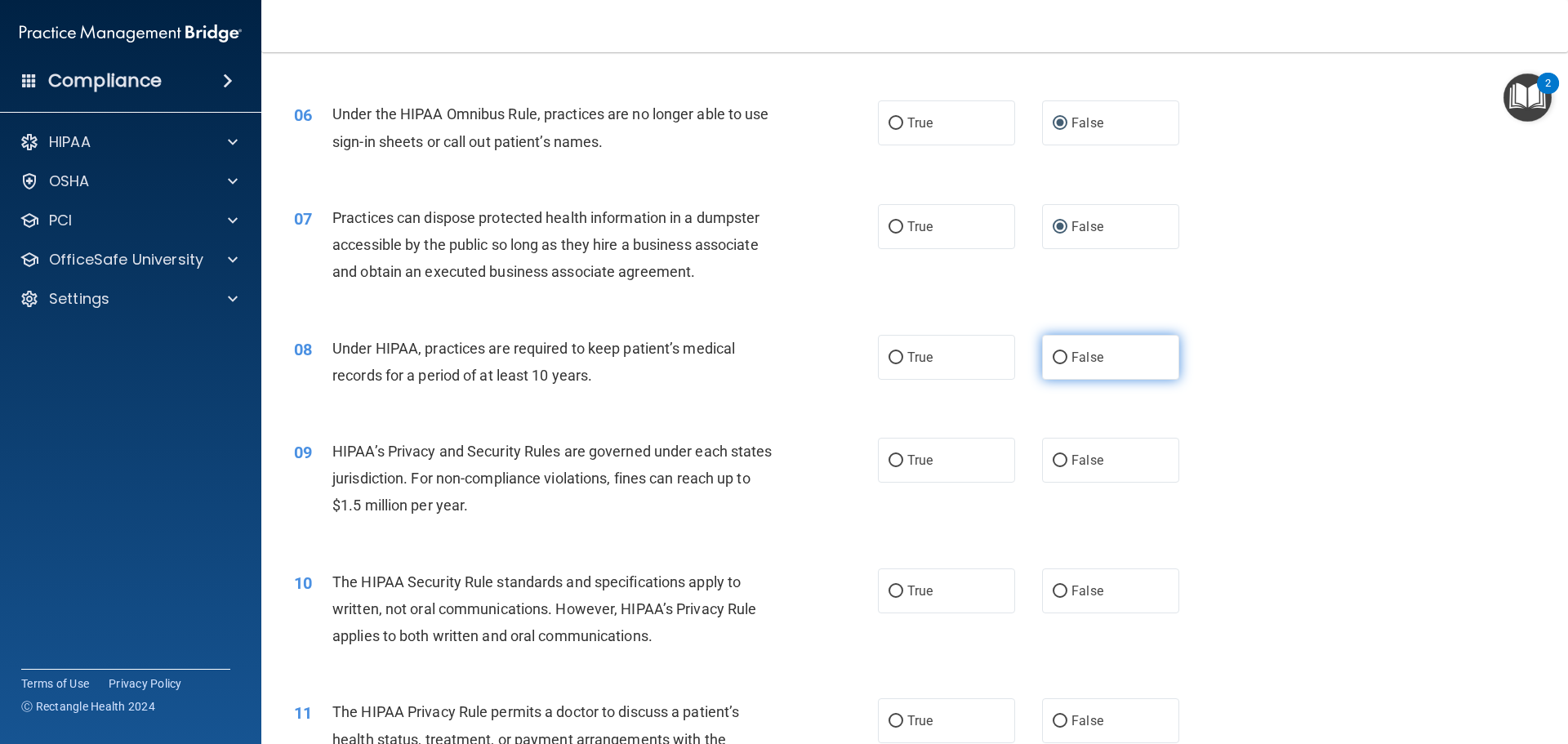
click at [1053, 364] on input "False" at bounding box center [1061, 358] width 15 height 13
radio input "true"
click at [1053, 464] on input "False" at bounding box center [1061, 461] width 15 height 13
radio input "true"
click at [893, 594] on input "True" at bounding box center [896, 591] width 15 height 13
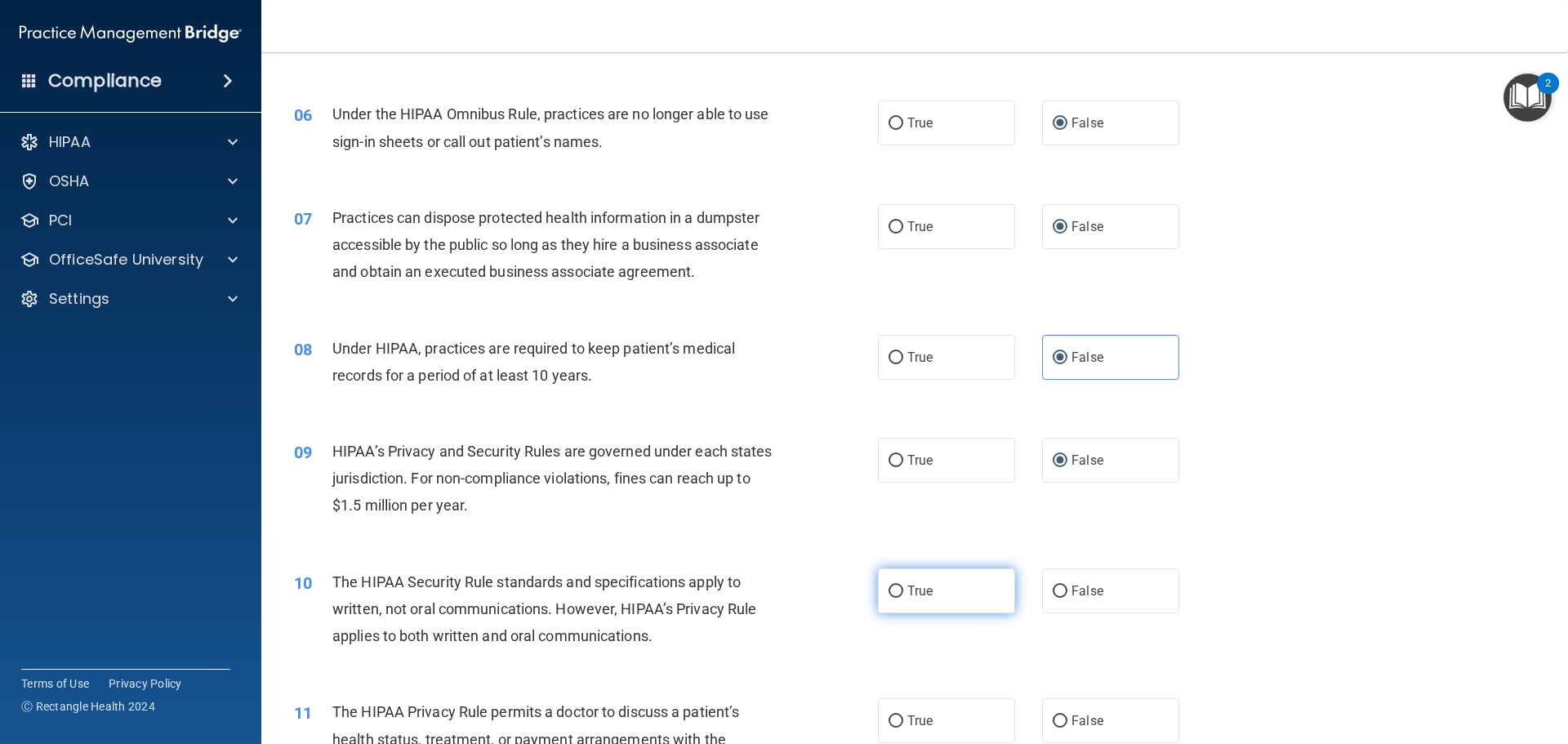
radio input "true"
click at [882, 713] on label "True" at bounding box center [947, 720] width 137 height 45
click at [889, 715] on input "True" at bounding box center [896, 721] width 15 height 13
radio input "true"
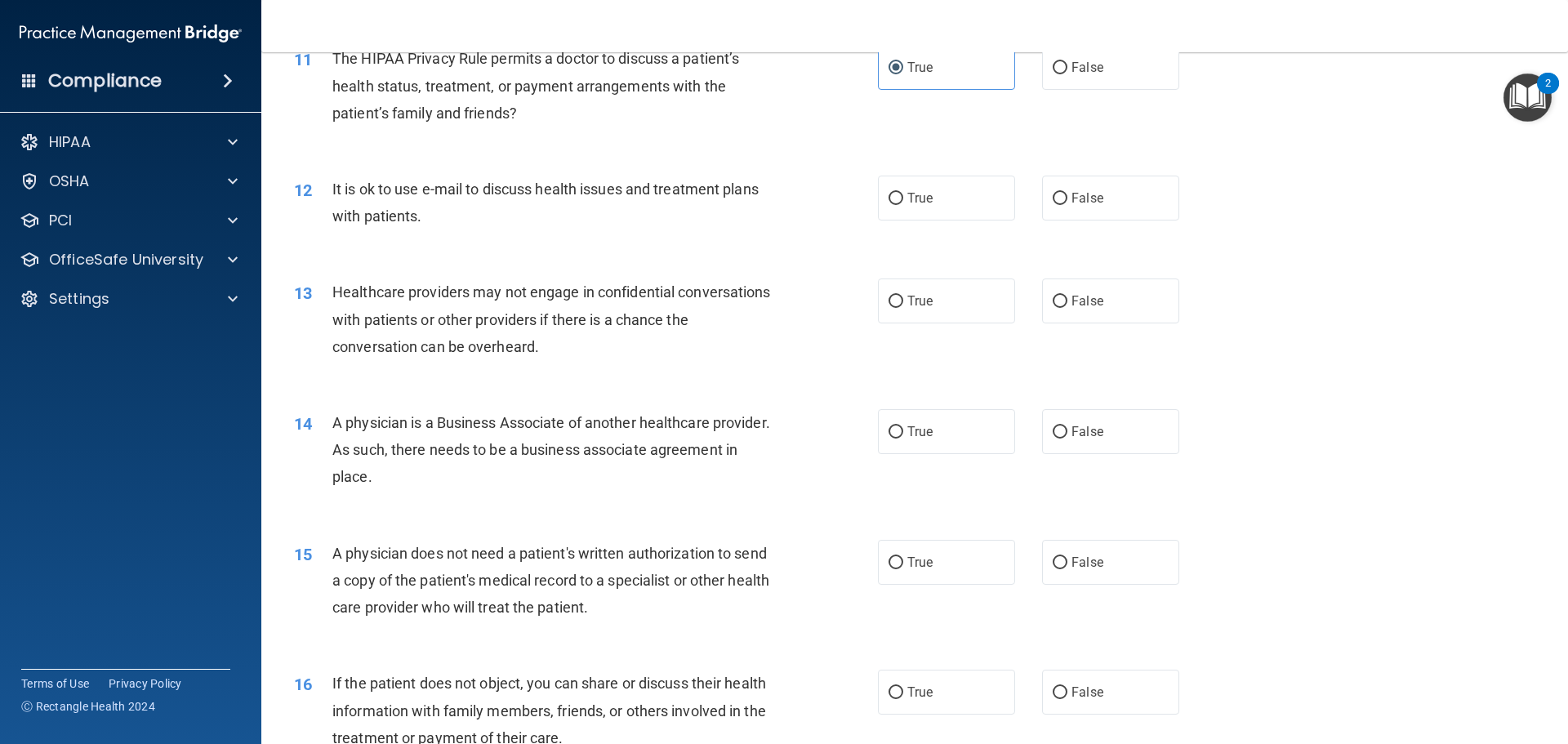
scroll to position [1388, 0]
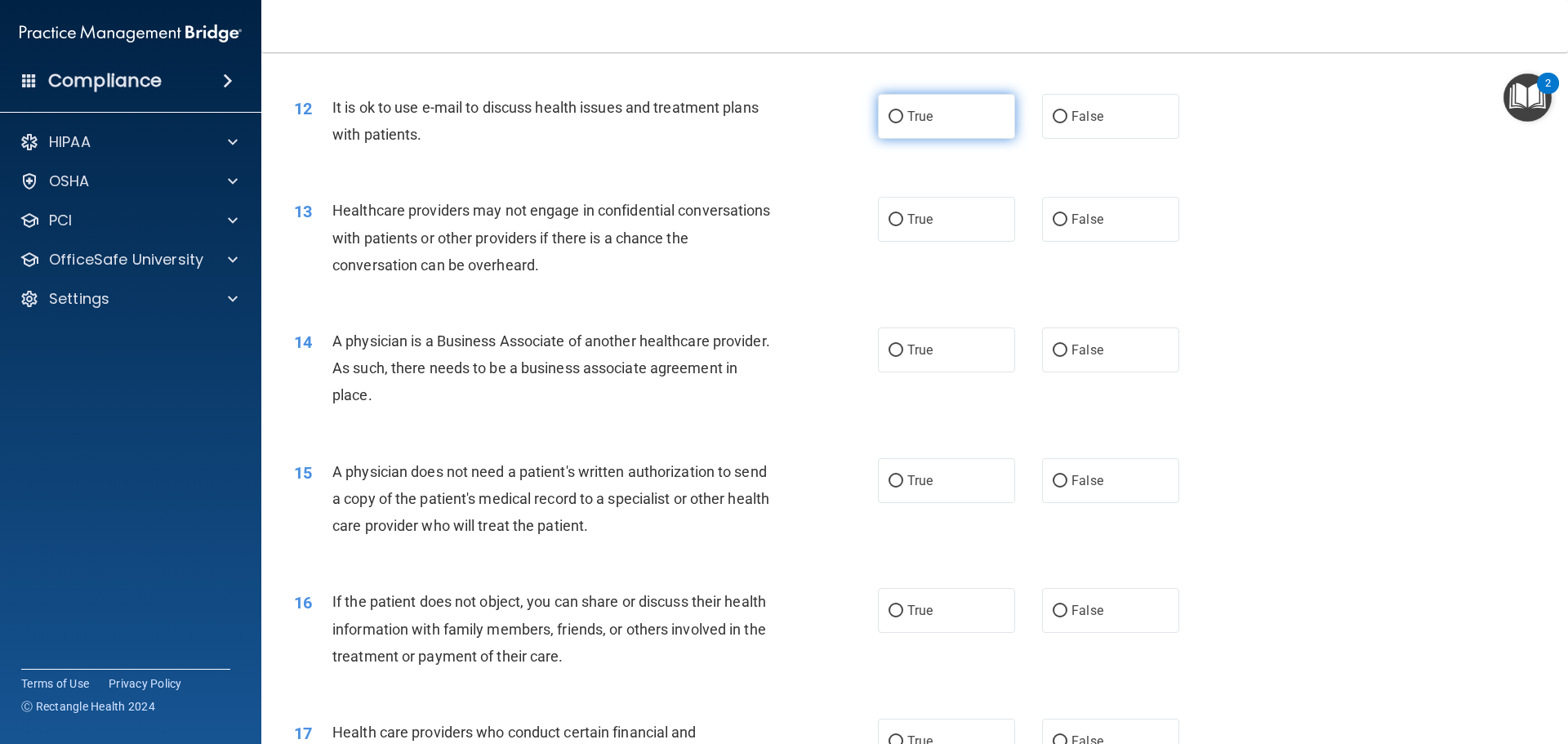
click at [894, 121] on input "True" at bounding box center [896, 117] width 15 height 13
radio input "true"
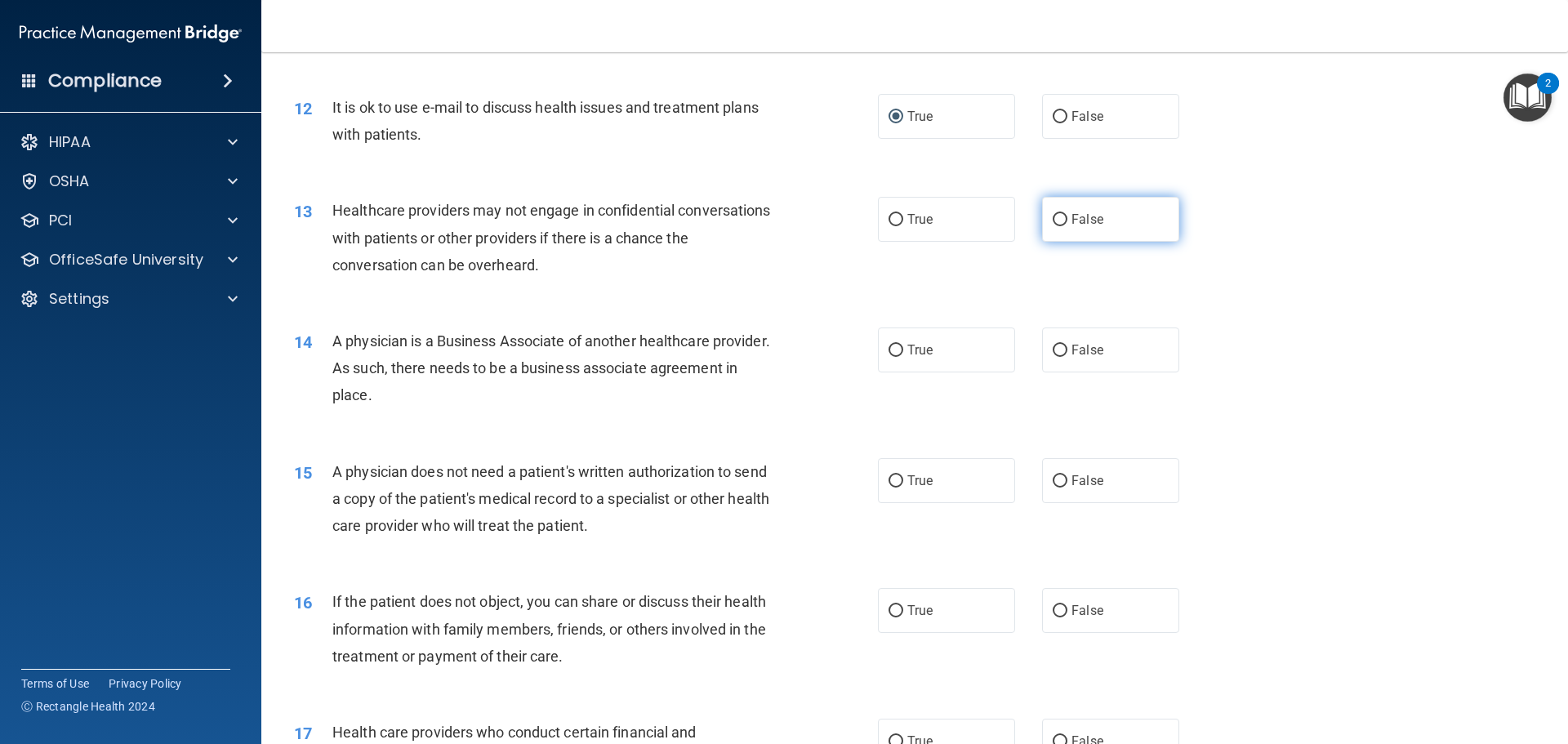
click at [1054, 222] on input "False" at bounding box center [1061, 220] width 15 height 13
radio input "true"
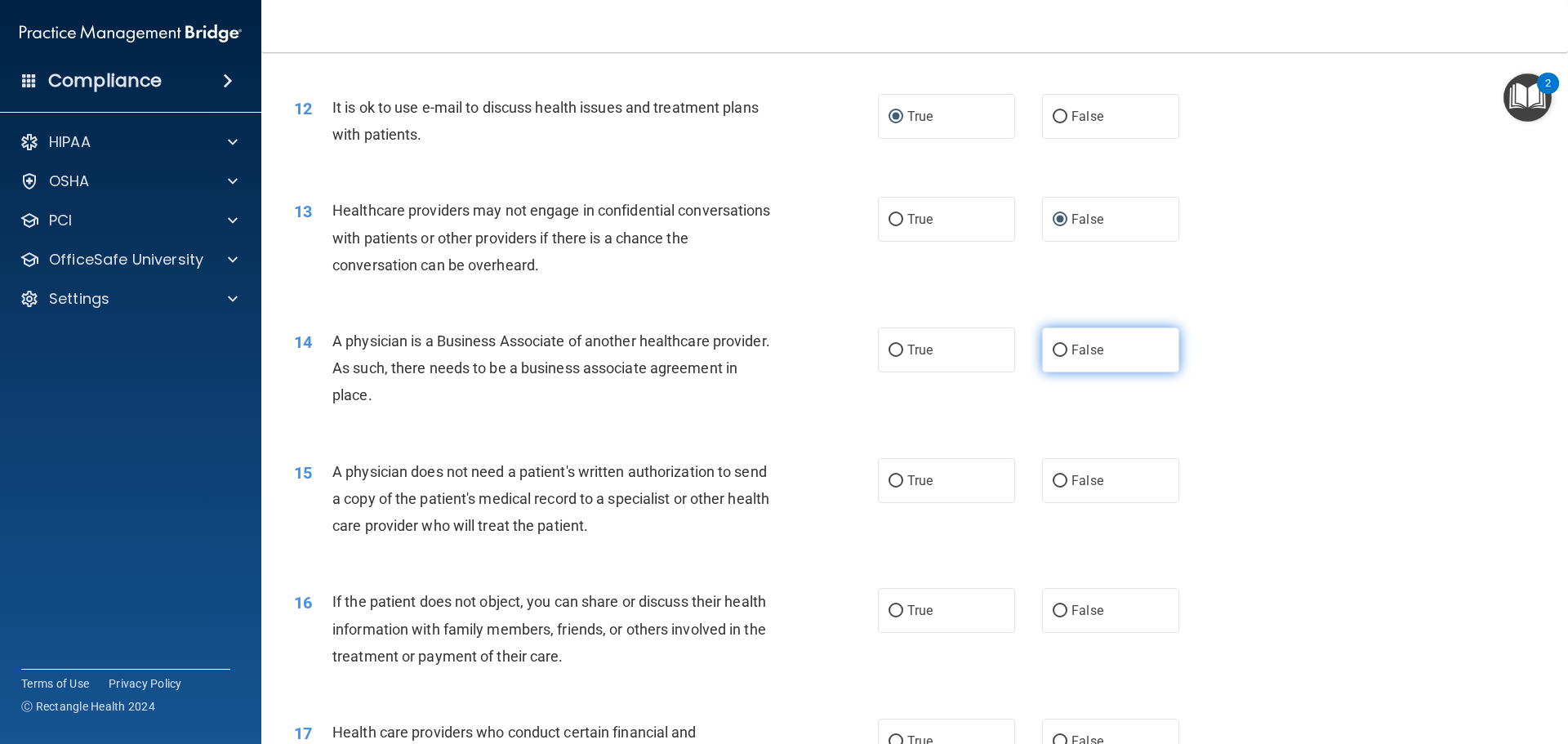
click at [1054, 354] on input "False" at bounding box center [1061, 350] width 15 height 13
radio input "true"
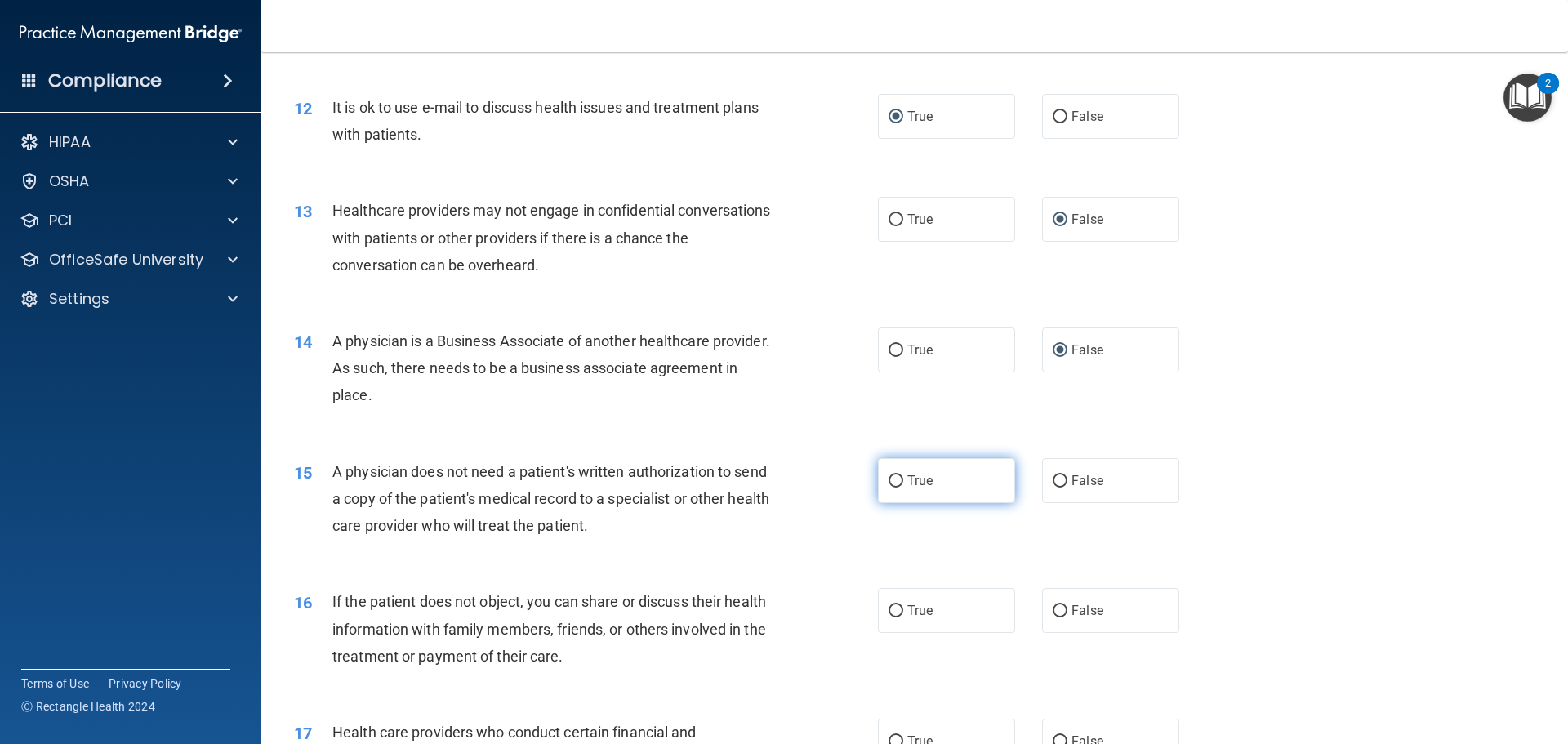
click at [896, 479] on input "True" at bounding box center [896, 481] width 15 height 13
radio input "true"
click at [889, 609] on input "True" at bounding box center [896, 611] width 15 height 13
radio input "true"
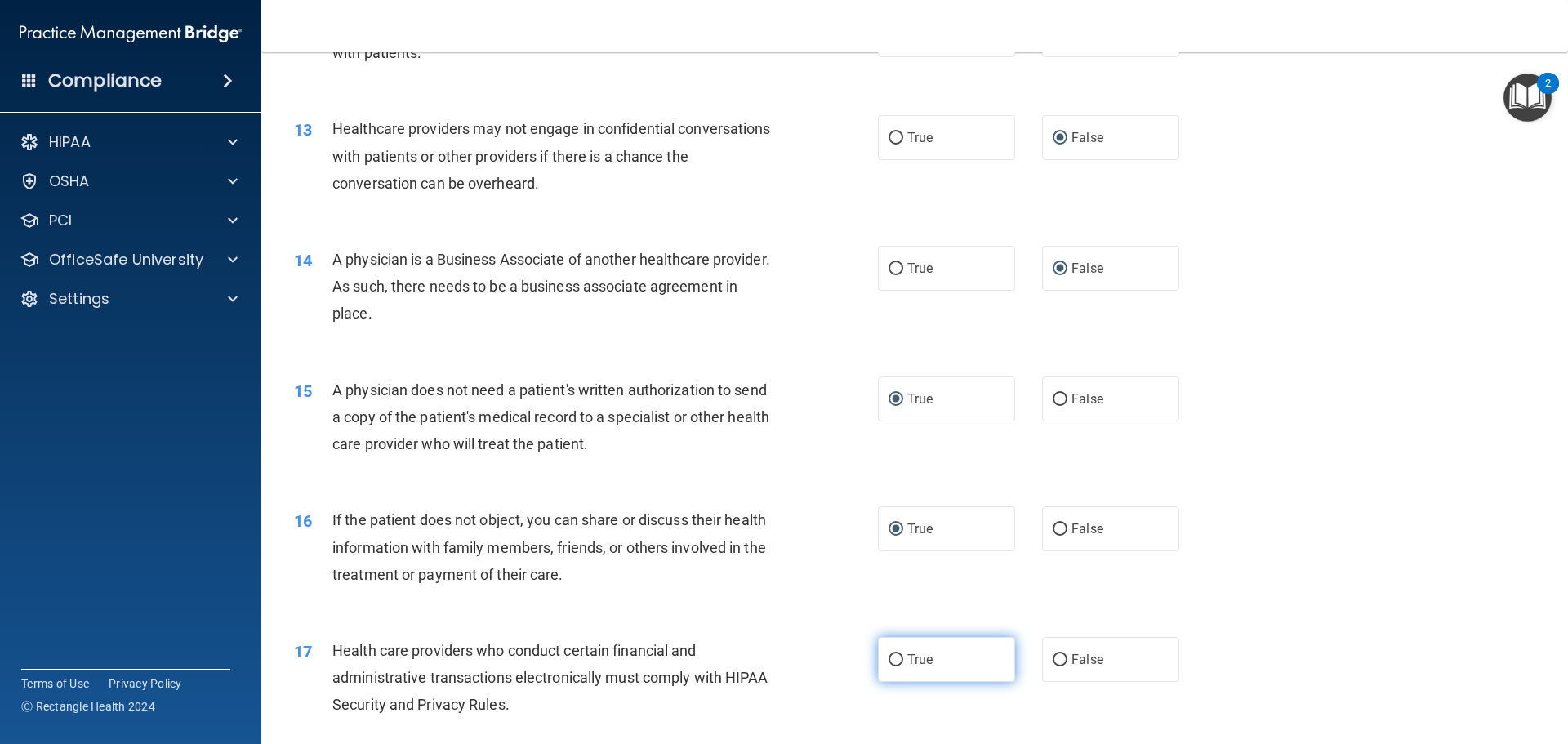
click at [885, 649] on label "True" at bounding box center [947, 659] width 137 height 45
click at [889, 654] on input "True" at bounding box center [896, 660] width 15 height 13
radio input "true"
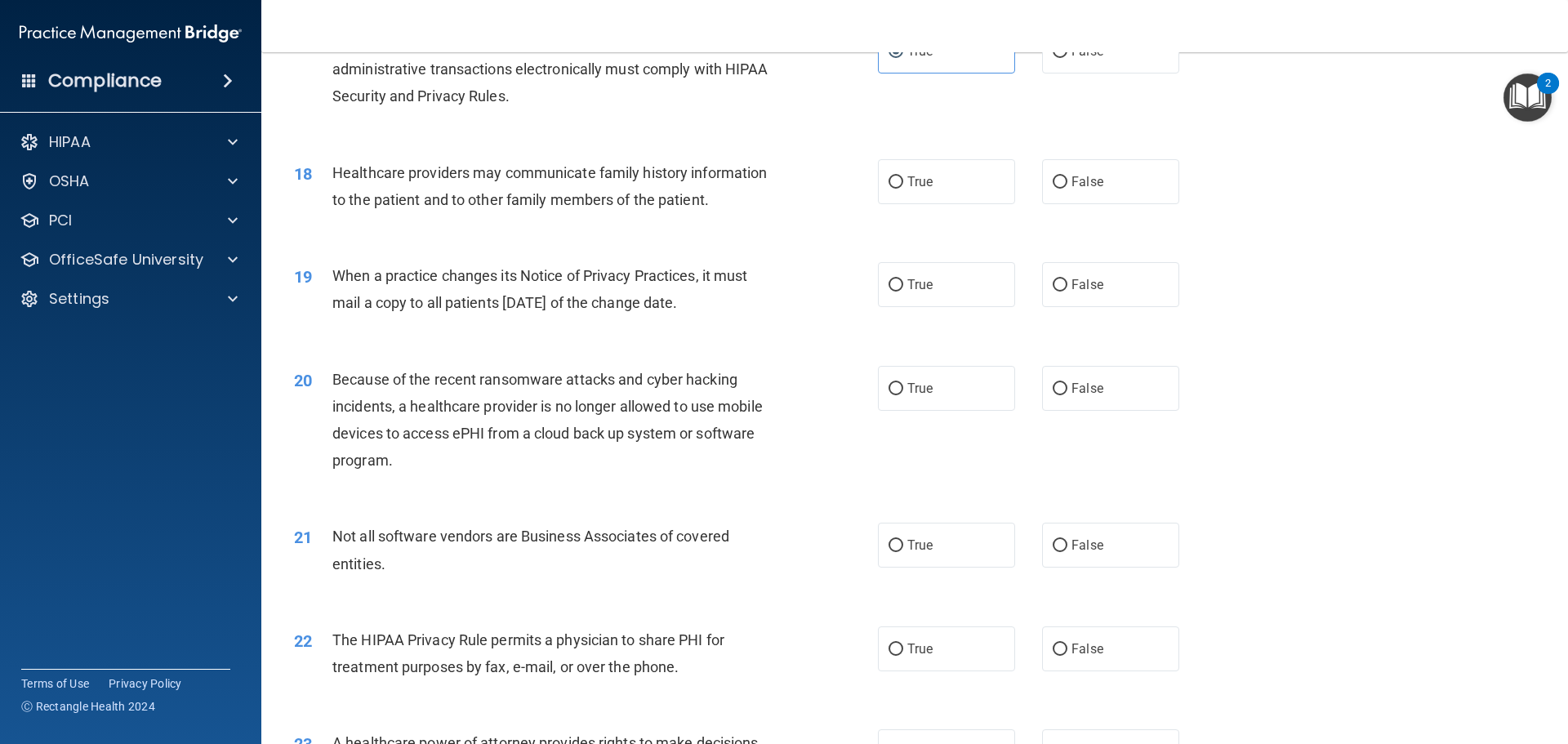
scroll to position [2124, 0]
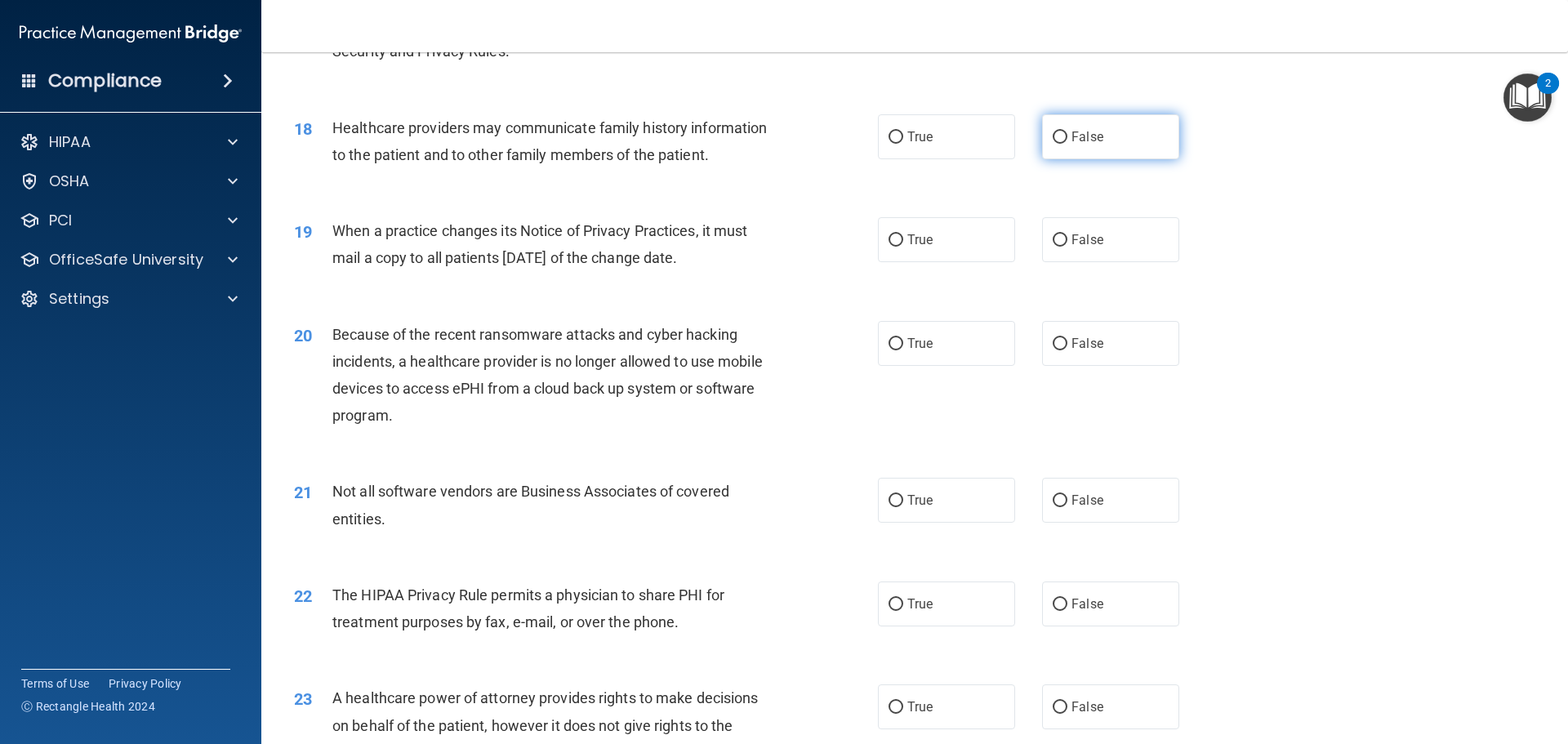
click at [1044, 141] on label "False" at bounding box center [1110, 136] width 137 height 45
click at [1053, 141] on input "False" at bounding box center [1061, 138] width 15 height 13
radio input "true"
click at [1053, 241] on input "False" at bounding box center [1061, 240] width 15 height 13
radio input "true"
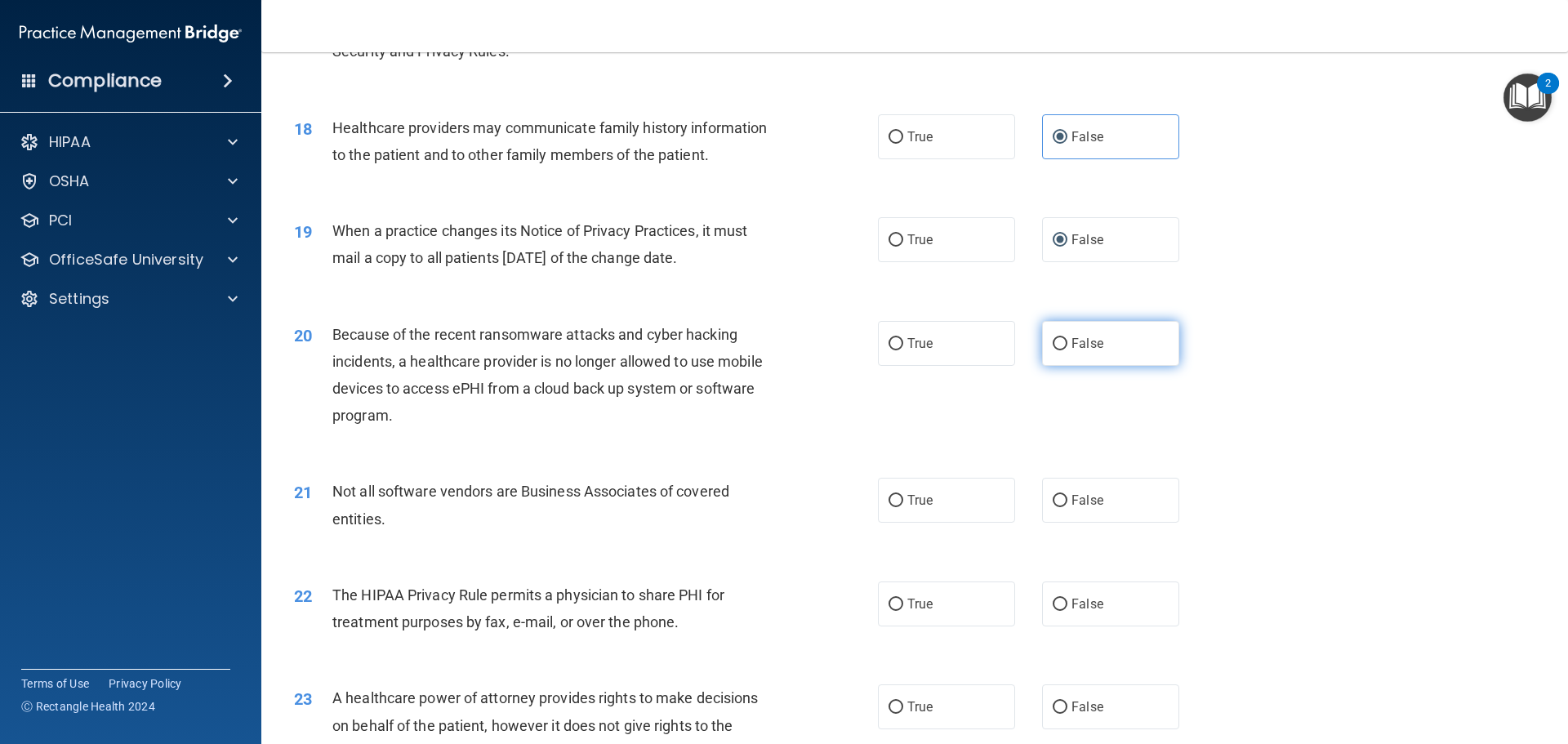
click at [1053, 346] on input "False" at bounding box center [1061, 344] width 15 height 13
radio input "true"
click at [890, 495] on input "True" at bounding box center [896, 500] width 15 height 13
radio input "true"
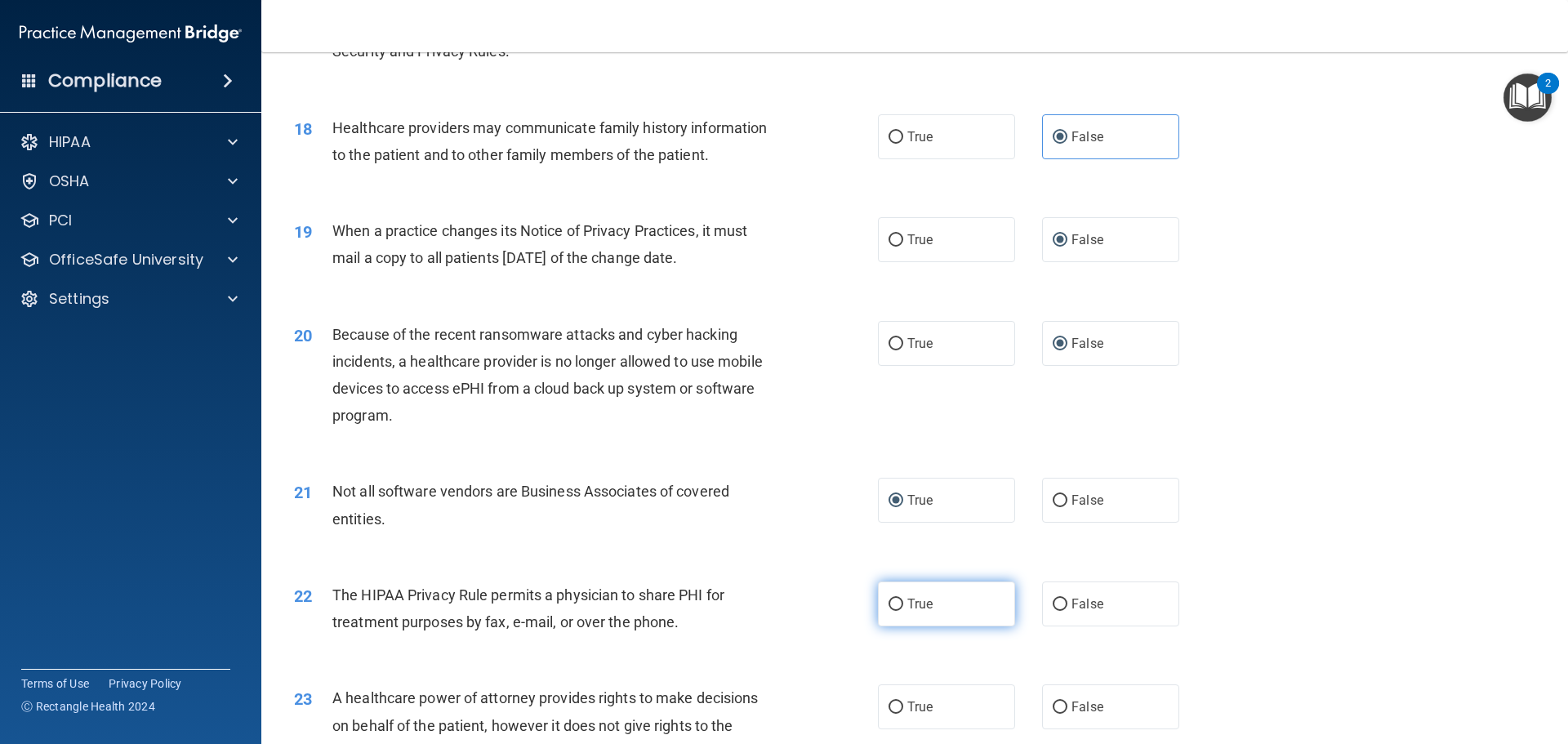
click at [889, 603] on input "True" at bounding box center [896, 605] width 15 height 13
radio input "true"
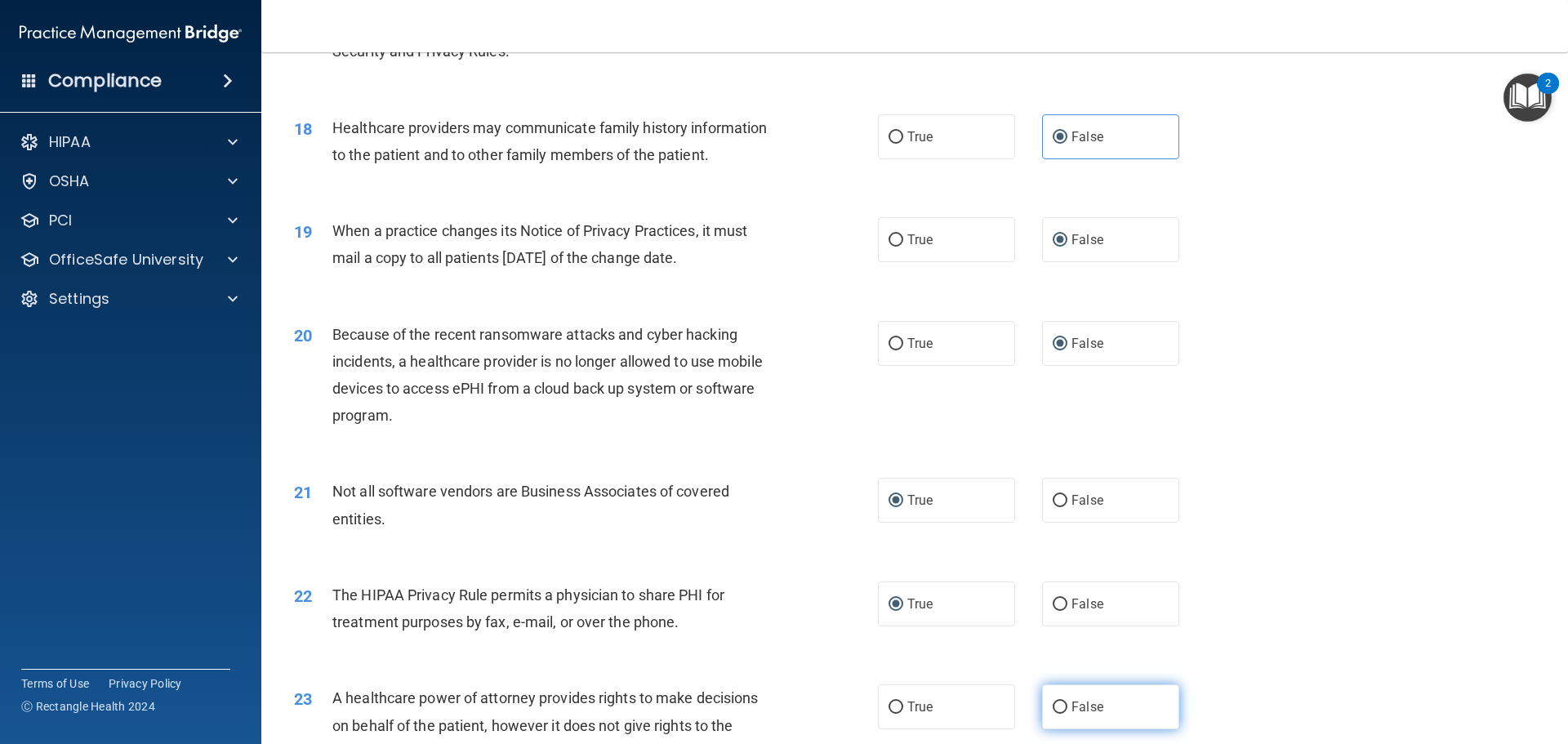
click at [1043, 708] on label "False" at bounding box center [1110, 706] width 137 height 45
click at [1053, 708] on input "False" at bounding box center [1061, 707] width 15 height 13
radio input "true"
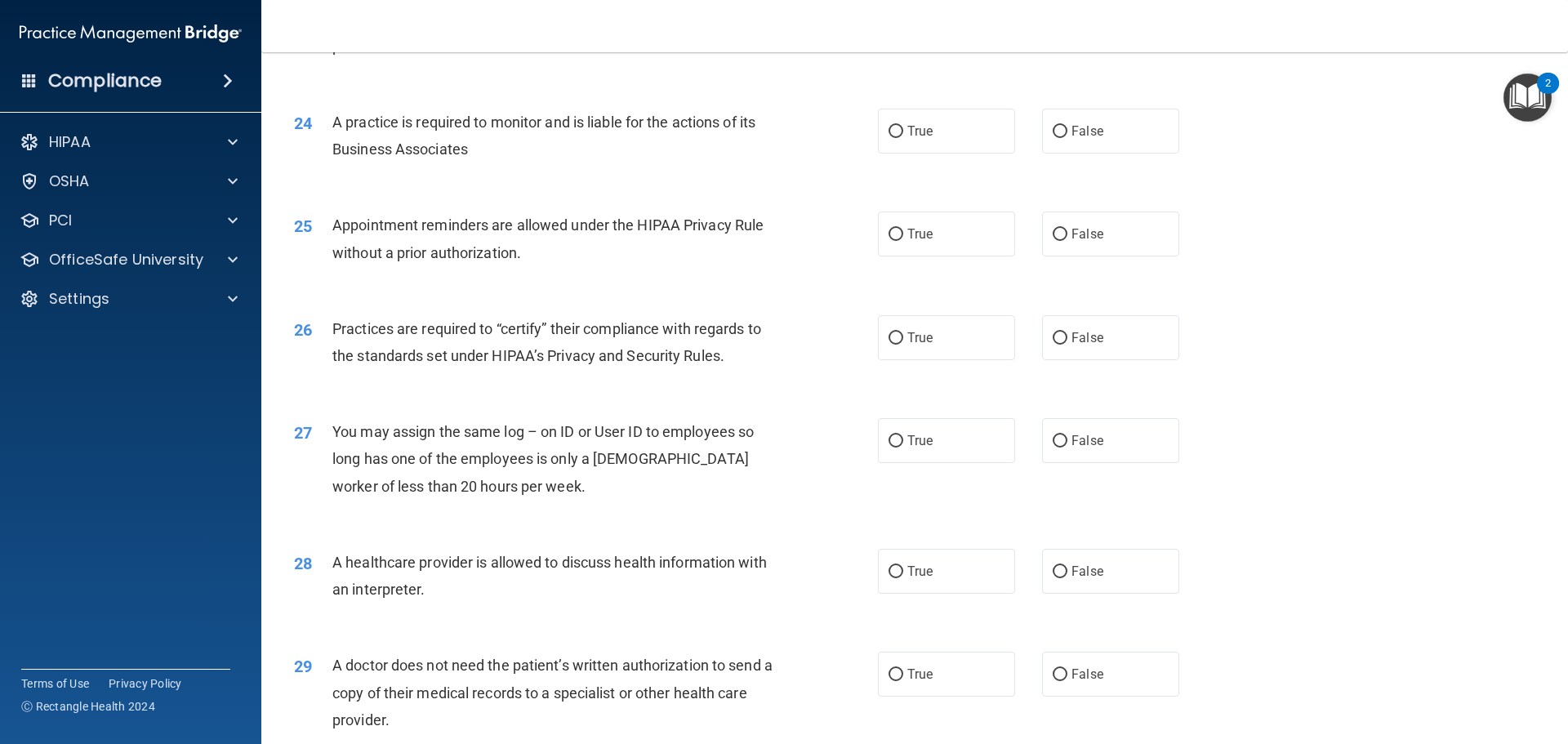
scroll to position [2858, 0]
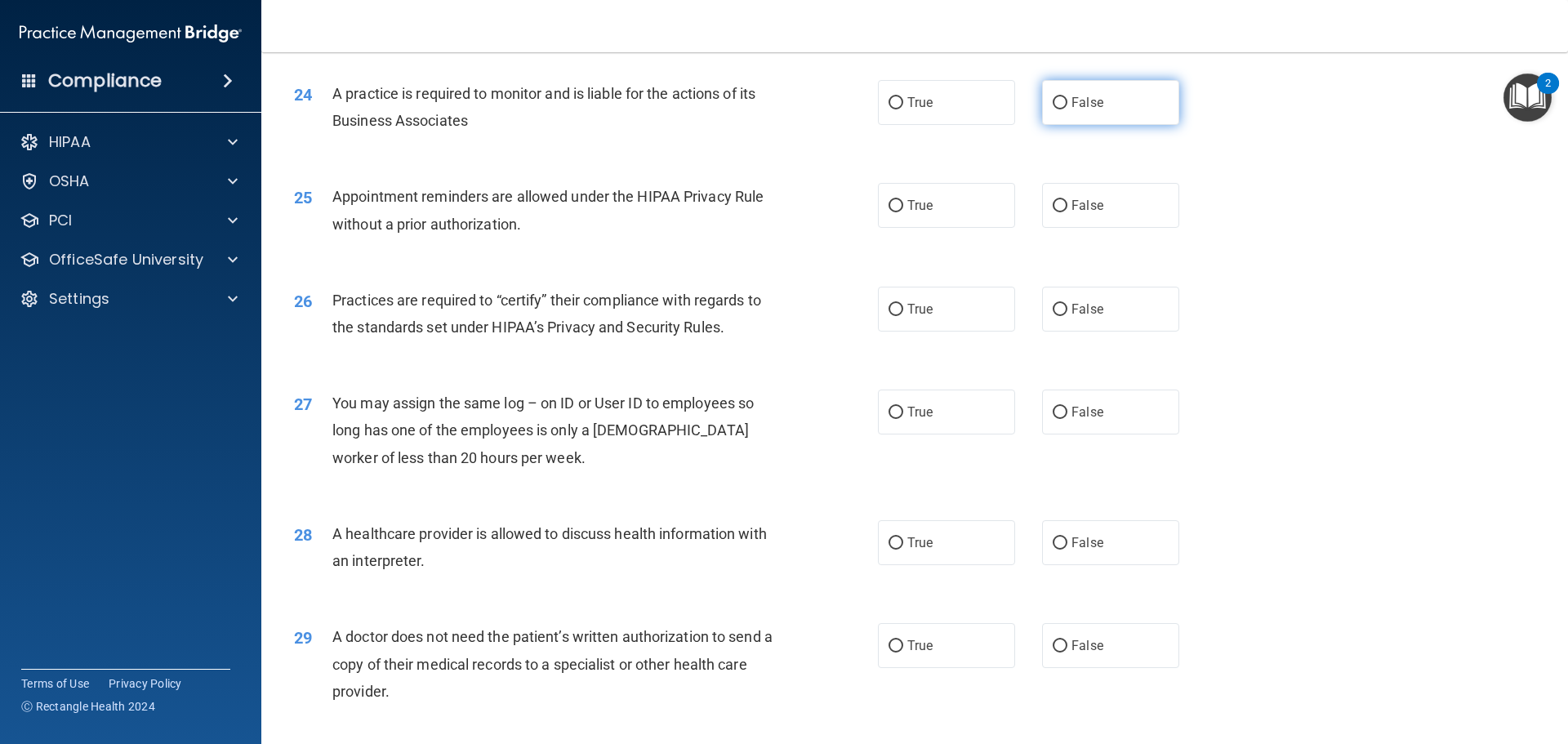
click at [1053, 103] on input "False" at bounding box center [1061, 103] width 15 height 13
radio input "true"
click at [895, 204] on input "True" at bounding box center [896, 206] width 15 height 13
radio input "true"
click at [1059, 304] on input "False" at bounding box center [1061, 310] width 15 height 13
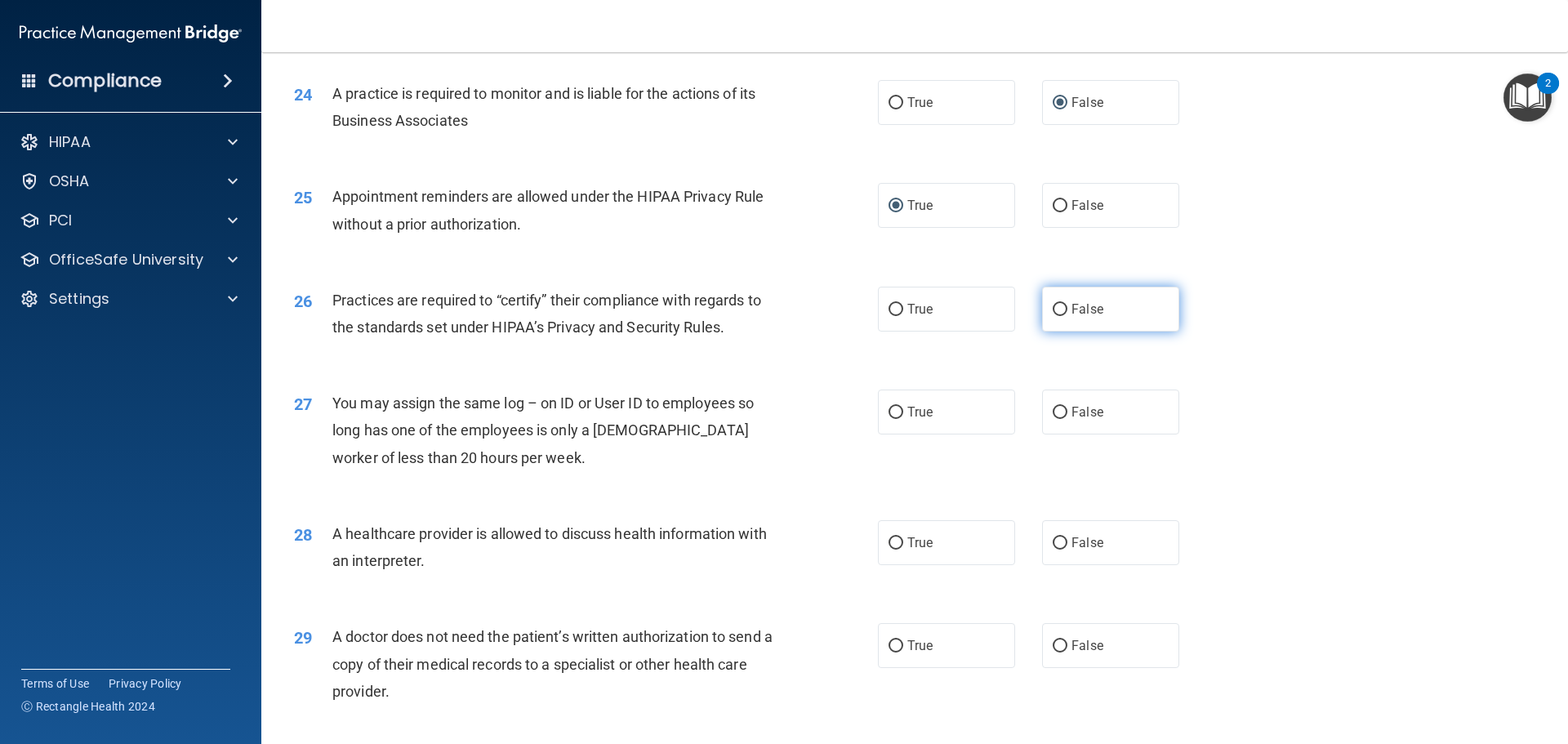
radio input "true"
click at [1062, 401] on label "False" at bounding box center [1110, 411] width 137 height 45
click at [1062, 406] on input "False" at bounding box center [1061, 412] width 15 height 13
radio input "true"
click at [892, 544] on input "True" at bounding box center [896, 543] width 15 height 13
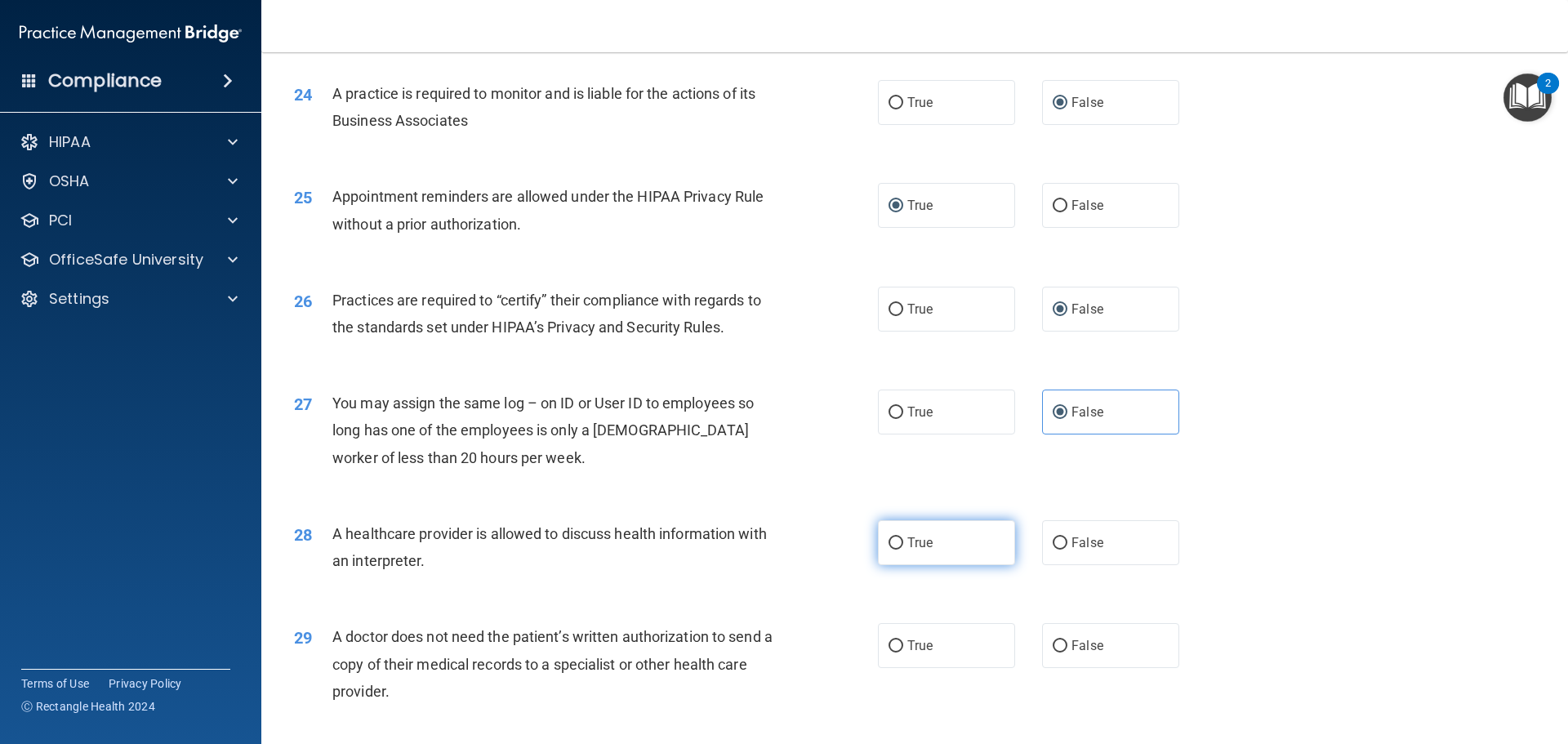
radio input "true"
click at [889, 644] on input "True" at bounding box center [896, 647] width 15 height 13
radio input "true"
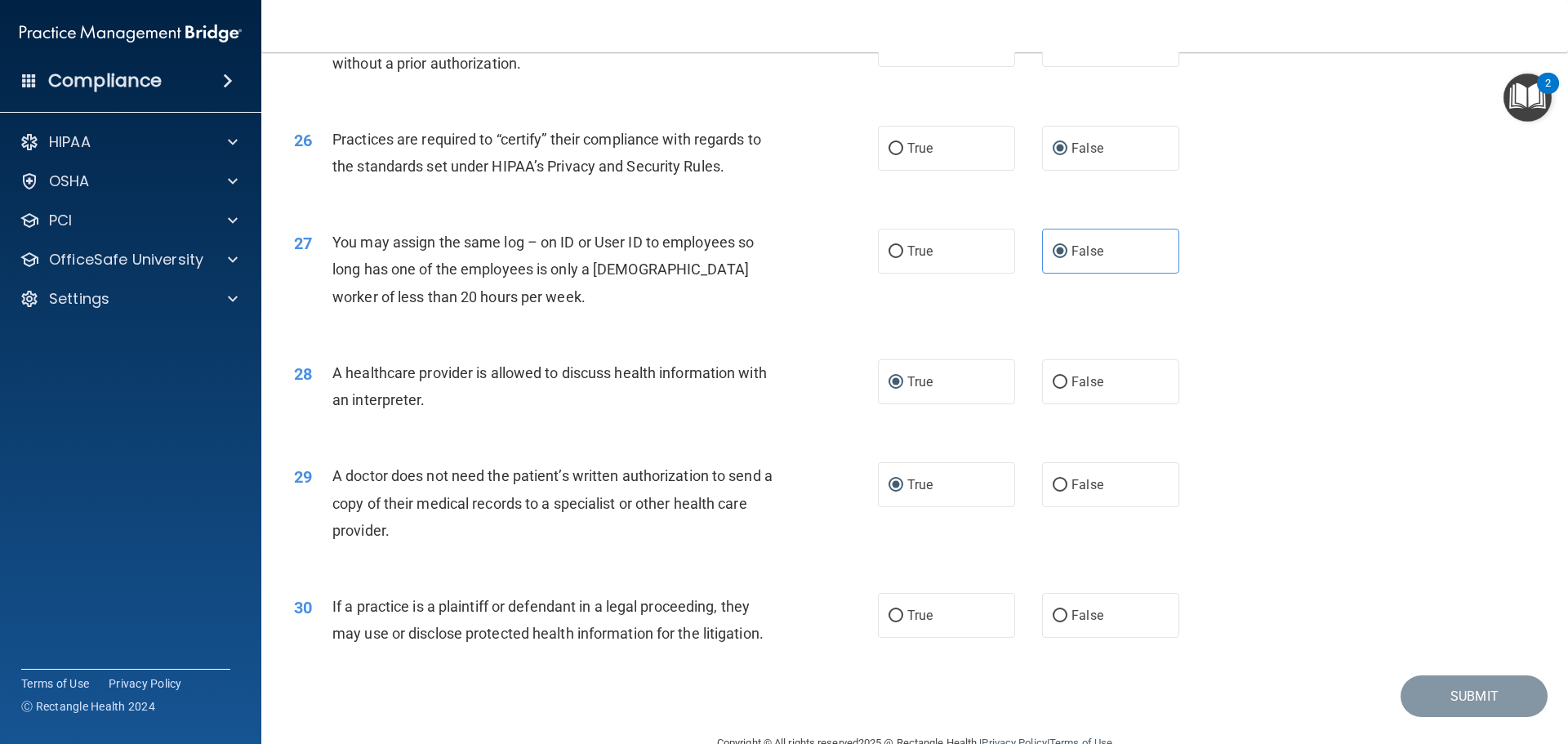
scroll to position [3057, 0]
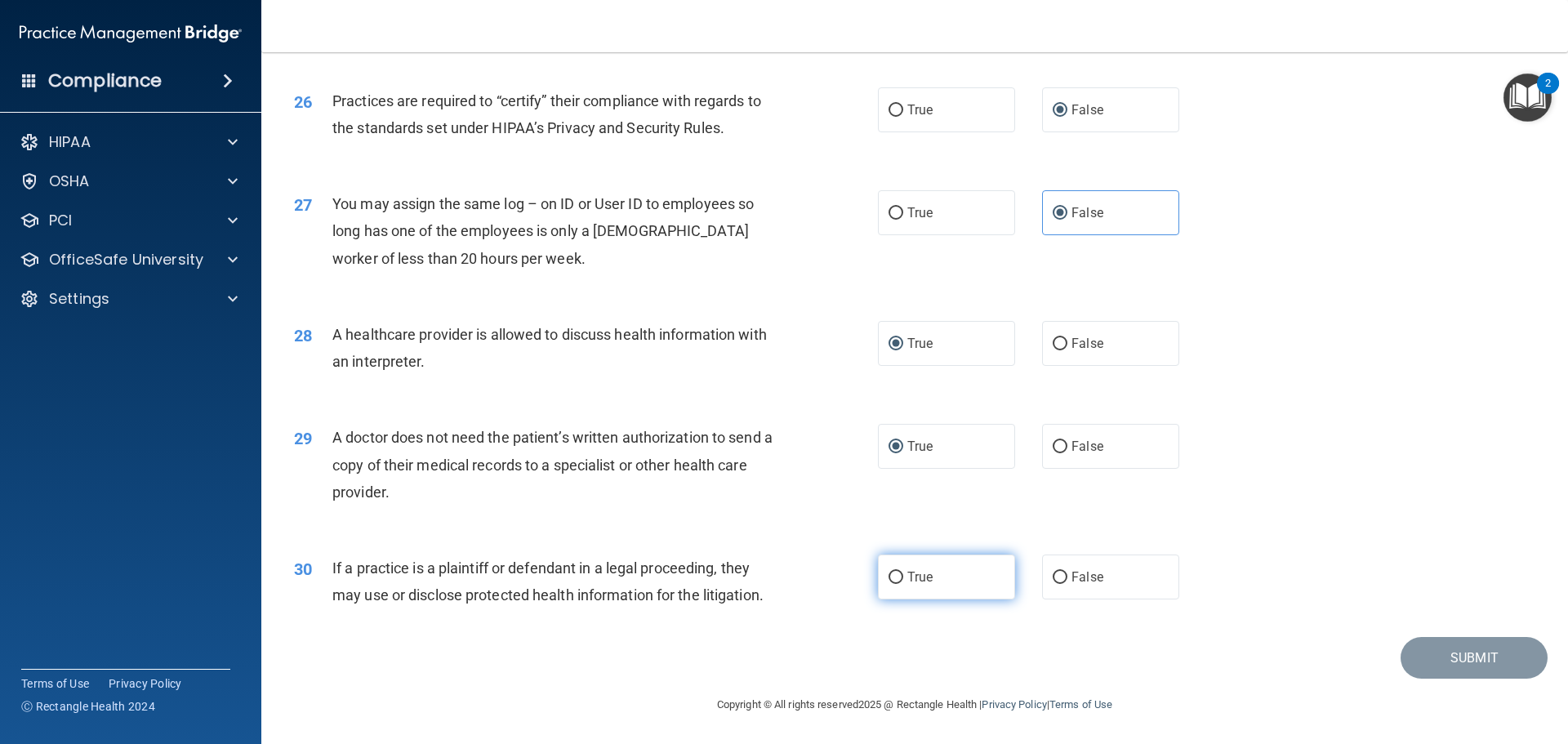
click at [889, 584] on input "True" at bounding box center [896, 578] width 15 height 13
radio input "true"
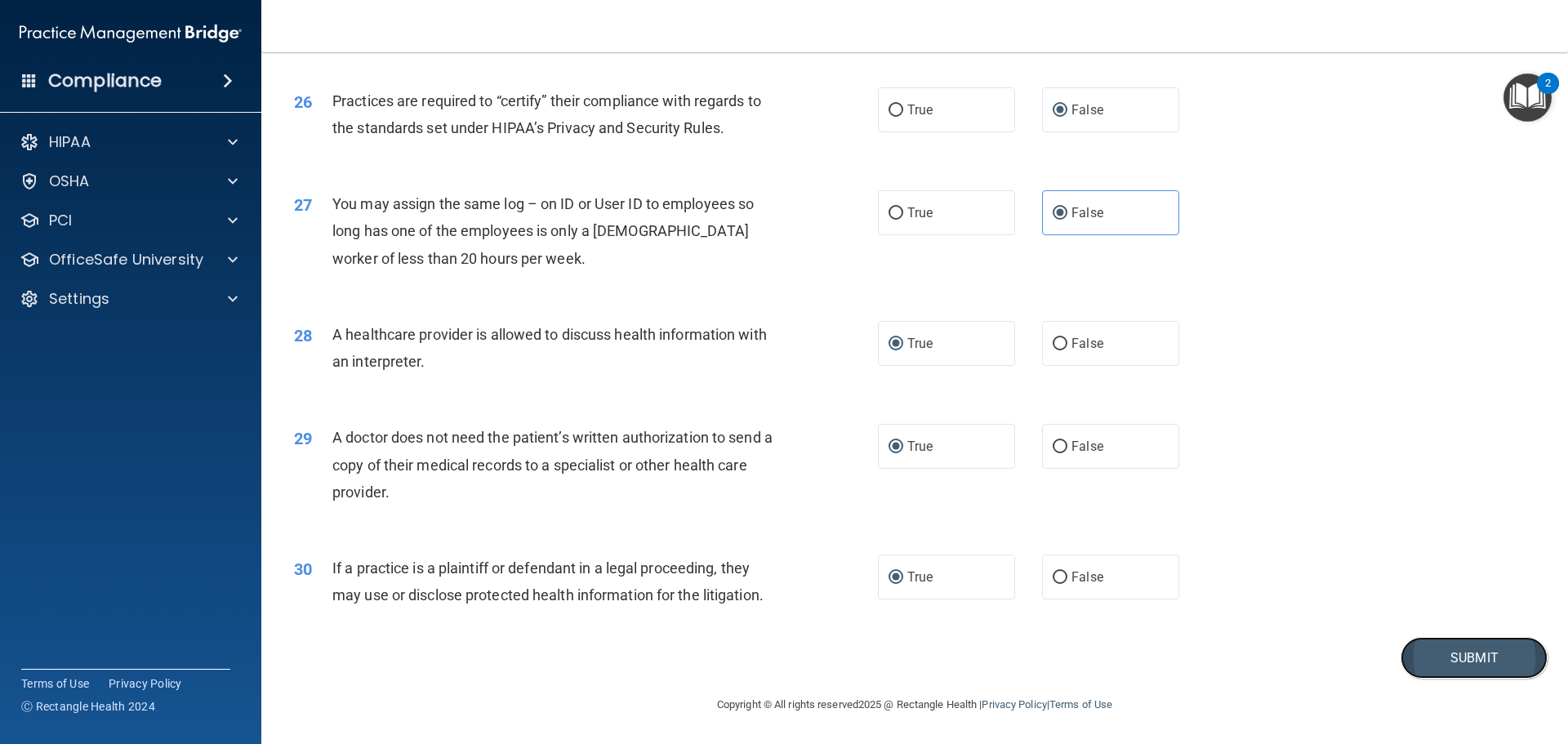
click at [1452, 656] on button "Submit" at bounding box center [1474, 658] width 147 height 42
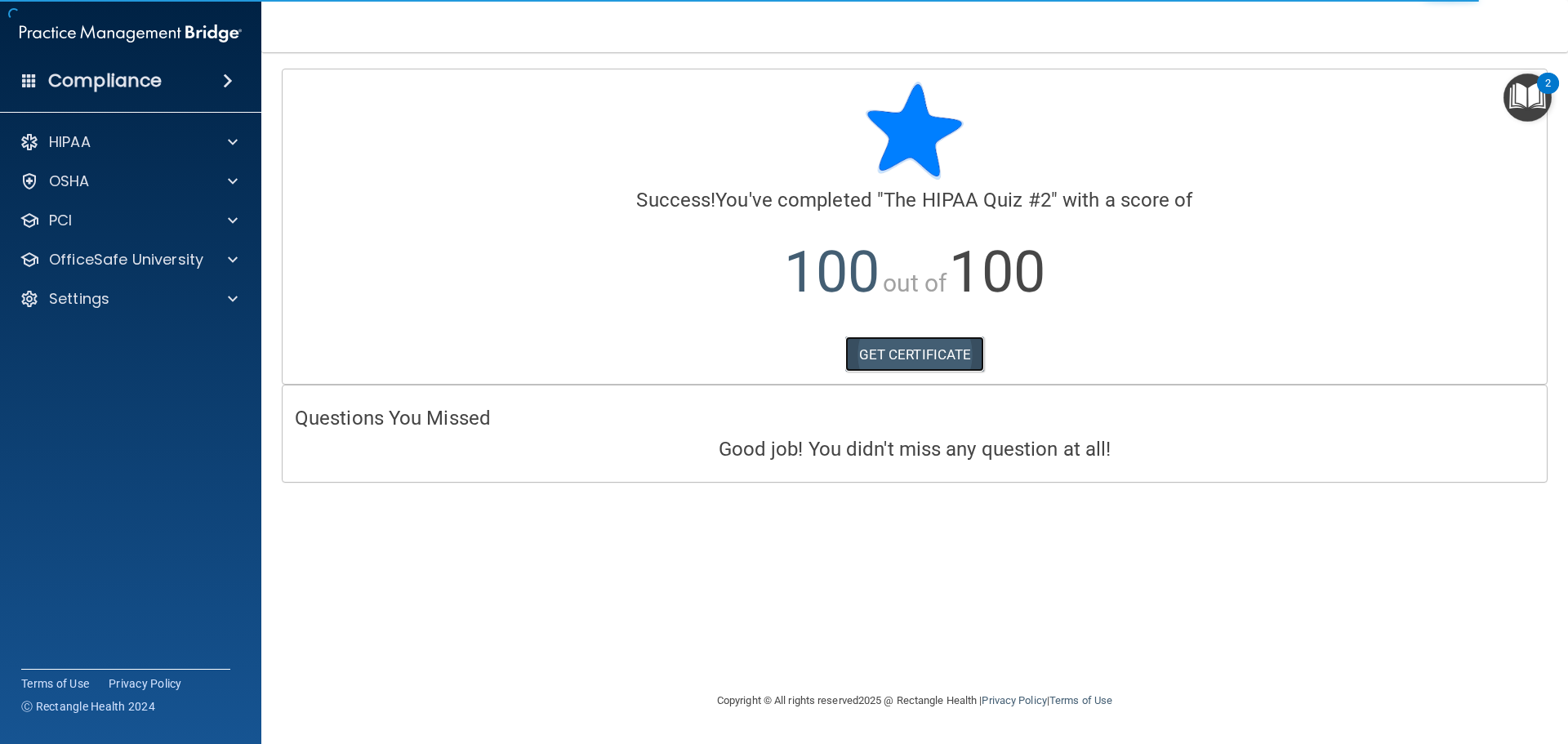
click at [935, 360] on link "GET CERTIFICATE" at bounding box center [915, 354] width 139 height 36
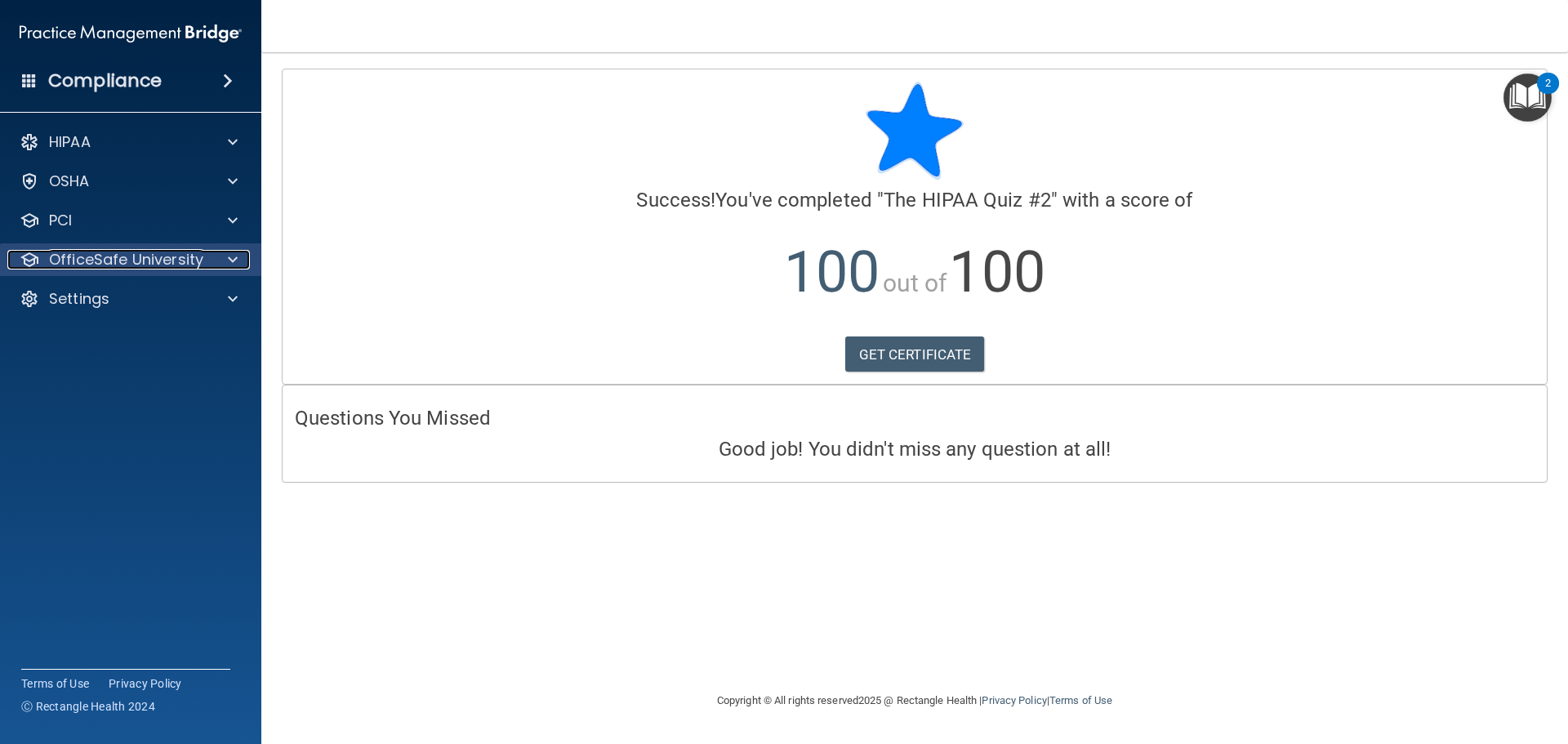
click at [191, 255] on p "OfficeSafe University" at bounding box center [126, 259] width 155 height 19
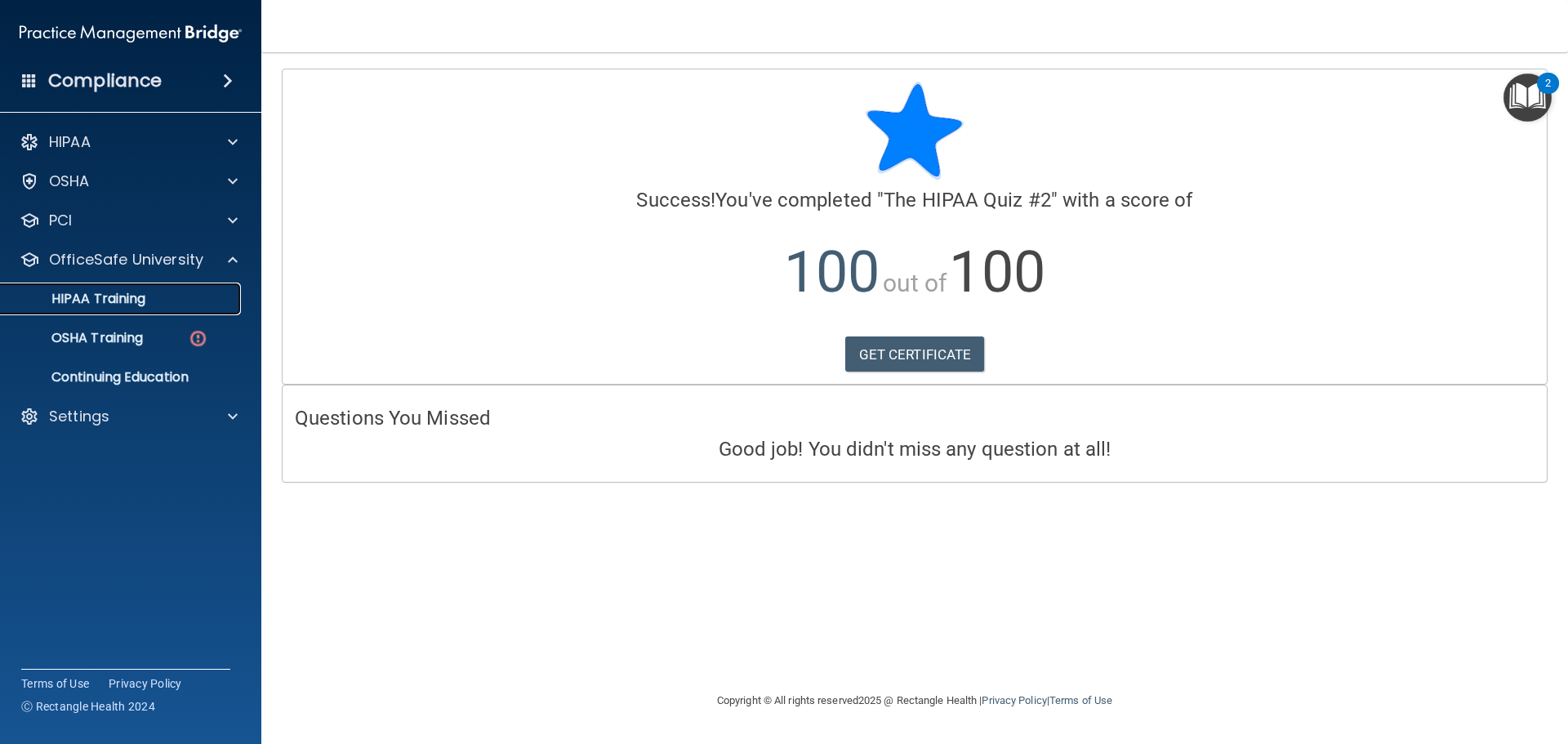
click at [147, 299] on div "HIPAA Training" at bounding box center [123, 298] width 223 height 16
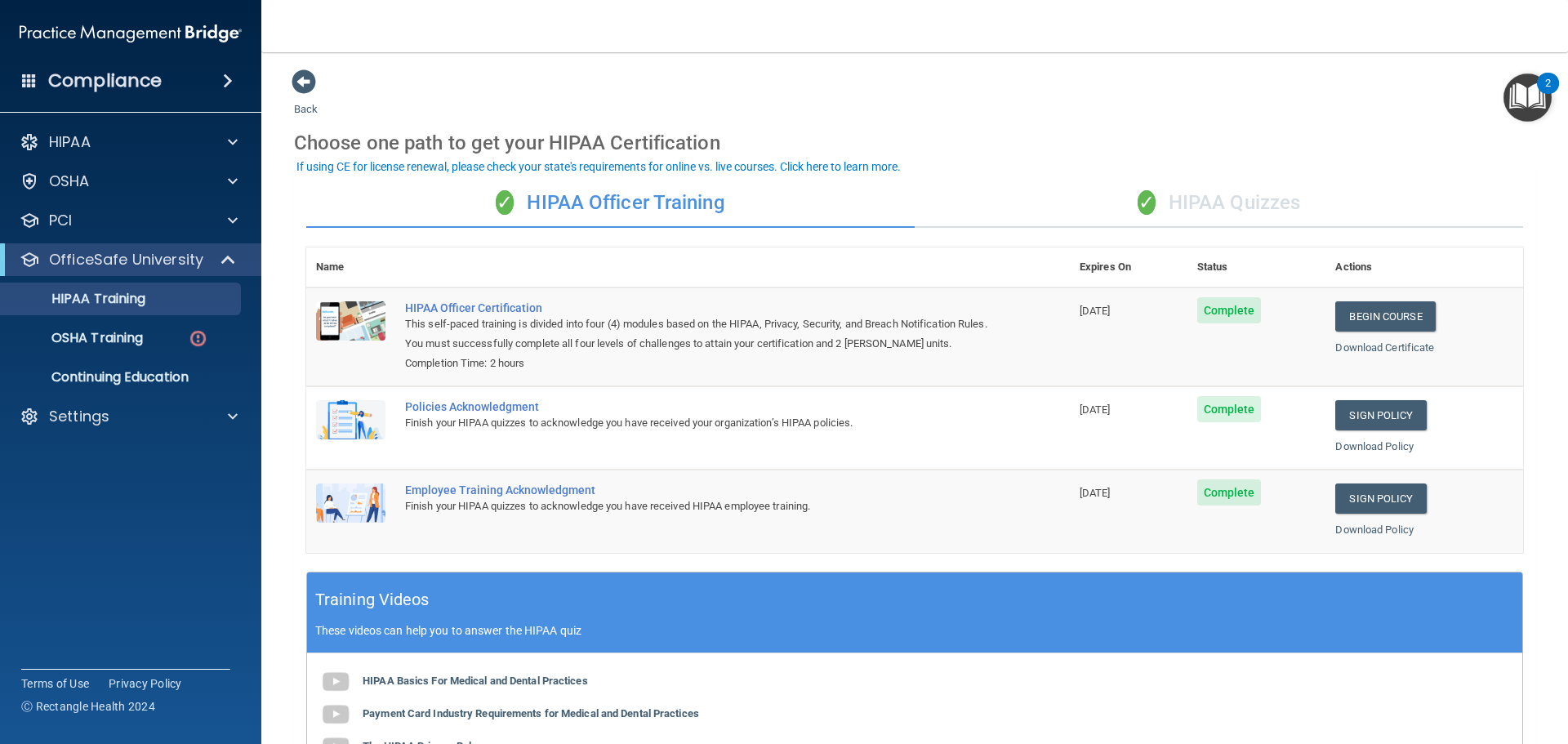
click at [1232, 199] on div "✓ HIPAA Quizzes" at bounding box center [1219, 203] width 609 height 49
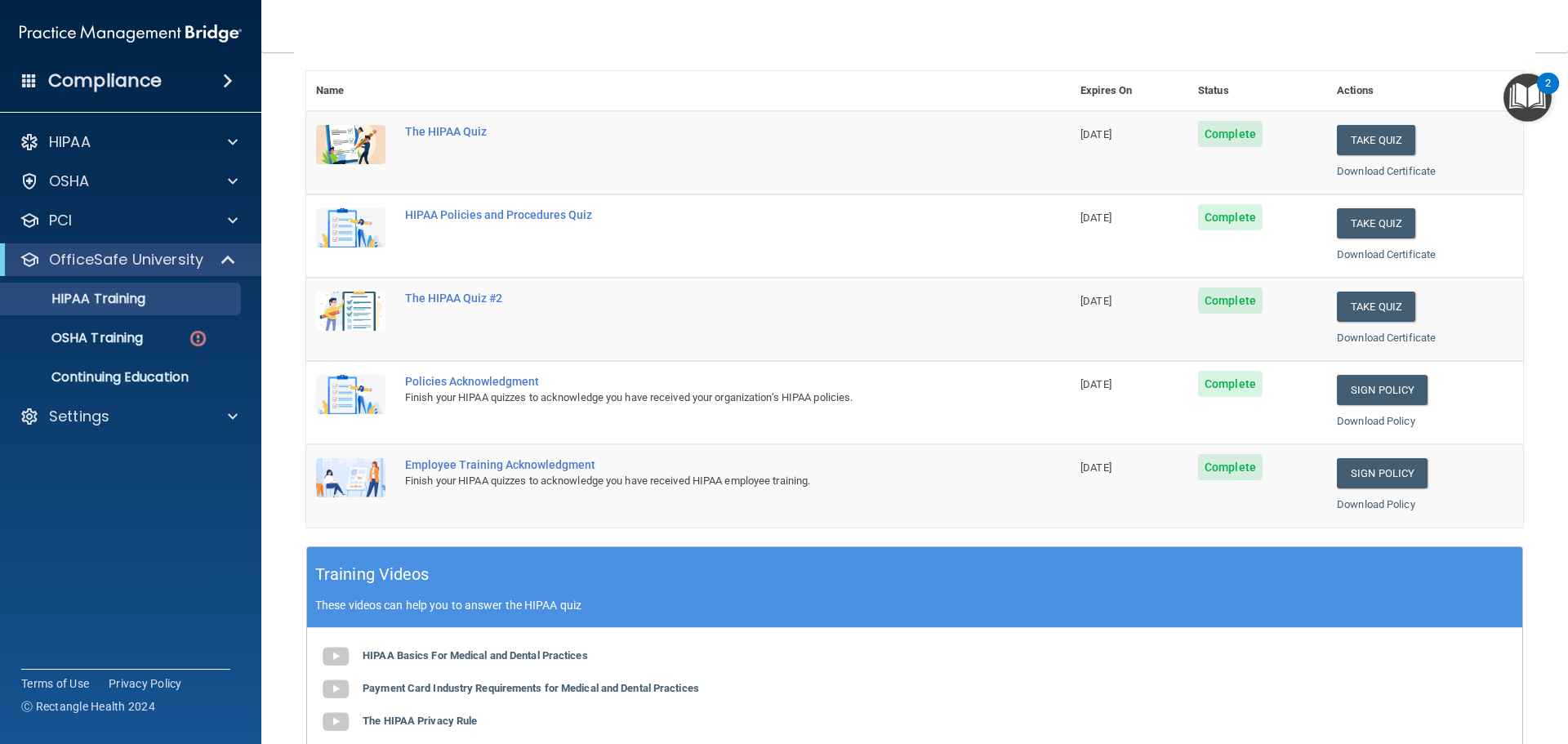
scroll to position [81, 0]
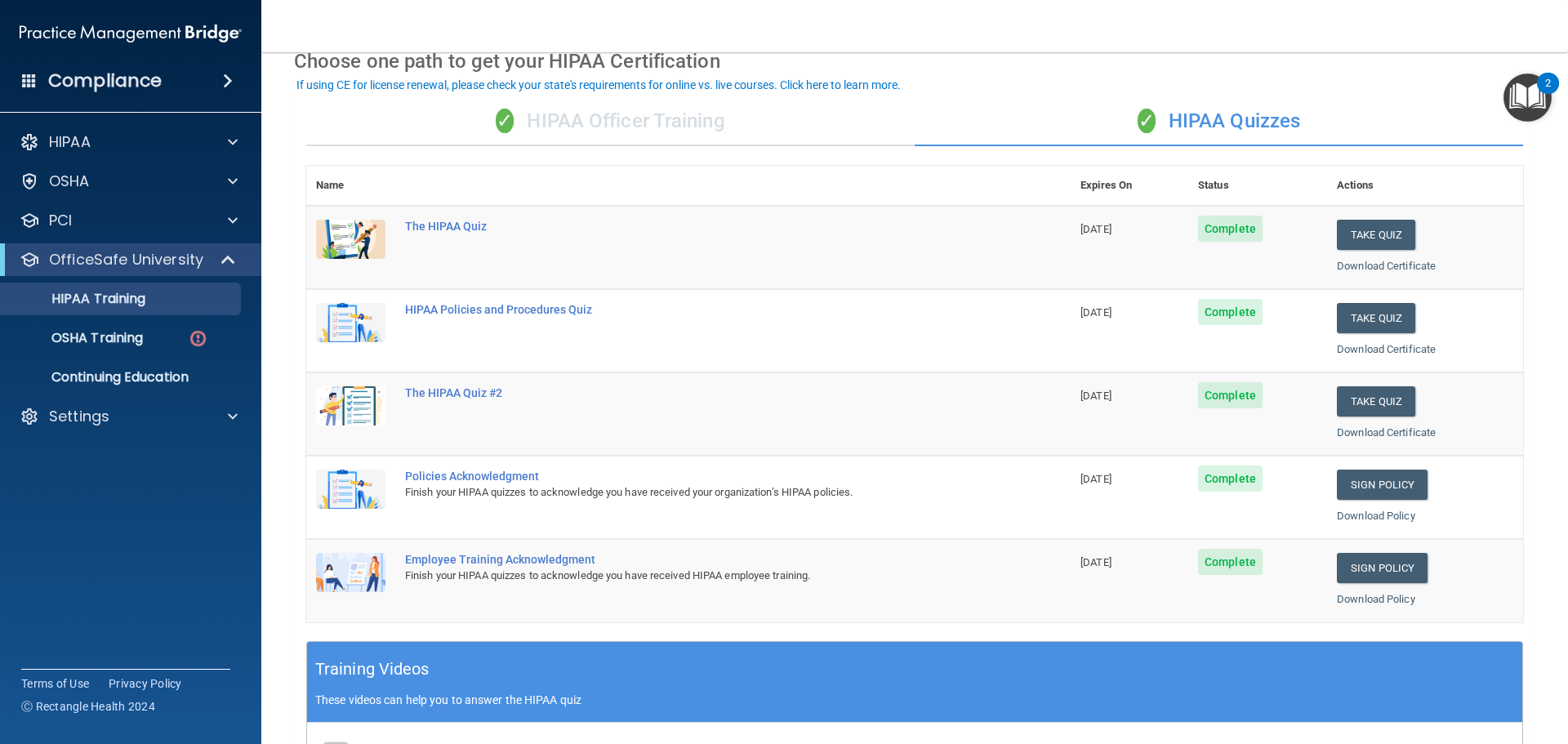
click at [681, 116] on div "✓ HIPAA Officer Training" at bounding box center [611, 122] width 609 height 49
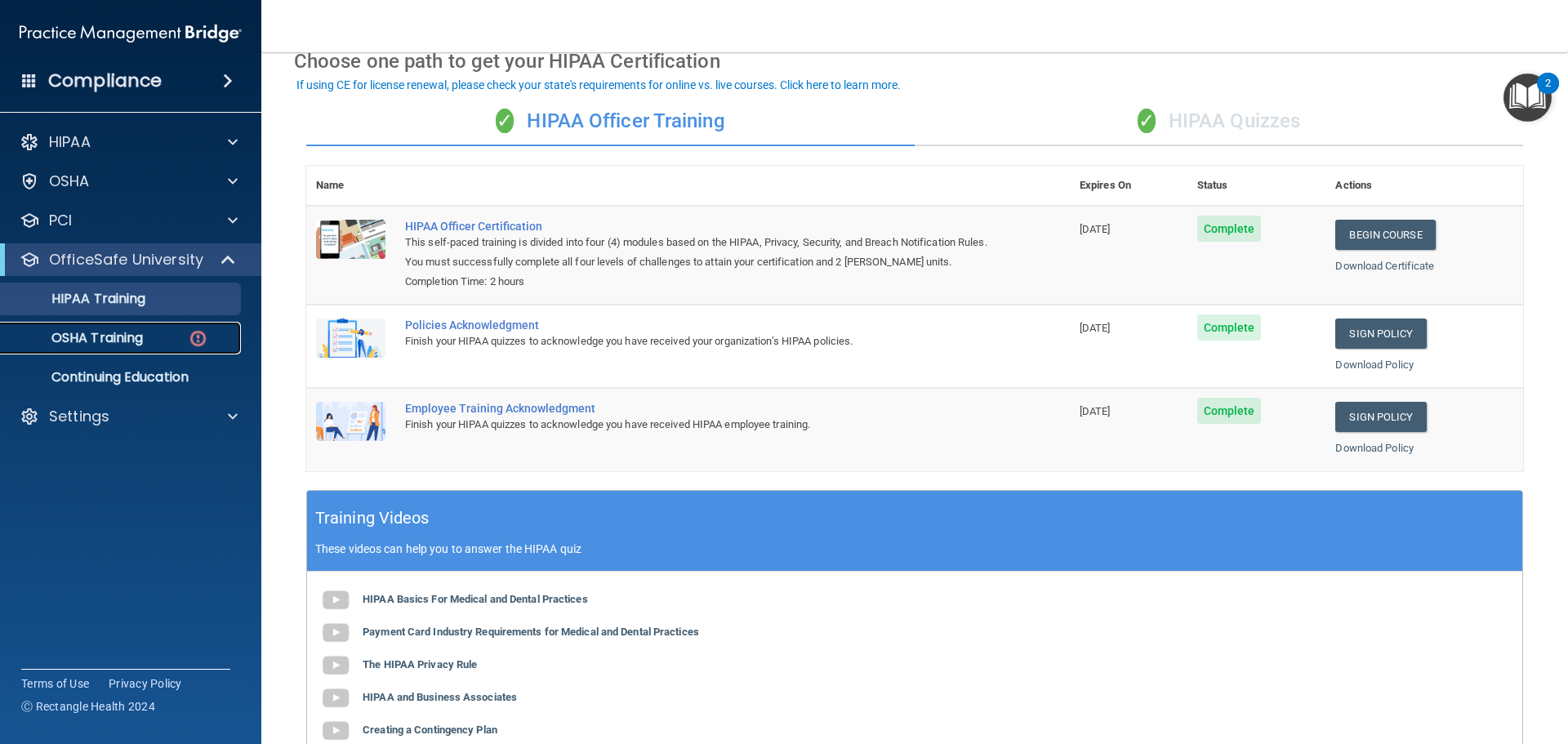
click at [108, 345] on p "OSHA Training" at bounding box center [77, 338] width 133 height 16
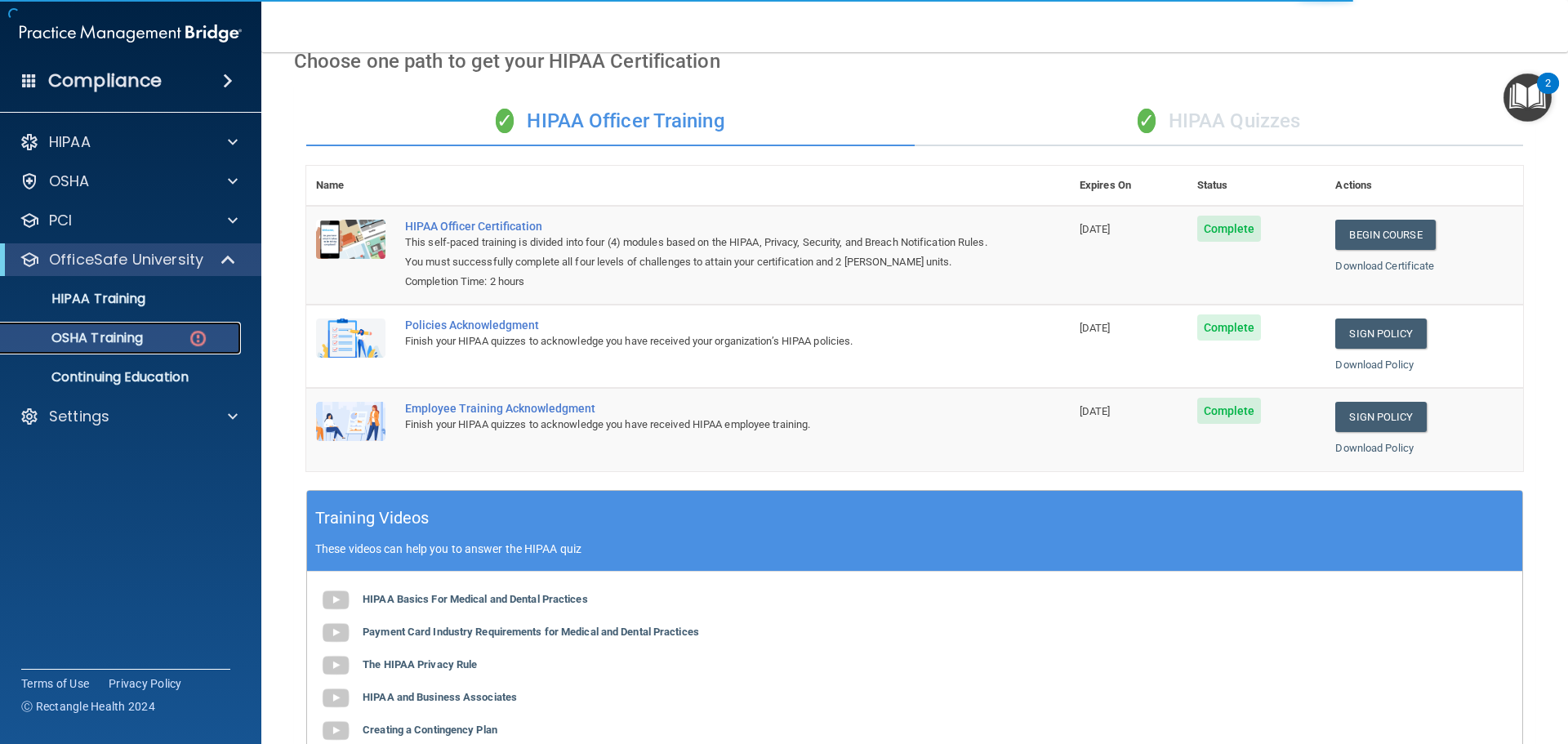
scroll to position [8, 0]
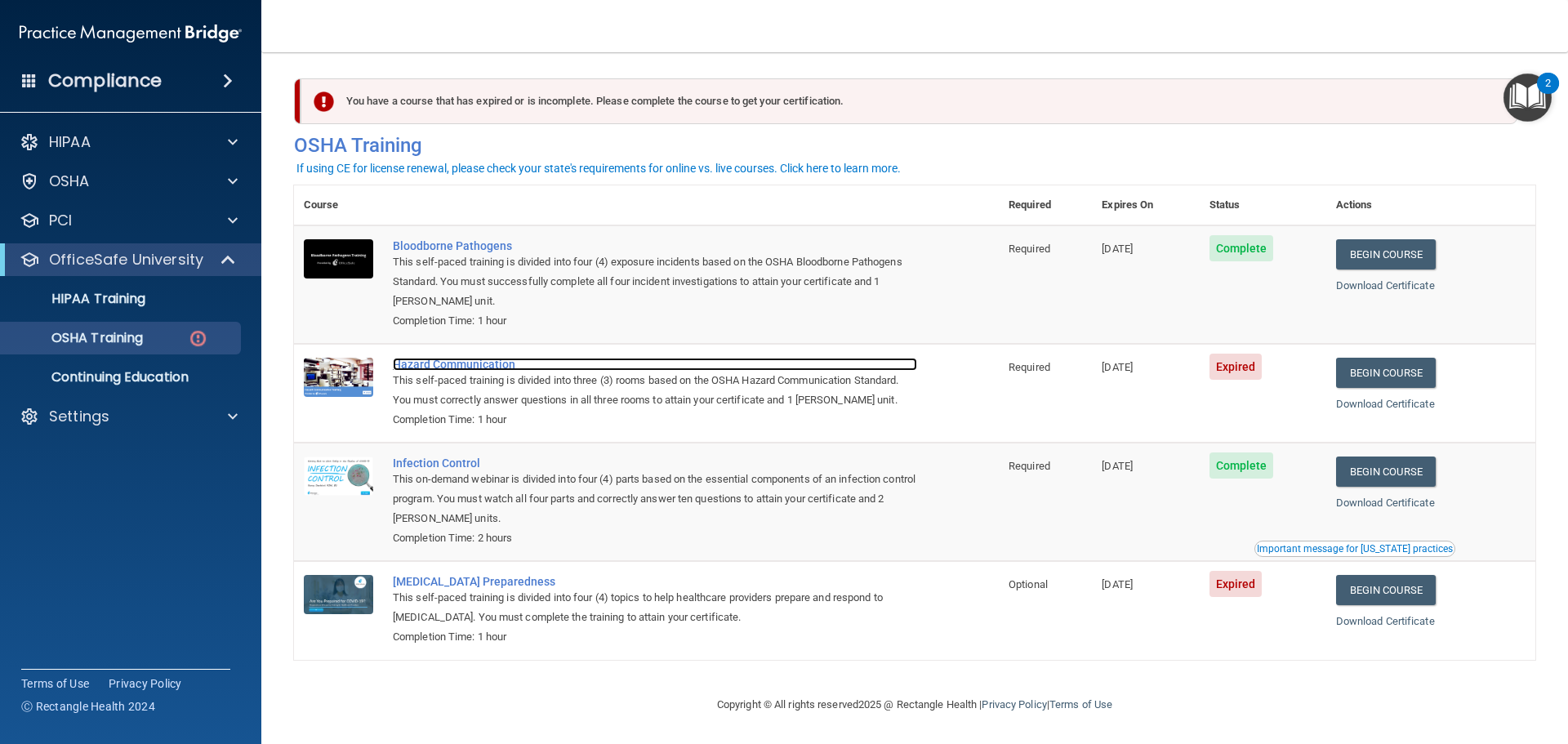
click at [471, 366] on div "Hazard Communication" at bounding box center [655, 364] width 524 height 13
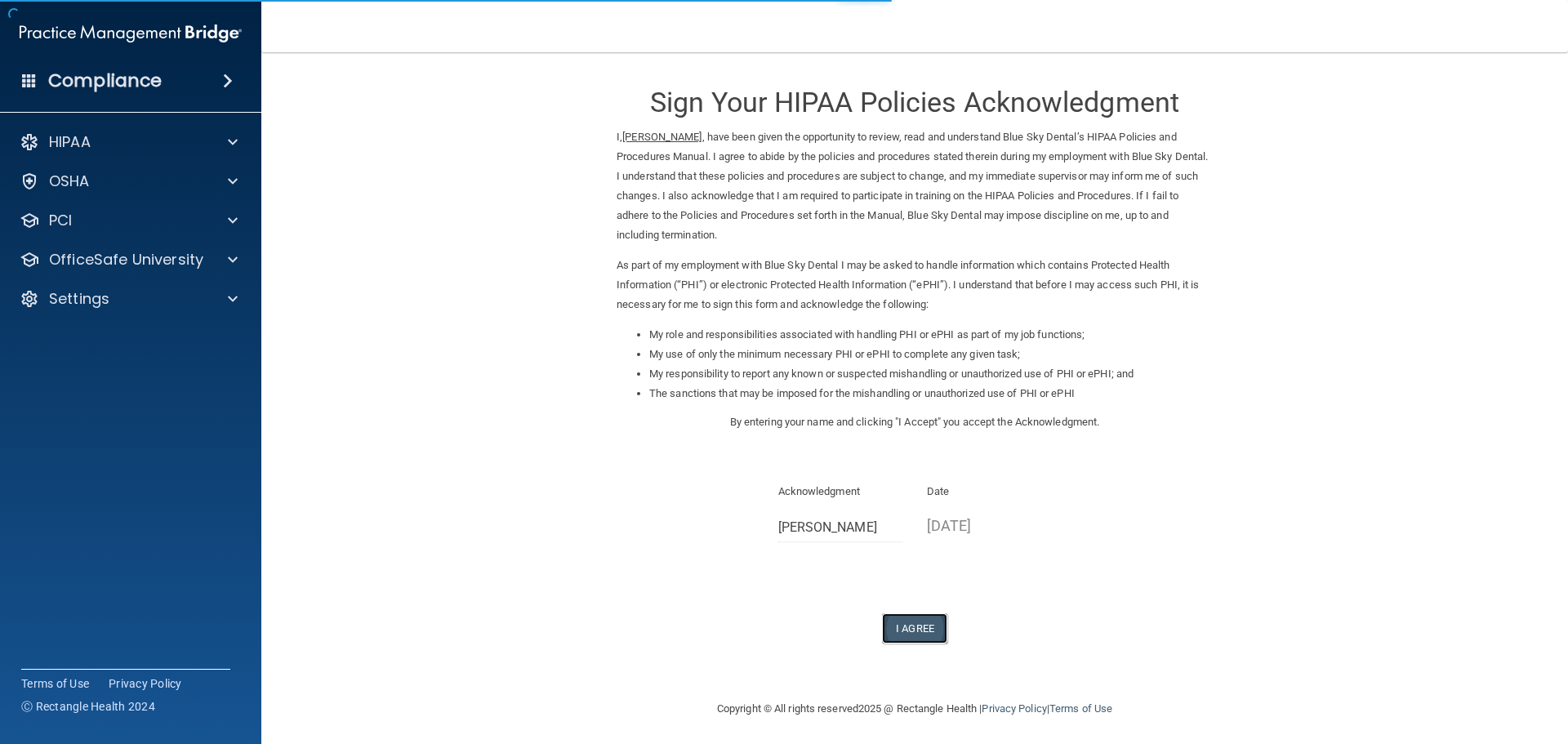
click at [906, 632] on button "I Agree" at bounding box center [915, 628] width 66 height 30
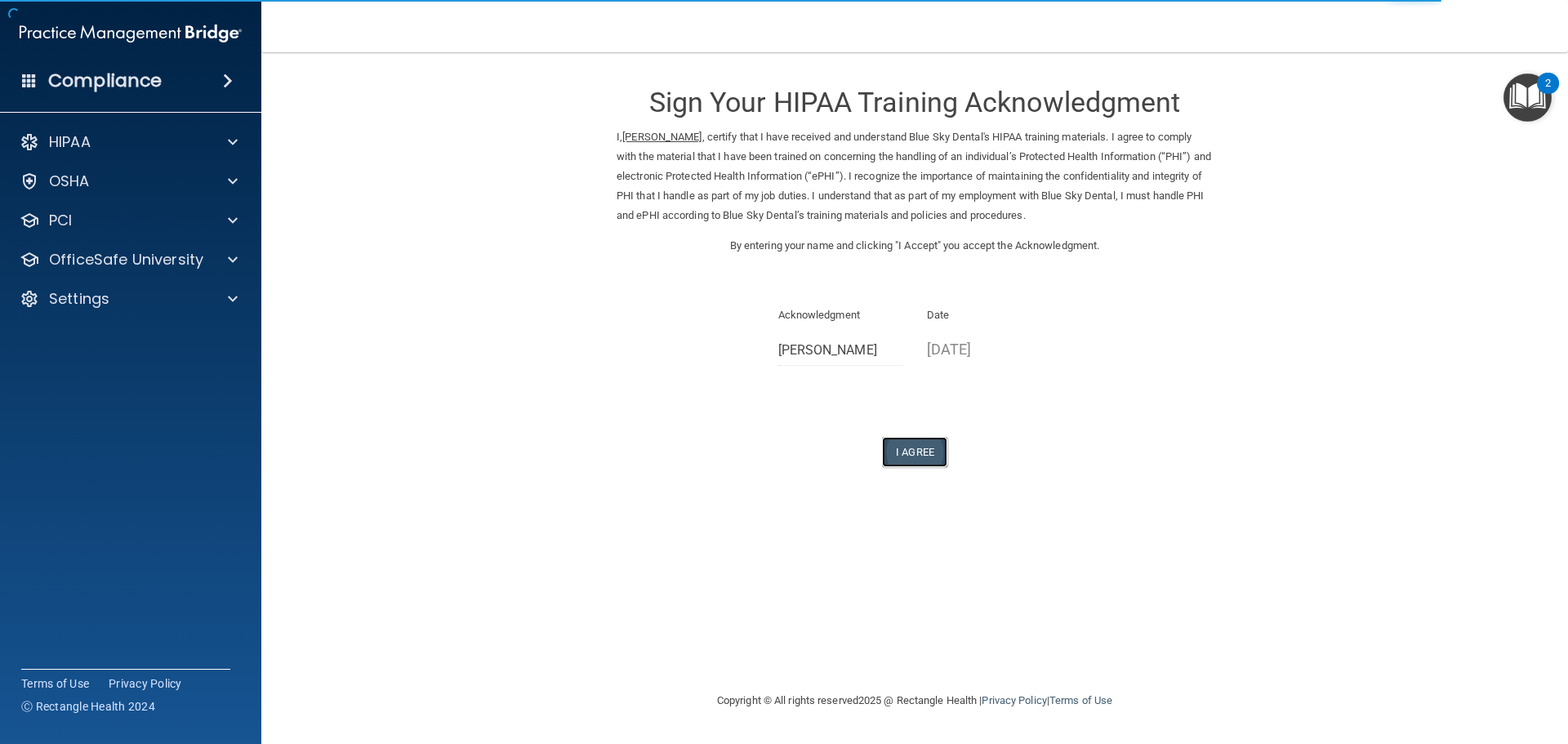
click at [926, 452] on button "I Agree" at bounding box center [915, 452] width 66 height 30
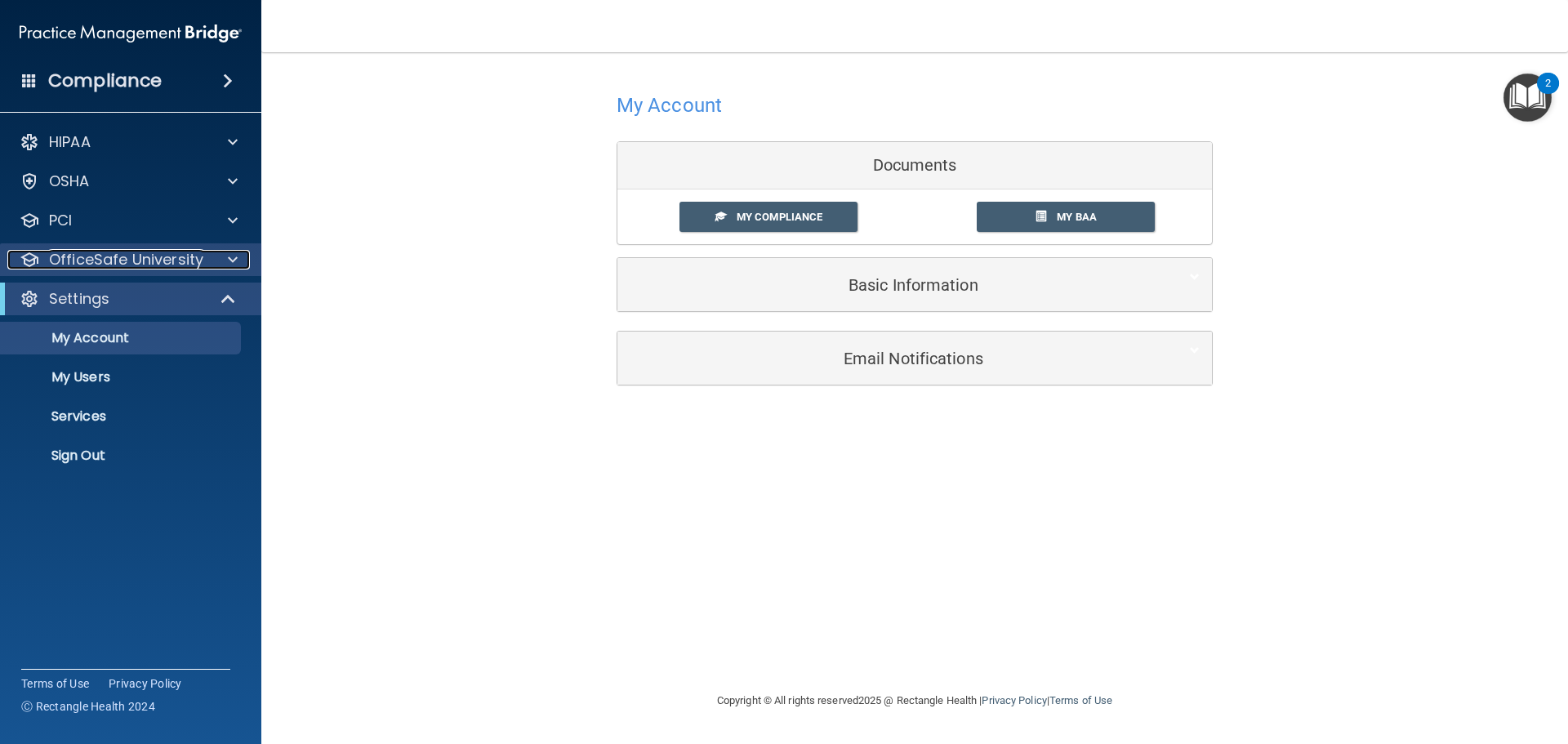
click at [160, 254] on p "OfficeSafe University" at bounding box center [126, 259] width 155 height 19
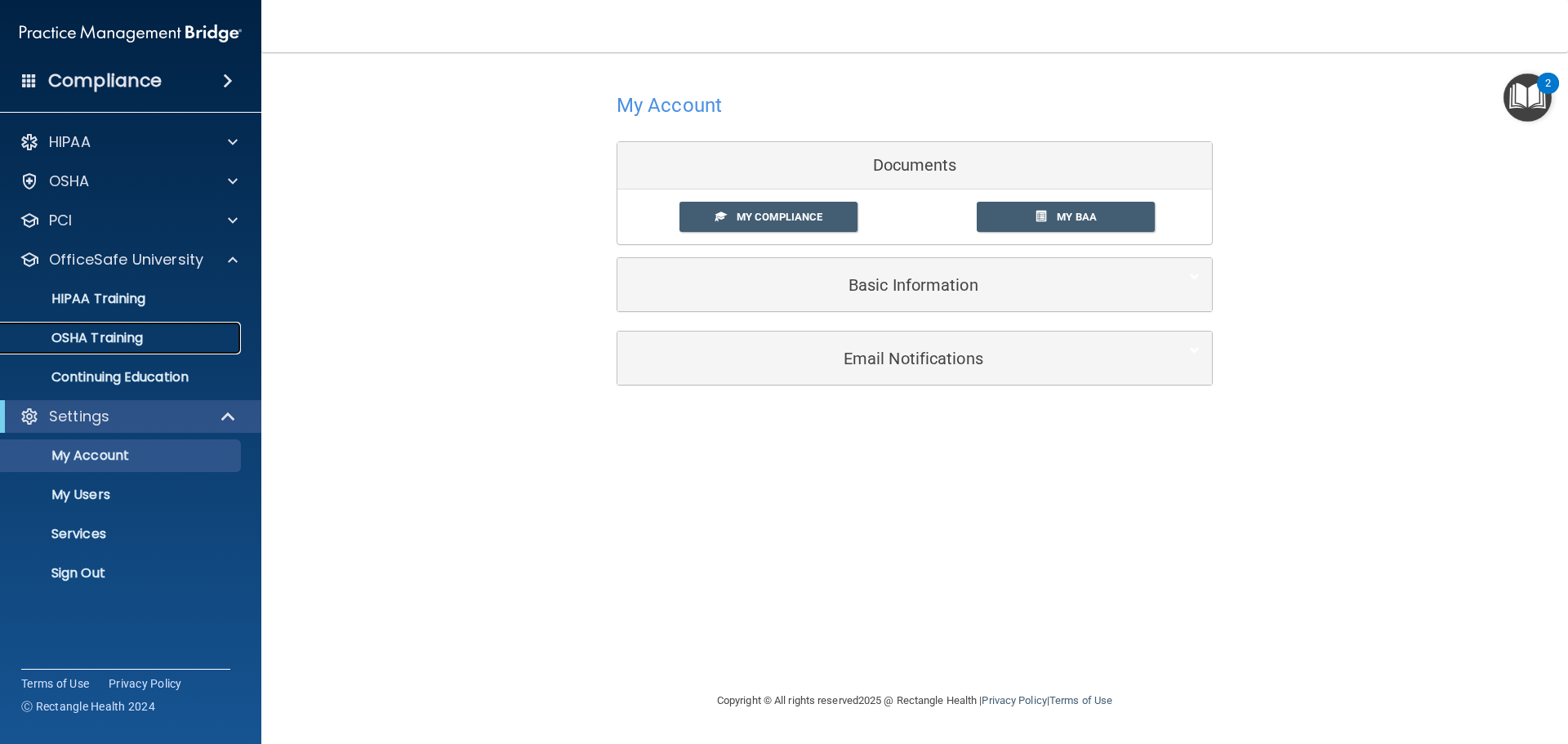
click at [122, 345] on p "OSHA Training" at bounding box center [77, 338] width 133 height 16
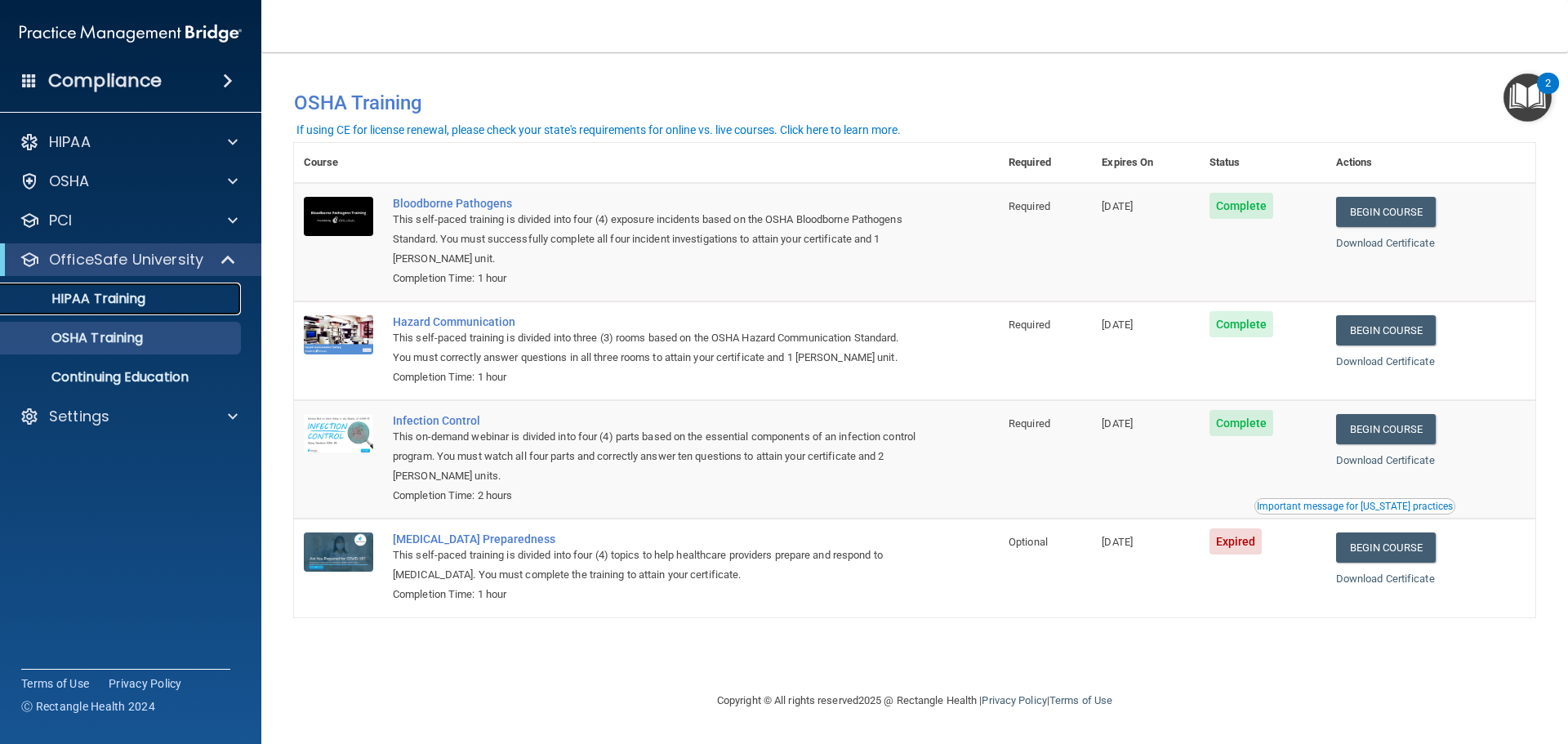
click at [138, 305] on p "HIPAA Training" at bounding box center [78, 298] width 134 height 16
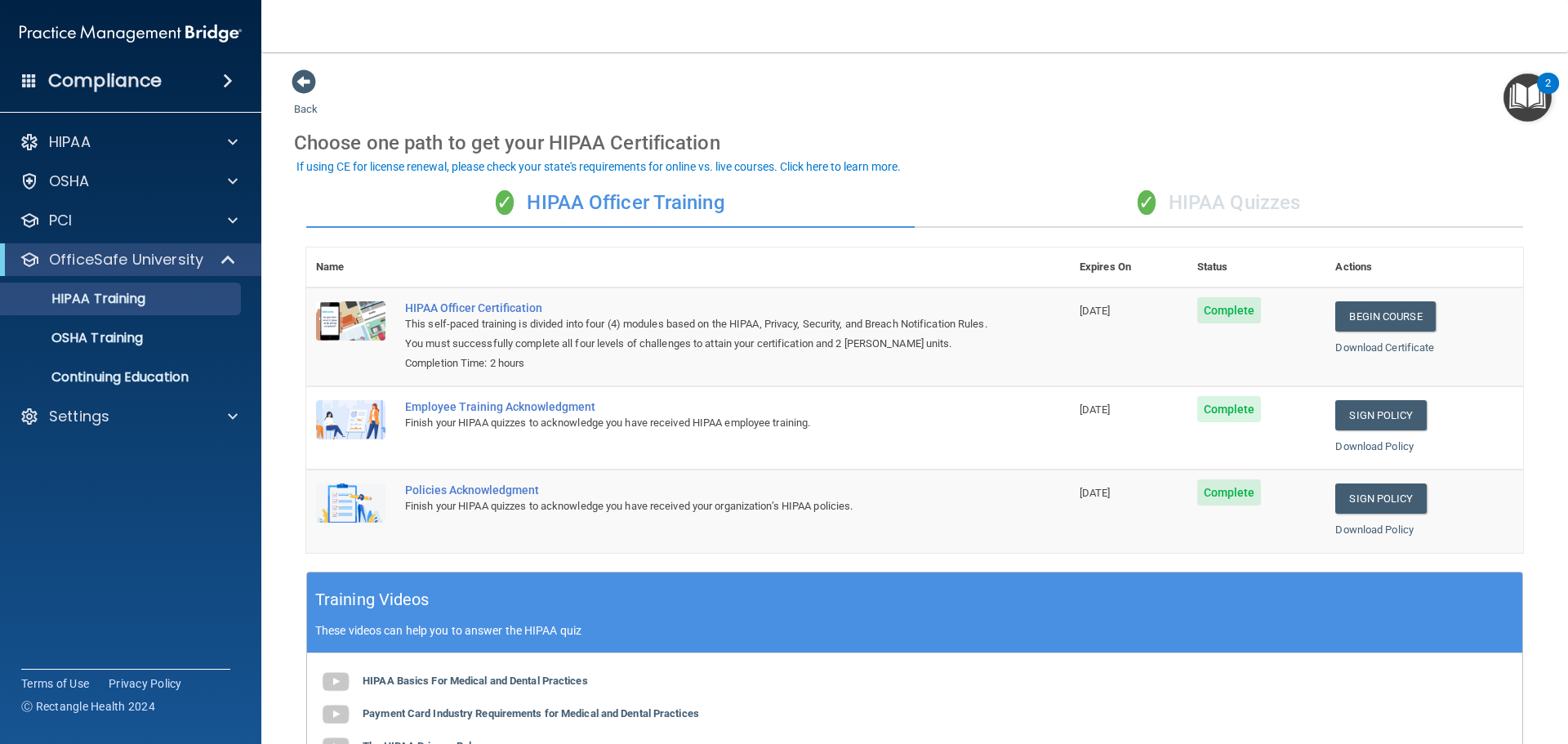
click at [1261, 203] on div "✓ HIPAA Quizzes" at bounding box center [1219, 203] width 609 height 49
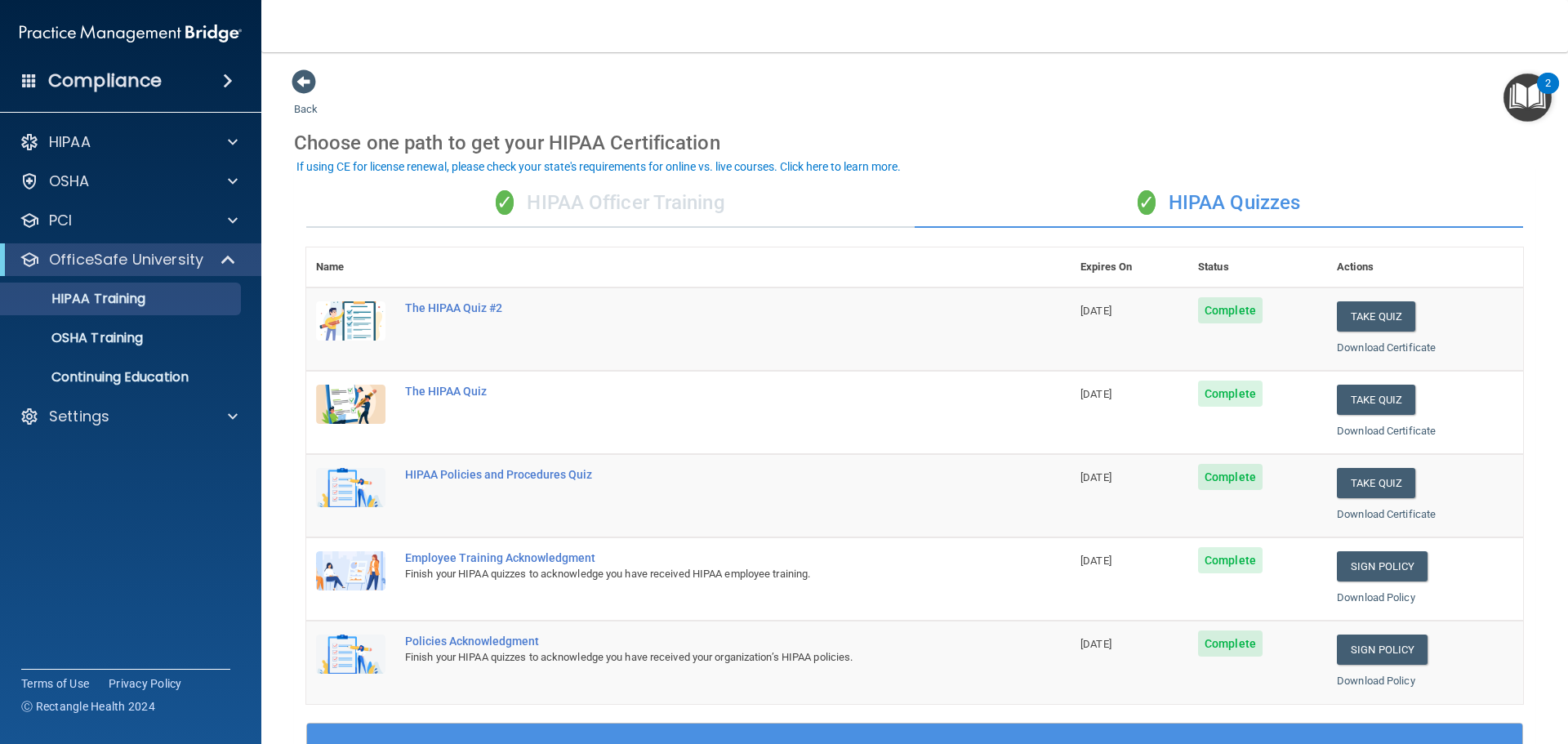
click at [570, 208] on div "✓ HIPAA Officer Training" at bounding box center [611, 203] width 609 height 49
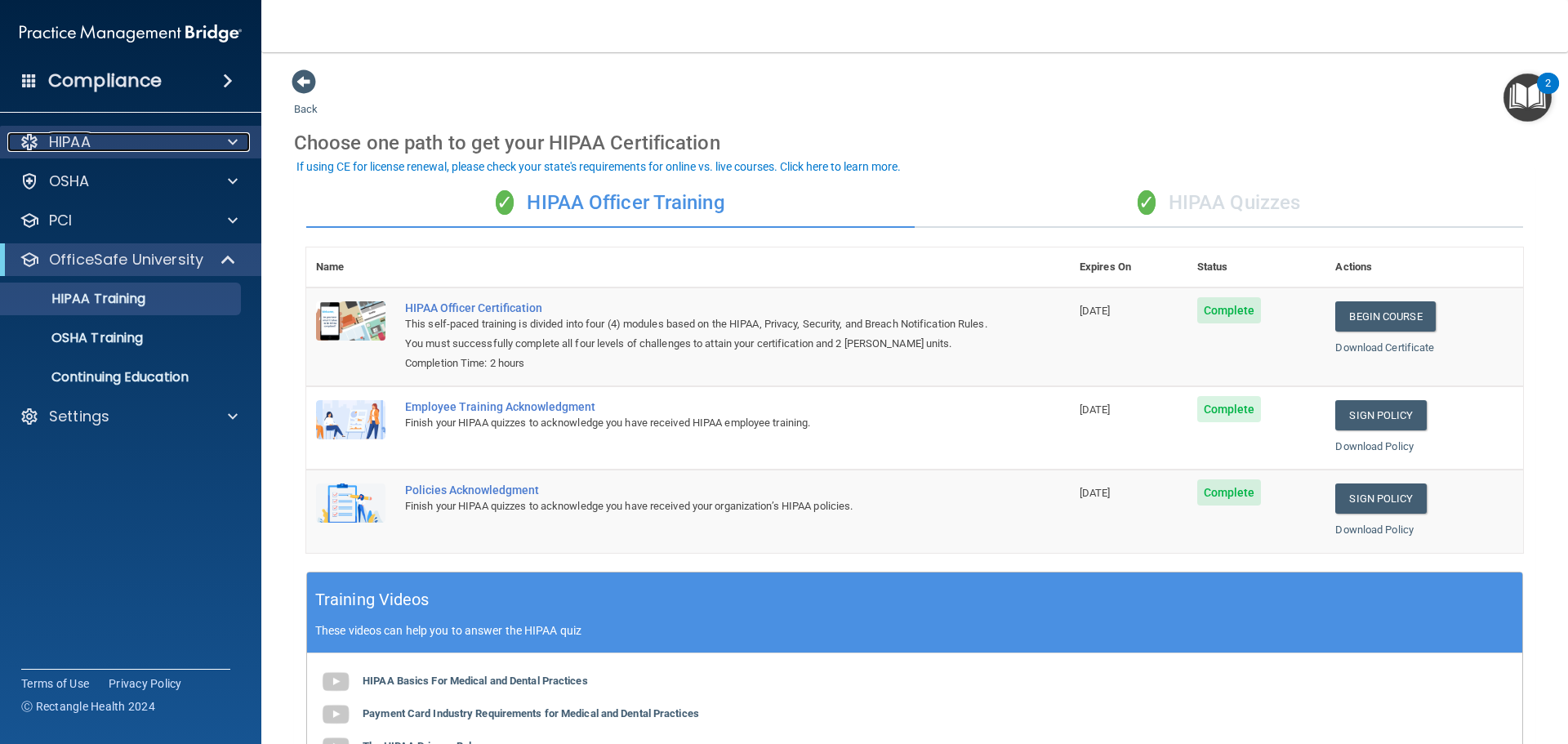
click at [70, 141] on p "HIPAA" at bounding box center [70, 142] width 42 height 19
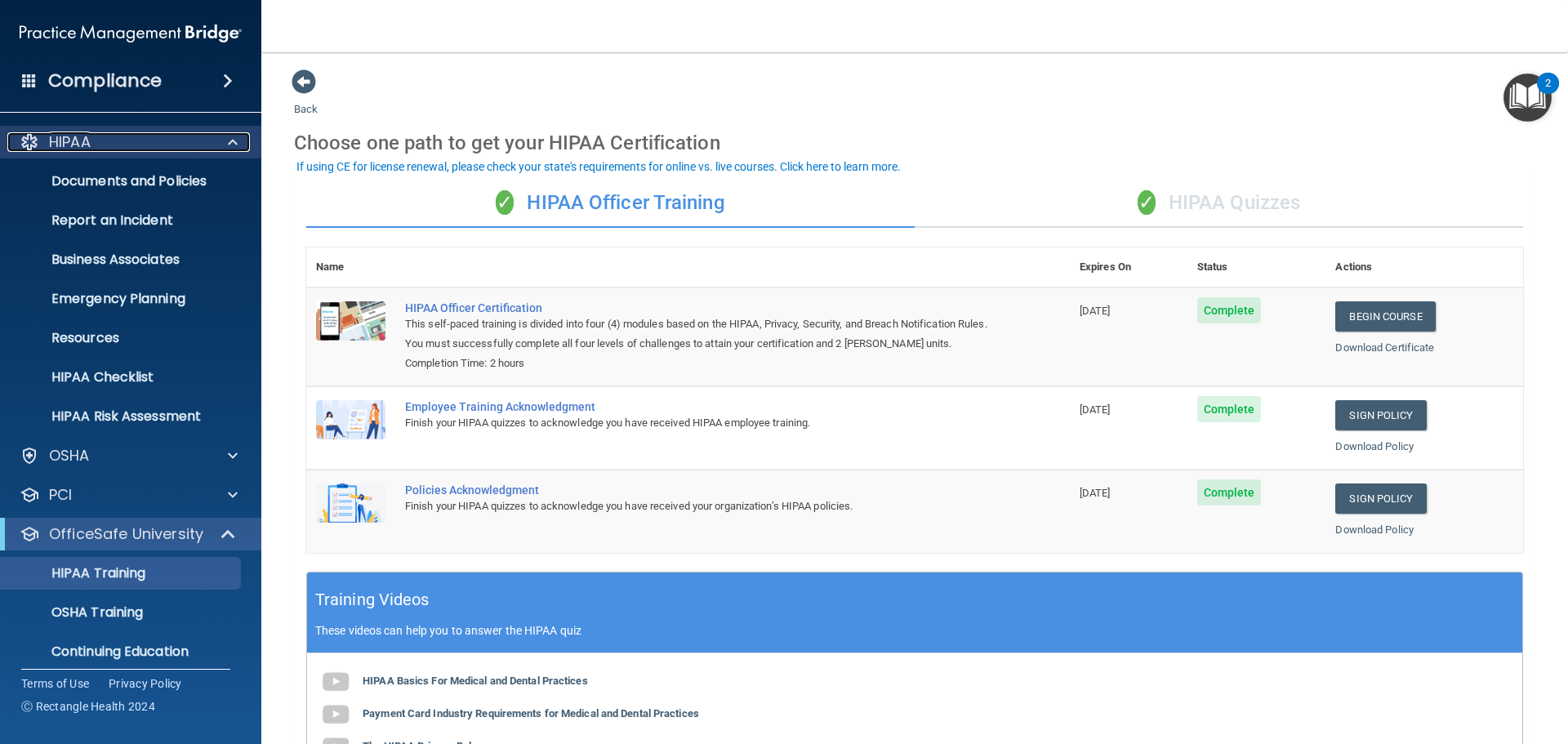
click at [70, 141] on p "HIPAA" at bounding box center [70, 142] width 42 height 19
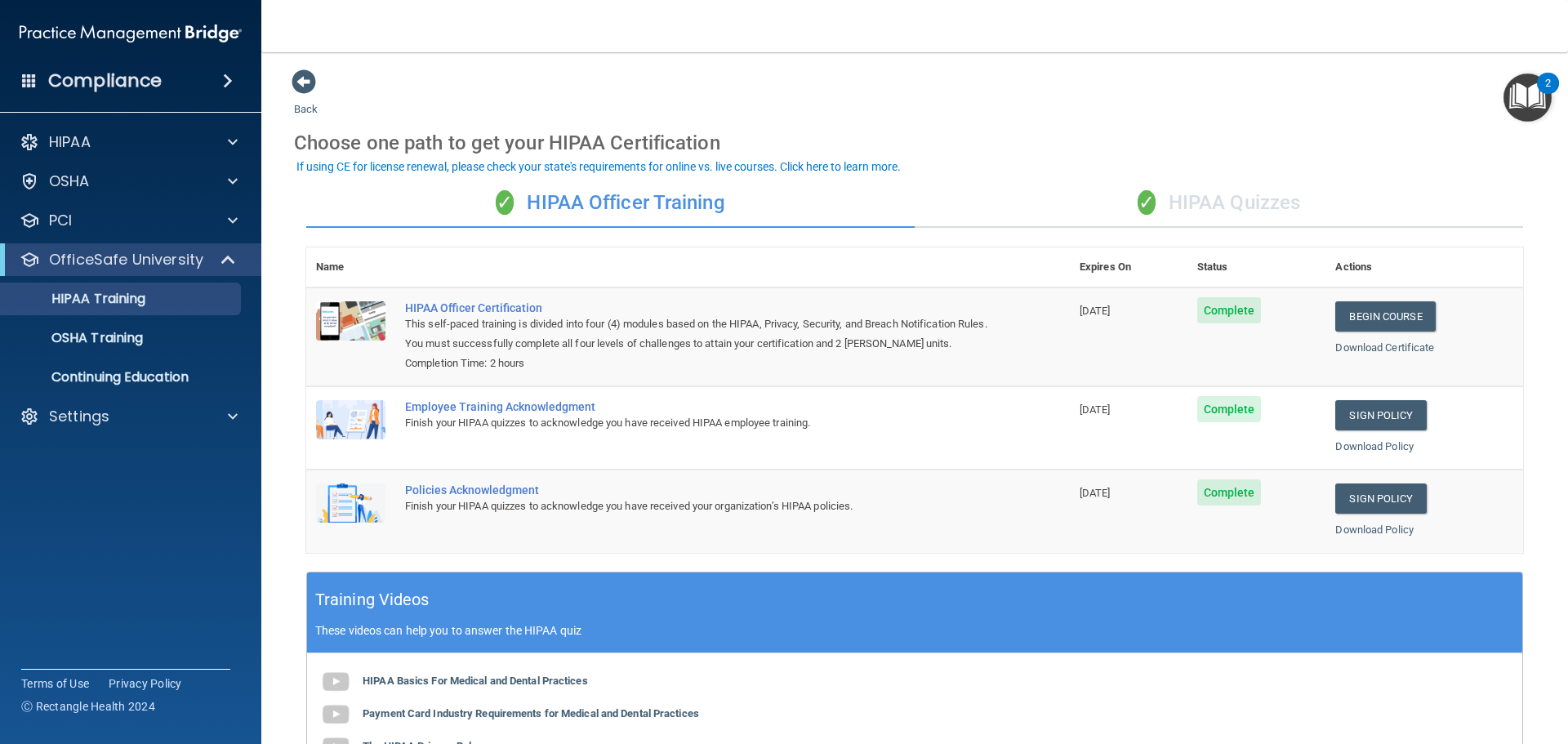
click at [75, 85] on h4 "Compliance" at bounding box center [104, 81] width 113 height 23
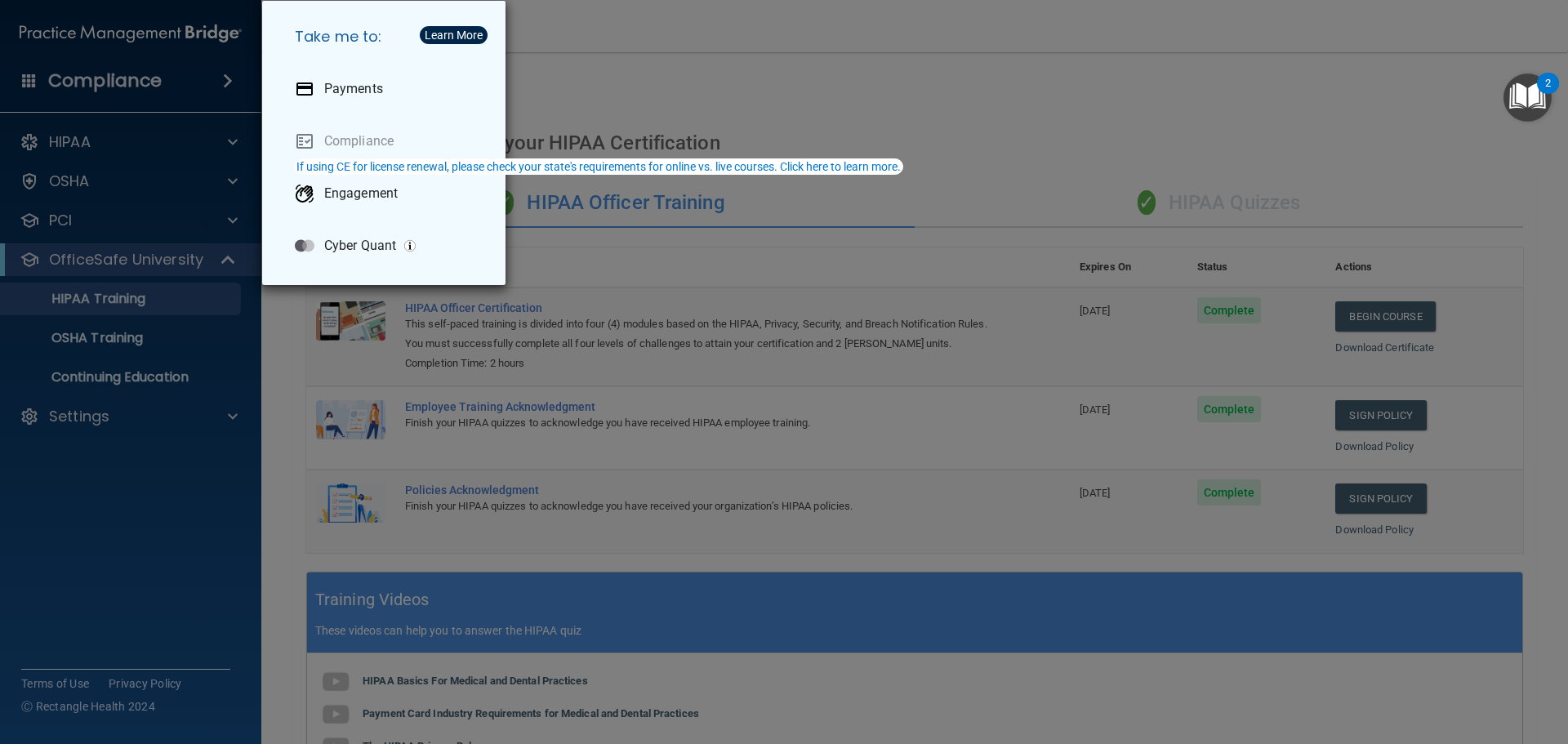
click at [75, 85] on div "Take me to: Payments Compliance Engagement Cyber Quant" at bounding box center [784, 372] width 1568 height 744
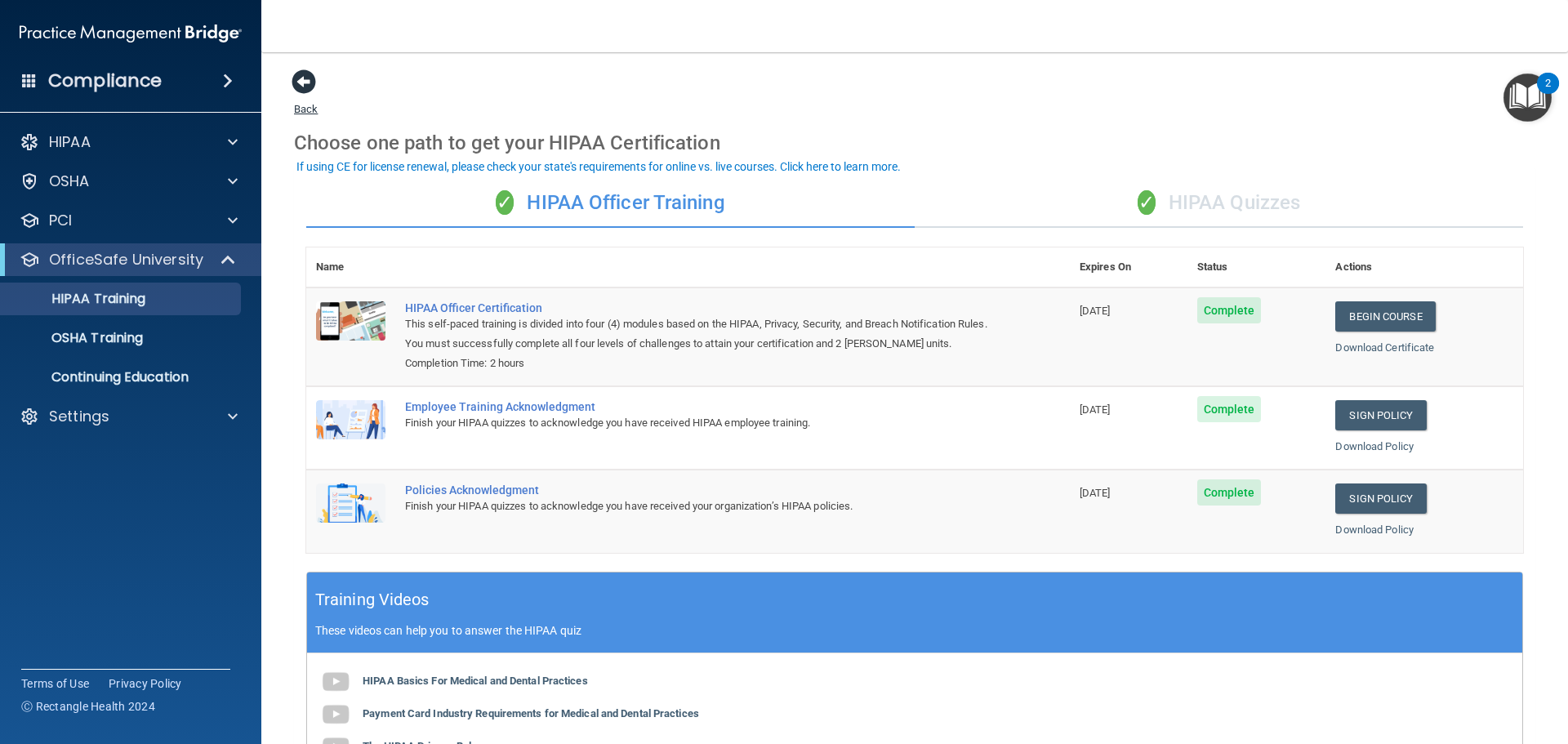
click at [296, 75] on span at bounding box center [303, 81] width 24 height 24
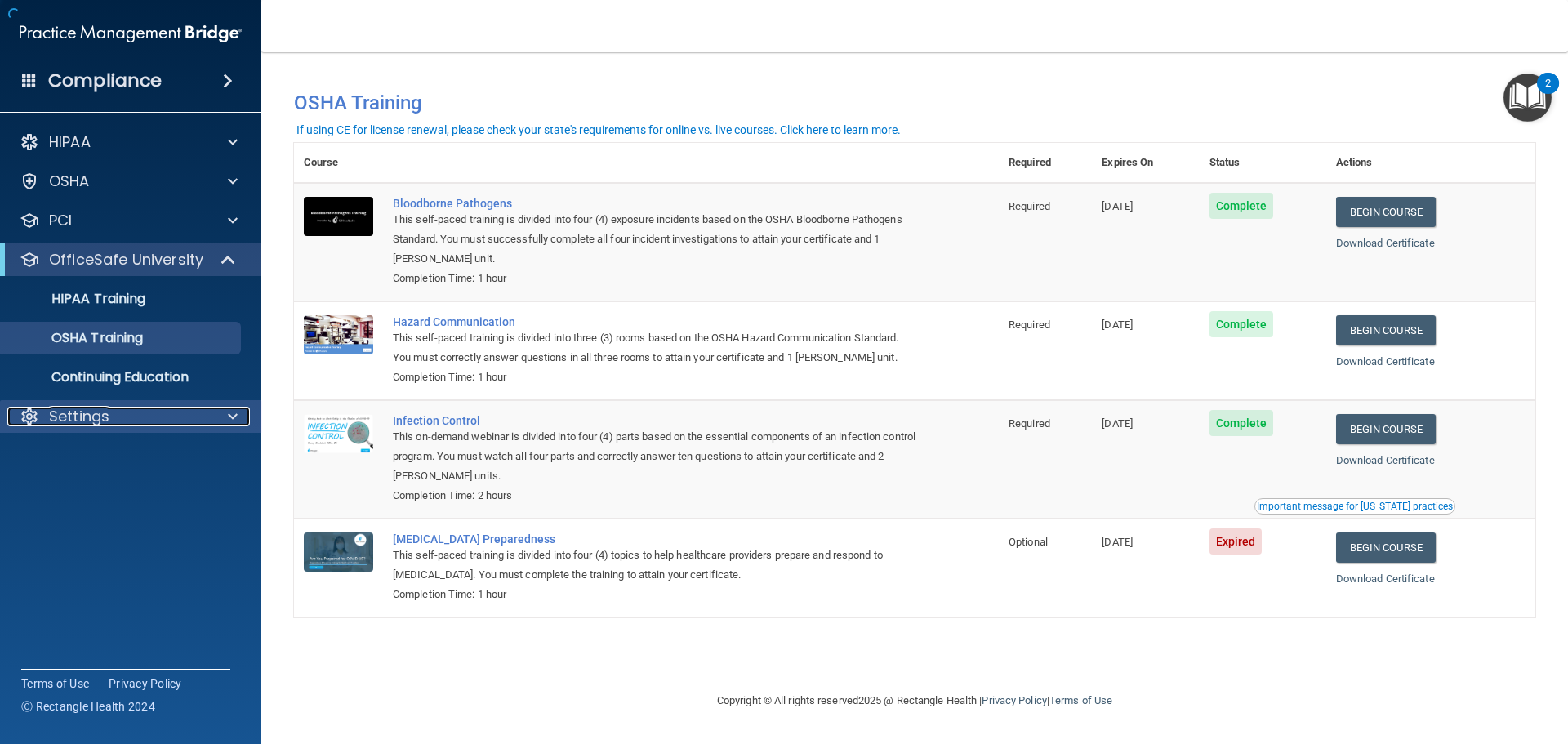
click at [225, 422] on div at bounding box center [230, 416] width 41 height 19
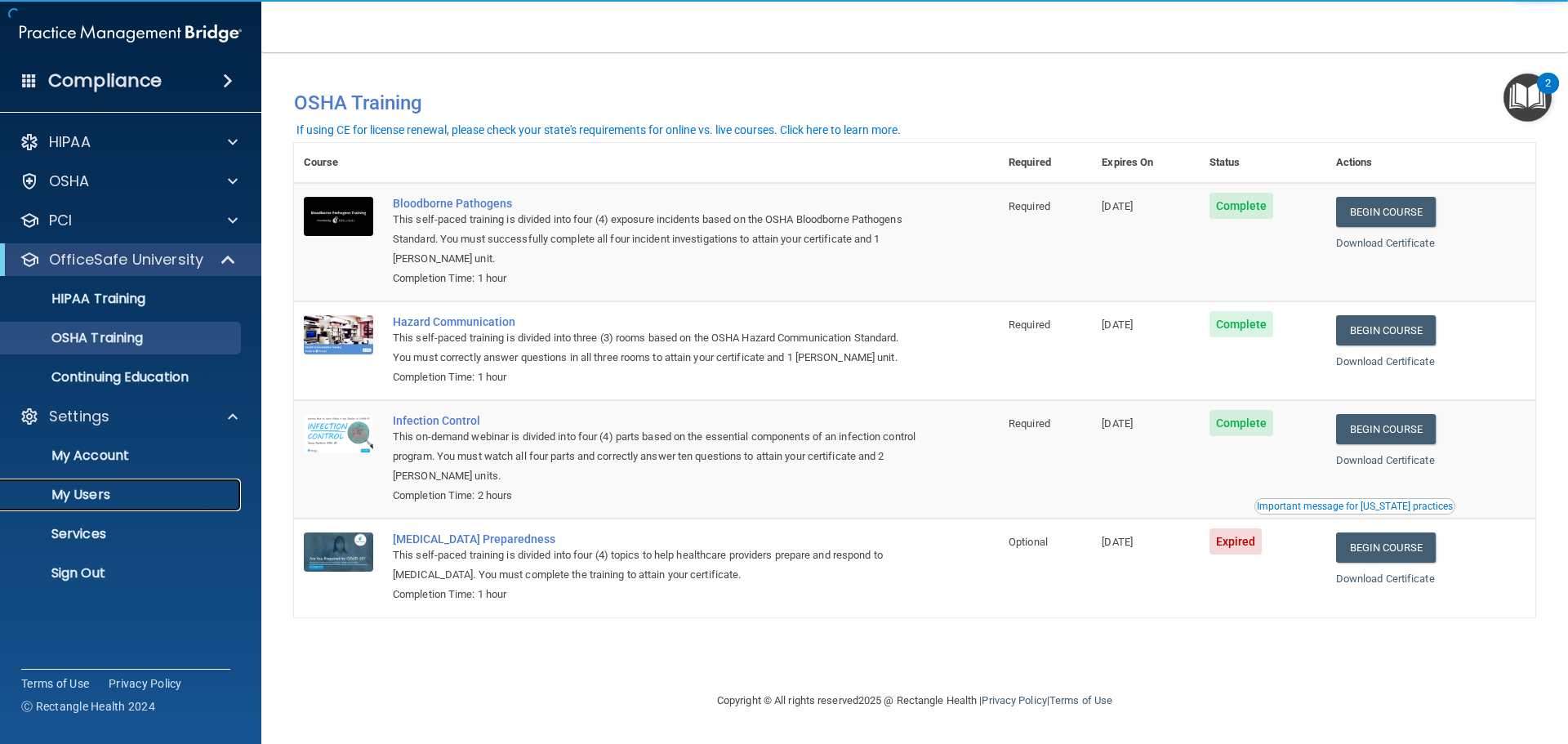
click at [83, 500] on p "My Users" at bounding box center [123, 495] width 223 height 16
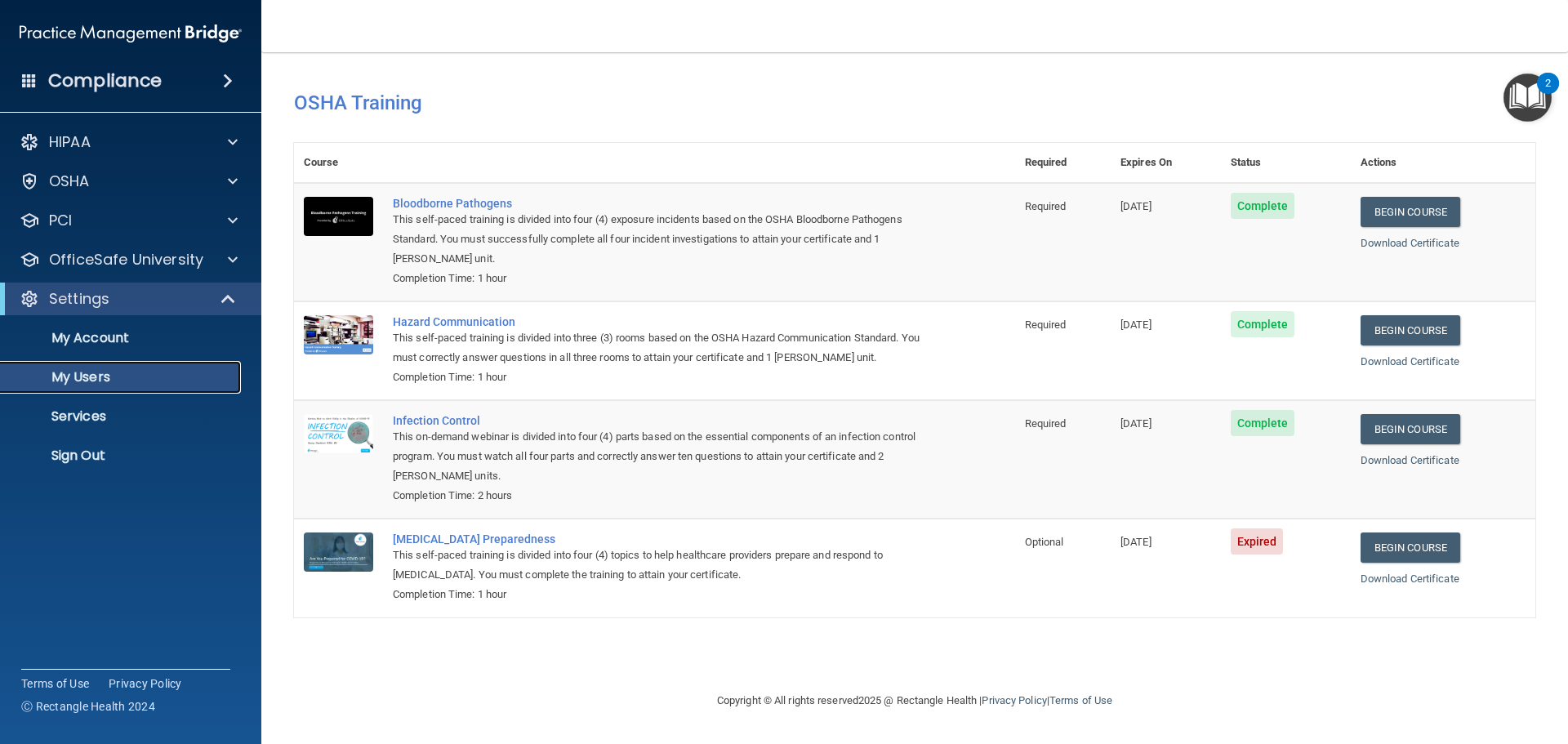
select select "20"
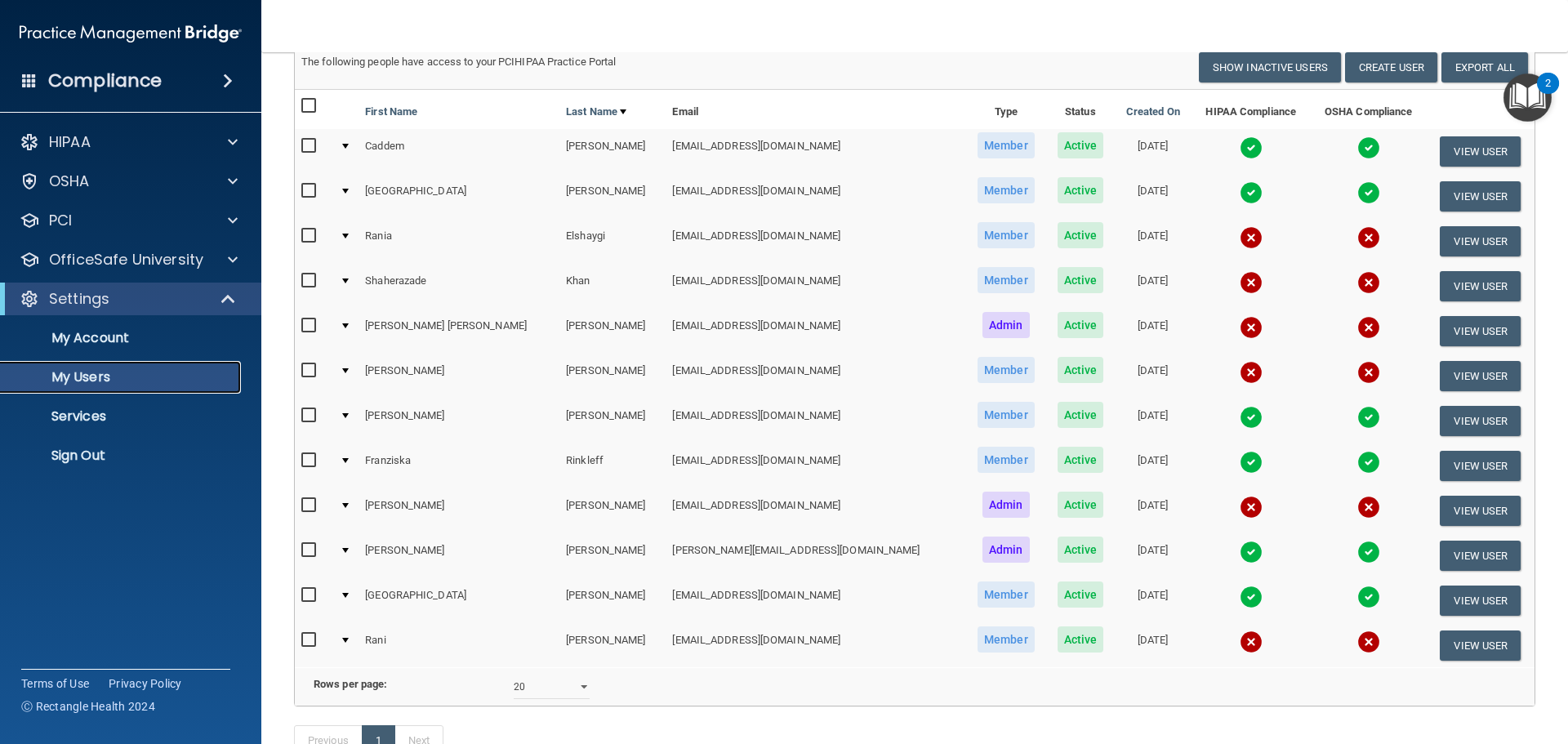
scroll to position [81, 0]
